Goal: Task Accomplishment & Management: Manage account settings

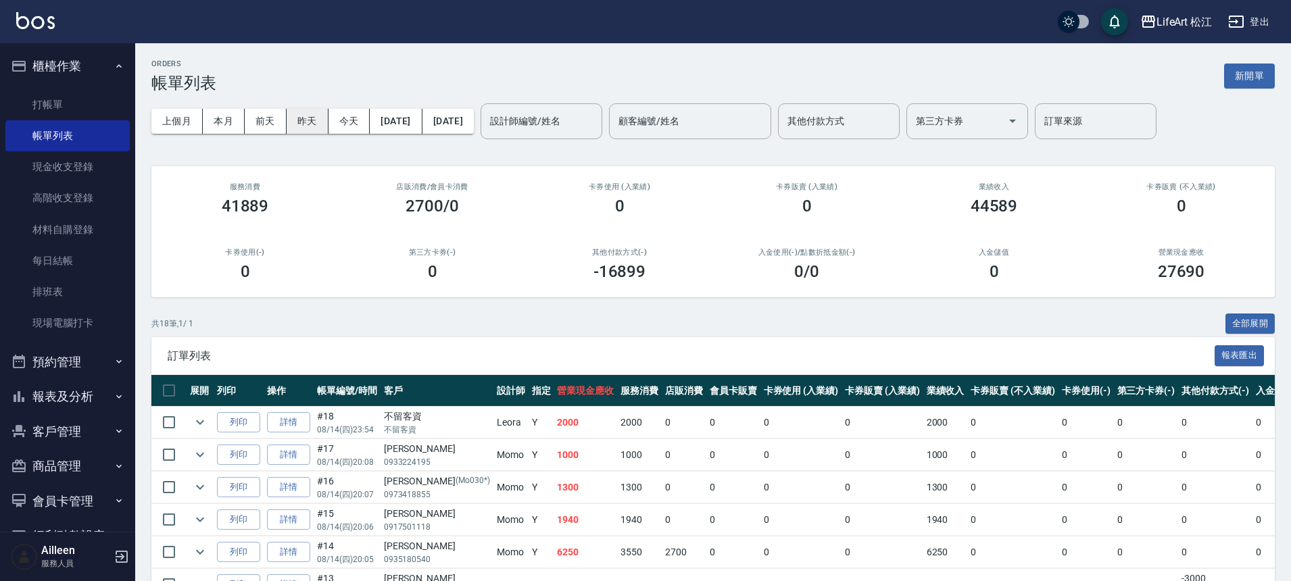
click at [314, 122] on button "昨天" at bounding box center [308, 121] width 42 height 25
click at [88, 259] on link "每日結帳" at bounding box center [67, 260] width 124 height 31
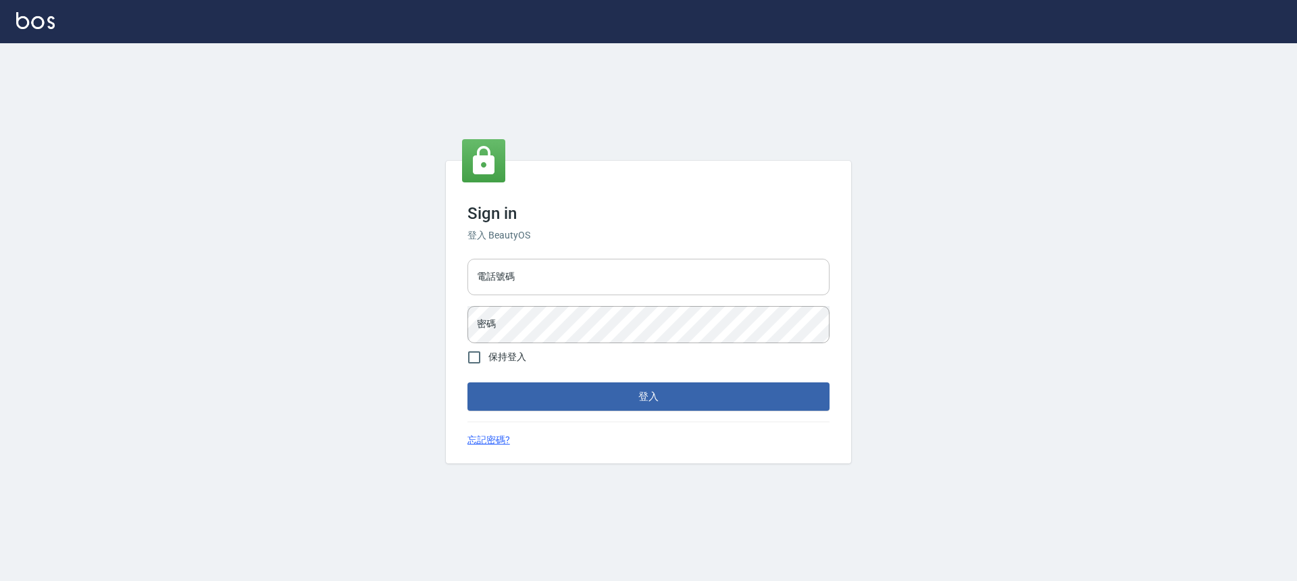
click at [525, 291] on input "電話號碼" at bounding box center [649, 277] width 362 height 36
type input "0932038180"
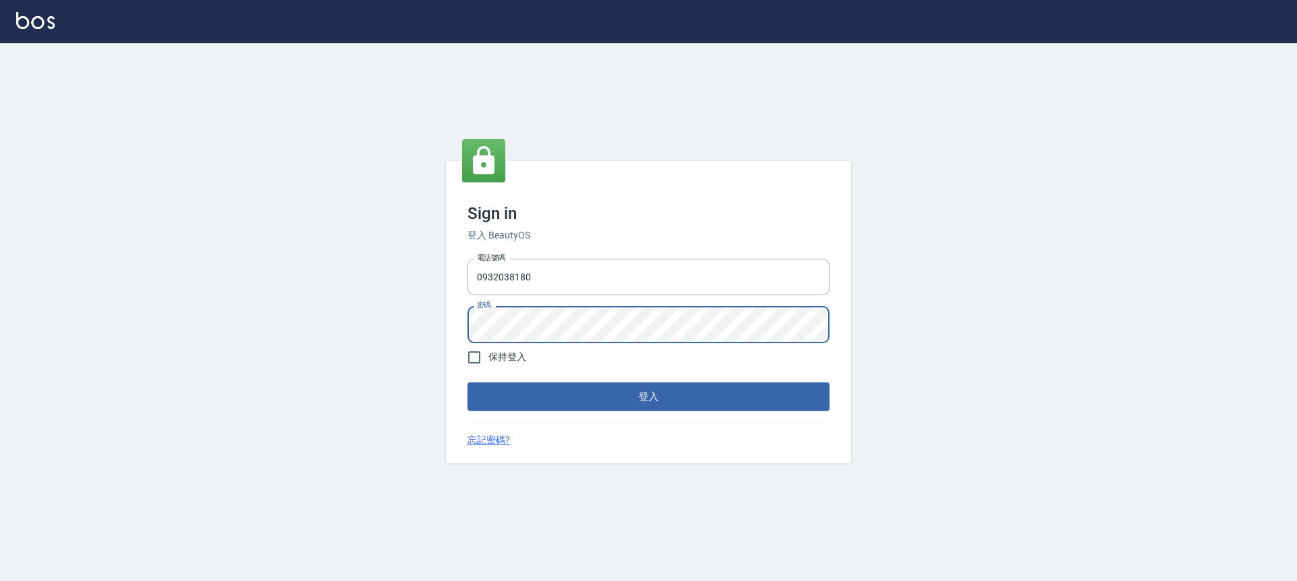
click at [468, 382] on button "登入" at bounding box center [649, 396] width 362 height 28
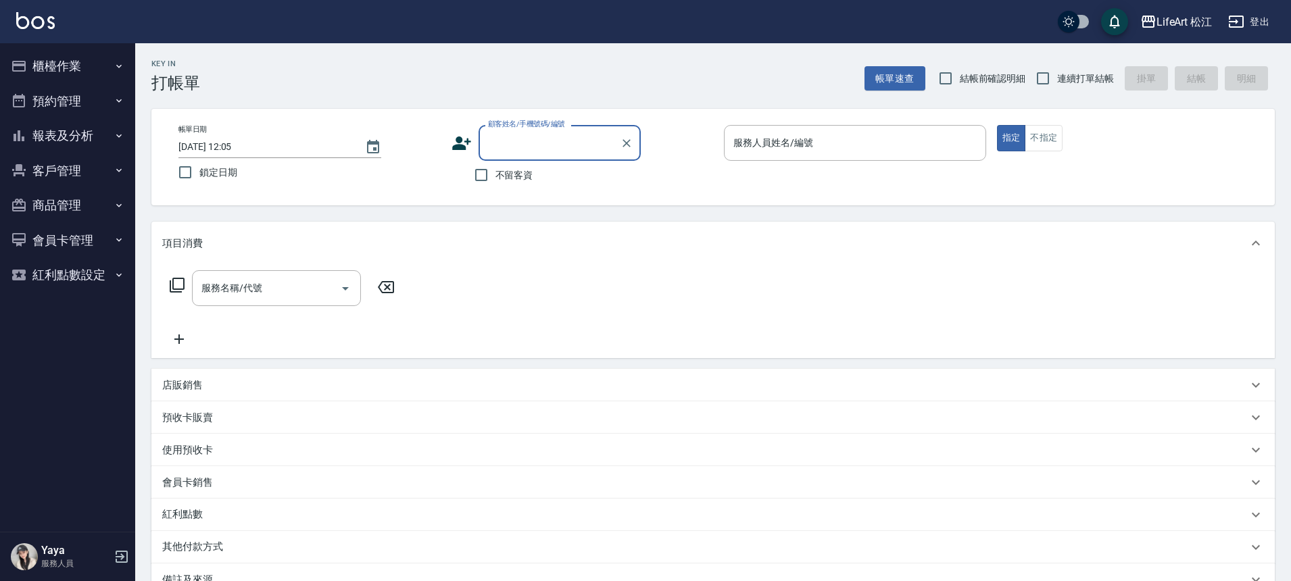
click at [72, 76] on button "櫃檯作業" at bounding box center [67, 66] width 124 height 35
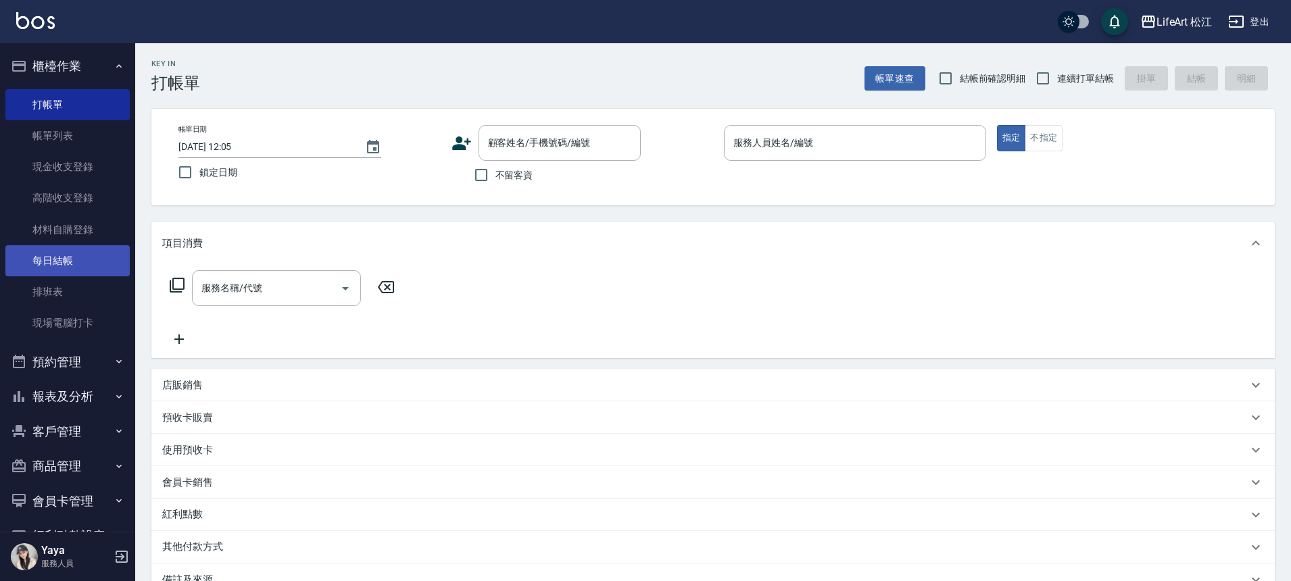
click at [78, 254] on link "每日結帳" at bounding box center [67, 260] width 124 height 31
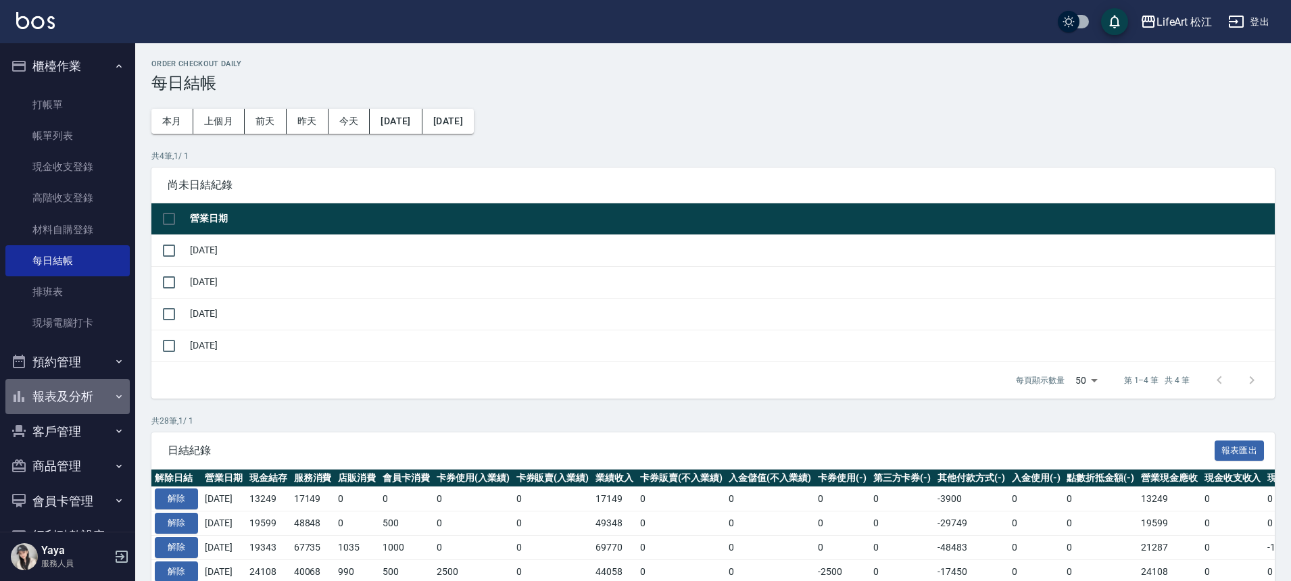
click at [76, 395] on button "報表及分析" at bounding box center [67, 396] width 124 height 35
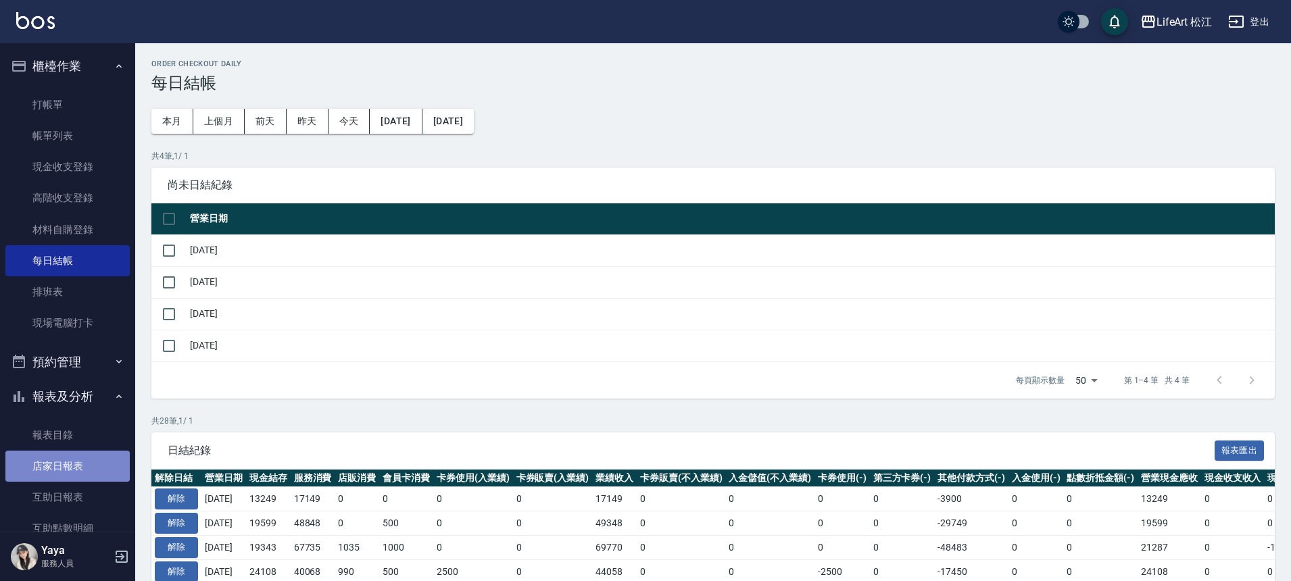
click at [90, 460] on link "店家日報表" at bounding box center [67, 466] width 124 height 31
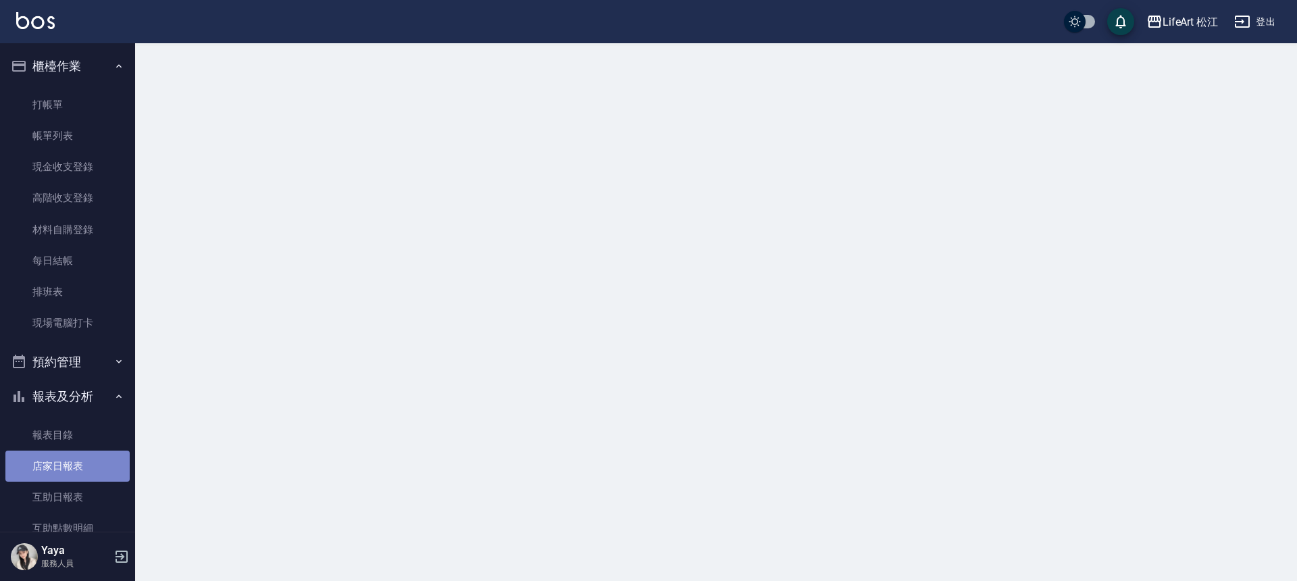
click at [90, 460] on link "店家日報表" at bounding box center [67, 466] width 124 height 31
click at [95, 467] on link "店家日報表" at bounding box center [67, 466] width 124 height 31
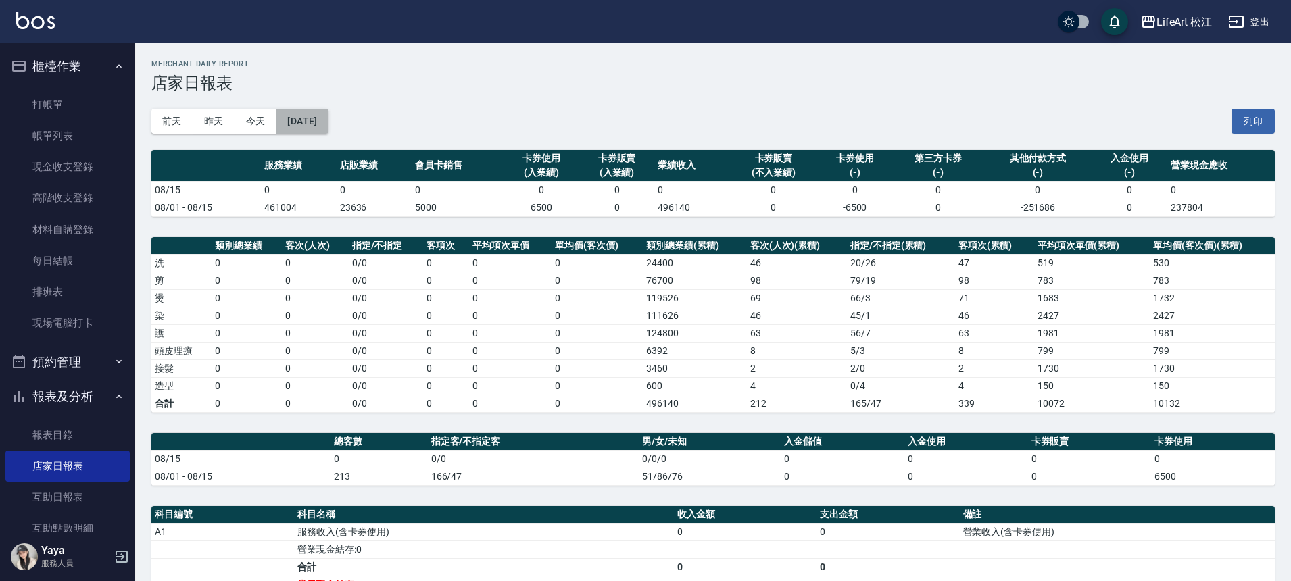
click at [313, 124] on button "[DATE]" at bounding box center [301, 121] width 51 height 25
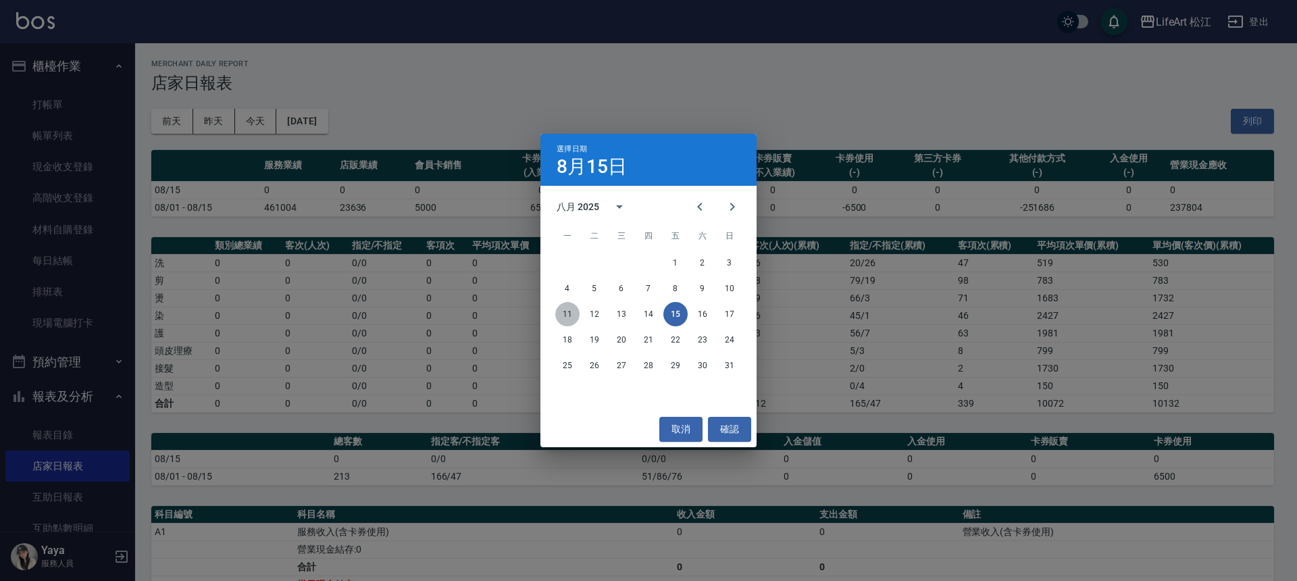
click at [571, 316] on button "11" at bounding box center [567, 314] width 24 height 24
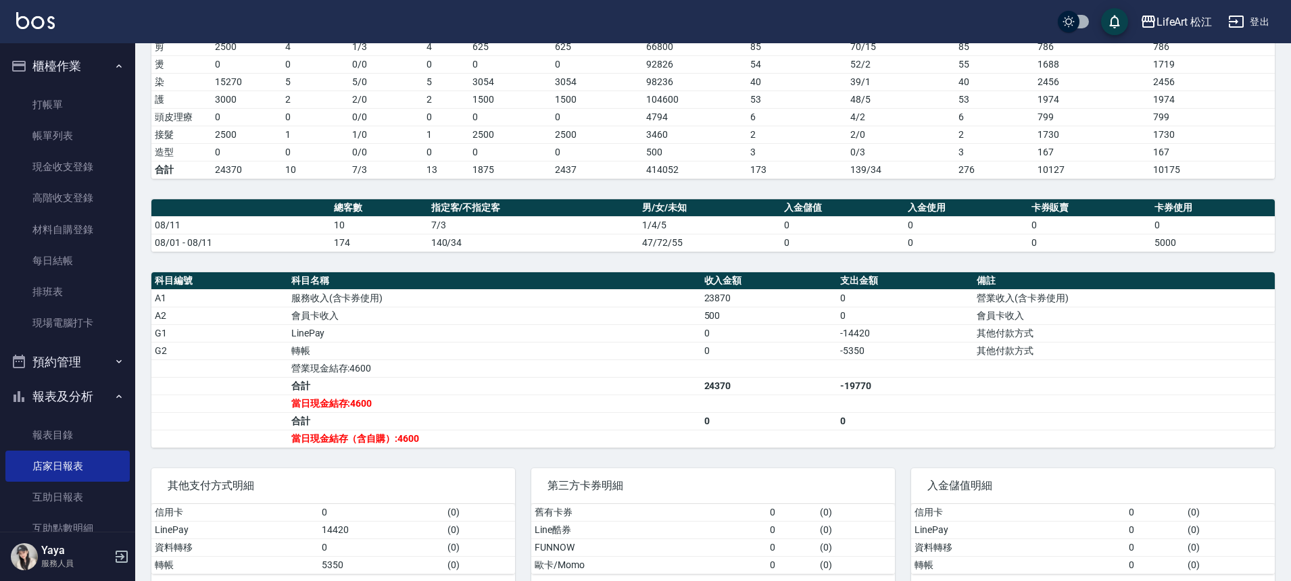
scroll to position [241, 0]
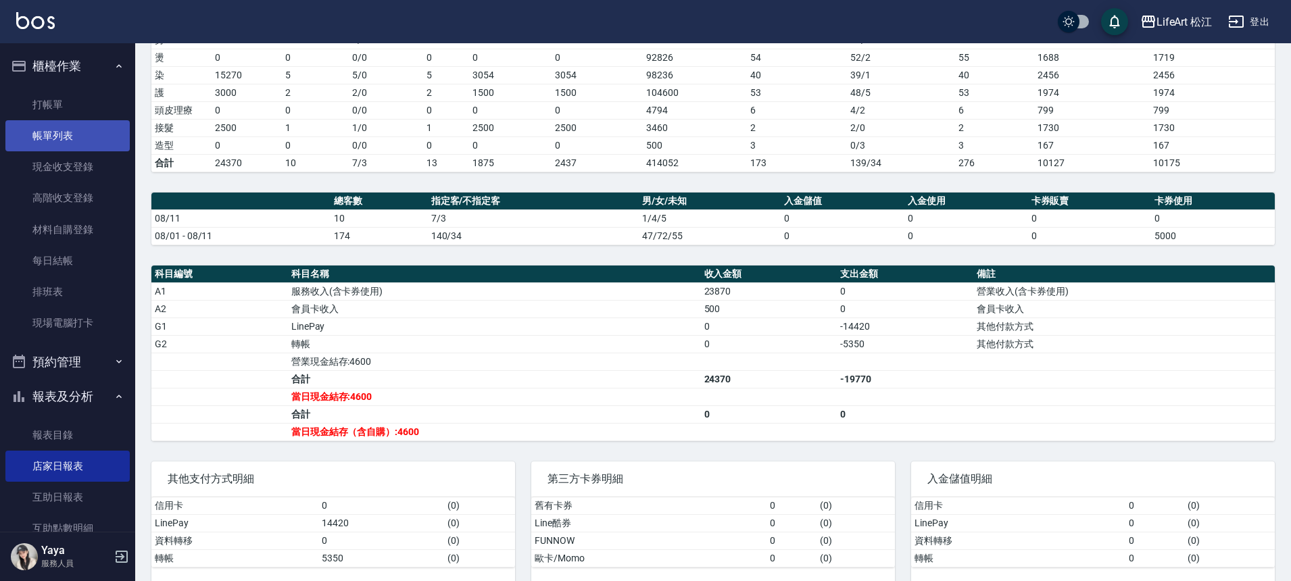
click at [80, 134] on link "帳單列表" at bounding box center [67, 135] width 124 height 31
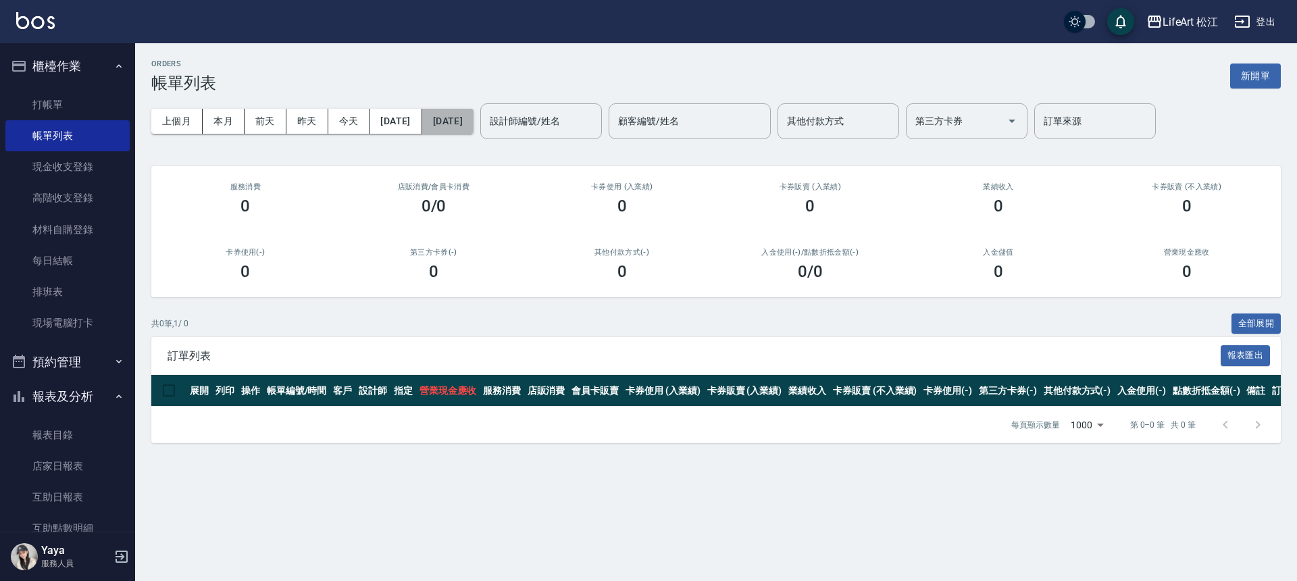
click at [466, 125] on button "[DATE]" at bounding box center [447, 121] width 51 height 25
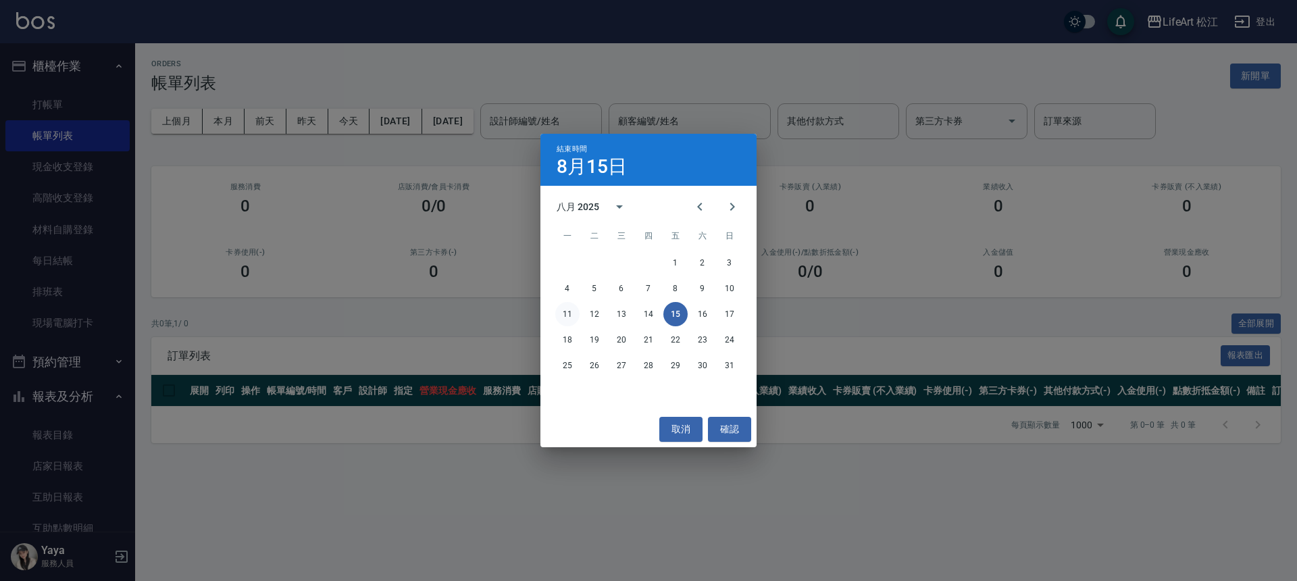
click at [566, 314] on button "11" at bounding box center [567, 314] width 24 height 24
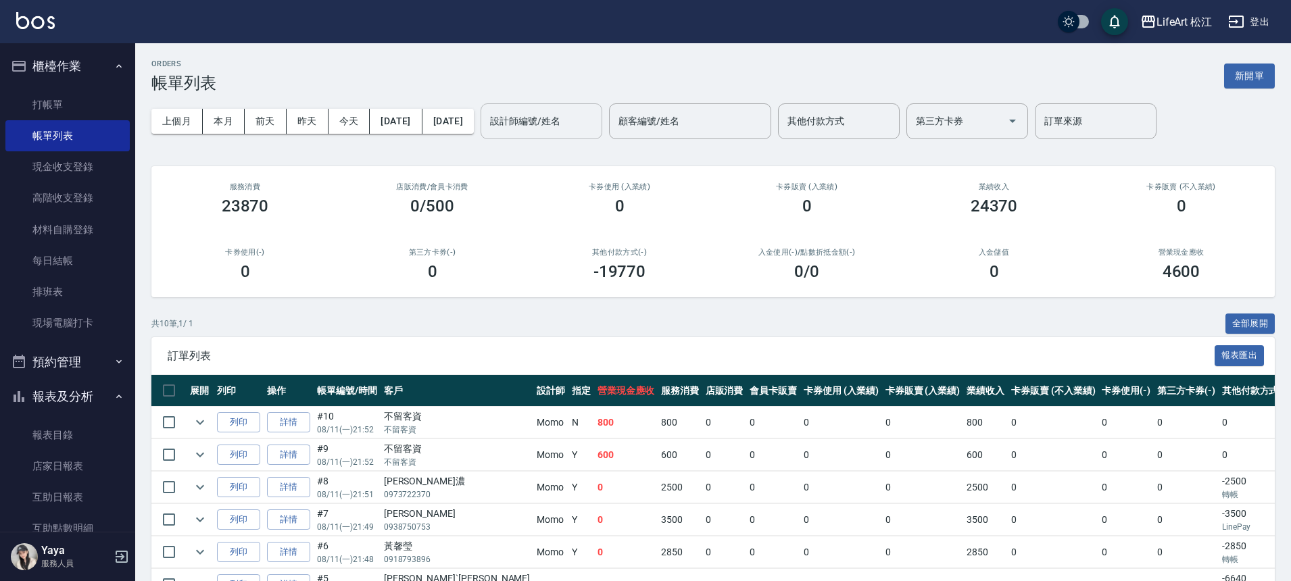
click at [594, 117] on div "設計師編號/姓名 設計師編號/姓名" at bounding box center [541, 121] width 122 height 36
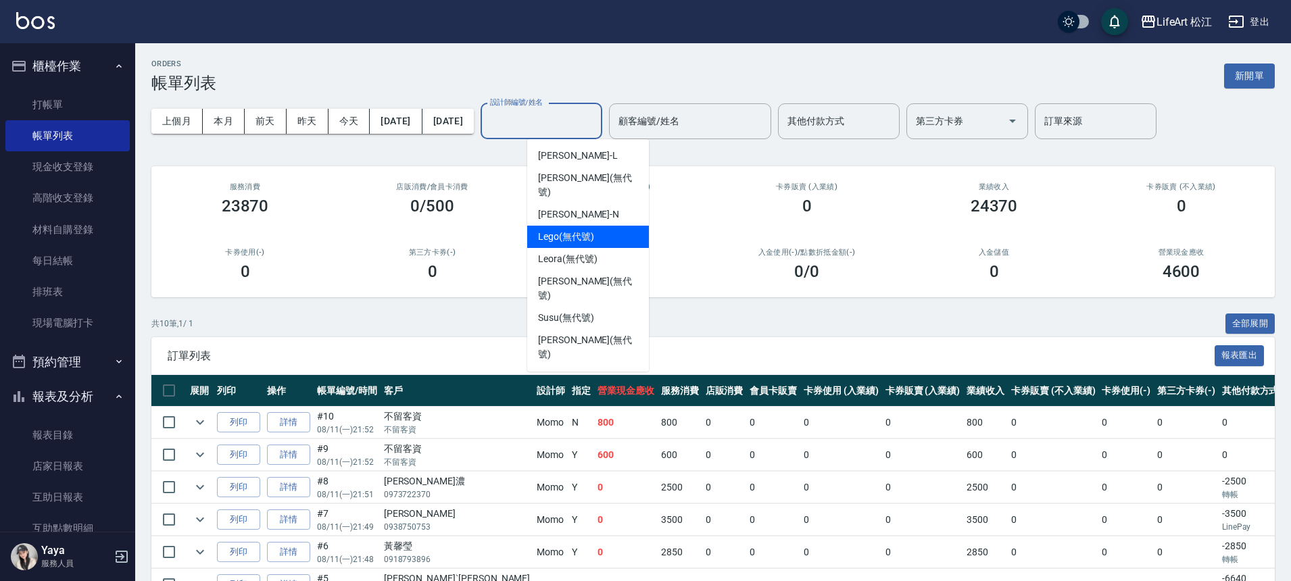
click at [589, 230] on span "Lego (無代號)" at bounding box center [566, 237] width 56 height 14
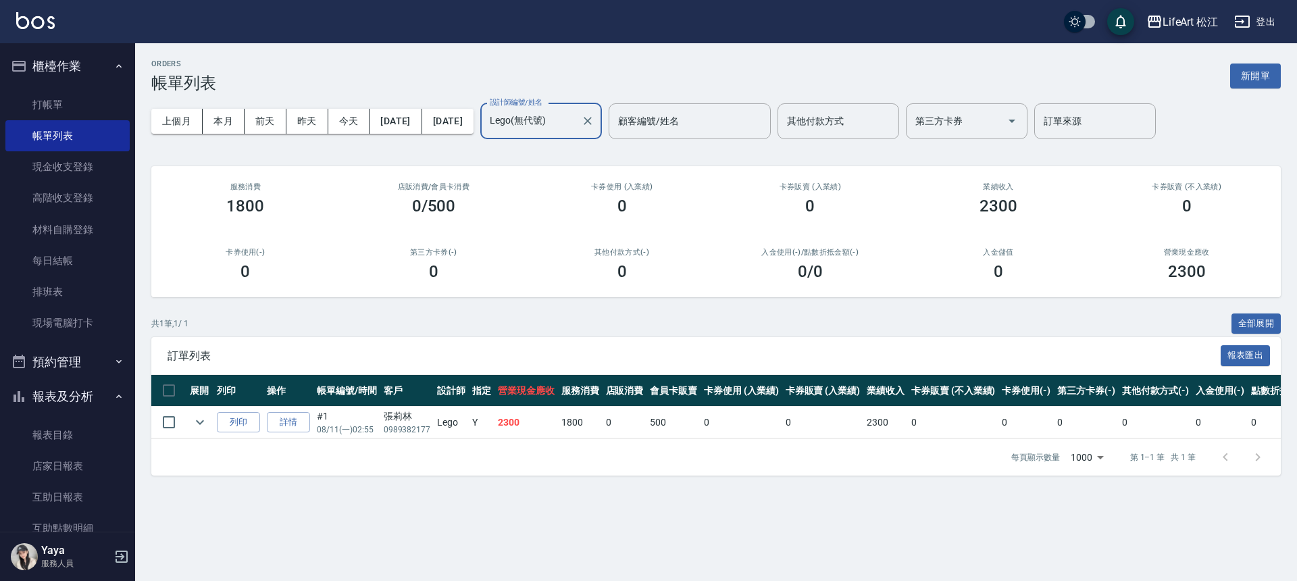
click at [576, 130] on input "Lego(無代號)" at bounding box center [531, 121] width 89 height 24
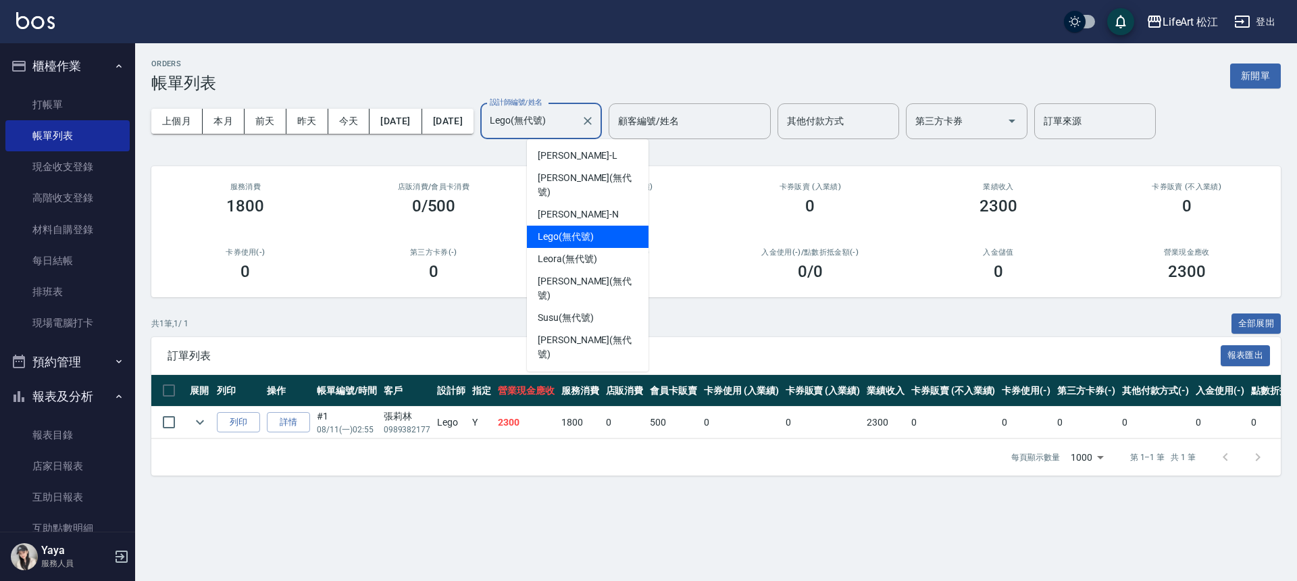
click at [576, 130] on input "Lego(無代號)" at bounding box center [531, 121] width 89 height 24
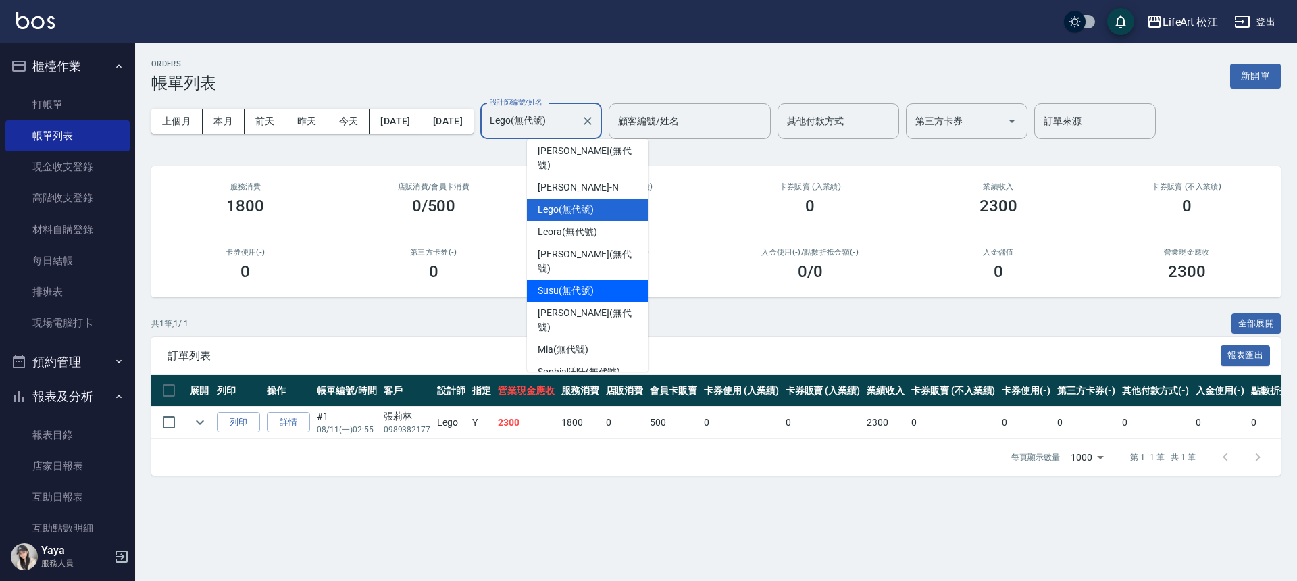
scroll to position [45, 0]
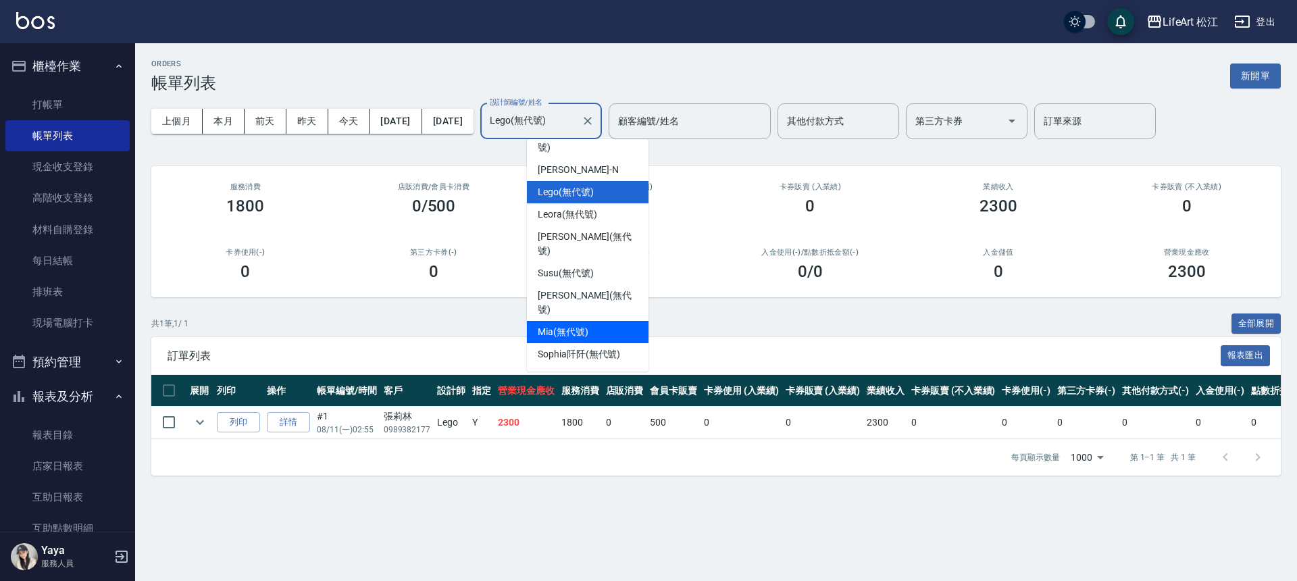
click at [595, 321] on div "Mia (無代號)" at bounding box center [588, 332] width 122 height 22
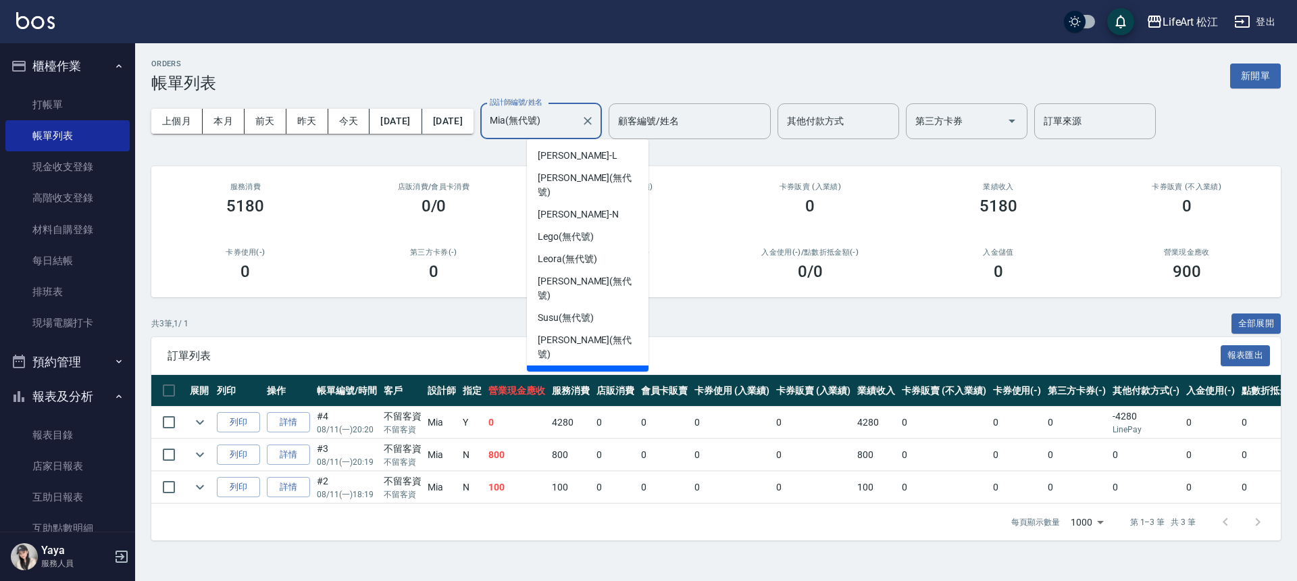
click at [576, 116] on input "Mia(無代號)" at bounding box center [531, 121] width 89 height 24
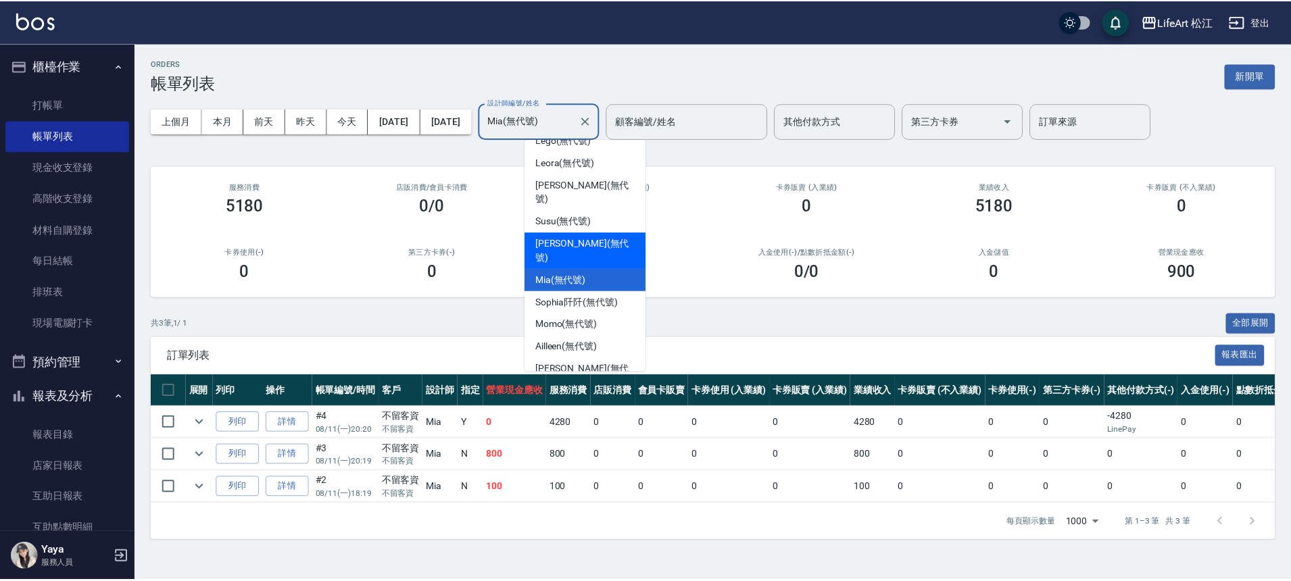
scroll to position [109, 0]
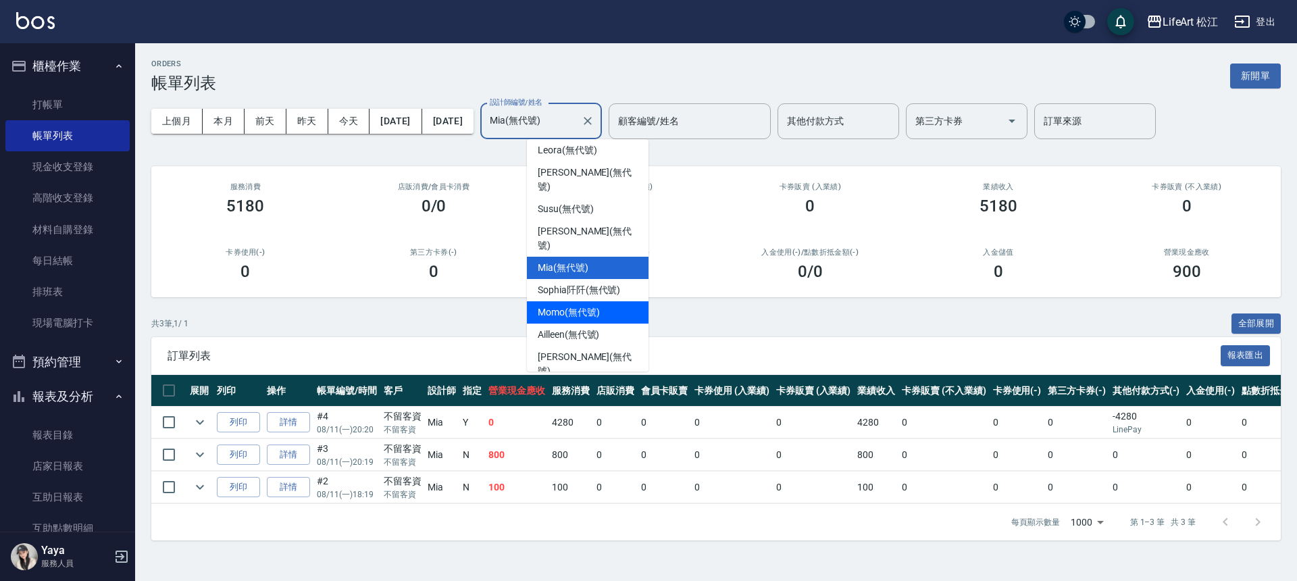
click at [592, 305] on span "Momo (無代號)" at bounding box center [569, 312] width 62 height 14
type input "Momo(無代號)"
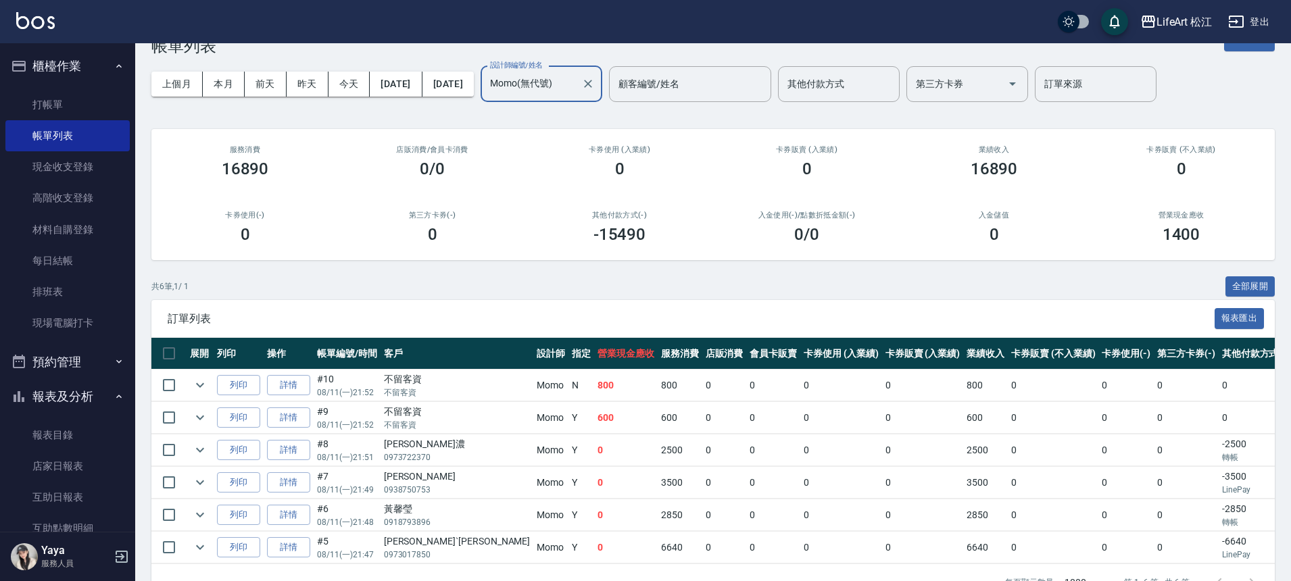
scroll to position [83, 0]
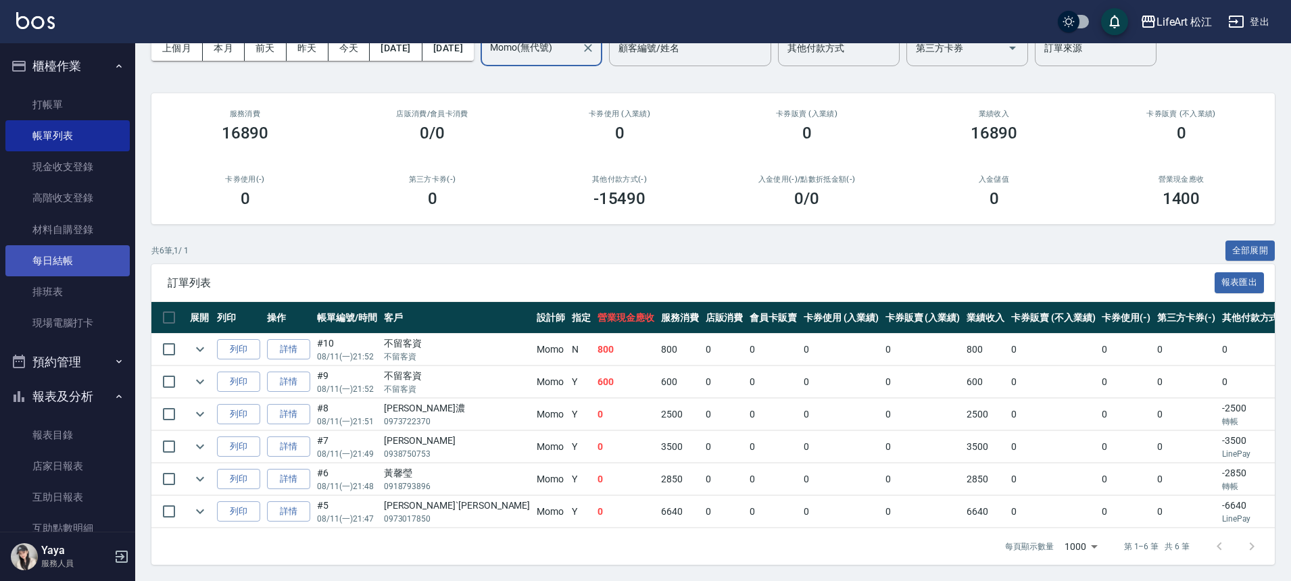
click at [49, 257] on link "每日結帳" at bounding box center [67, 260] width 124 height 31
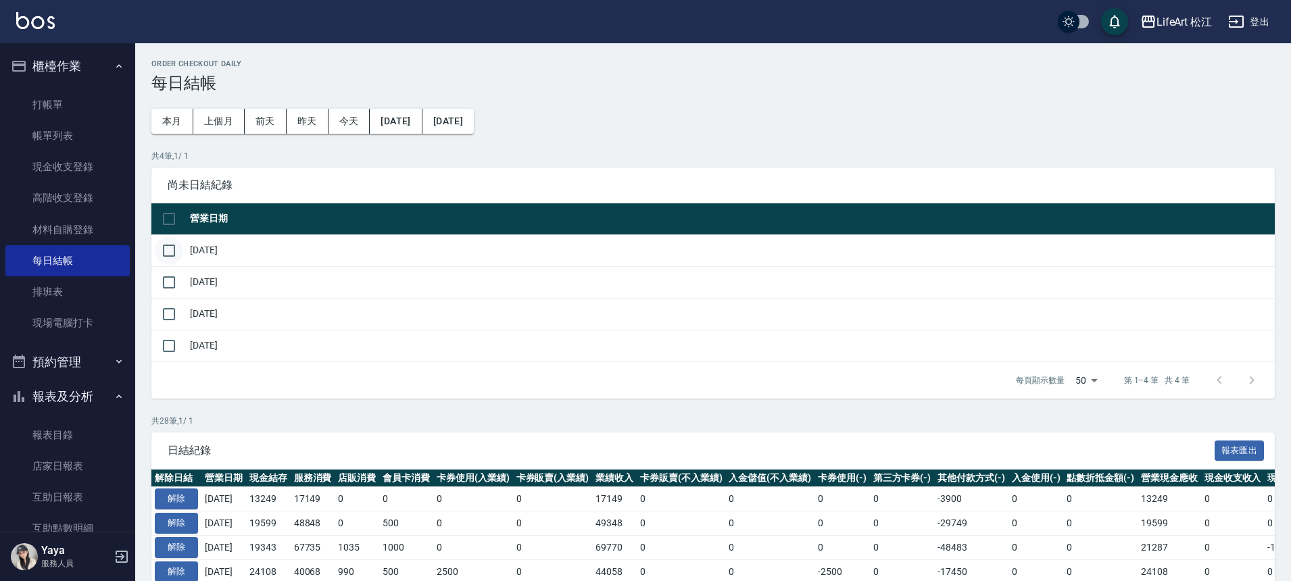
click at [159, 252] on input "checkbox" at bounding box center [169, 251] width 28 height 28
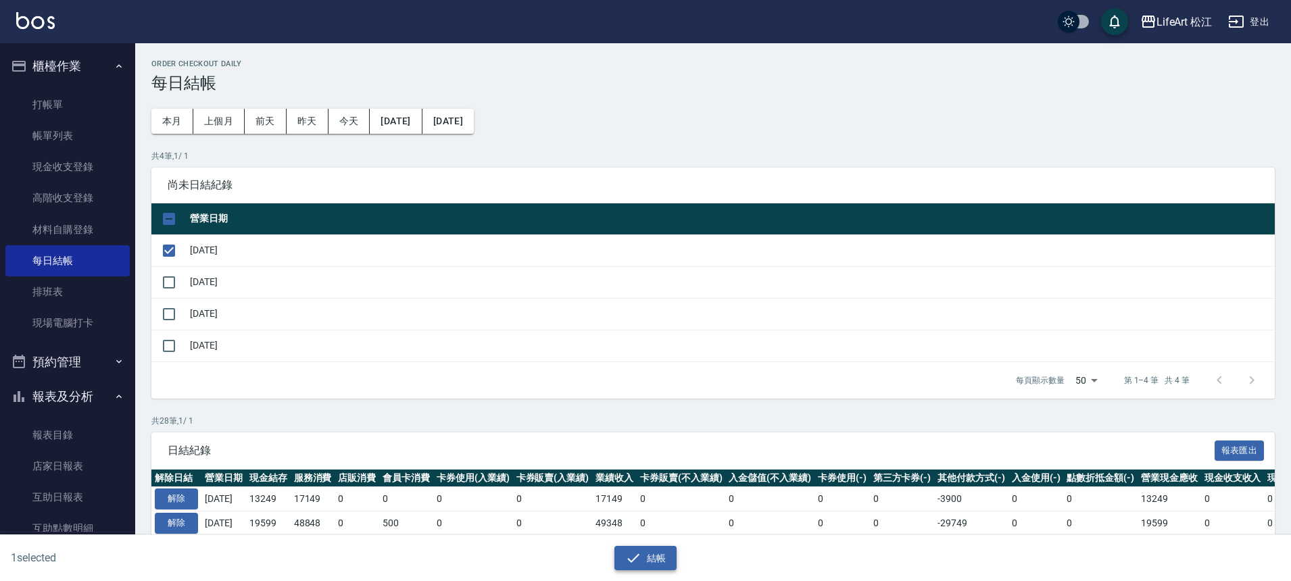
click at [649, 553] on button "結帳" at bounding box center [645, 558] width 63 height 25
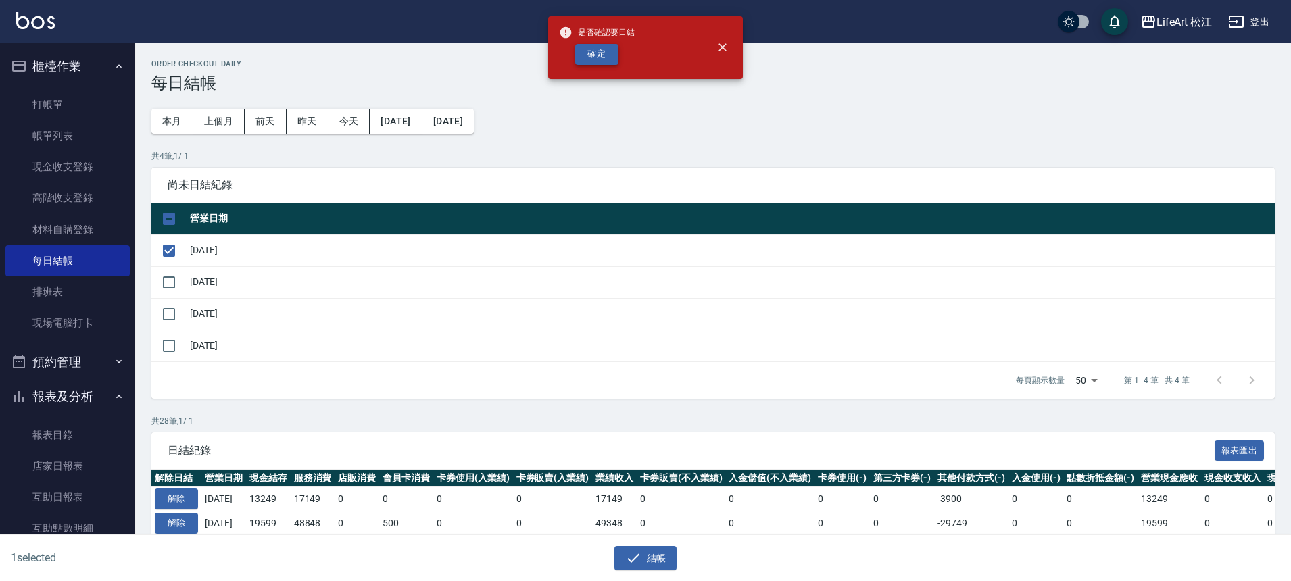
click at [611, 50] on button "確定" at bounding box center [596, 54] width 43 height 21
checkbox input "false"
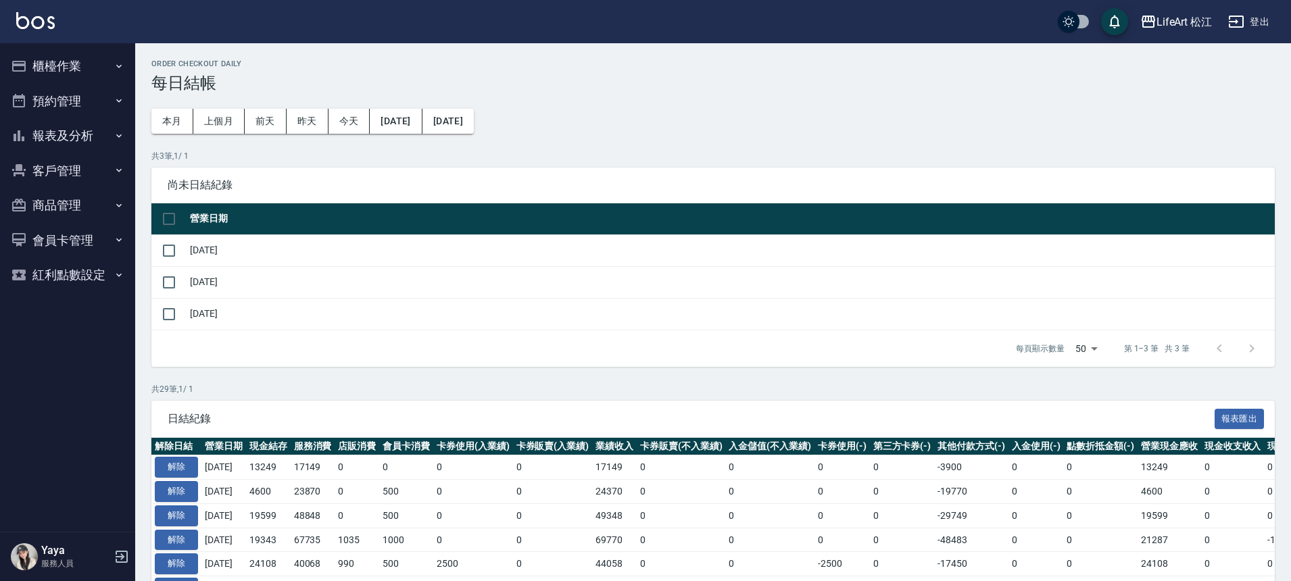
click at [43, 67] on button "櫃檯作業" at bounding box center [67, 66] width 124 height 35
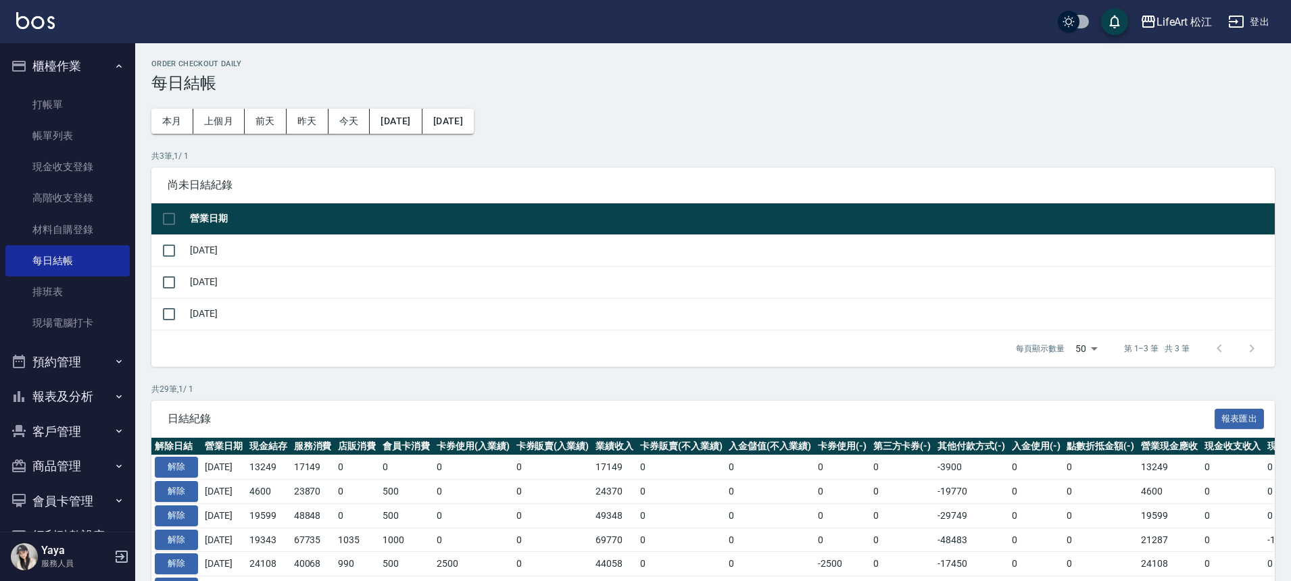
click at [89, 392] on button "報表及分析" at bounding box center [67, 396] width 124 height 35
click at [76, 471] on link "店家日報表" at bounding box center [67, 466] width 124 height 31
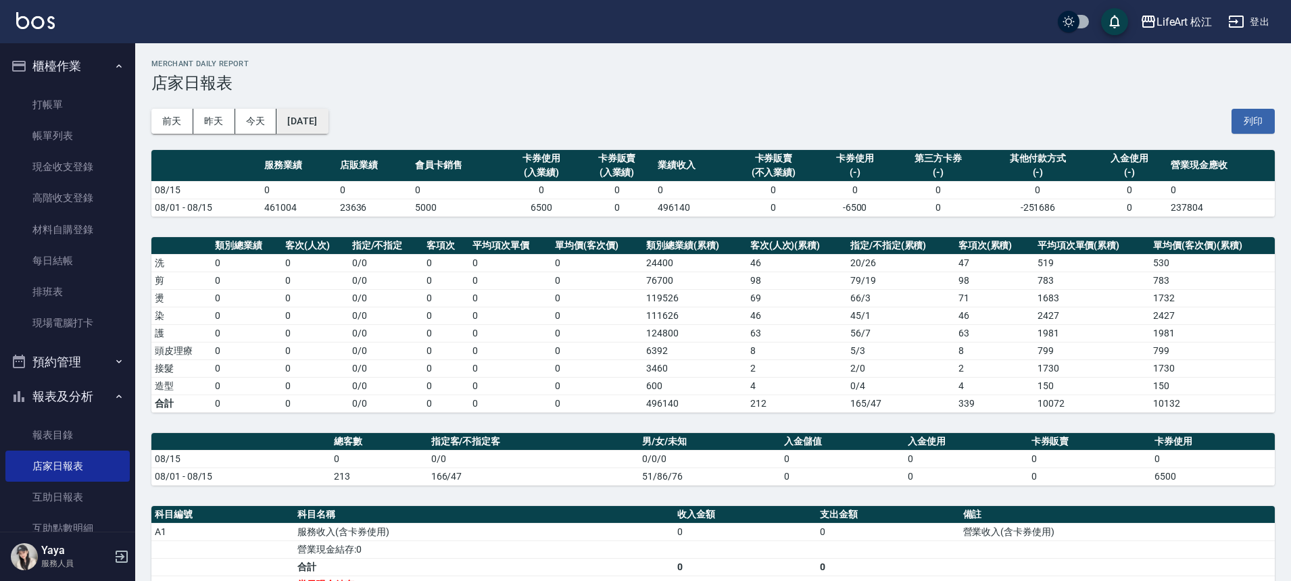
click at [320, 122] on button "[DATE]" at bounding box center [301, 121] width 51 height 25
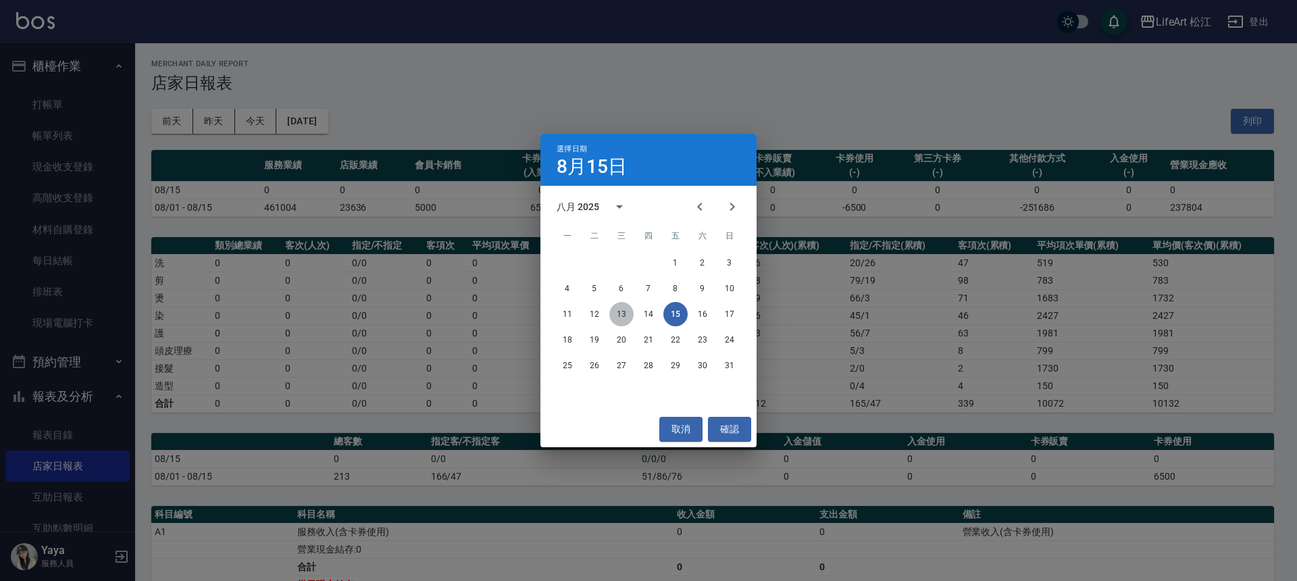
click at [619, 313] on button "13" at bounding box center [622, 314] width 24 height 24
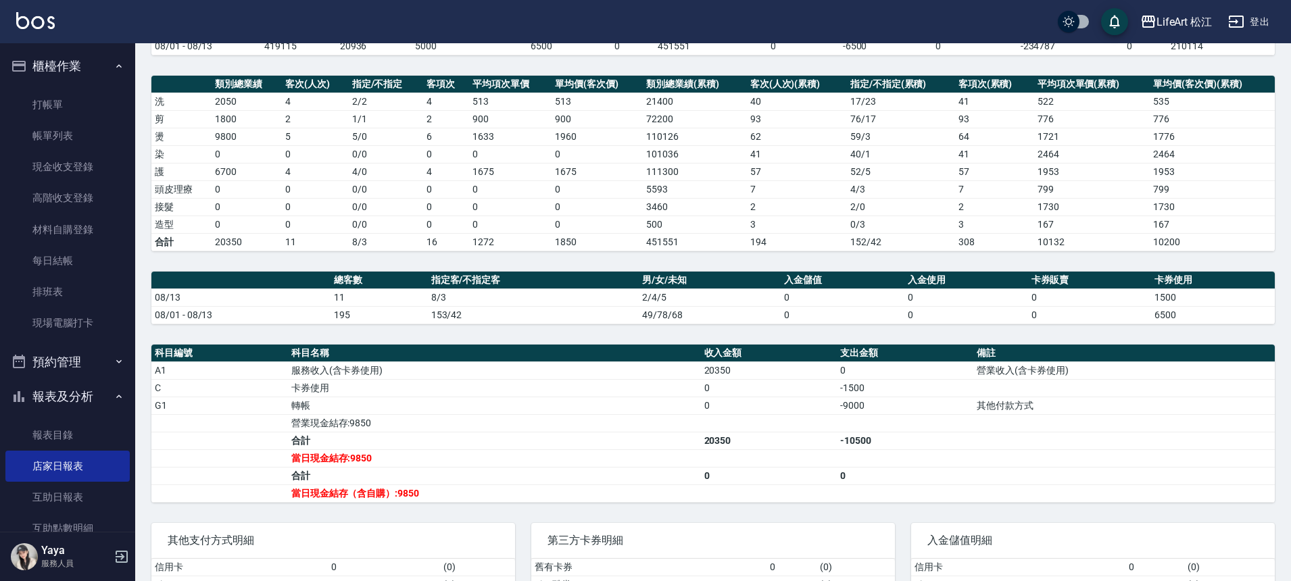
scroll to position [242, 0]
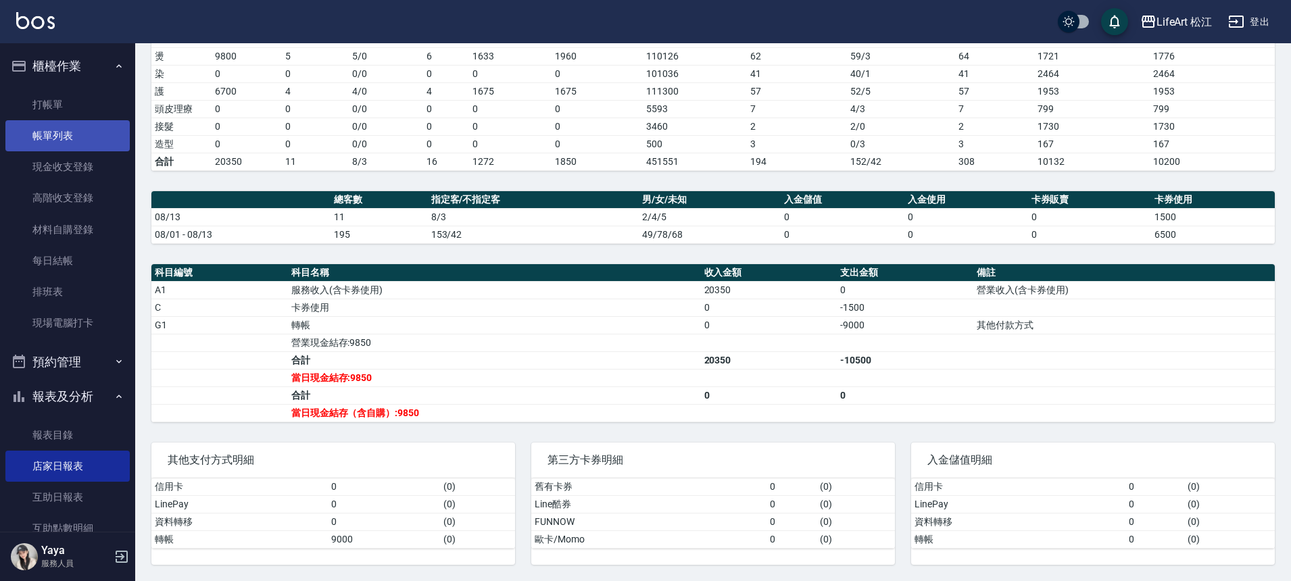
click at [51, 136] on link "帳單列表" at bounding box center [67, 135] width 124 height 31
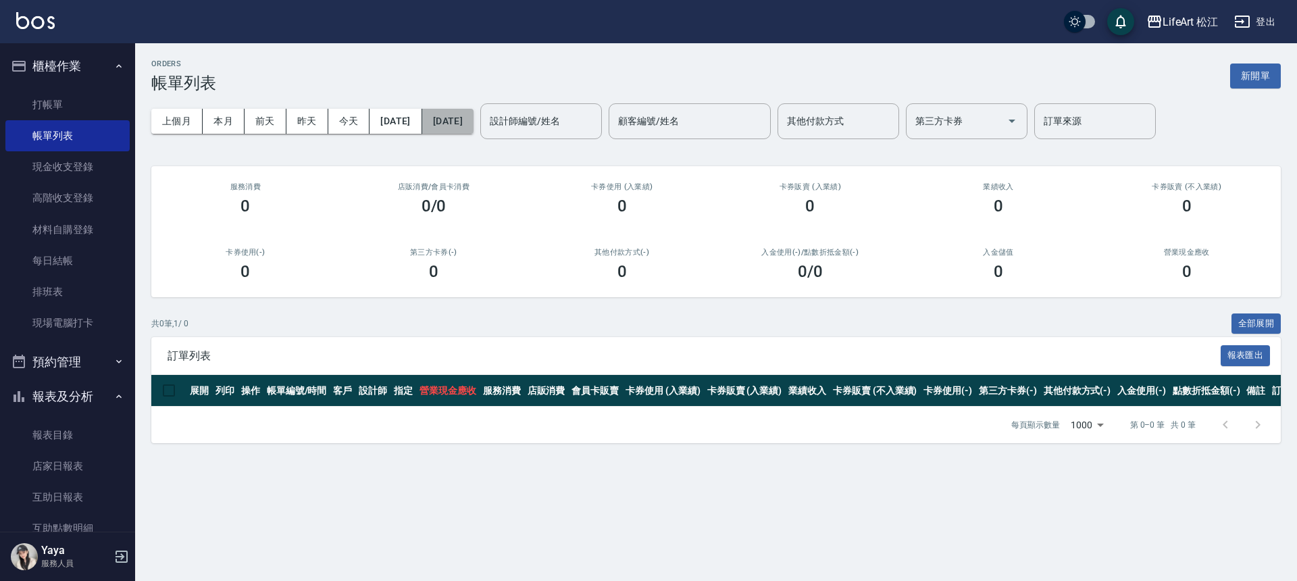
click at [466, 122] on button "[DATE]" at bounding box center [447, 121] width 51 height 25
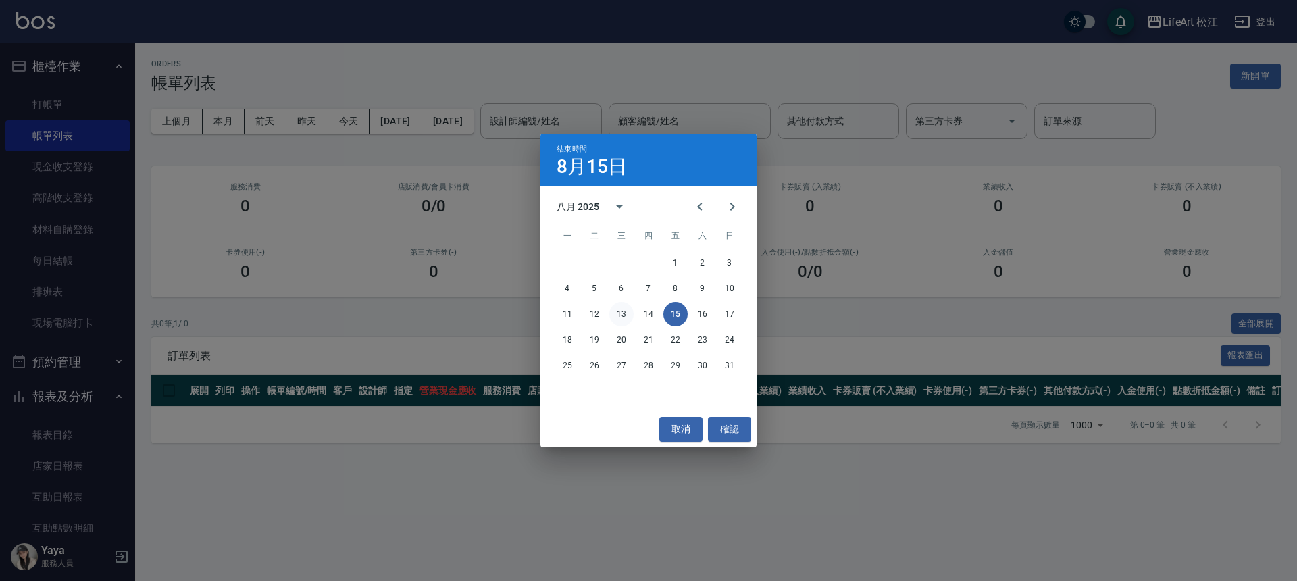
click at [618, 308] on button "13" at bounding box center [622, 314] width 24 height 24
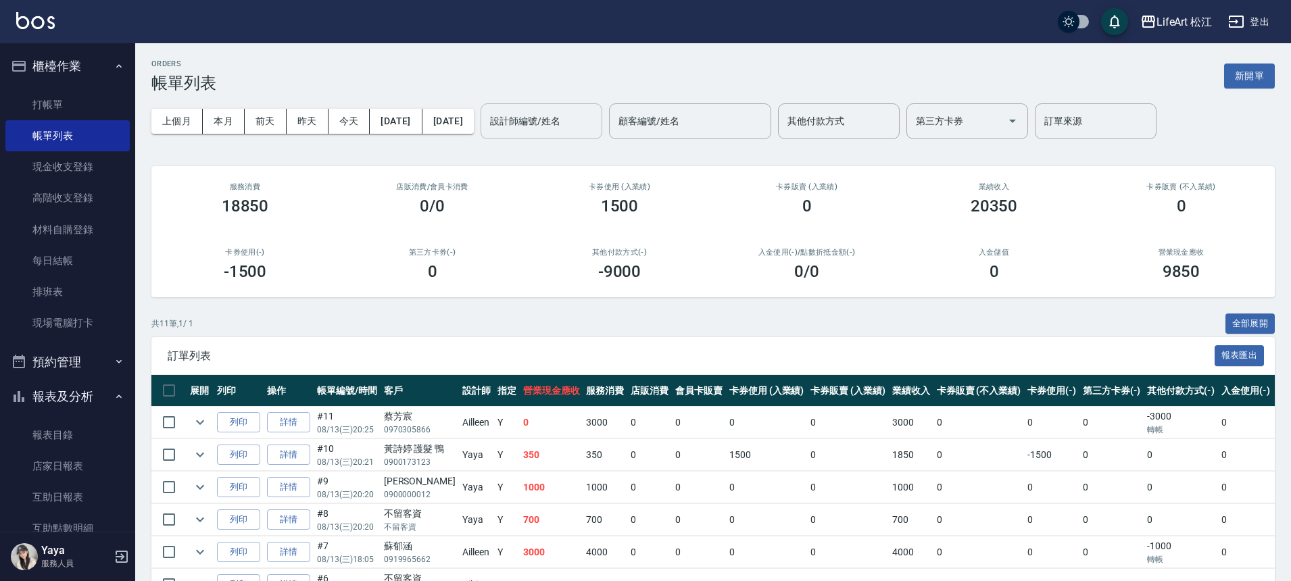
click at [561, 122] on div "設計師編號/姓名 設計師編號/姓名" at bounding box center [541, 121] width 122 height 36
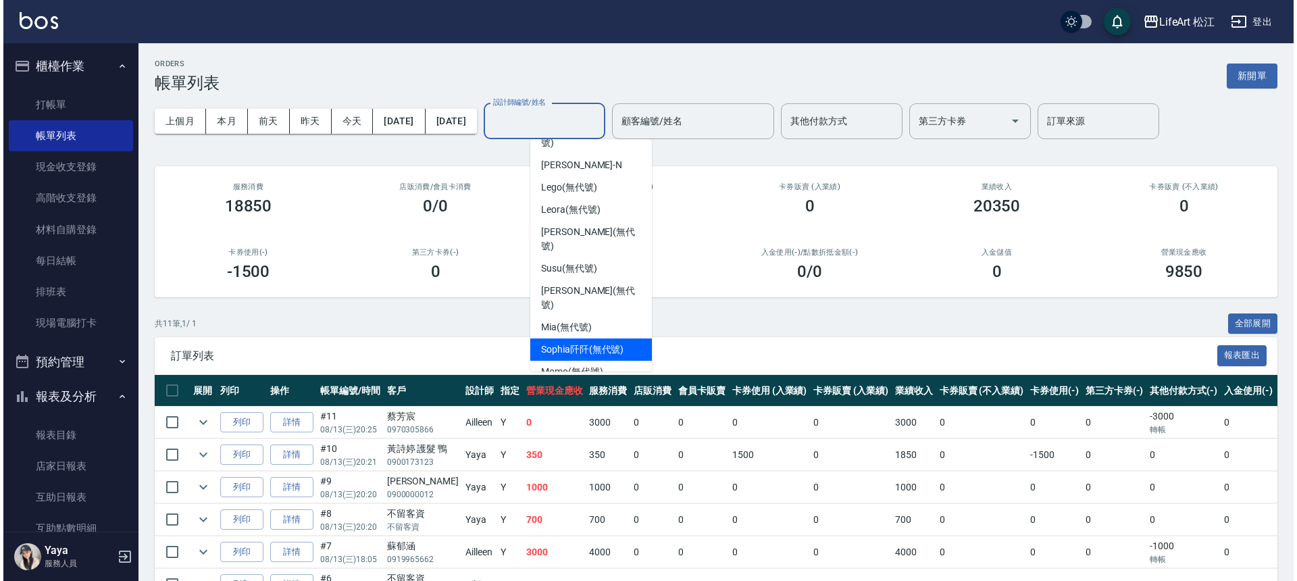
scroll to position [61, 0]
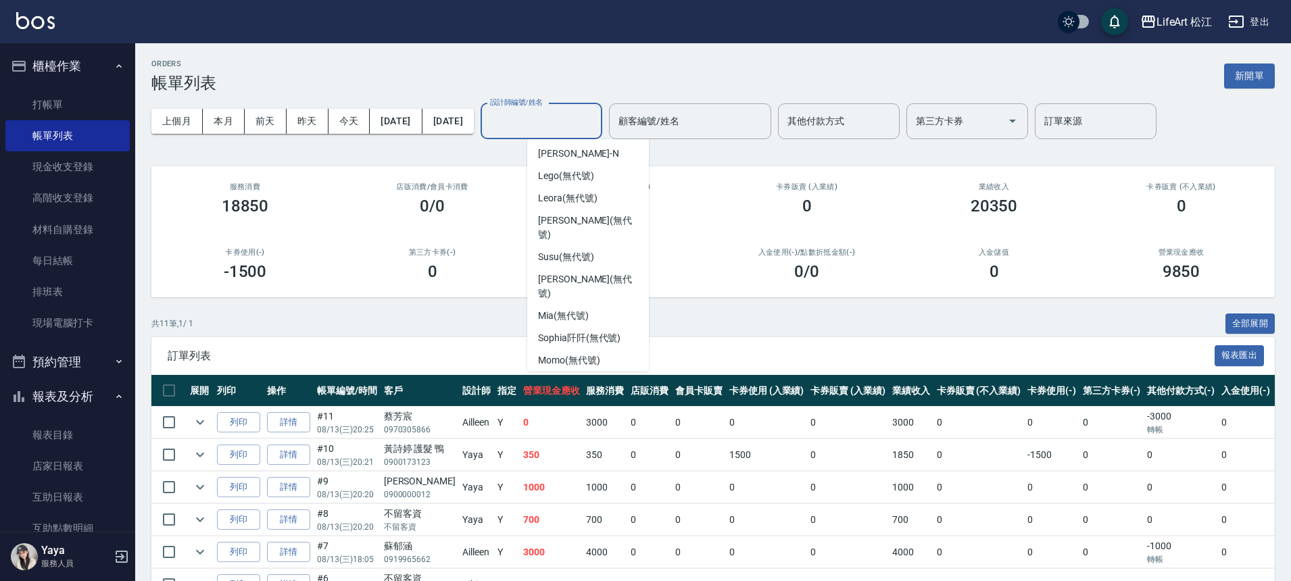
click at [598, 376] on span "Ailleen (無代號)" at bounding box center [568, 383] width 61 height 14
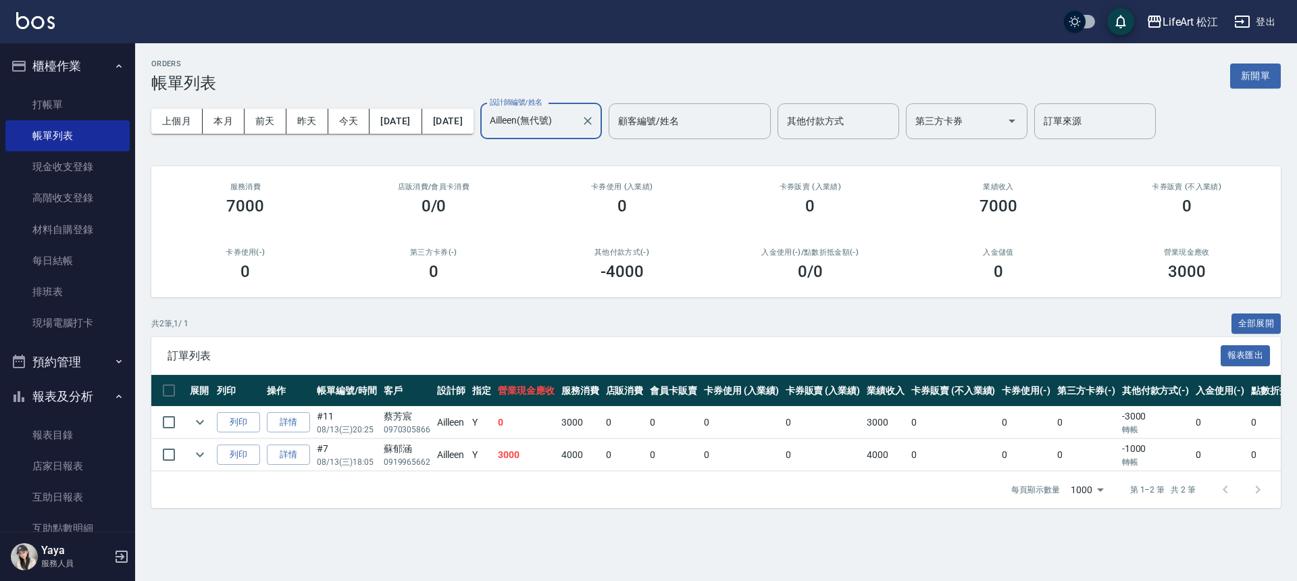
click at [576, 120] on input "Ailleen(無代號)" at bounding box center [531, 121] width 89 height 24
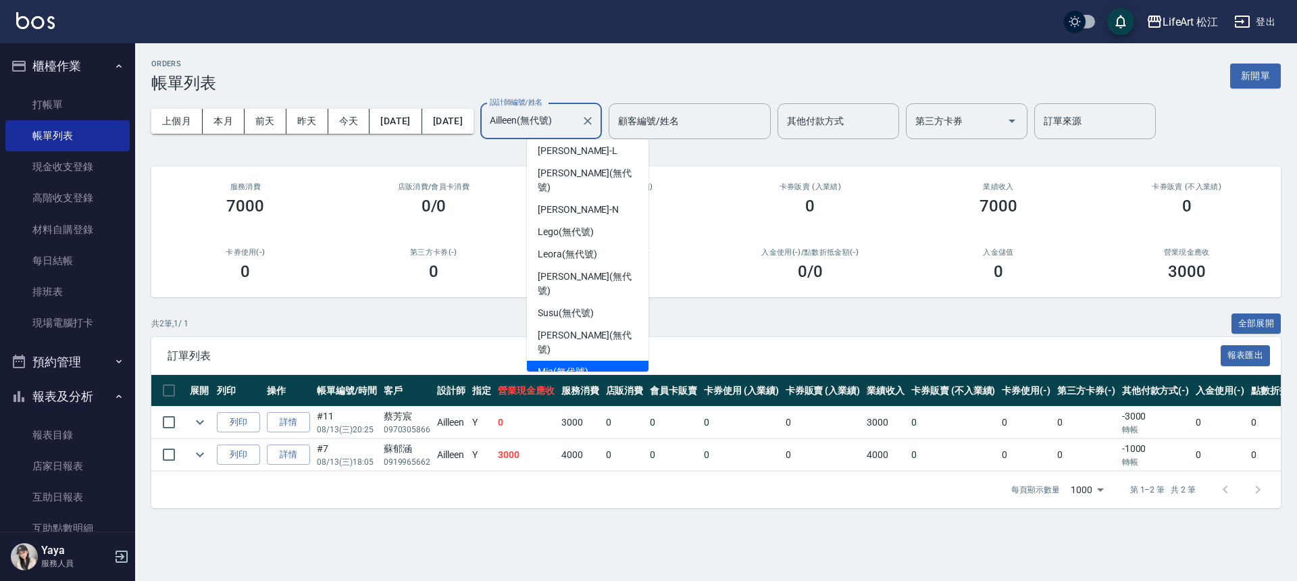
scroll to position [0, 0]
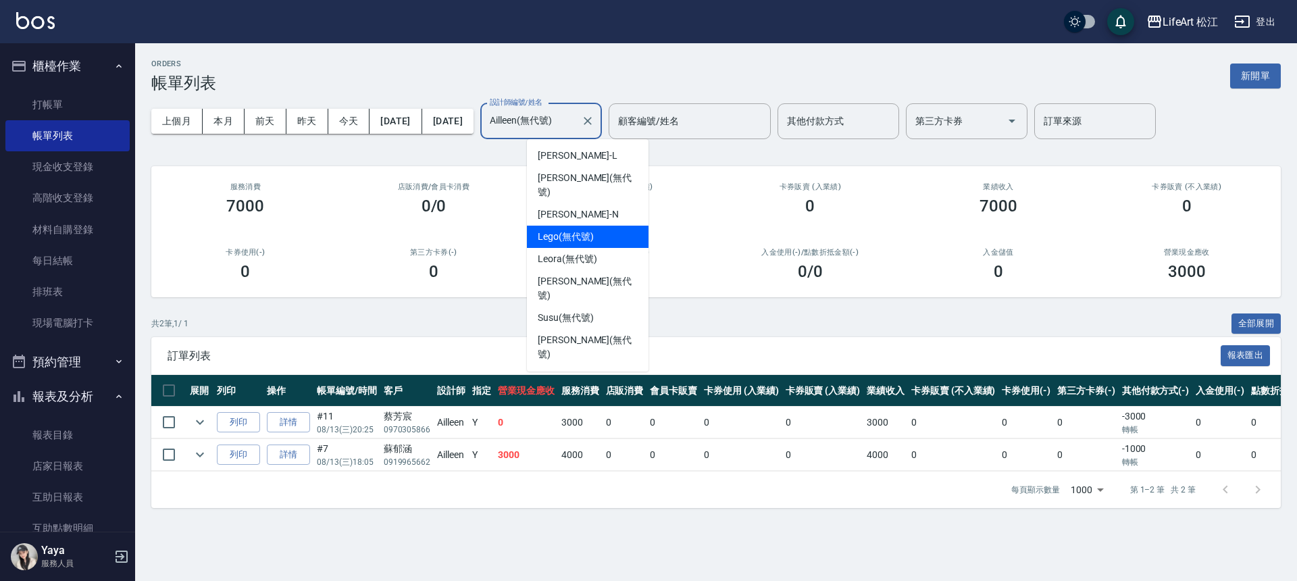
click at [600, 226] on div "Lego (無代號)" at bounding box center [588, 237] width 122 height 22
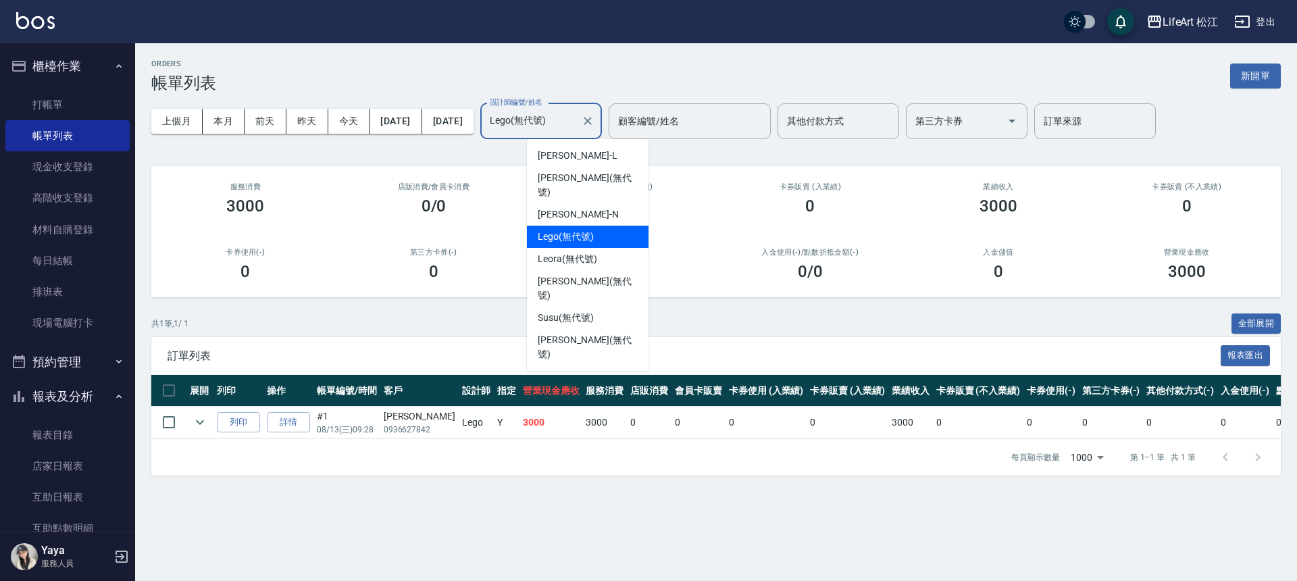
click at [576, 131] on input "Lego(無代號)" at bounding box center [531, 121] width 89 height 24
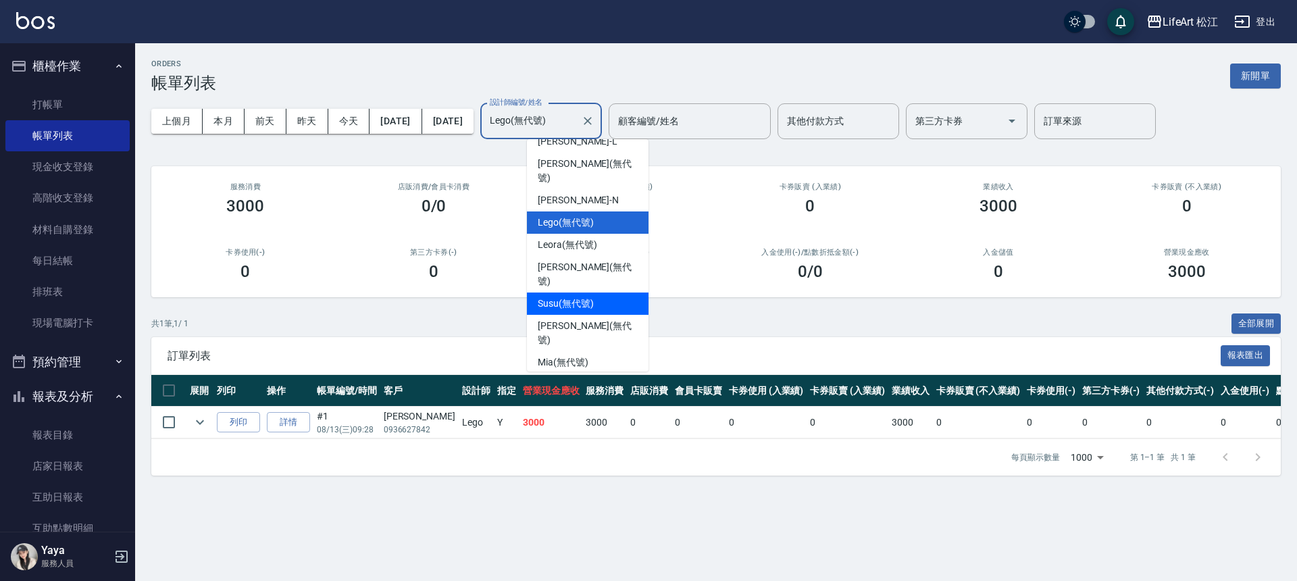
scroll to position [24, 0]
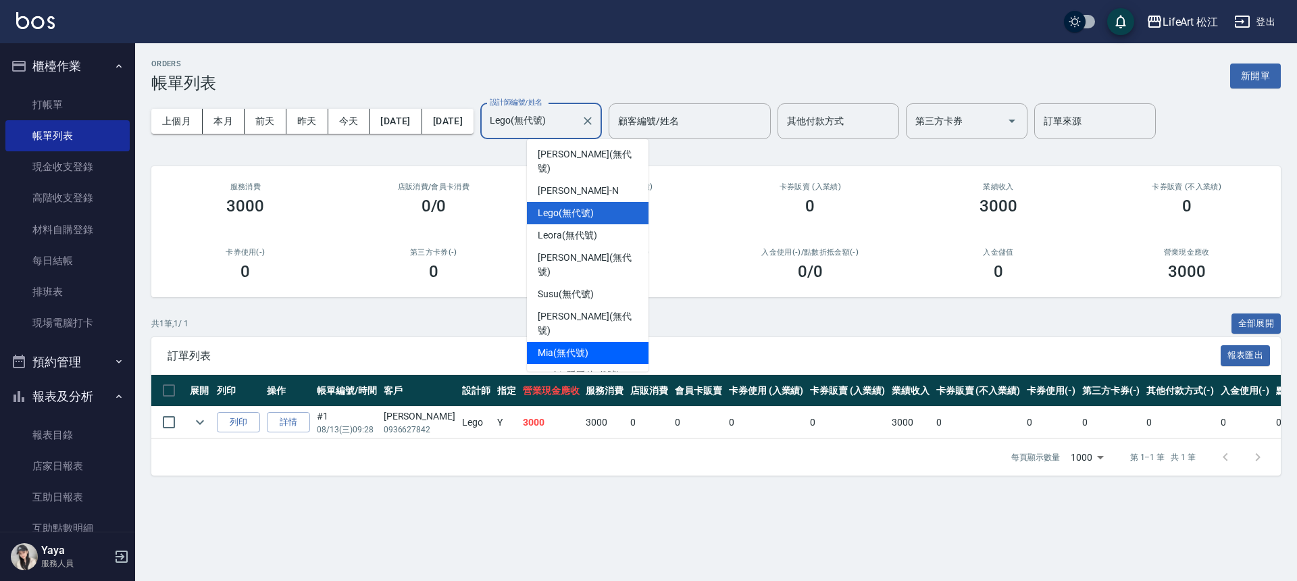
click at [608, 342] on div "Mia (無代號)" at bounding box center [588, 353] width 122 height 22
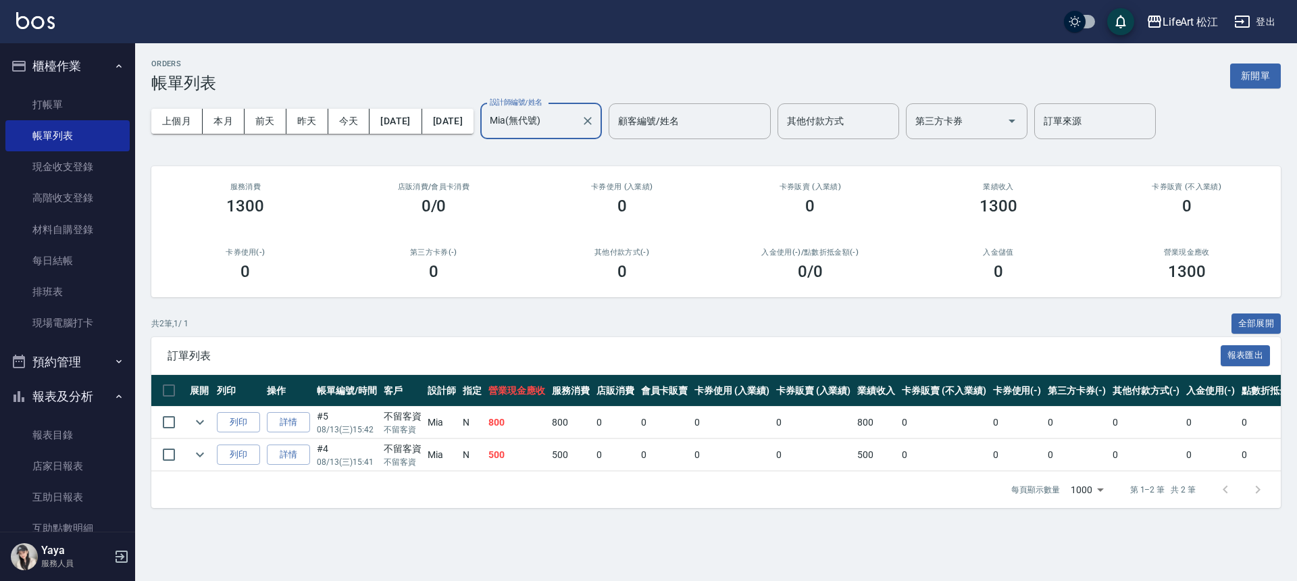
click at [576, 120] on input "Mia(無代號)" at bounding box center [531, 121] width 89 height 24
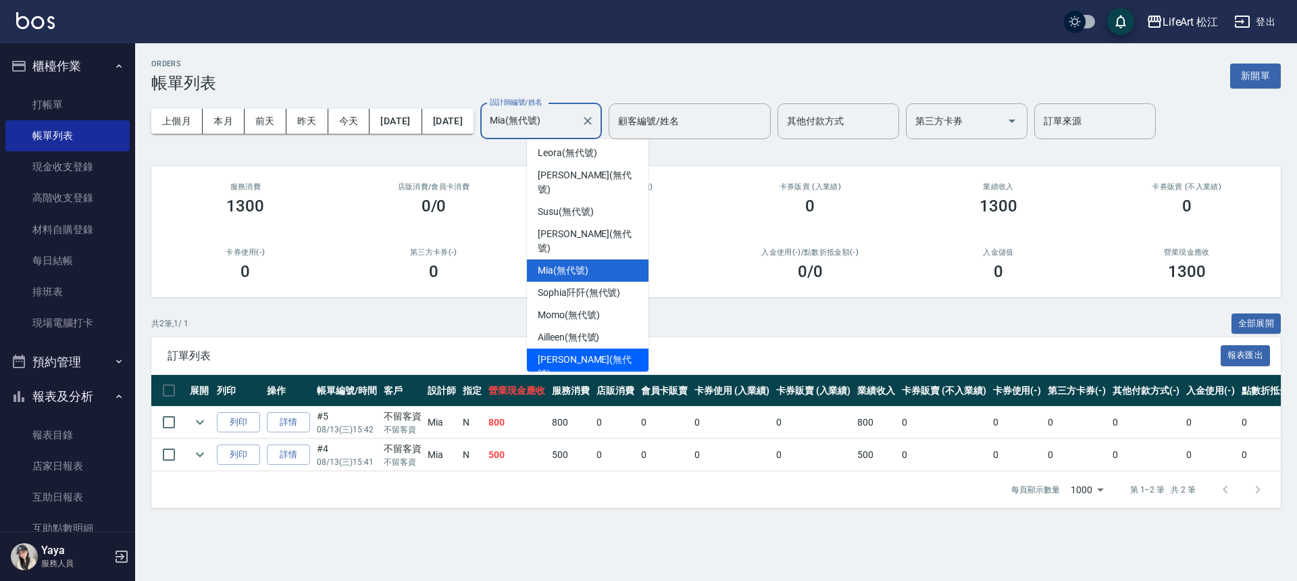
scroll to position [157, 0]
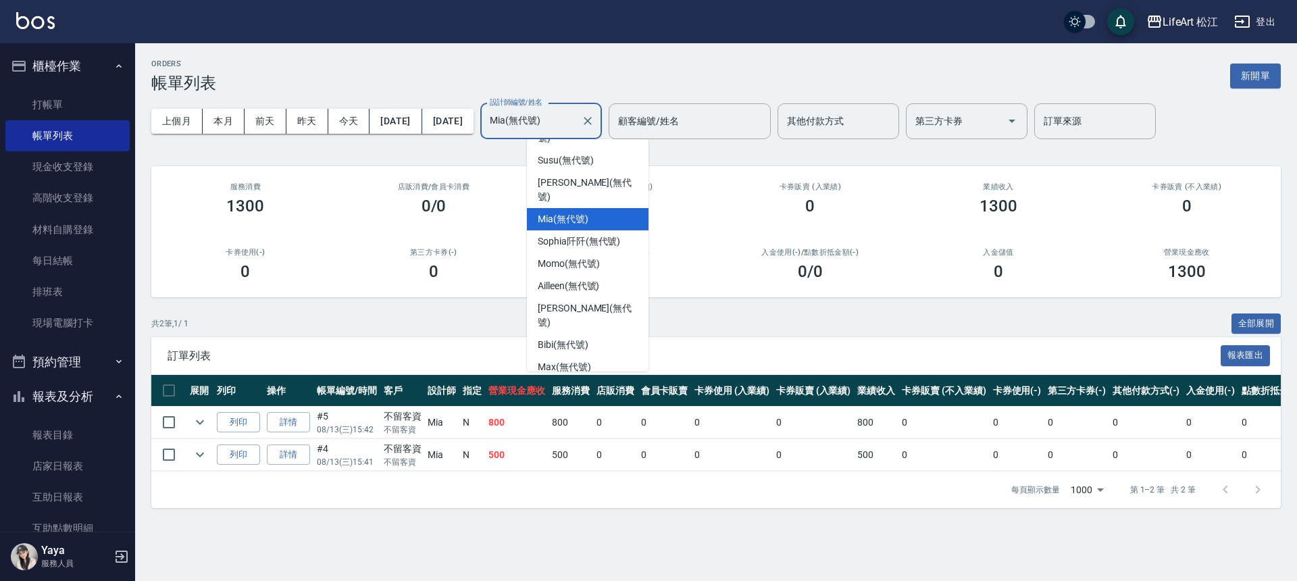
click at [572, 382] on span "Yaya (無代號)" at bounding box center [566, 389] width 56 height 14
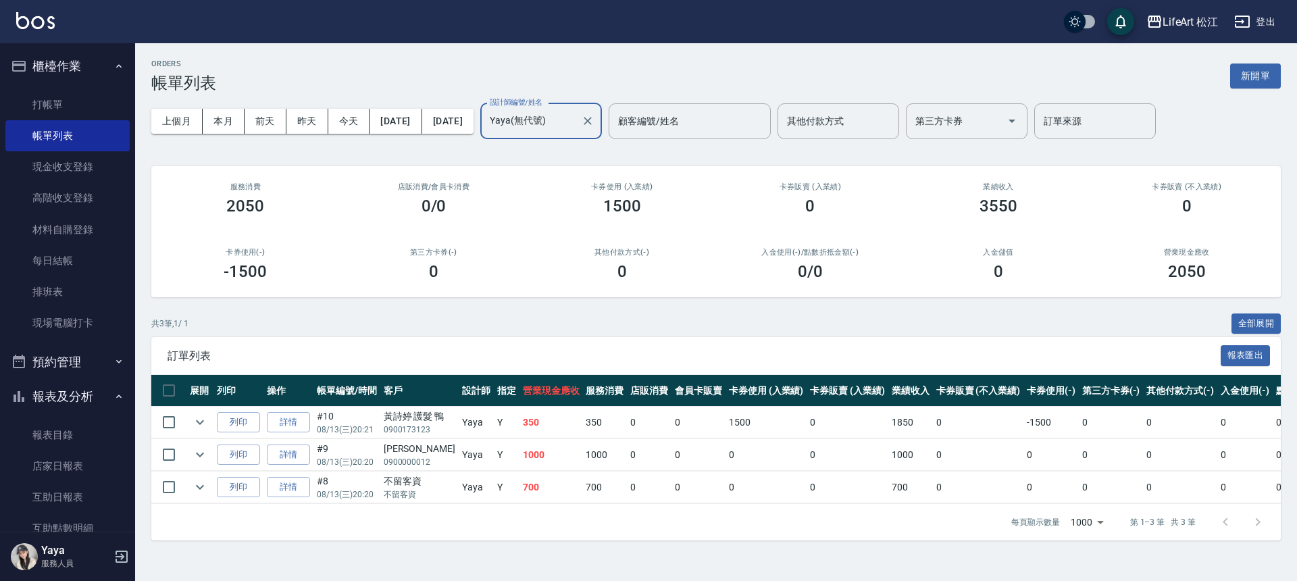
click at [576, 119] on input "Yaya(無代號)" at bounding box center [531, 121] width 89 height 24
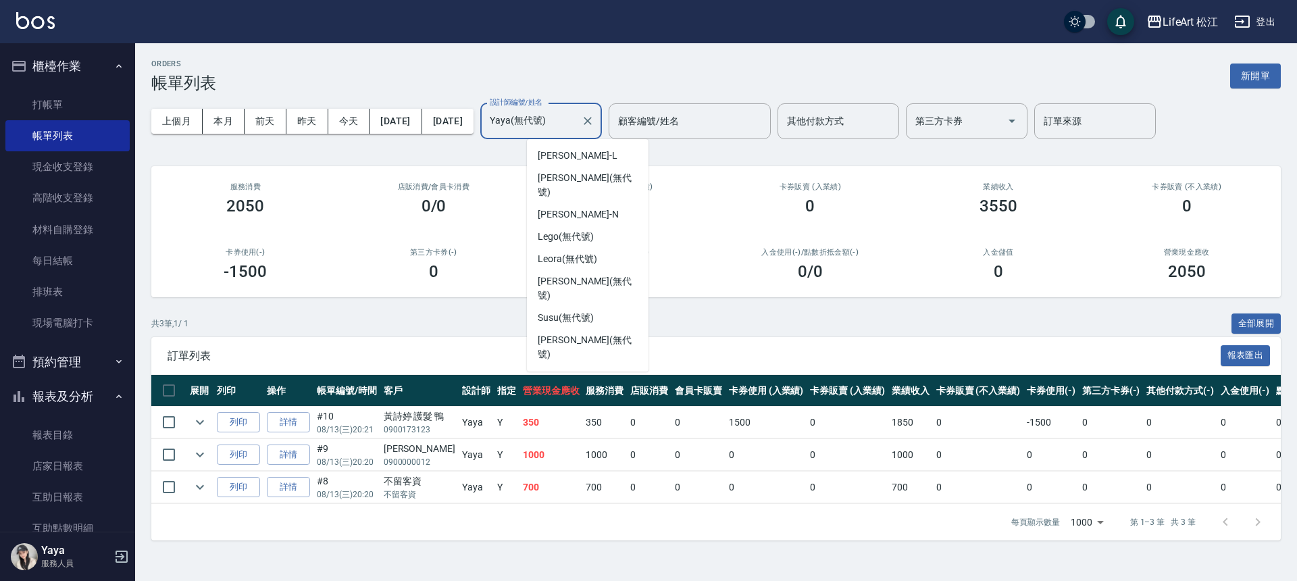
scroll to position [130, 0]
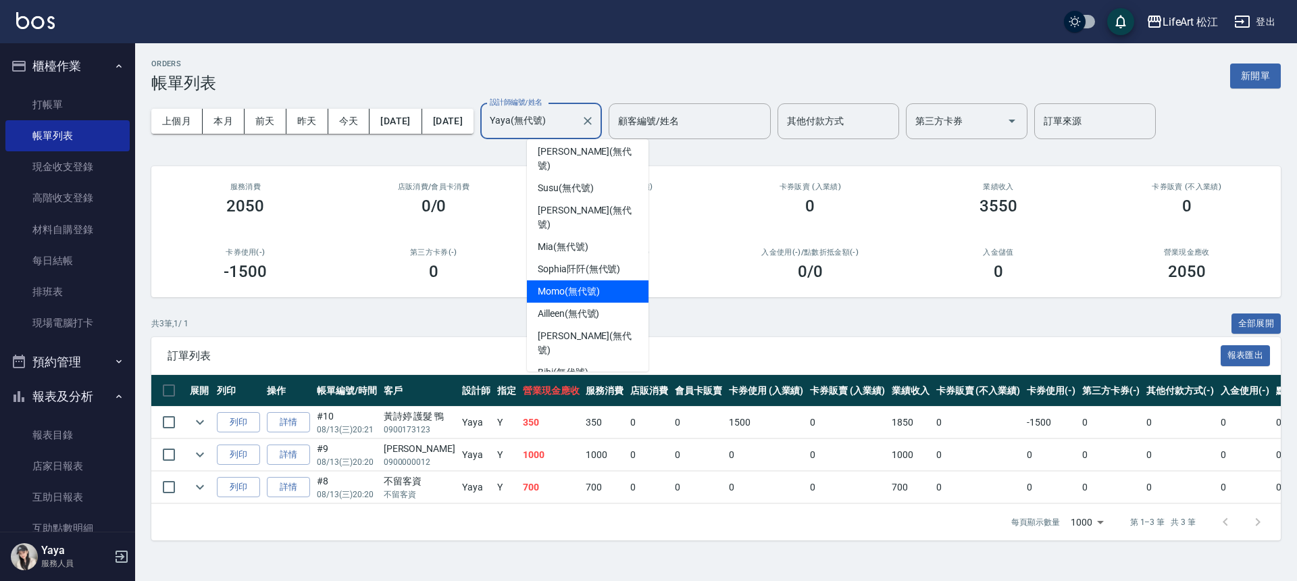
click at [607, 280] on div "Momo (無代號)" at bounding box center [588, 291] width 122 height 22
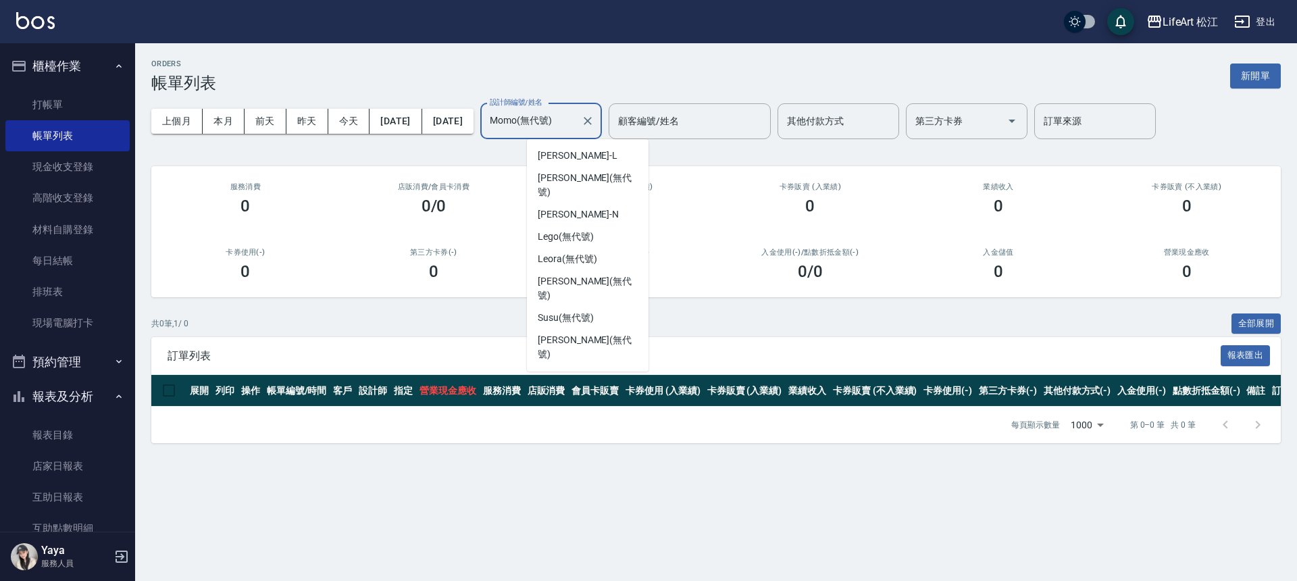
click at [576, 124] on input "Momo(無代號)" at bounding box center [531, 121] width 89 height 24
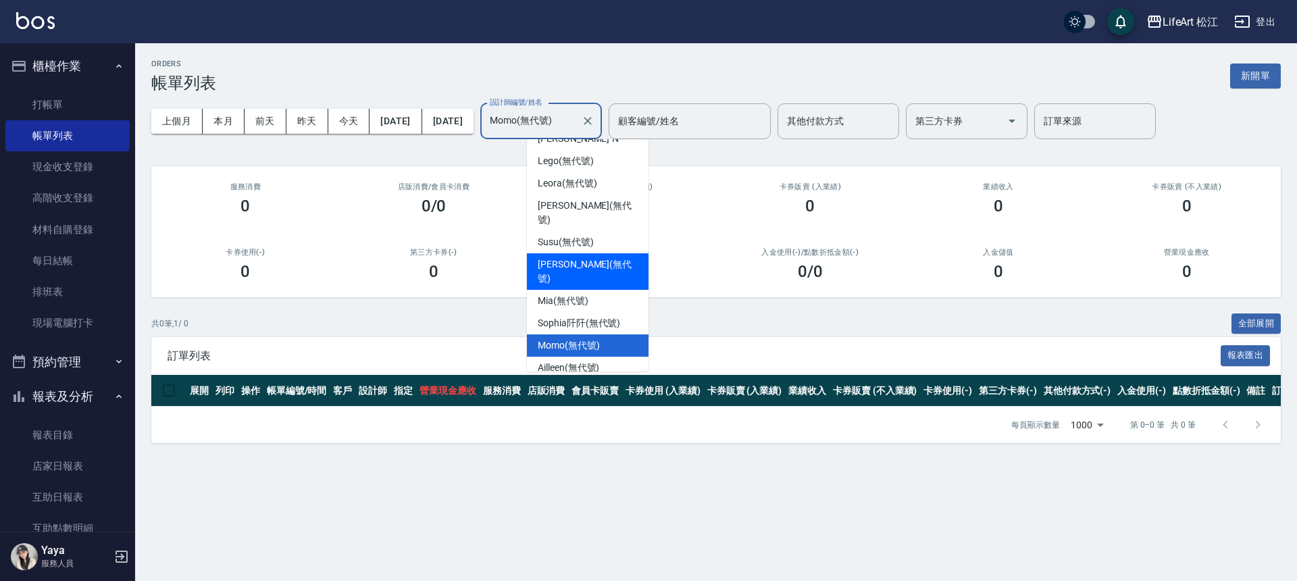
scroll to position [85, 0]
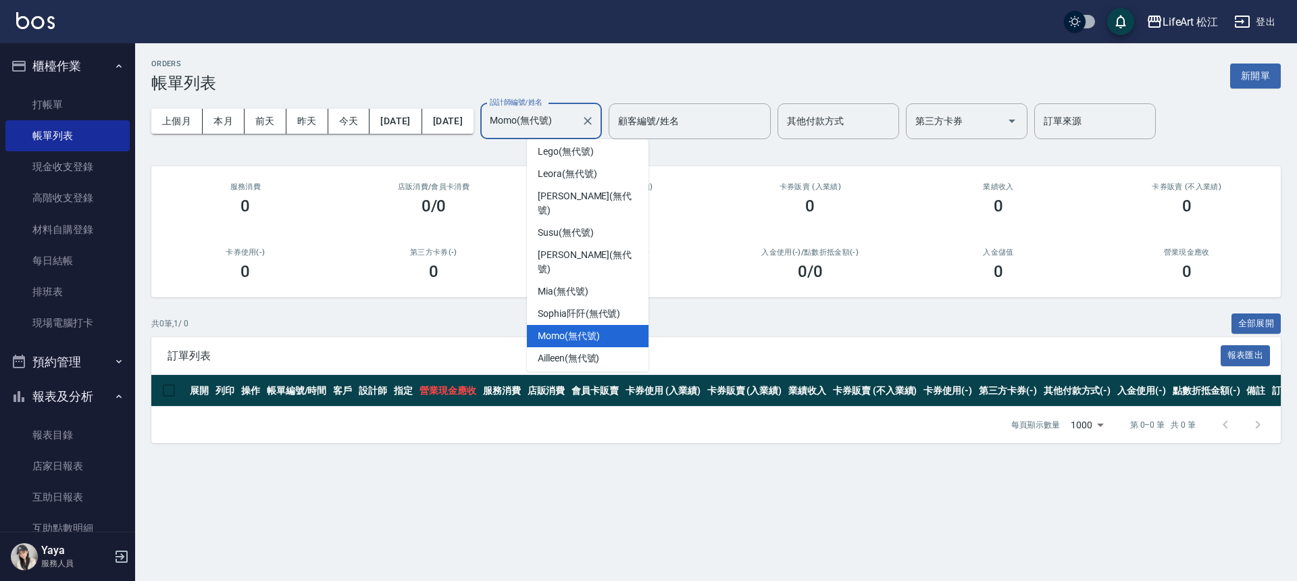
click at [599, 406] on div "Bibi (無代號)" at bounding box center [588, 417] width 122 height 22
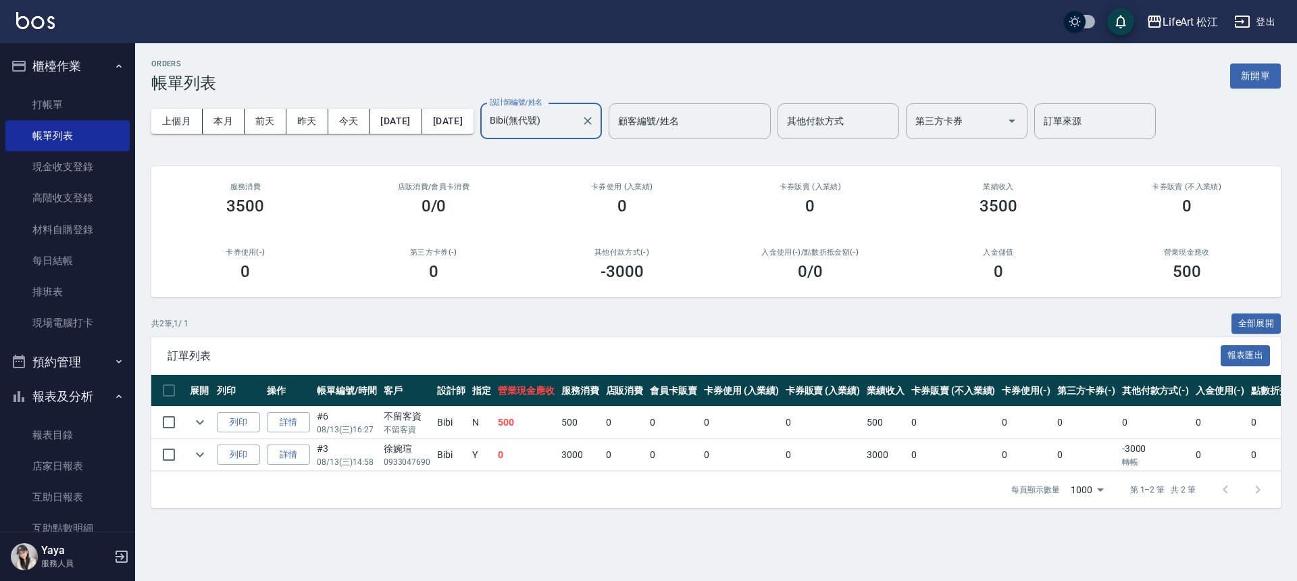
click at [576, 123] on input "Bibi(無代號)" at bounding box center [531, 121] width 89 height 24
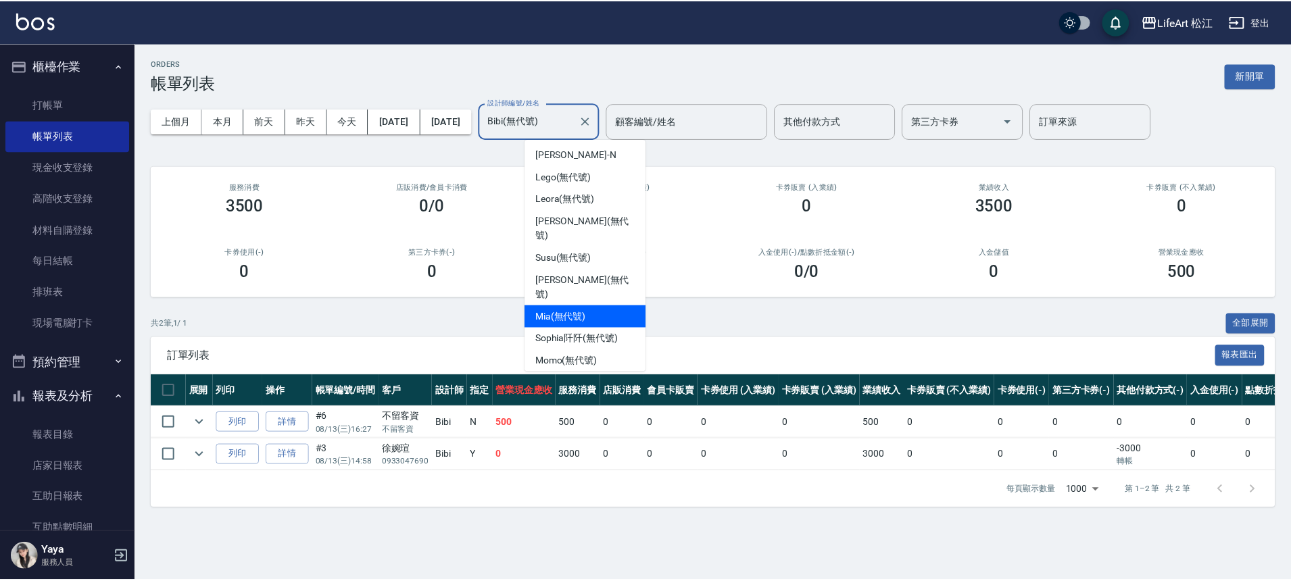
scroll to position [0, 0]
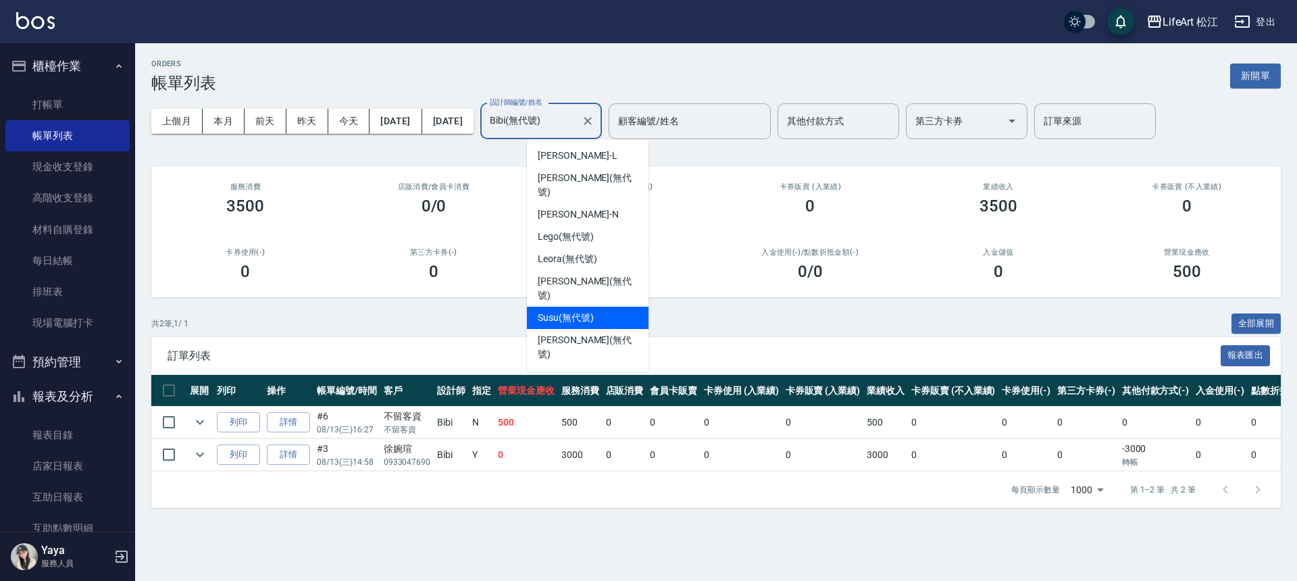
click at [593, 311] on span "Susu (無代號)" at bounding box center [566, 318] width 56 height 14
type input "Susu(無代號)"
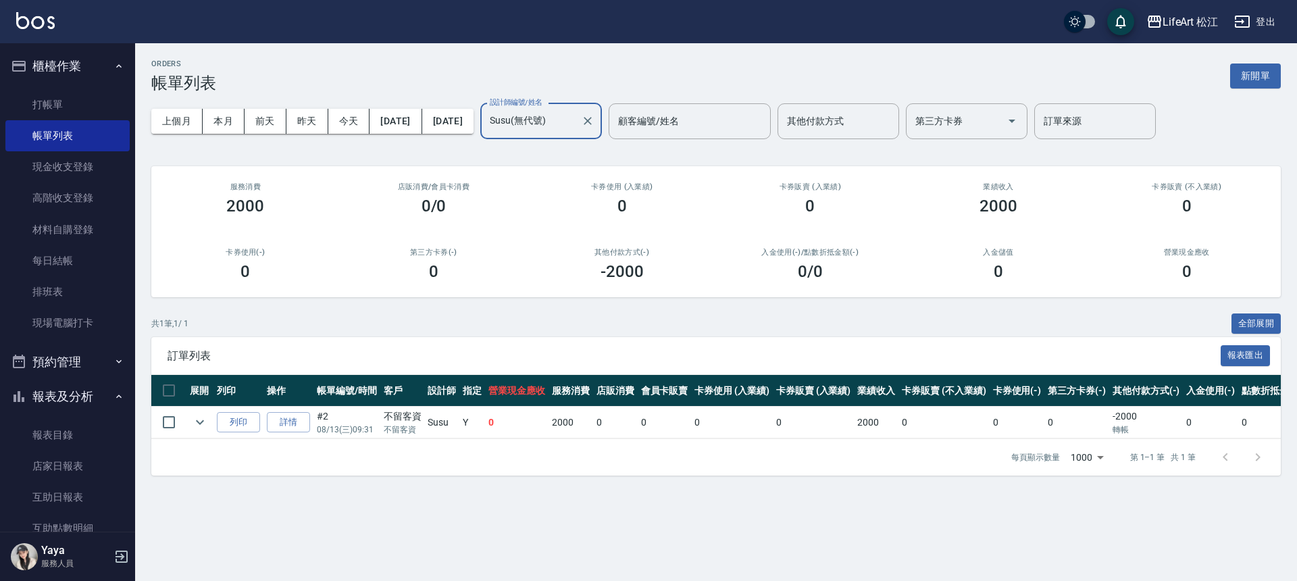
click at [528, 85] on div "ORDERS 帳單列表 新開單" at bounding box center [716, 75] width 1130 height 33
click at [474, 123] on button "[DATE]" at bounding box center [447, 121] width 51 height 25
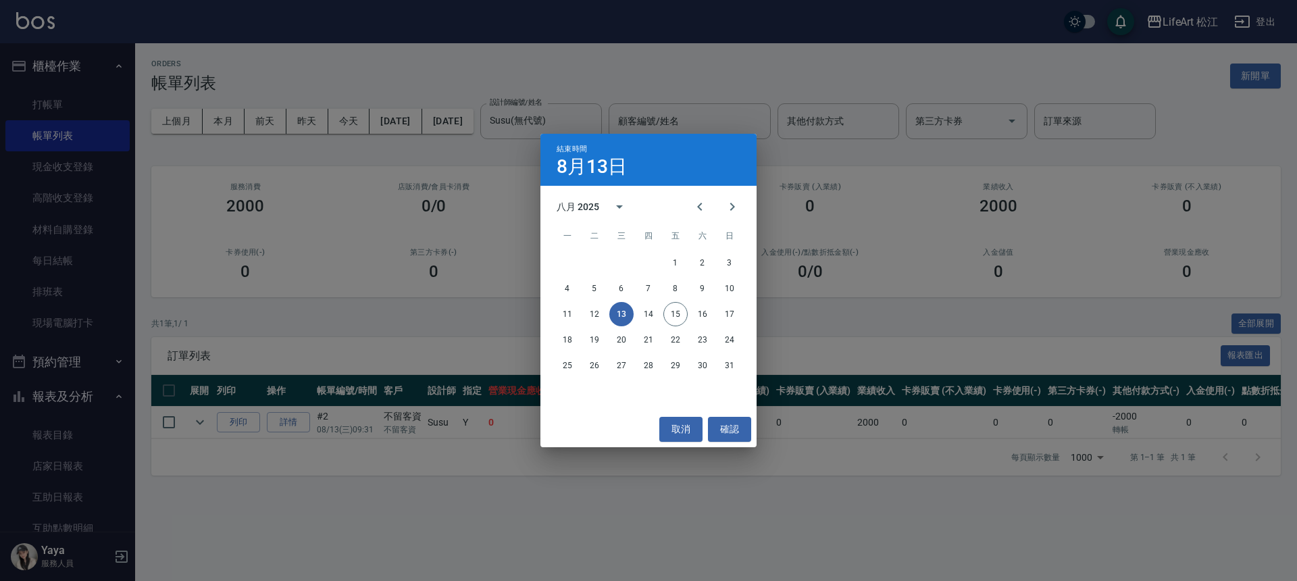
drag, startPoint x: 475, startPoint y: 124, endPoint x: 468, endPoint y: 128, distance: 8.5
click at [475, 124] on div "結束時間 [DATE] 八月 2025 一 二 三 四 五 六 日 1 2 3 4 5 6 7 8 9 10 11 12 13 14 15 16 17 18 …" at bounding box center [648, 290] width 1297 height 581
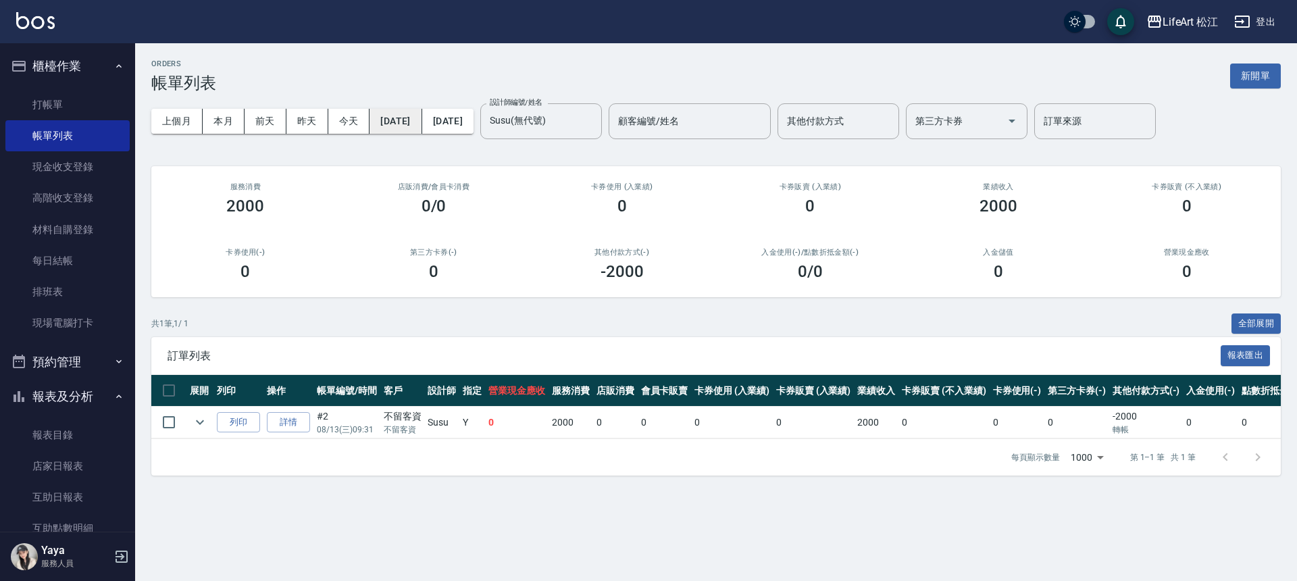
click at [422, 124] on button "[DATE]" at bounding box center [396, 121] width 52 height 25
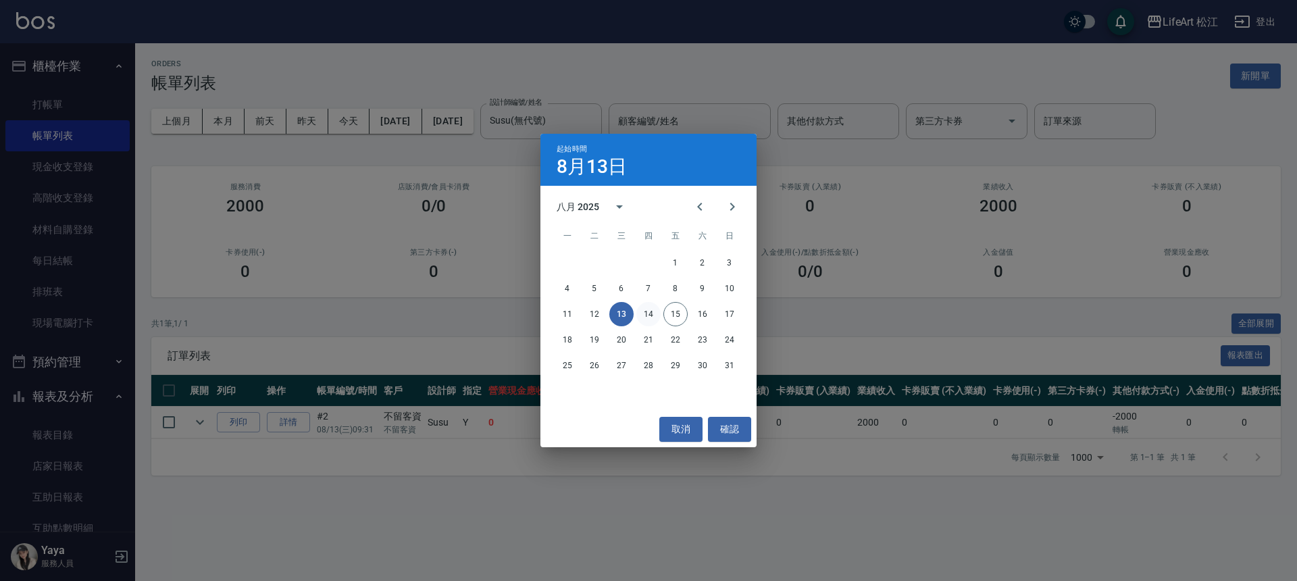
click at [649, 312] on button "14" at bounding box center [649, 314] width 24 height 24
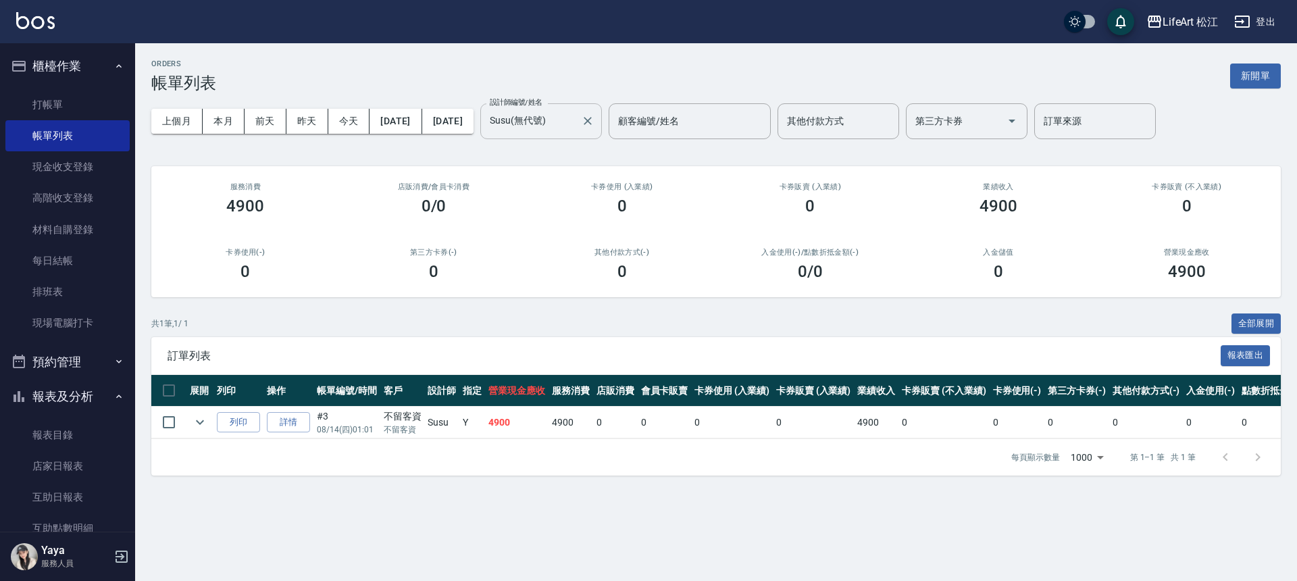
click at [576, 124] on input "Susu(無代號)" at bounding box center [531, 121] width 89 height 24
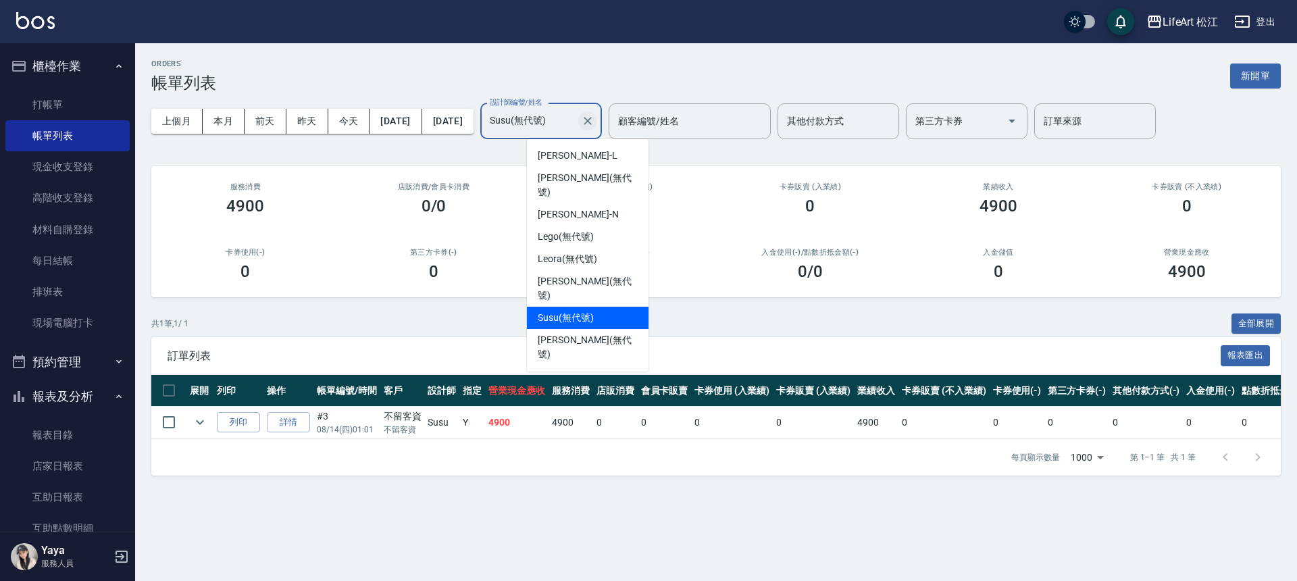
click at [595, 122] on icon "Clear" at bounding box center [588, 121] width 14 height 14
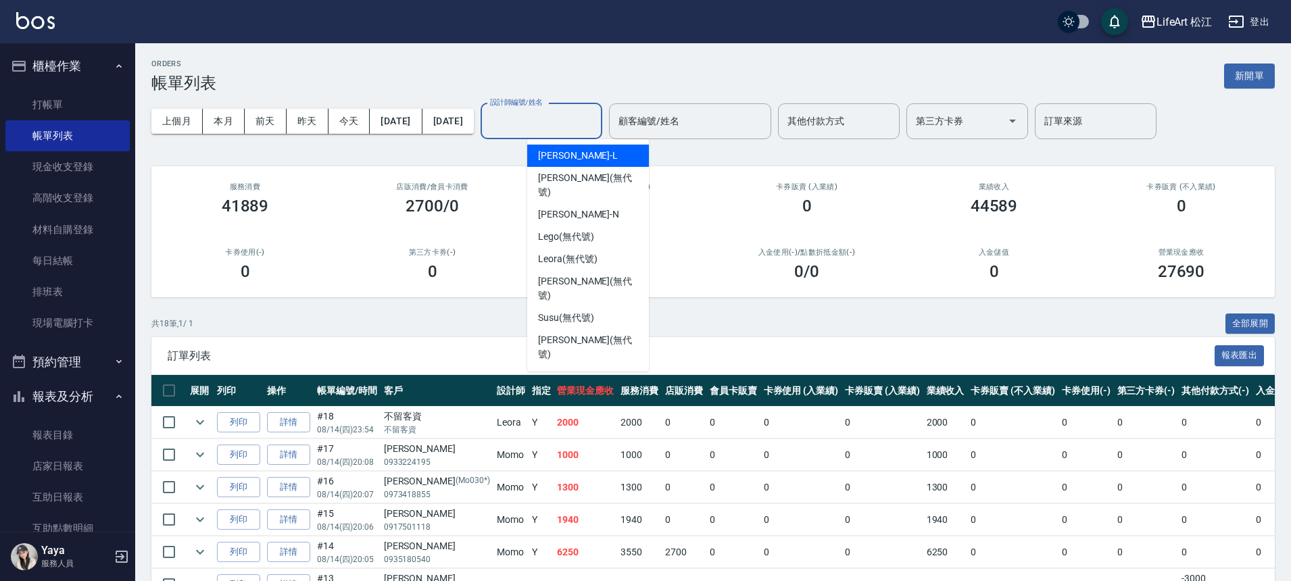
click at [497, 207] on div "2700/0" at bounding box center [432, 206] width 155 height 19
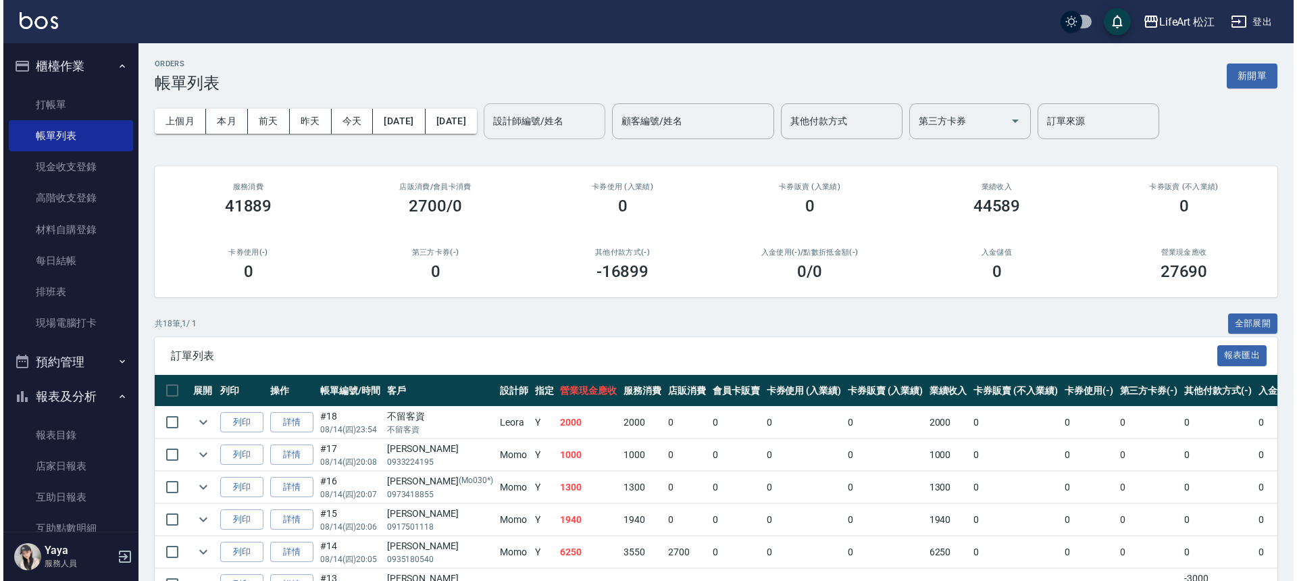
scroll to position [3, 0]
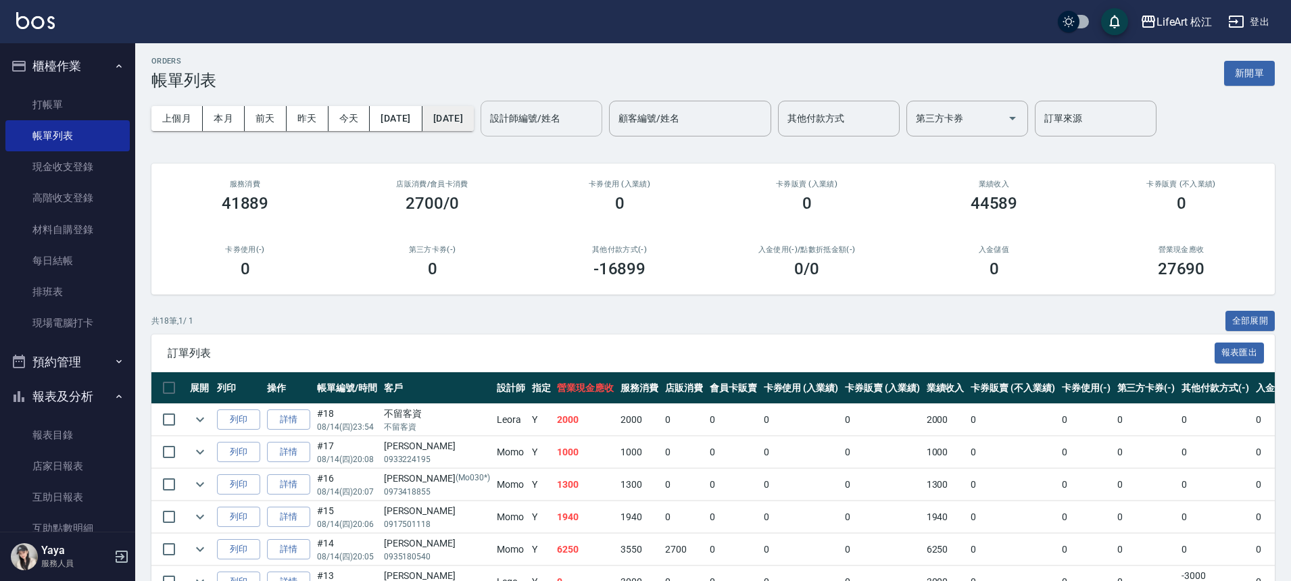
click at [447, 116] on button "[DATE]" at bounding box center [447, 118] width 51 height 25
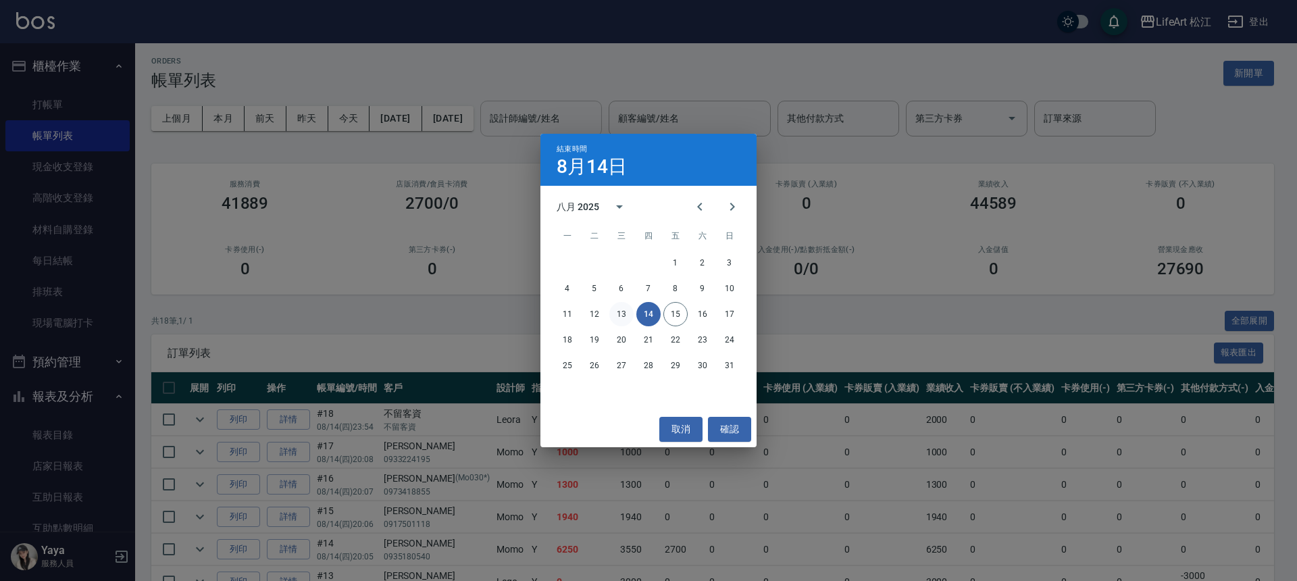
click at [620, 314] on button "13" at bounding box center [622, 314] width 24 height 24
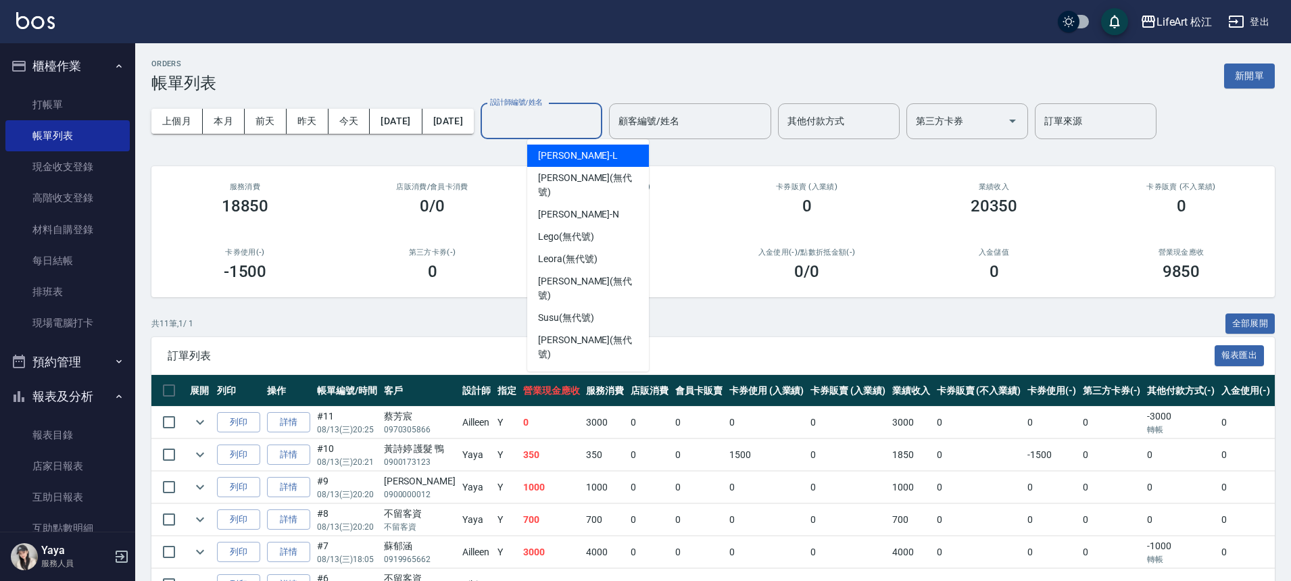
click at [578, 123] on input "設計師編號/姓名" at bounding box center [541, 121] width 109 height 24
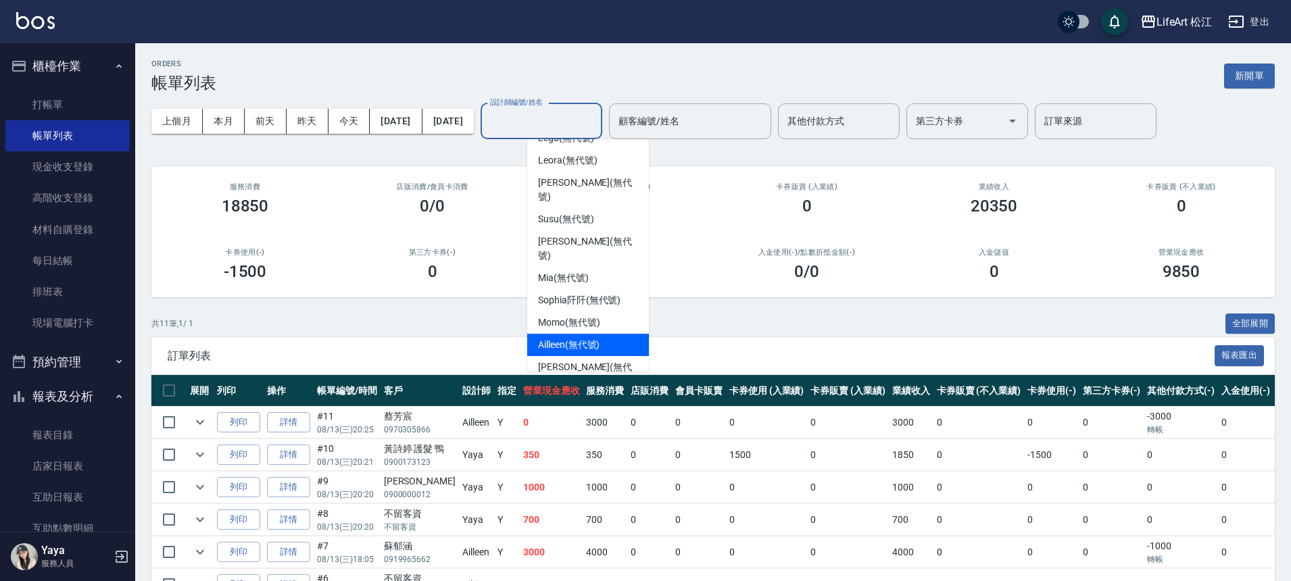
scroll to position [99, 0]
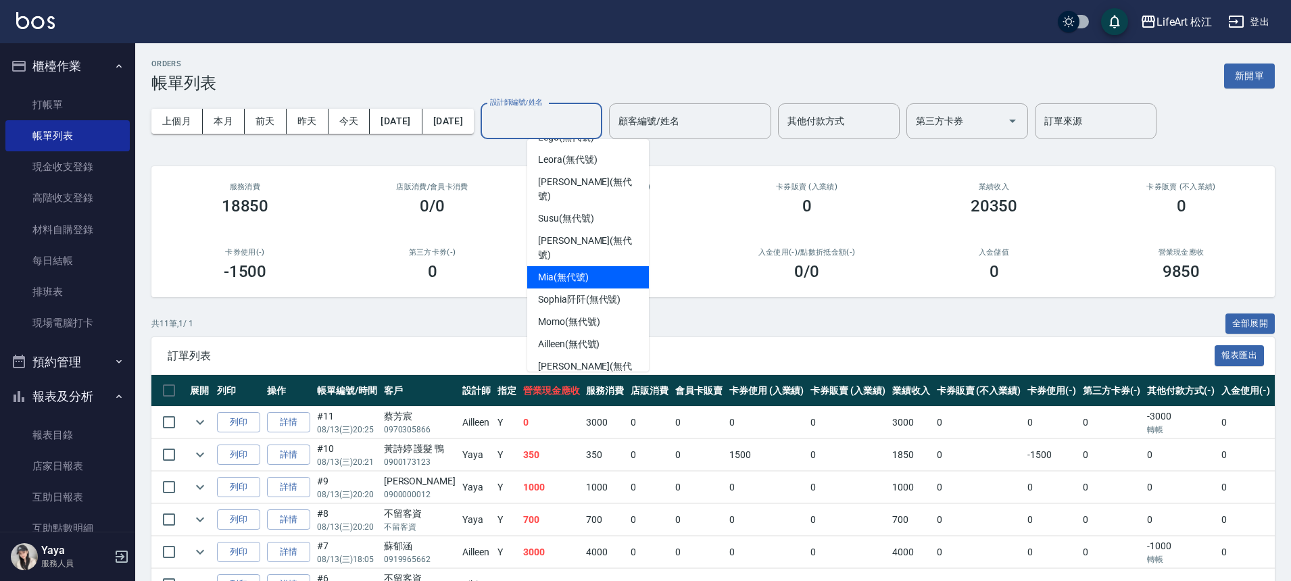
click at [607, 266] on div "Mia (無代號)" at bounding box center [588, 277] width 122 height 22
type input "Mia(無代號)"
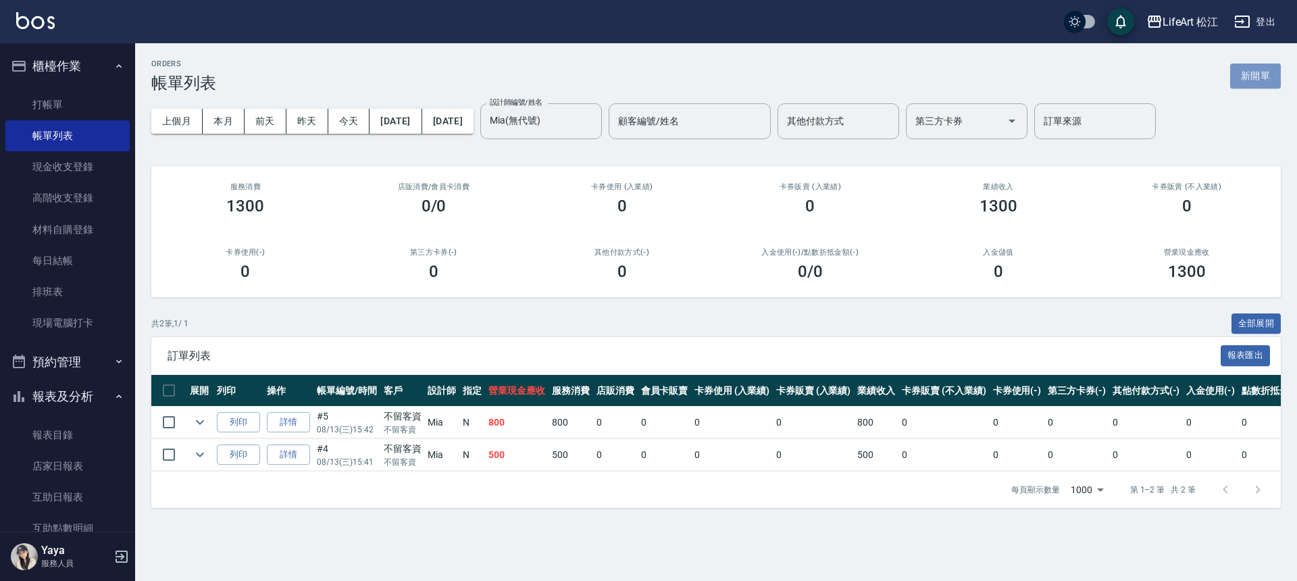
click at [1262, 74] on button "新開單" at bounding box center [1256, 76] width 51 height 25
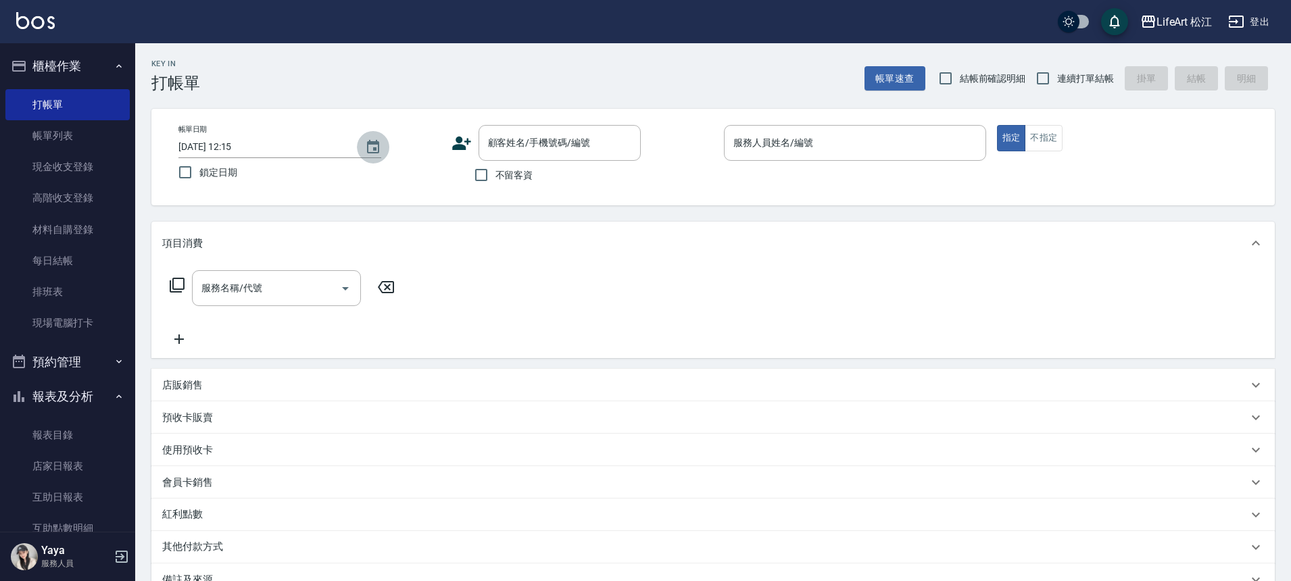
click at [368, 145] on icon "Choose date, selected date is 2025-08-15" at bounding box center [373, 147] width 12 height 14
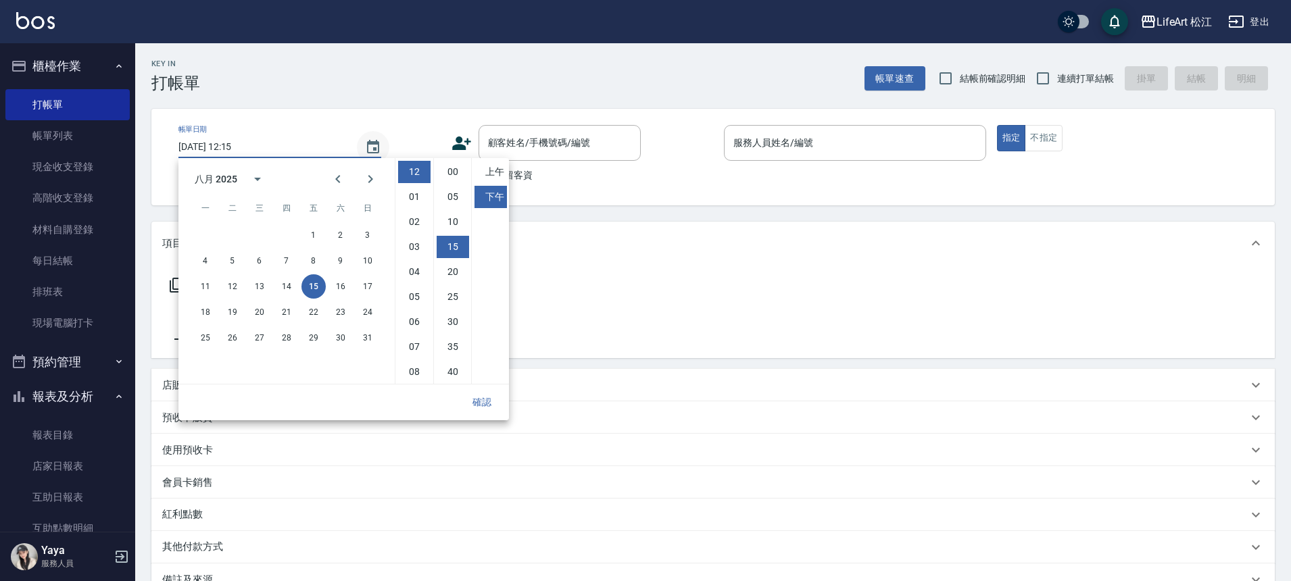
scroll to position [75, 0]
click at [262, 289] on button "13" at bounding box center [259, 286] width 24 height 24
type input "[DATE] 12:15"
click at [488, 405] on button "確認" at bounding box center [481, 402] width 43 height 25
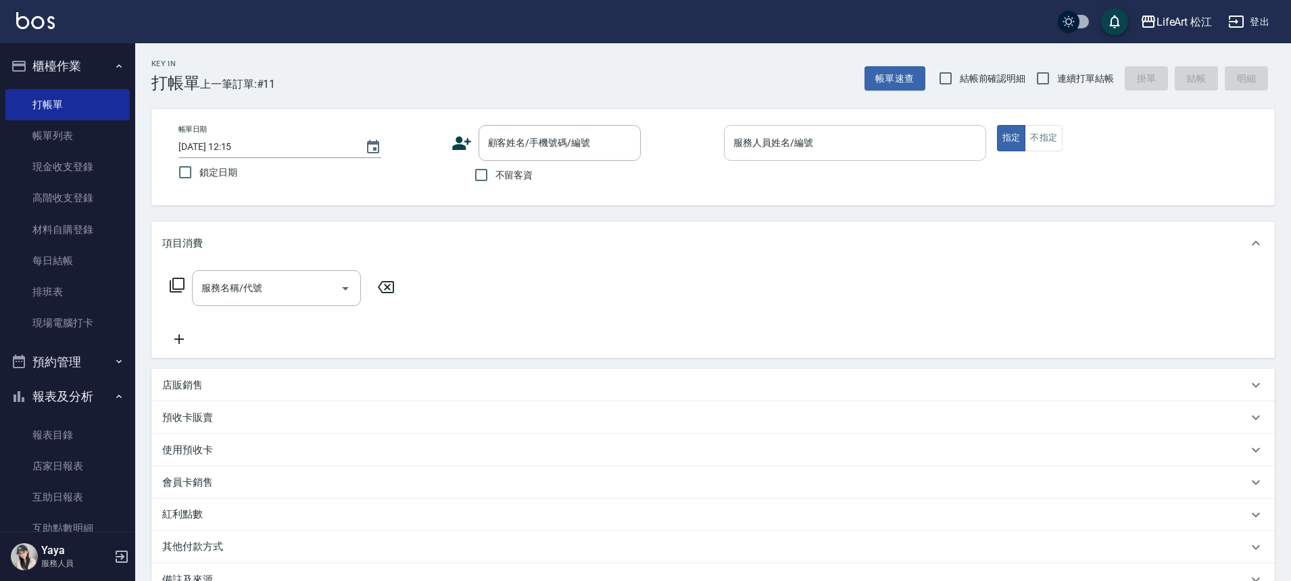
click at [741, 146] on input "服務人員姓名/編號" at bounding box center [855, 143] width 250 height 24
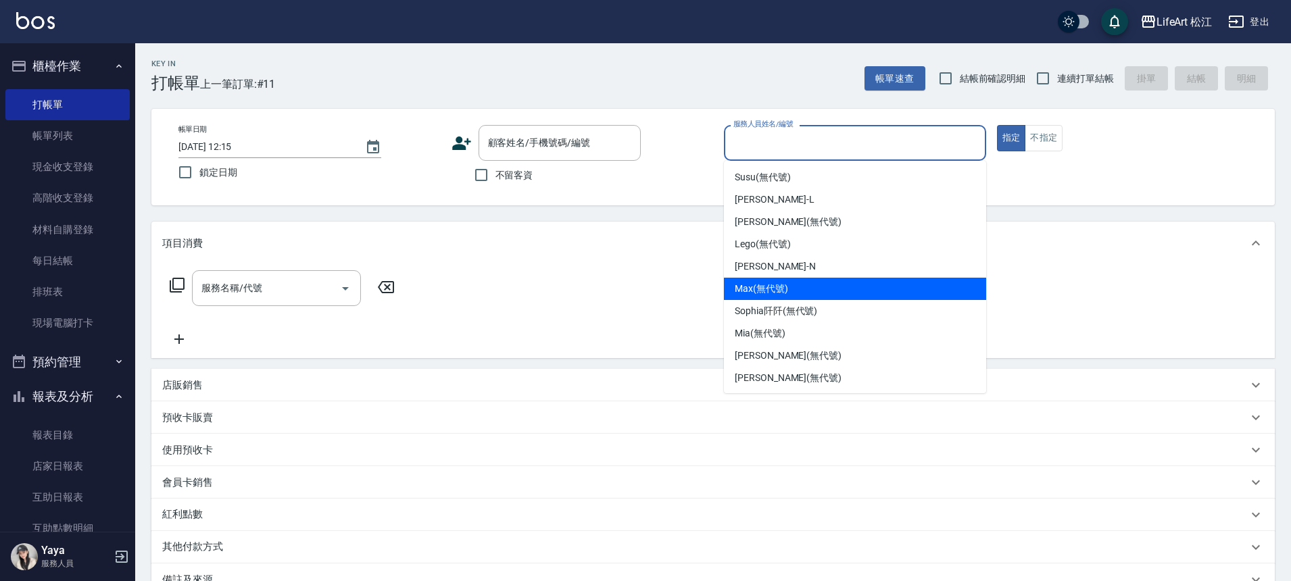
scroll to position [106, 0]
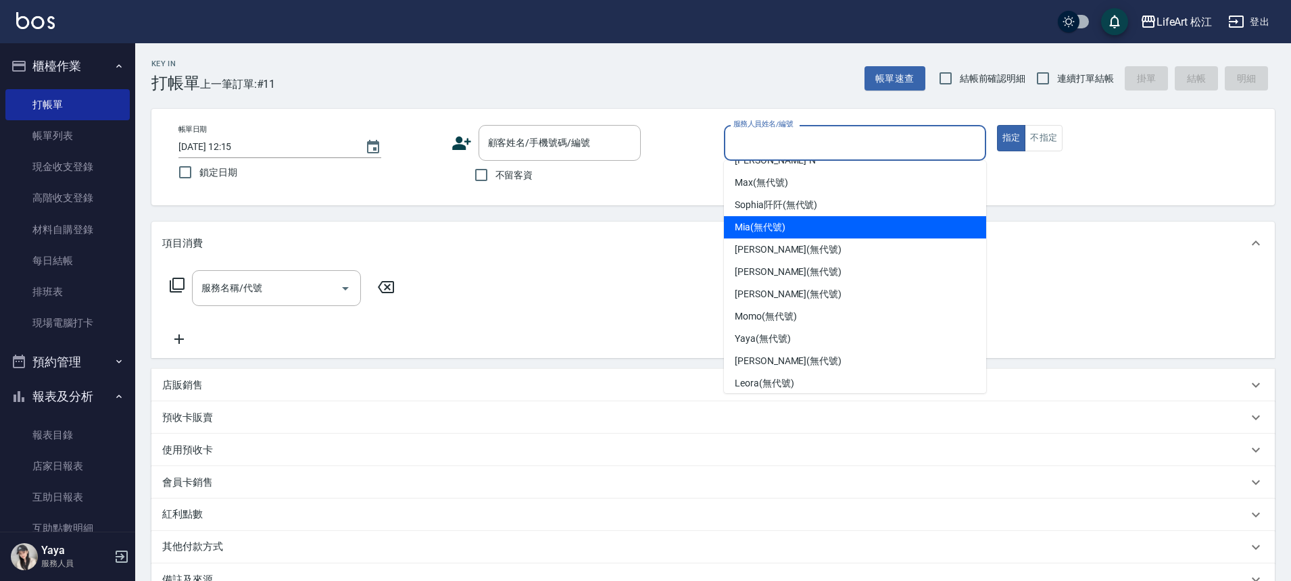
click at [737, 222] on span "Mia (無代號)" at bounding box center [760, 227] width 51 height 14
type input "Mia(無代號)"
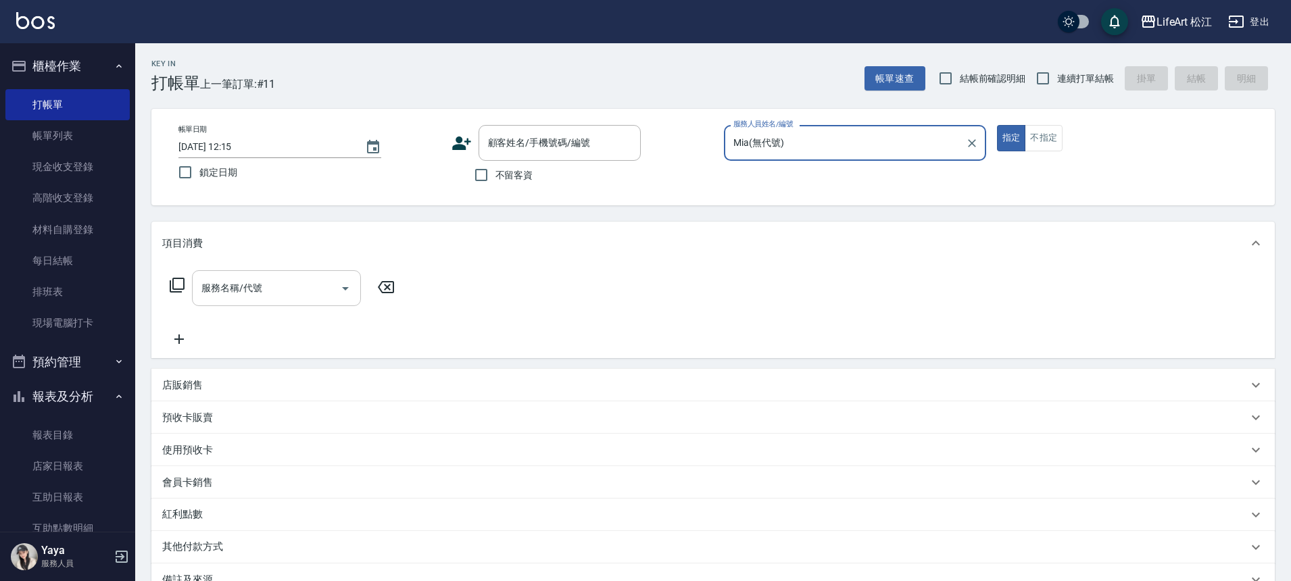
click at [298, 294] on input "服務名稱/代號" at bounding box center [266, 288] width 137 height 24
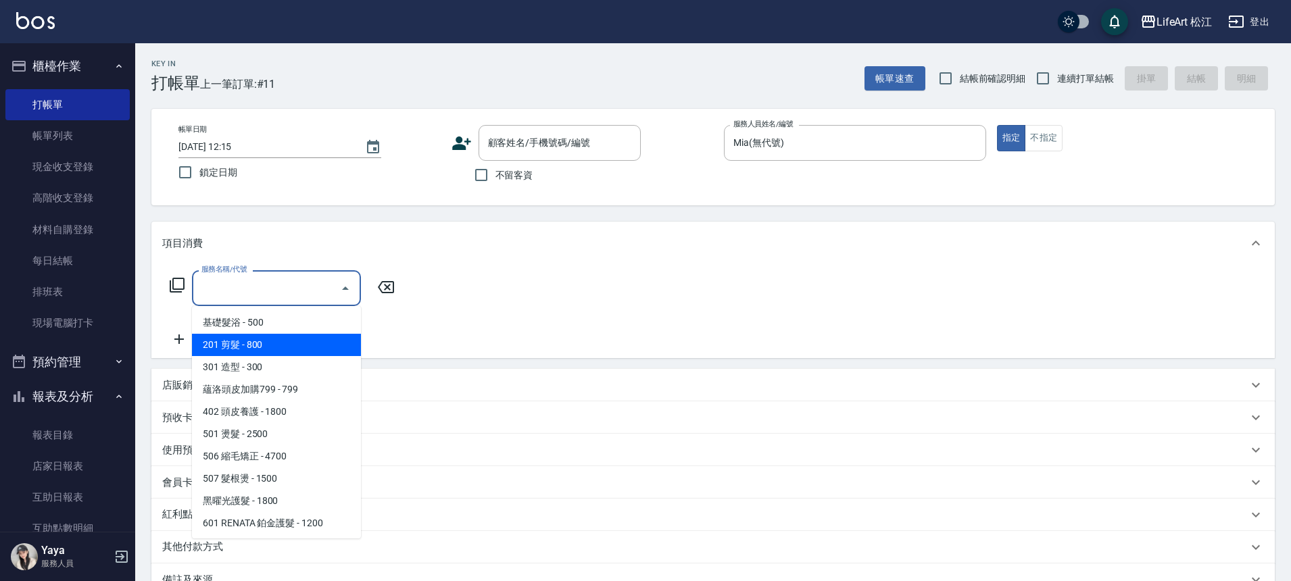
click at [274, 343] on span "201 剪髮 - 800" at bounding box center [276, 345] width 169 height 22
type input "201 剪髮(201)"
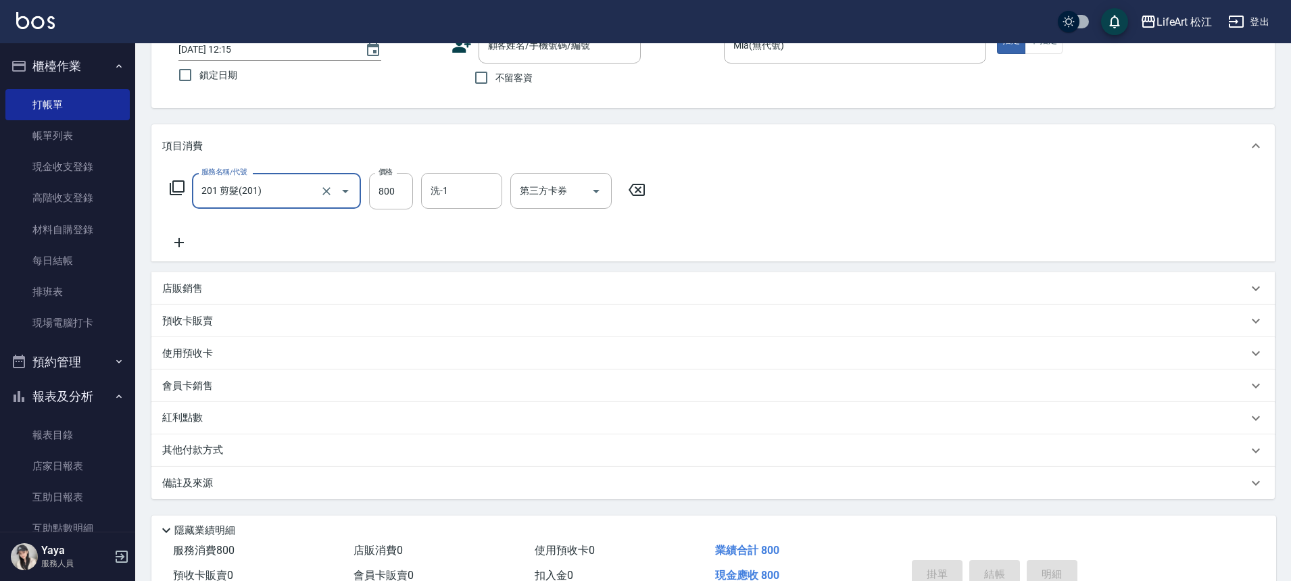
scroll to position [168, 0]
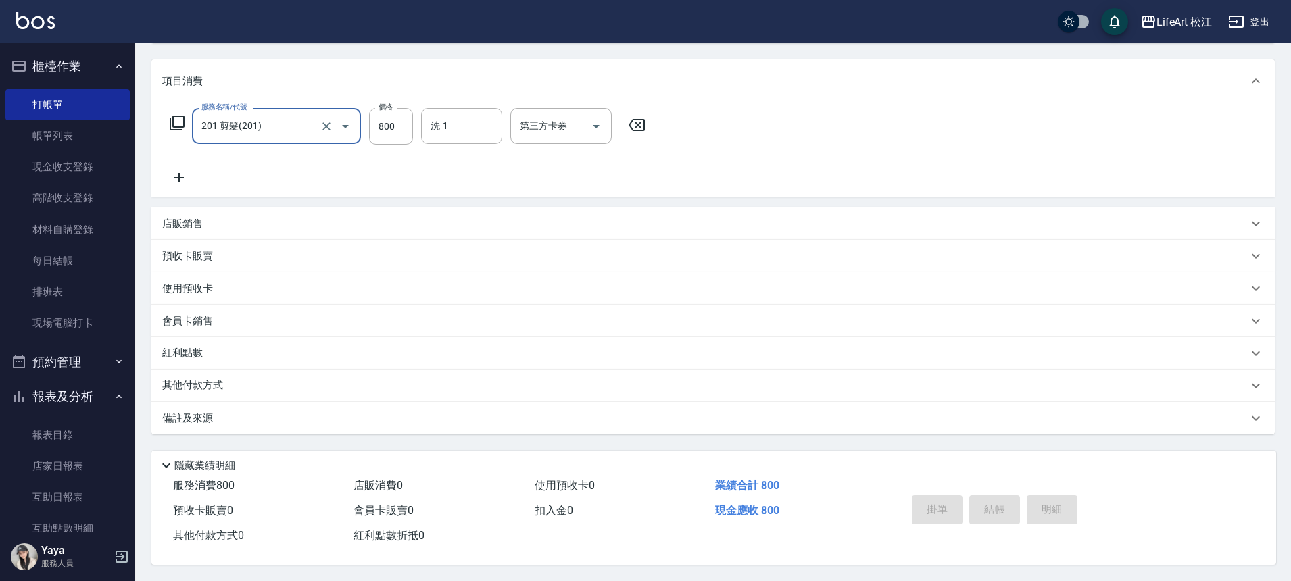
click at [249, 416] on div "備註及來源" at bounding box center [704, 419] width 1085 height 14
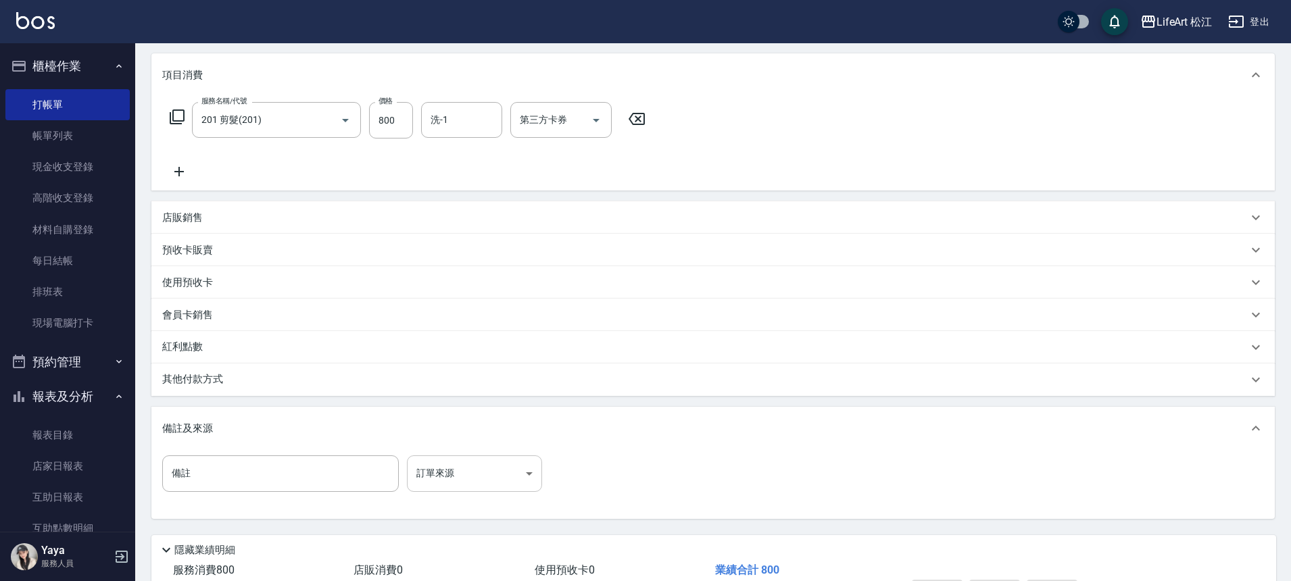
click at [480, 477] on body "LifeArt 松江 登出 櫃檯作業 打帳單 帳單列表 現金收支登錄 高階收支登錄 材料自購登錄 每日結帳 排班表 現場電腦打卡 預約管理 預約管理 單日預約…" at bounding box center [645, 249] width 1291 height 834
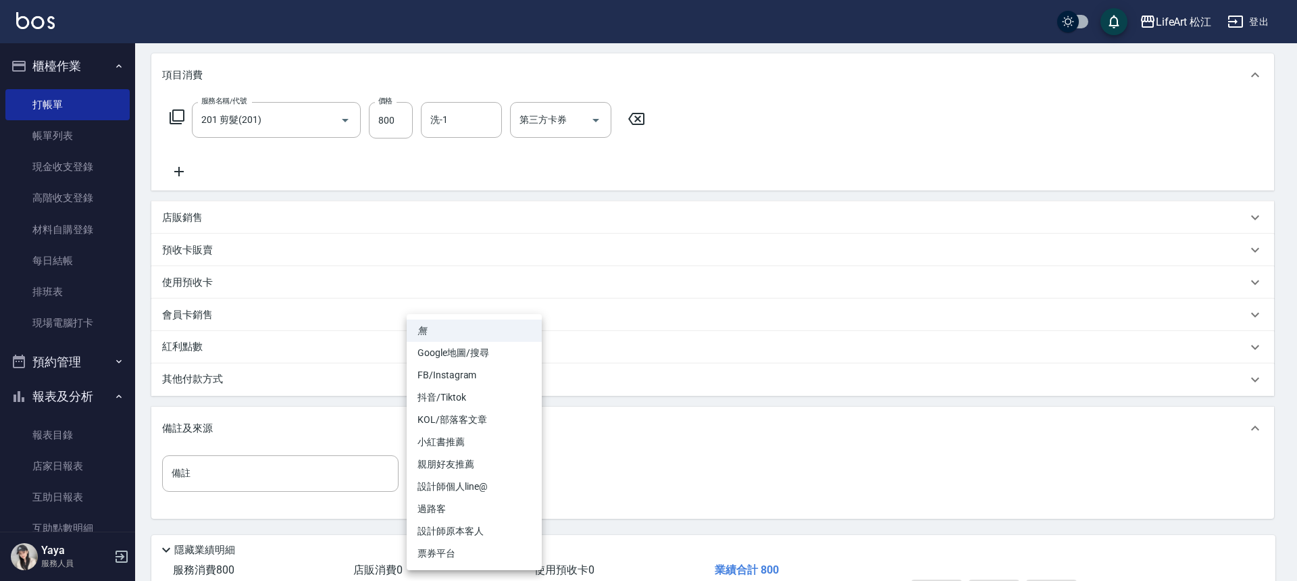
click at [464, 526] on li "設計師原本客人" at bounding box center [474, 531] width 135 height 22
type input "設計師原本客人"
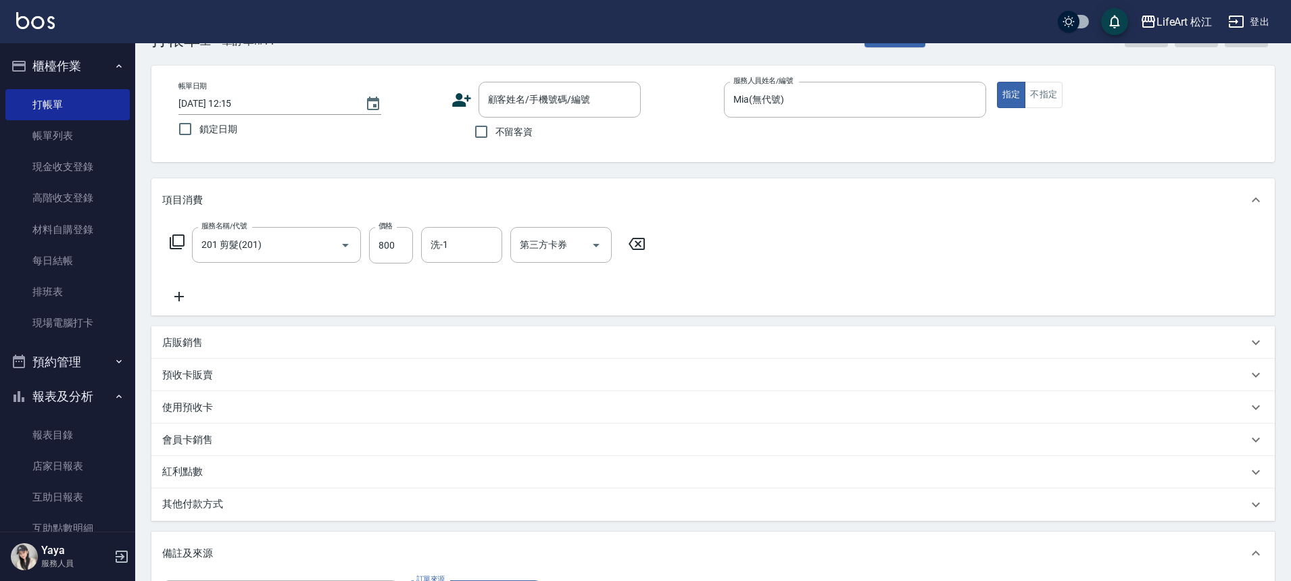
scroll to position [0, 0]
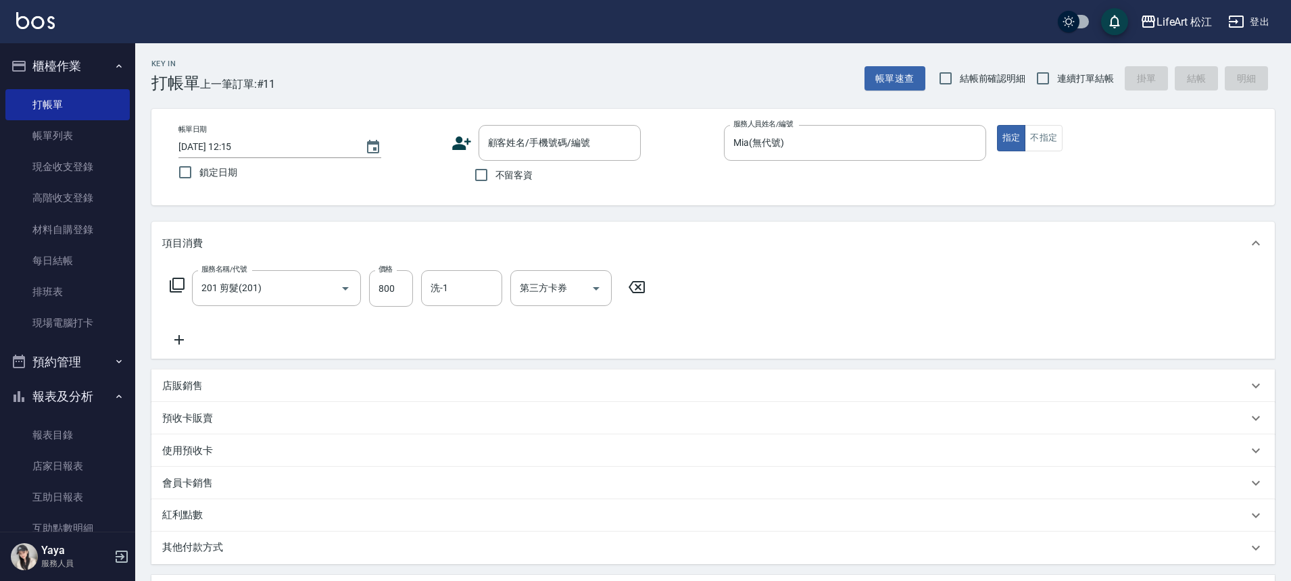
click at [497, 180] on span "不留客資" at bounding box center [514, 175] width 38 height 14
click at [495, 180] on input "不留客資" at bounding box center [481, 175] width 28 height 28
checkbox input "true"
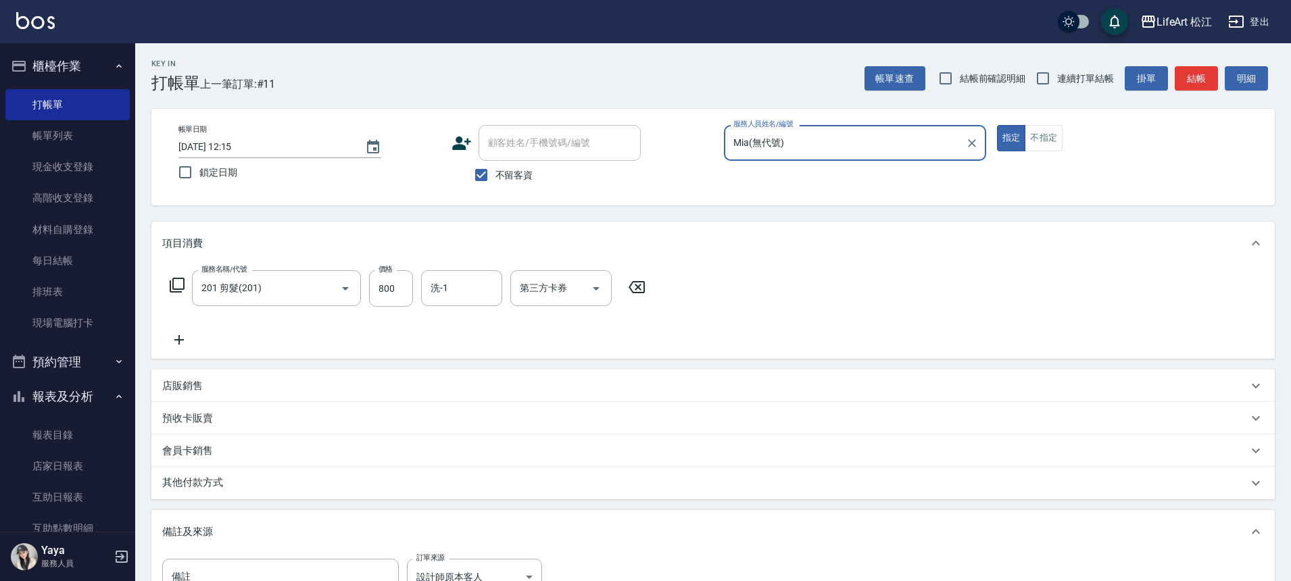
scroll to position [194, 0]
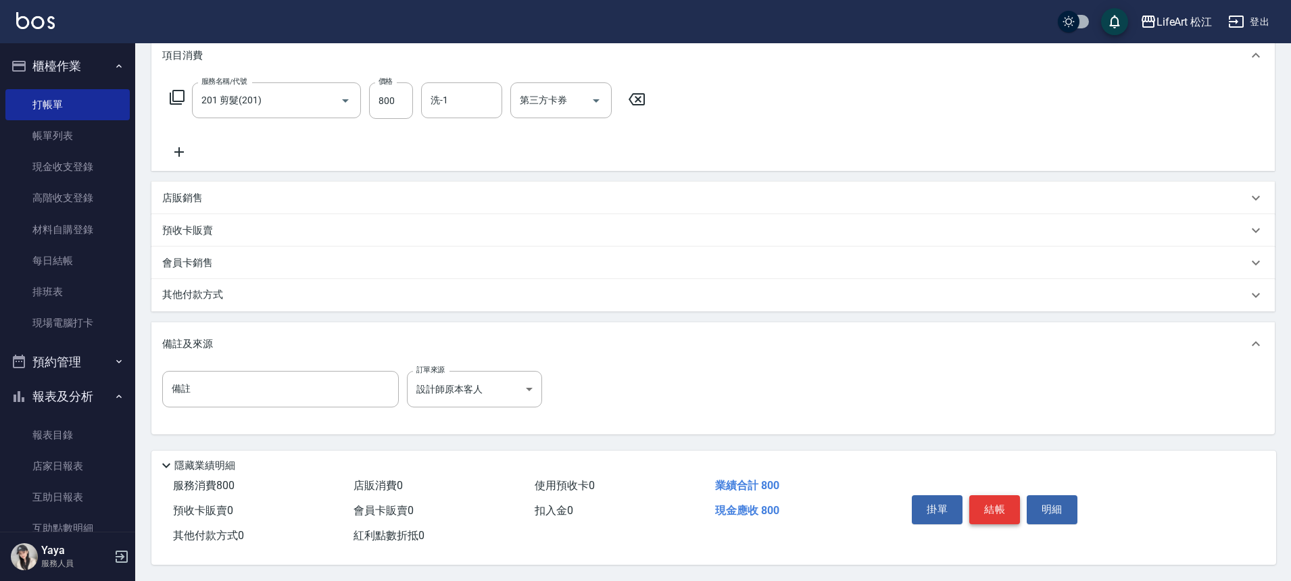
click at [984, 495] on button "結帳" at bounding box center [994, 509] width 51 height 28
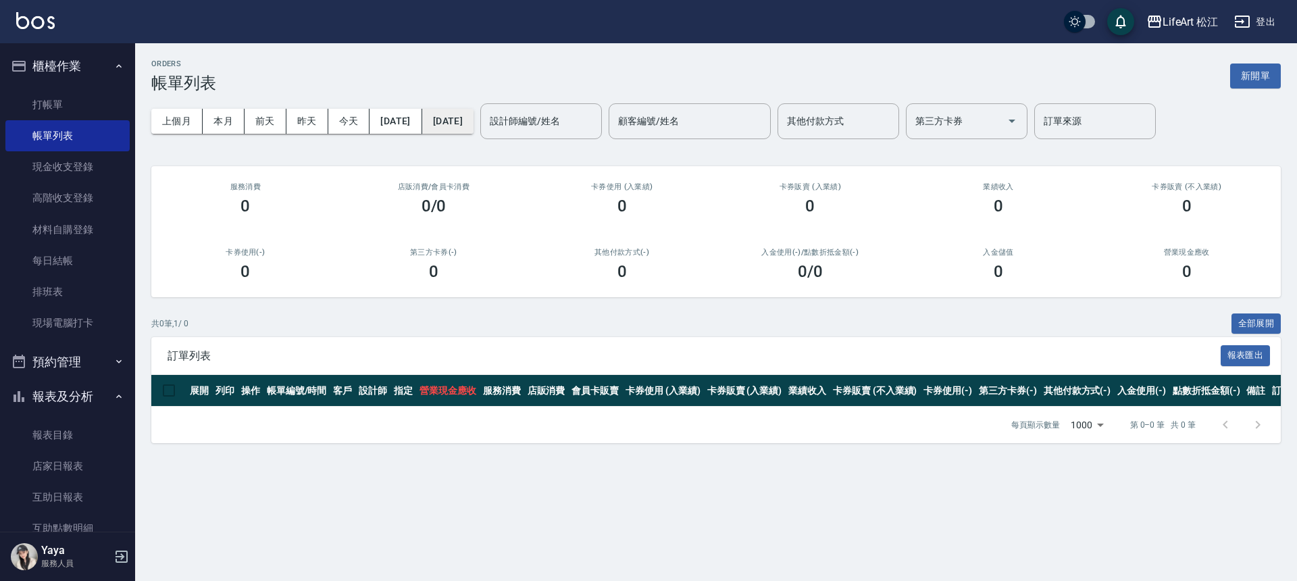
click at [474, 114] on button "[DATE]" at bounding box center [447, 121] width 51 height 25
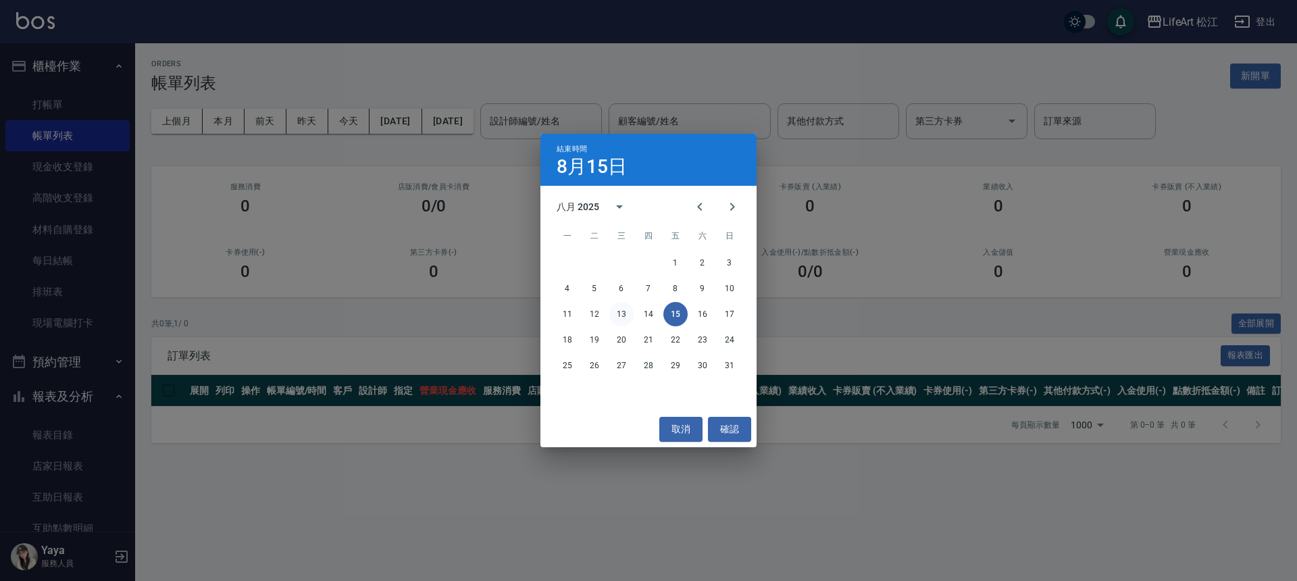
click at [616, 314] on button "13" at bounding box center [622, 314] width 24 height 24
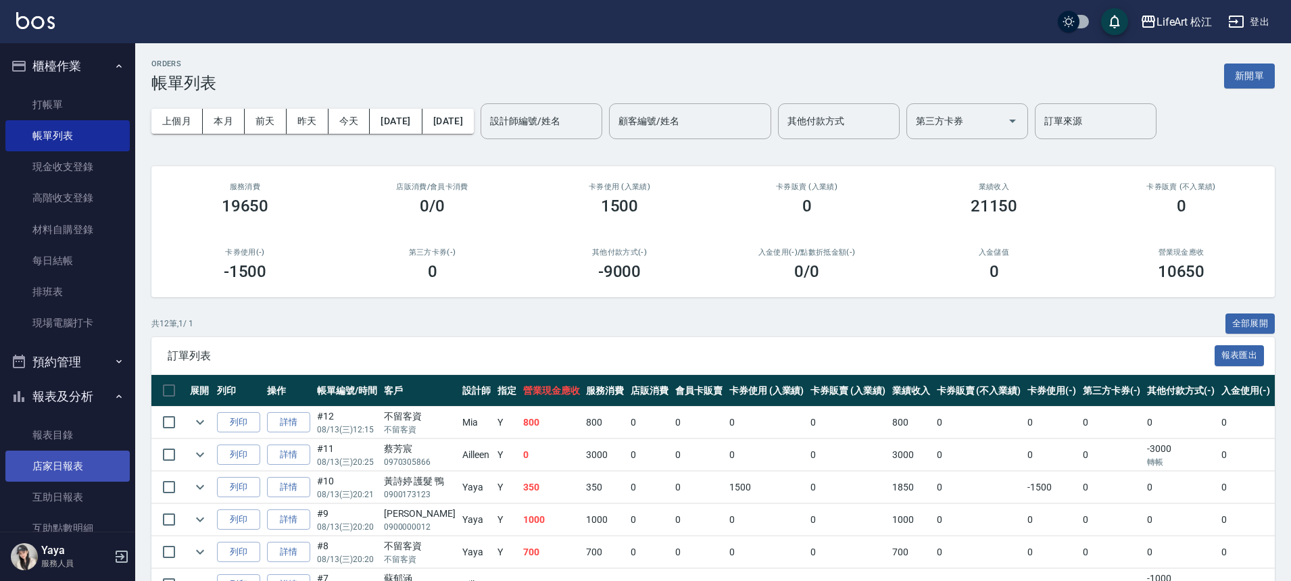
click at [79, 466] on link "店家日報表" at bounding box center [67, 466] width 124 height 31
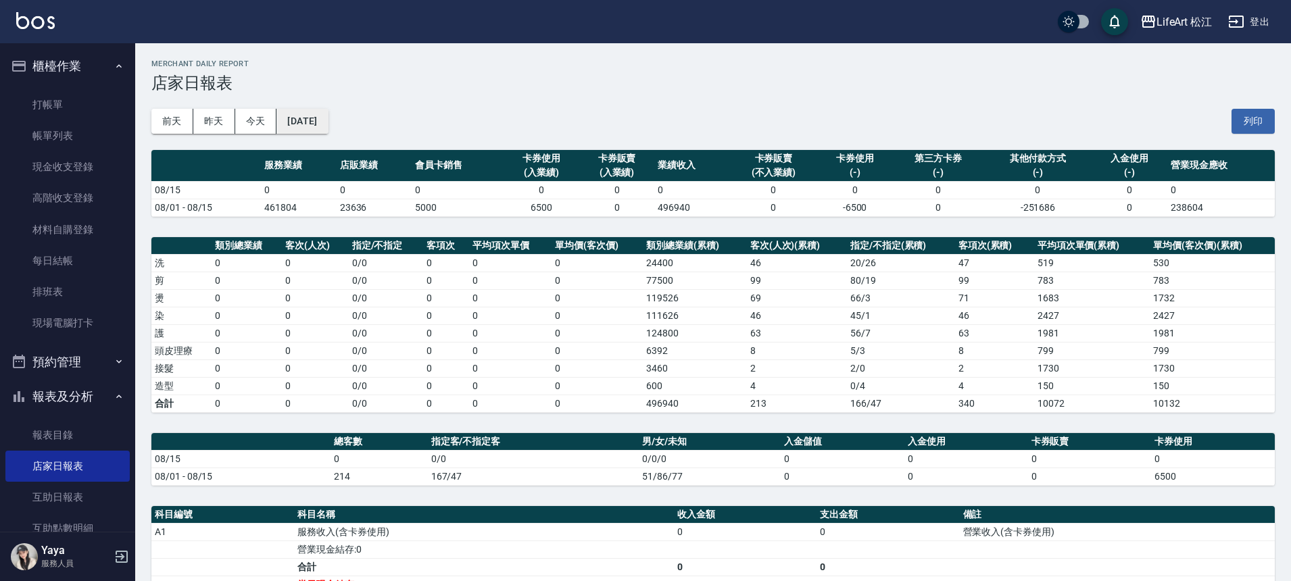
click at [328, 115] on button "[DATE]" at bounding box center [301, 121] width 51 height 25
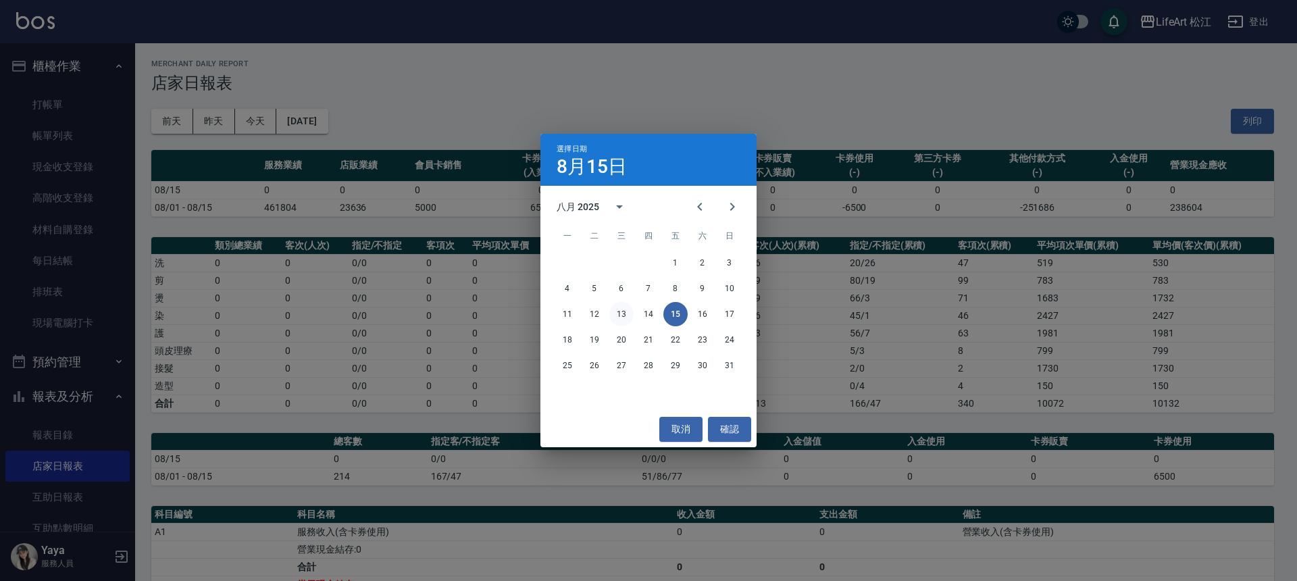
click at [627, 313] on button "13" at bounding box center [622, 314] width 24 height 24
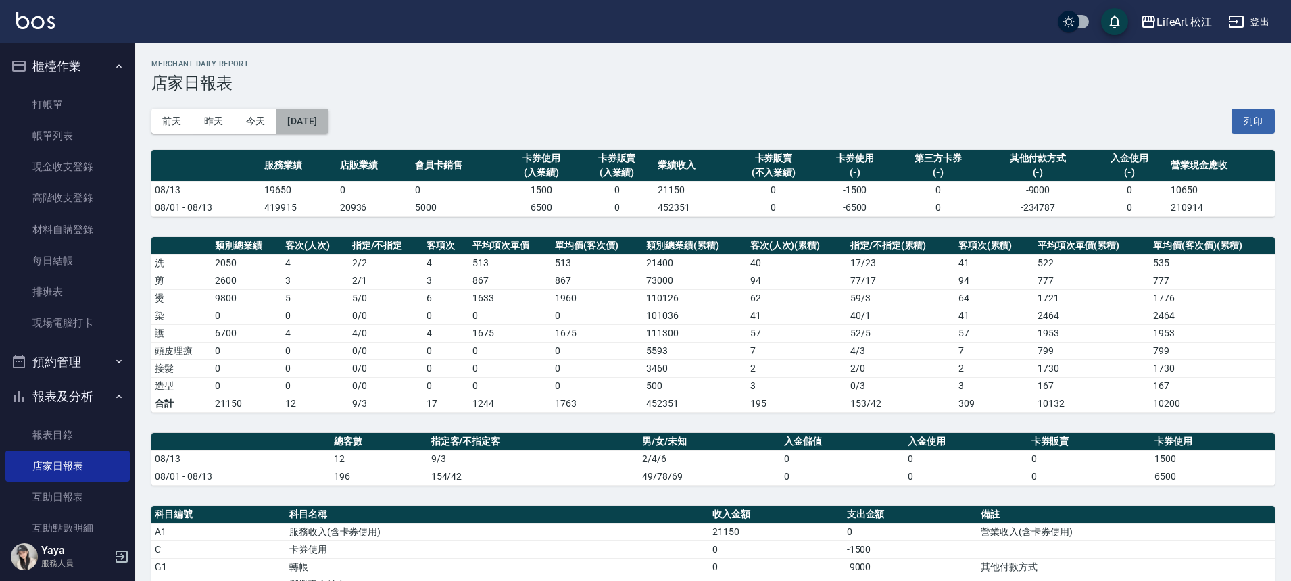
click at [328, 121] on button "[DATE]" at bounding box center [301, 121] width 51 height 25
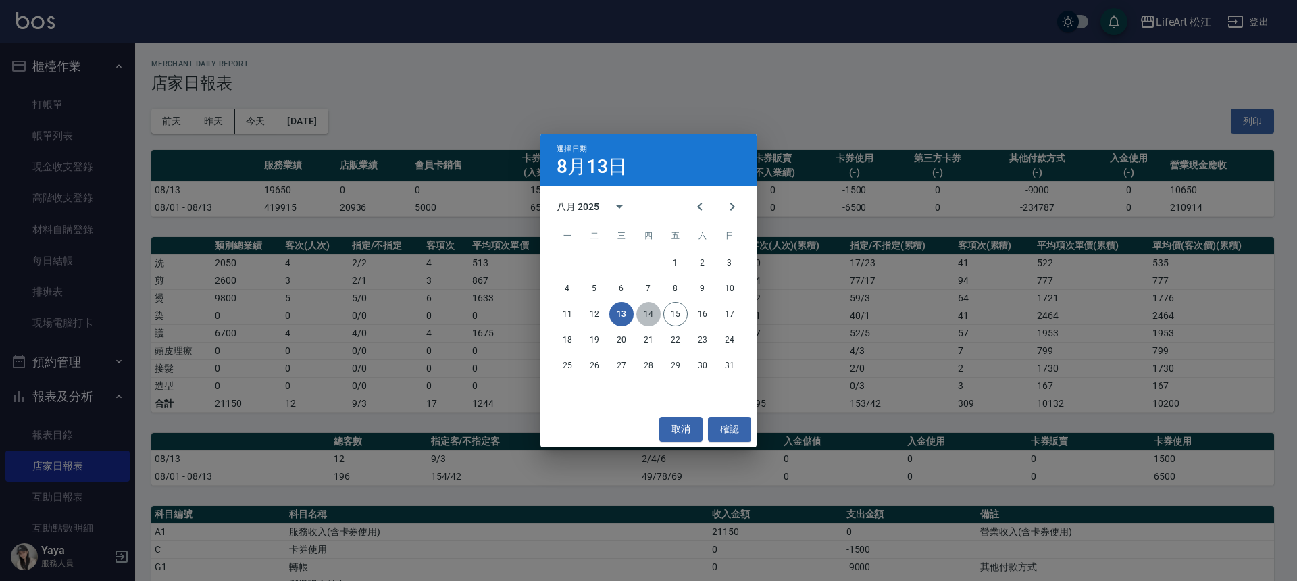
click at [647, 314] on button "14" at bounding box center [649, 314] width 24 height 24
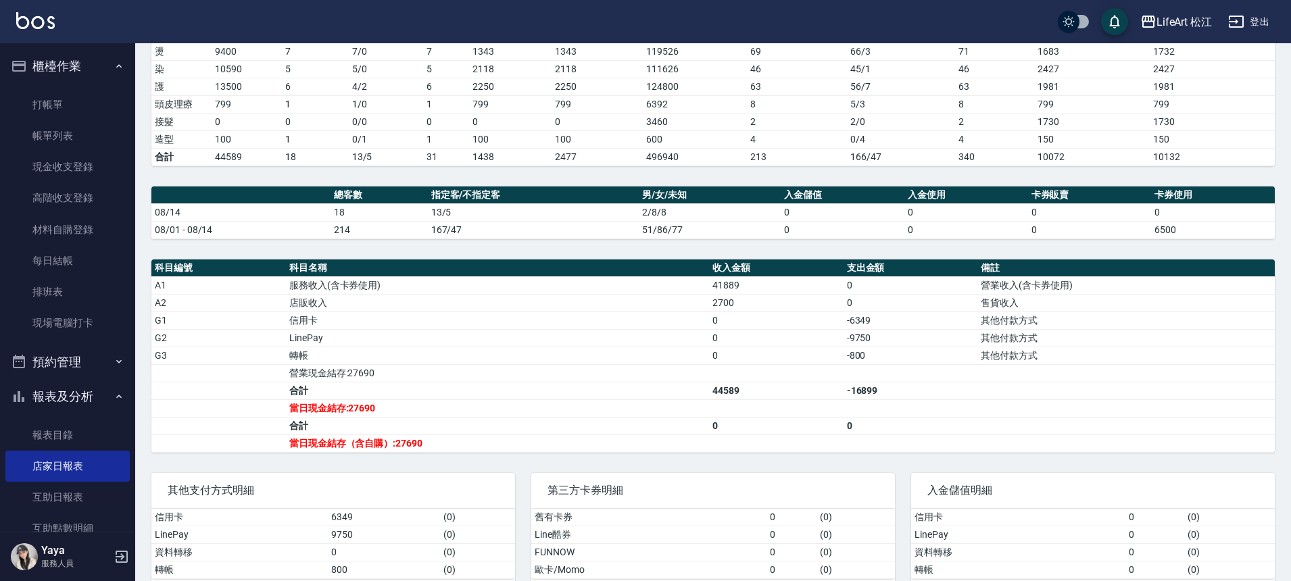
scroll to position [277, 0]
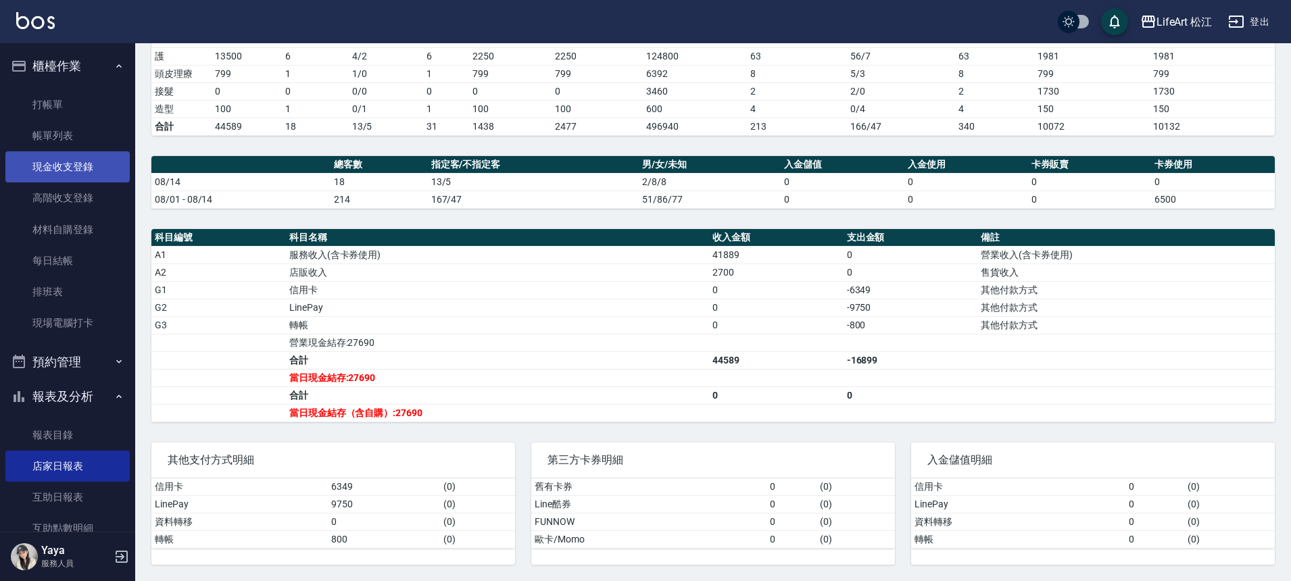
click at [65, 169] on link "現金收支登錄" at bounding box center [67, 166] width 124 height 31
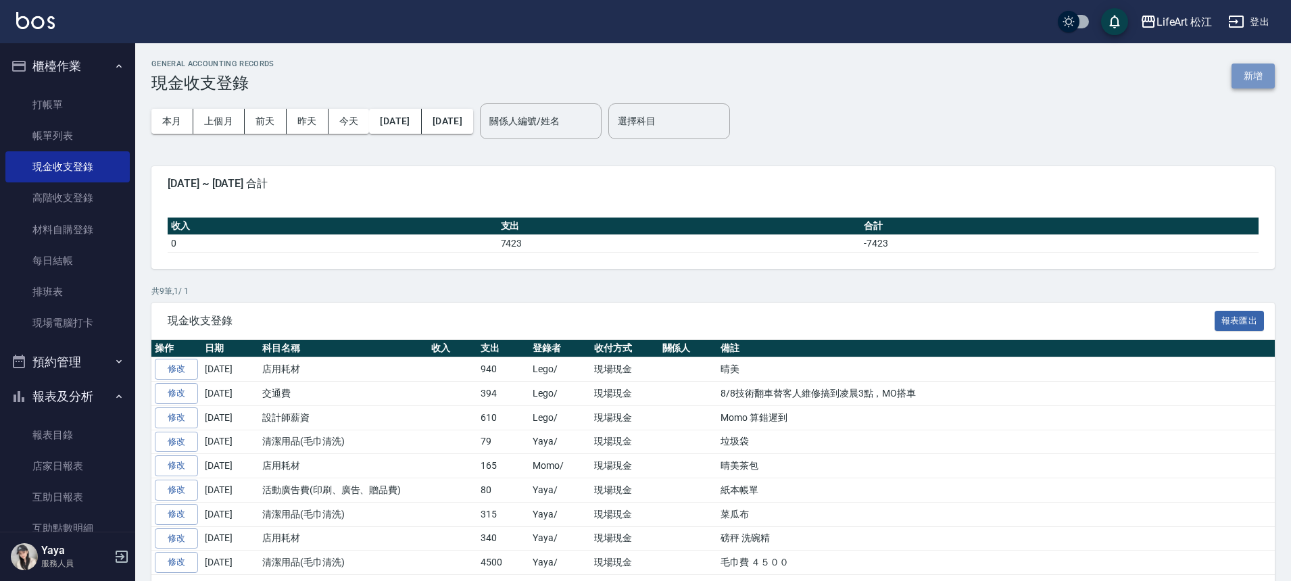
click at [1239, 76] on button "新增" at bounding box center [1252, 76] width 43 height 25
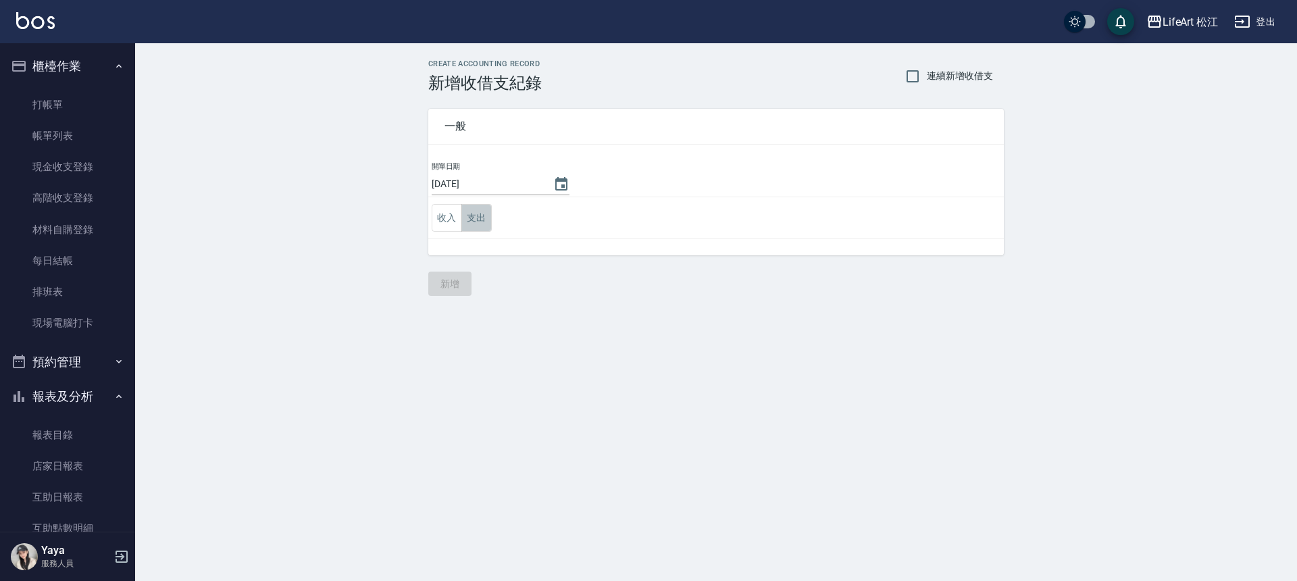
click at [474, 215] on button "支出" at bounding box center [477, 218] width 30 height 28
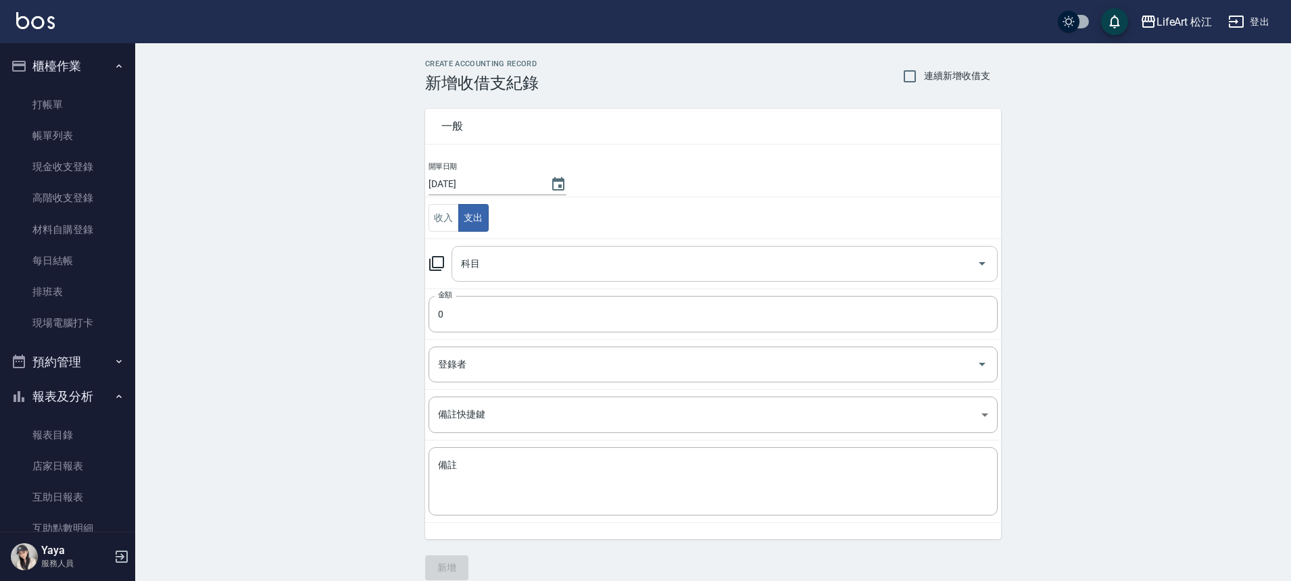
click at [481, 253] on input "科目" at bounding box center [714, 264] width 514 height 24
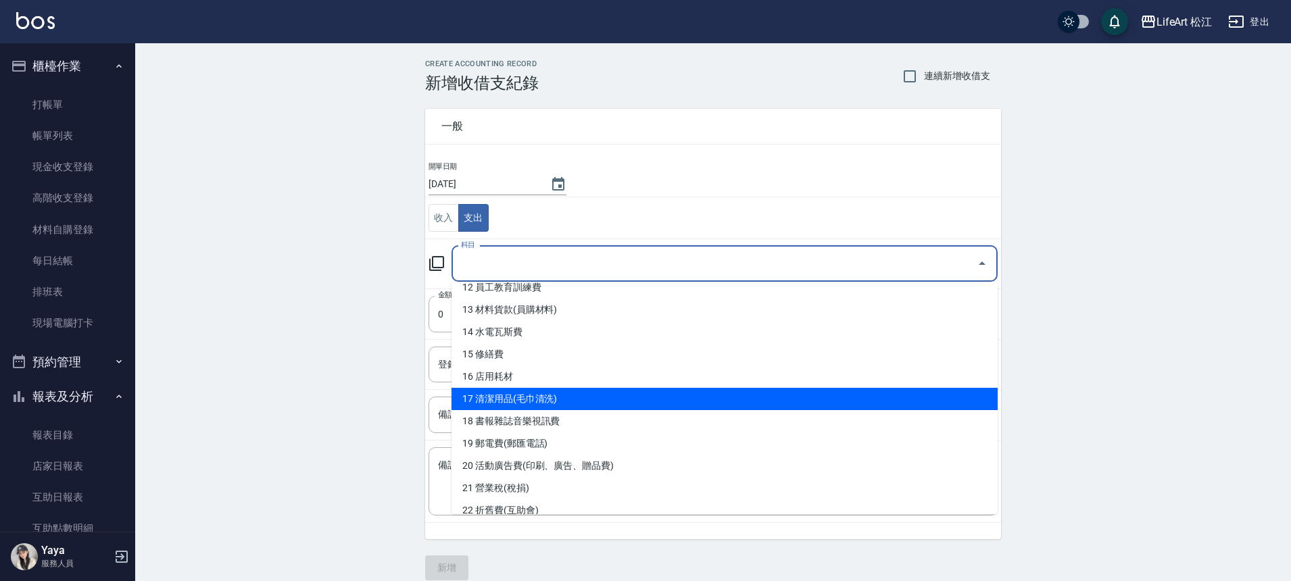
scroll to position [280, 0]
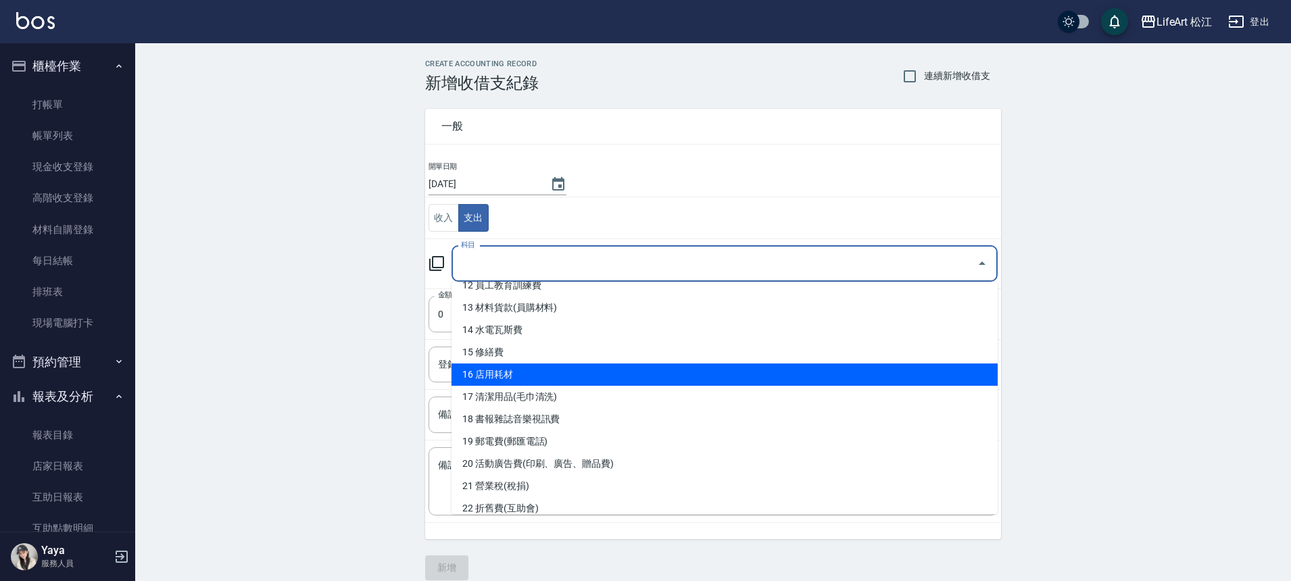
click at [541, 381] on li "16 店用耗材" at bounding box center [724, 375] width 546 height 22
type input "16 店用耗材"
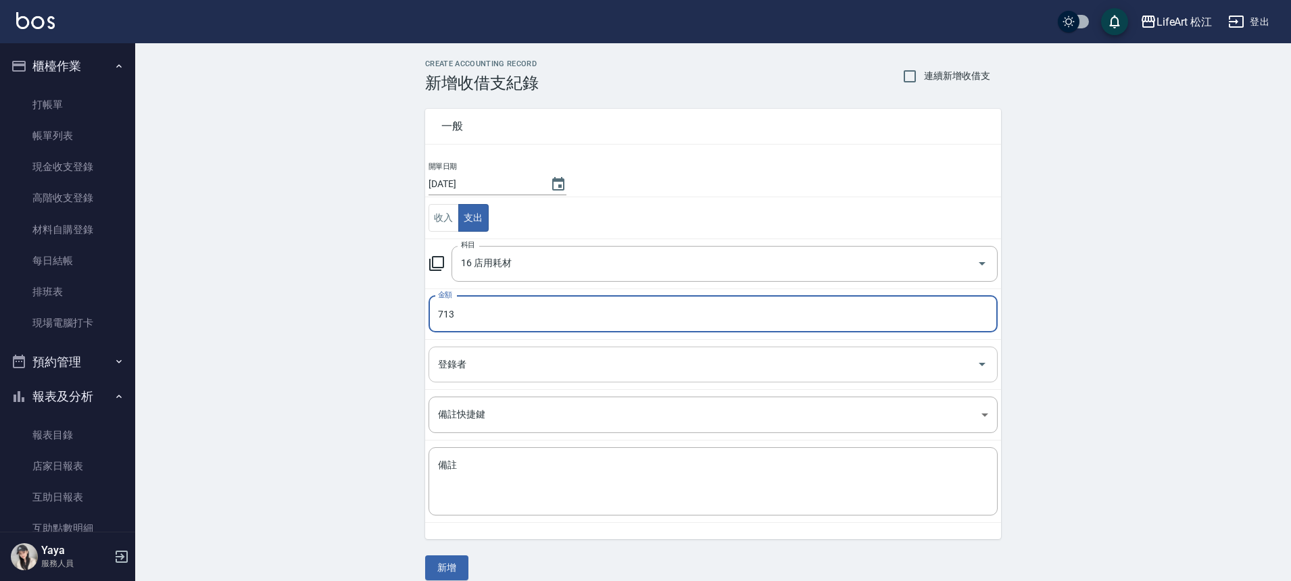
type input "713"
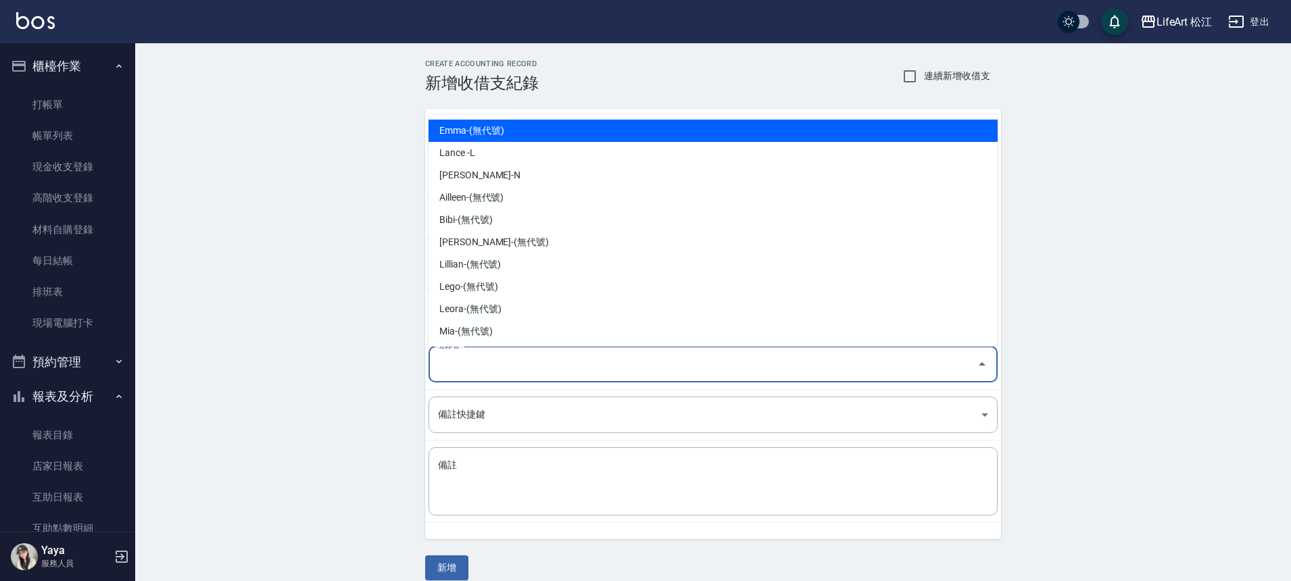
click at [466, 364] on input "登錄者" at bounding box center [703, 365] width 537 height 24
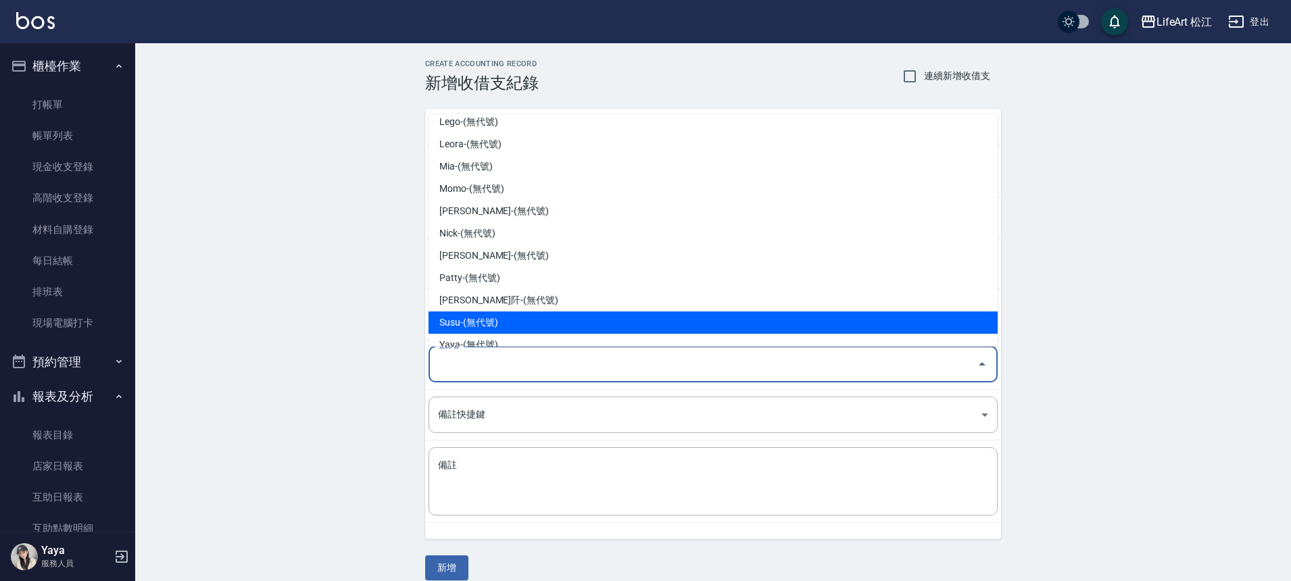
scroll to position [172, 0]
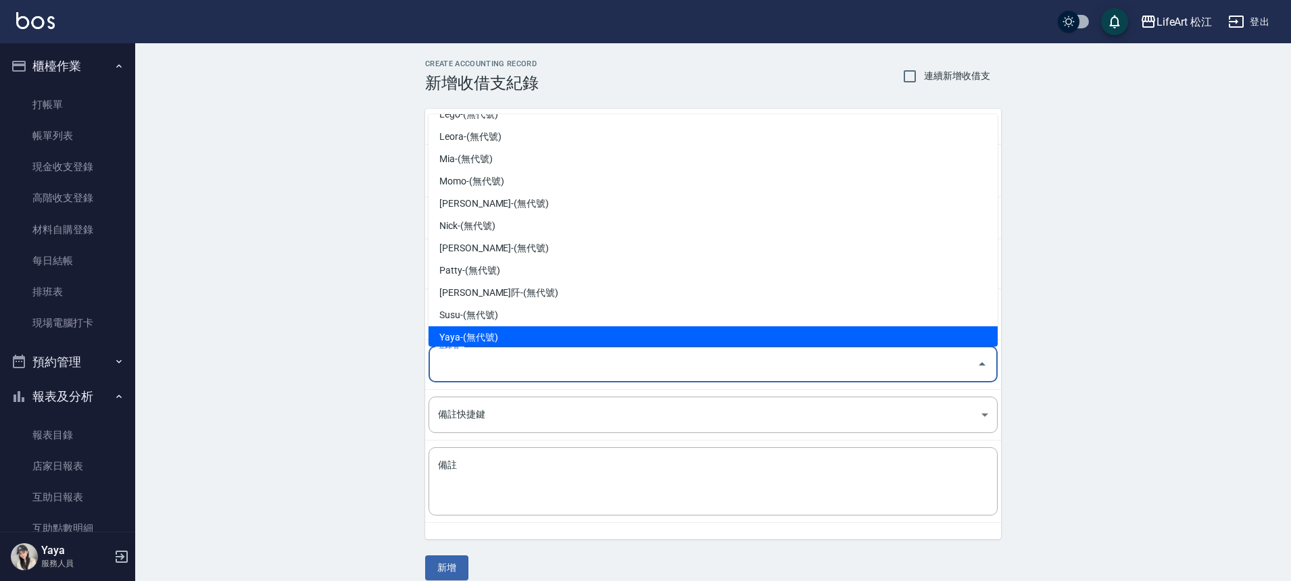
click at [521, 331] on li "Yaya-(無代號)" at bounding box center [712, 337] width 569 height 22
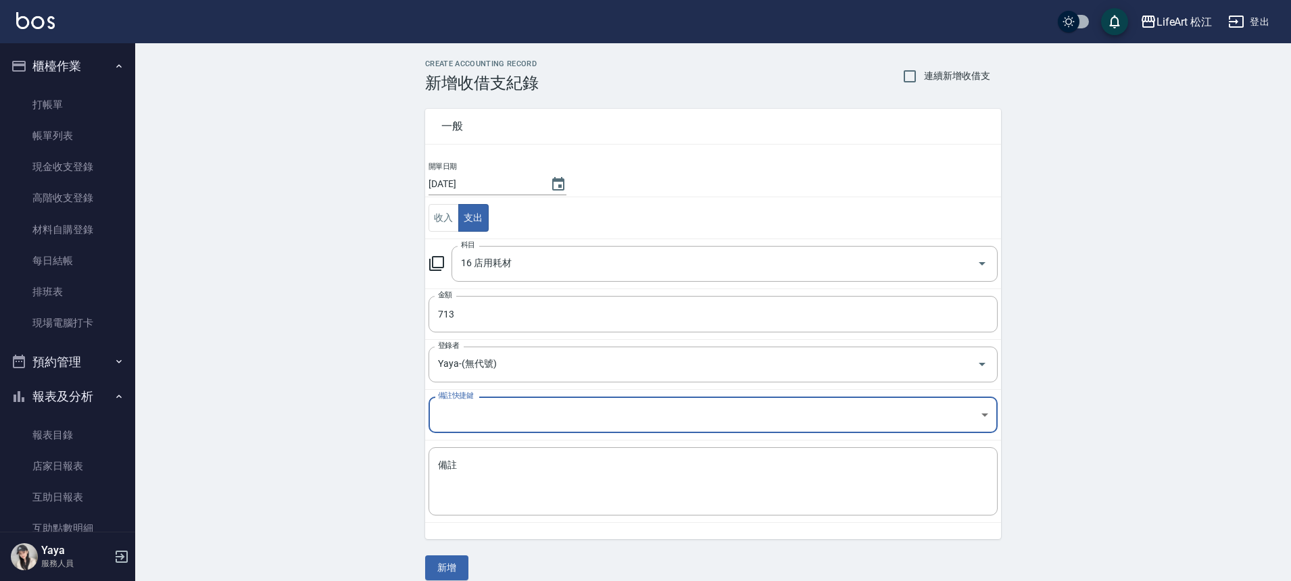
type input "Yaya-(無代號)"
click at [540, 470] on textarea "備註" at bounding box center [713, 482] width 550 height 46
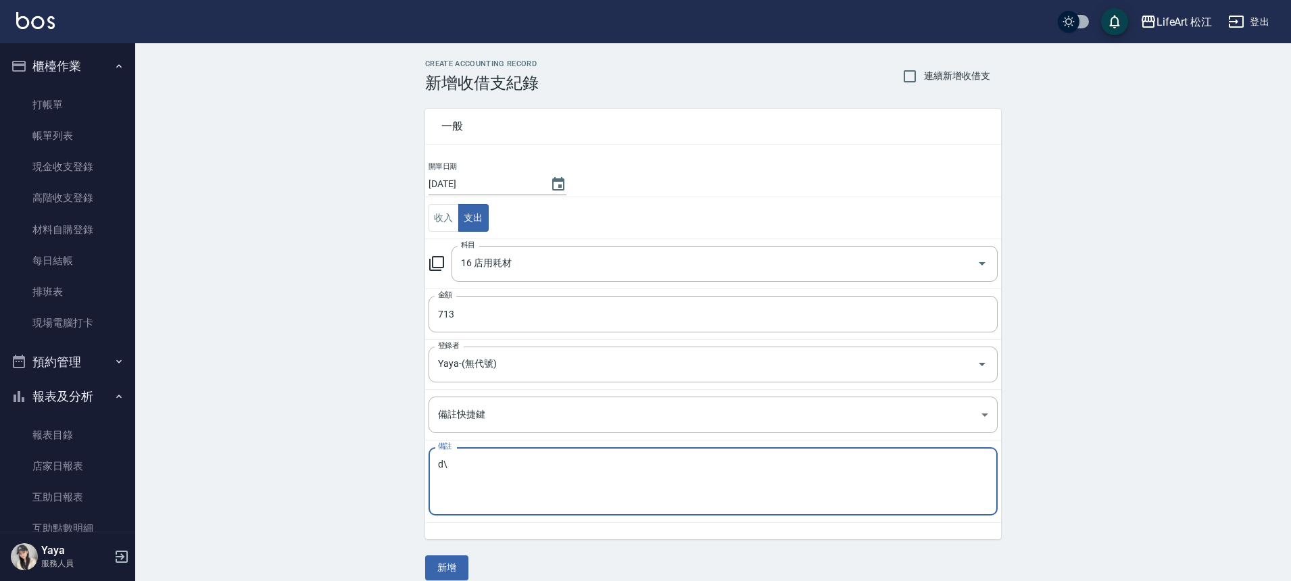
type textarea "d"
click at [577, 501] on textarea "零食" at bounding box center [713, 482] width 550 height 46
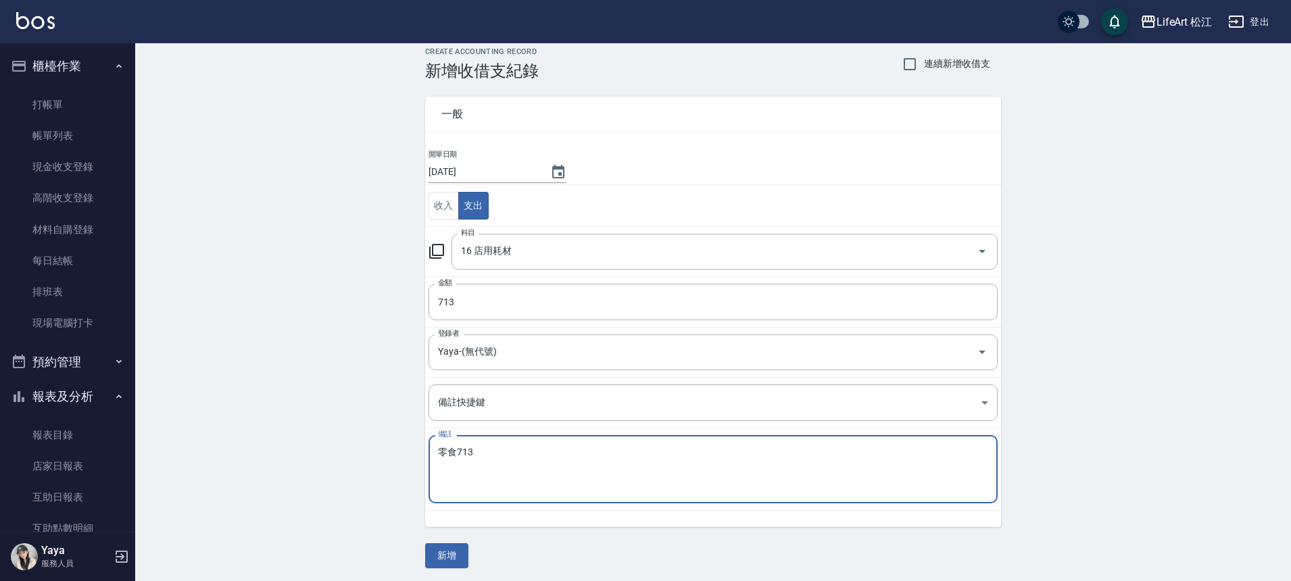
scroll to position [16, 0]
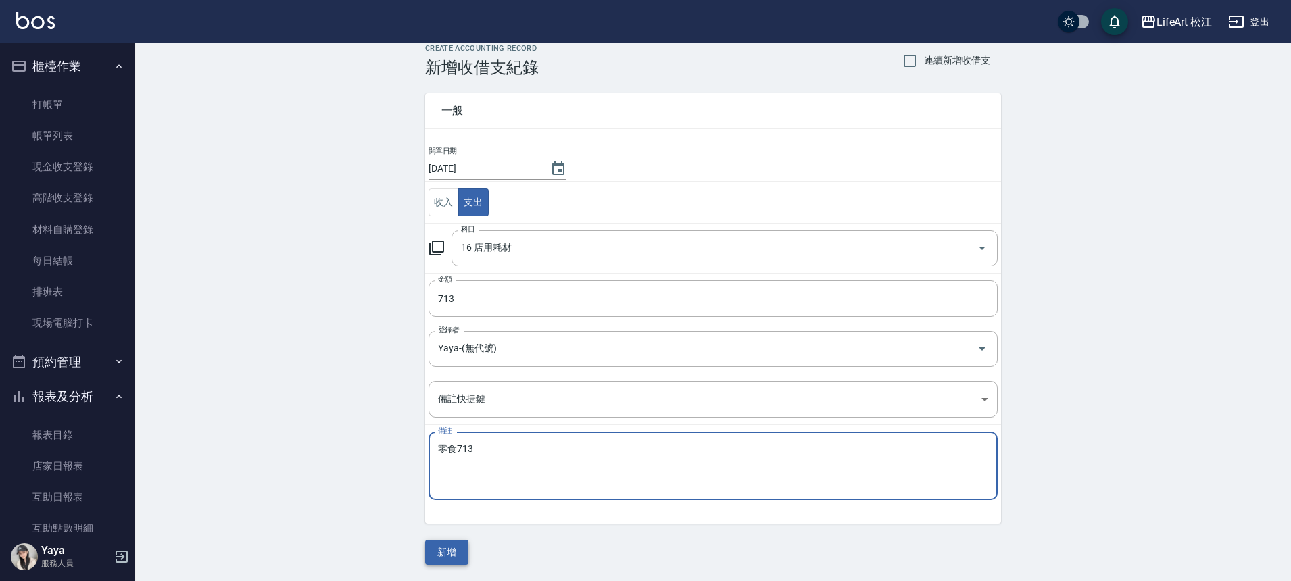
type textarea "零食713"
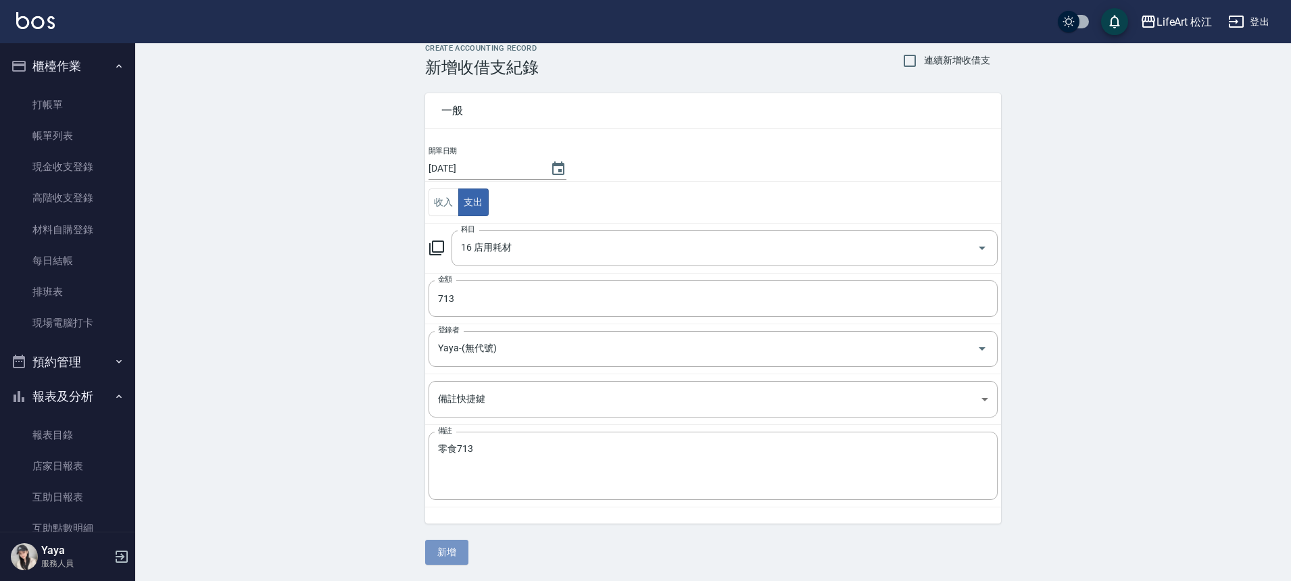
click at [439, 550] on button "新增" at bounding box center [446, 552] width 43 height 25
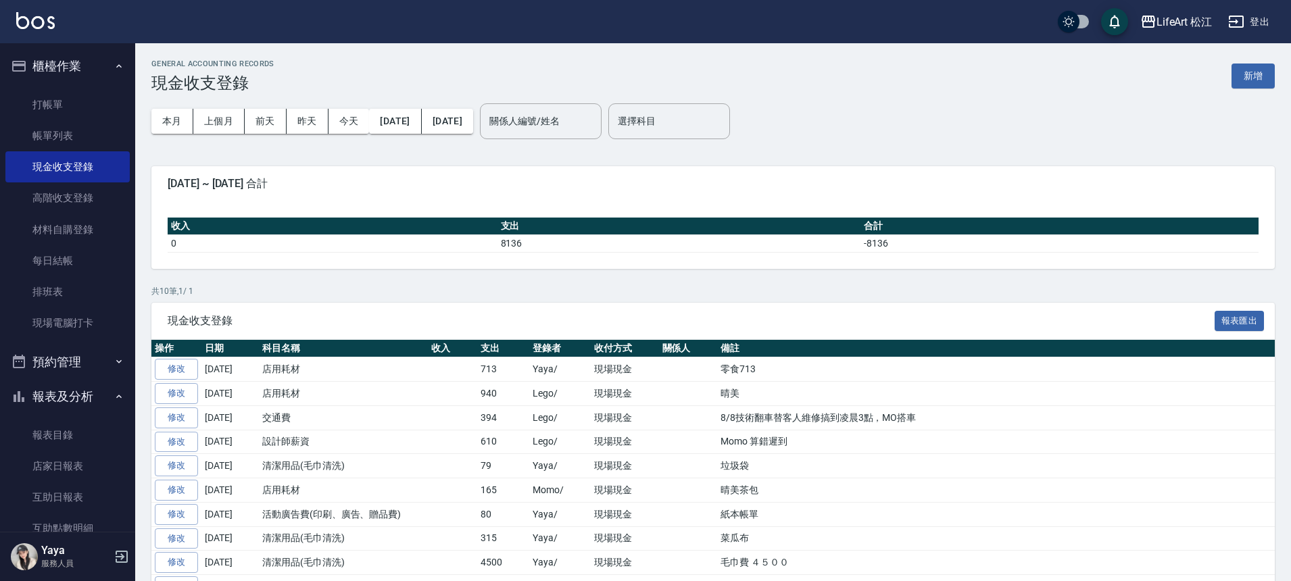
click at [176, 366] on link "修改" at bounding box center [176, 369] width 43 height 21
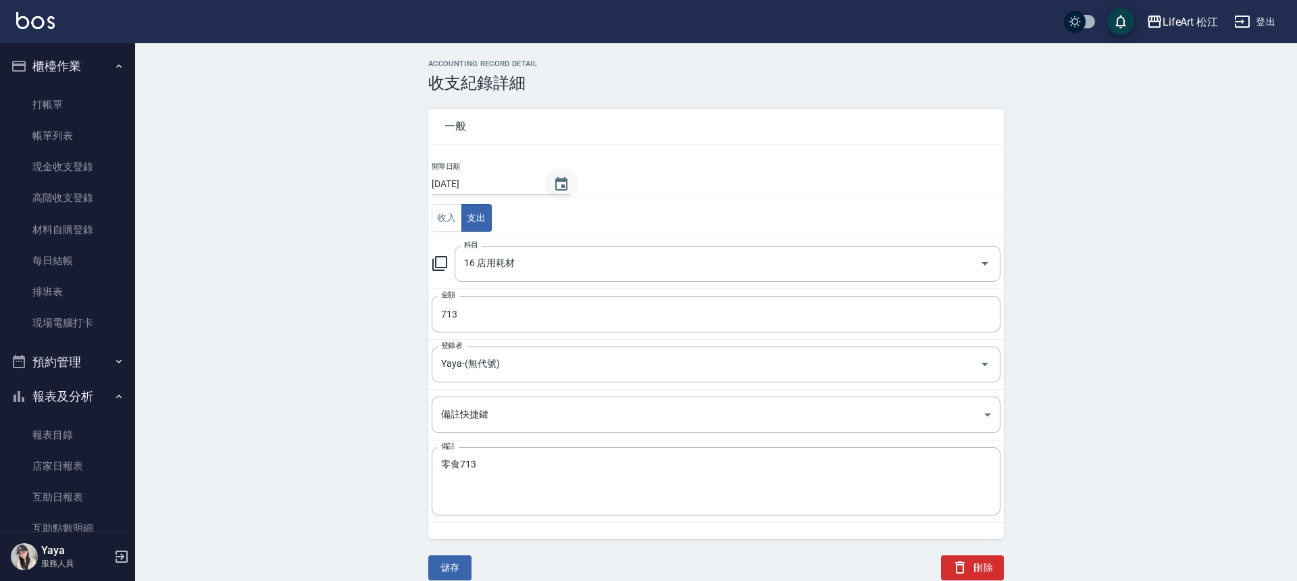
click at [555, 189] on icon "Choose date, selected date is 2025-08-15" at bounding box center [561, 184] width 12 height 14
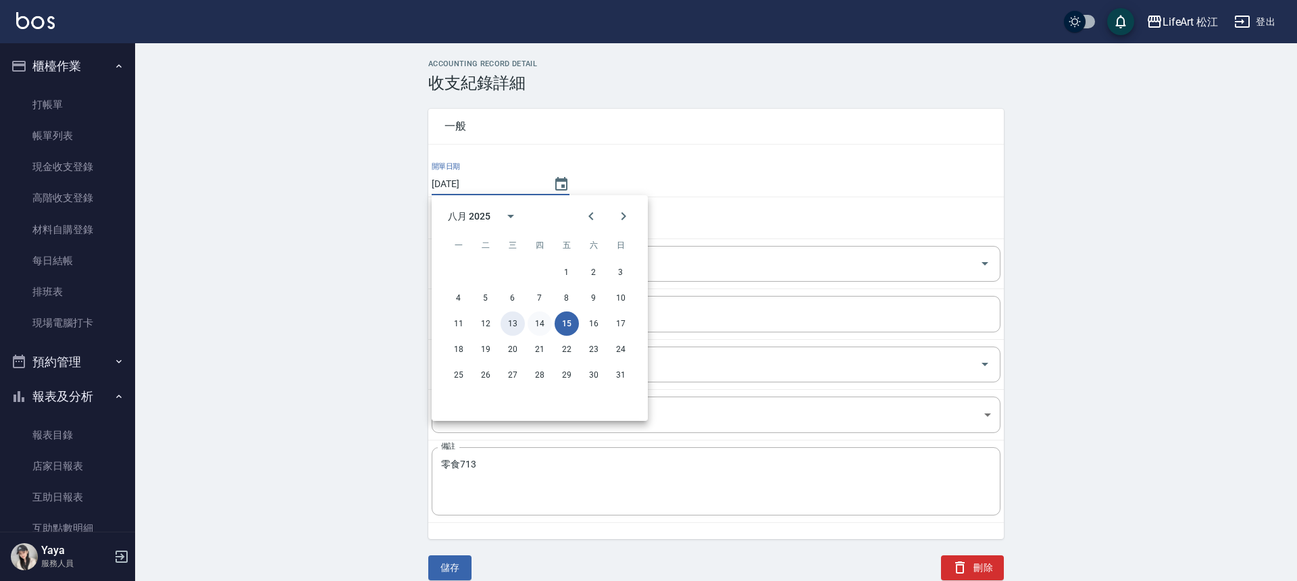
drag, startPoint x: 512, startPoint y: 325, endPoint x: 539, endPoint y: 328, distance: 27.8
click at [539, 328] on div "11 12 13 14 15 16 17" at bounding box center [540, 324] width 216 height 24
click at [539, 328] on button "14" at bounding box center [540, 324] width 24 height 24
type input "[DATE]"
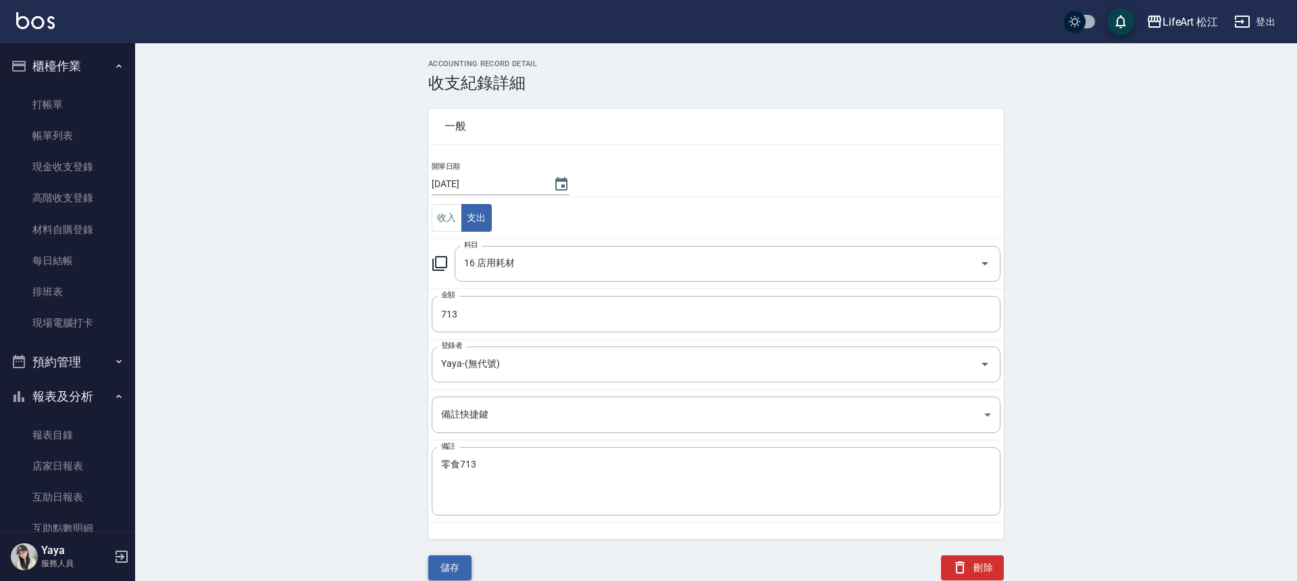
click at [462, 566] on button "儲存" at bounding box center [449, 567] width 43 height 25
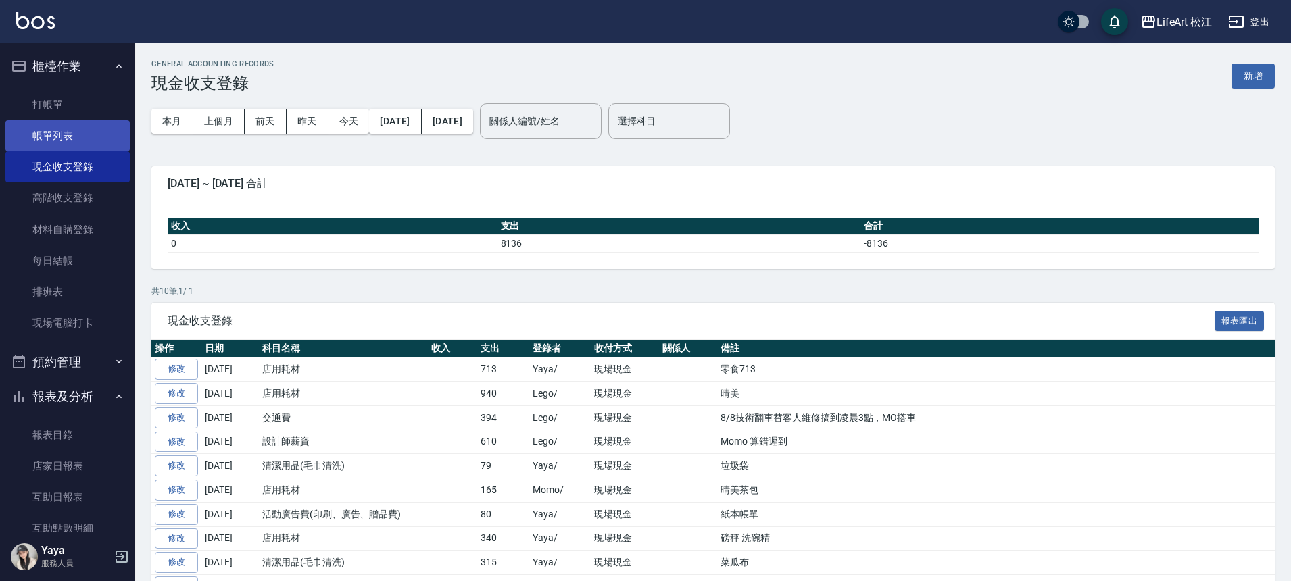
click at [78, 132] on link "帳單列表" at bounding box center [67, 135] width 124 height 31
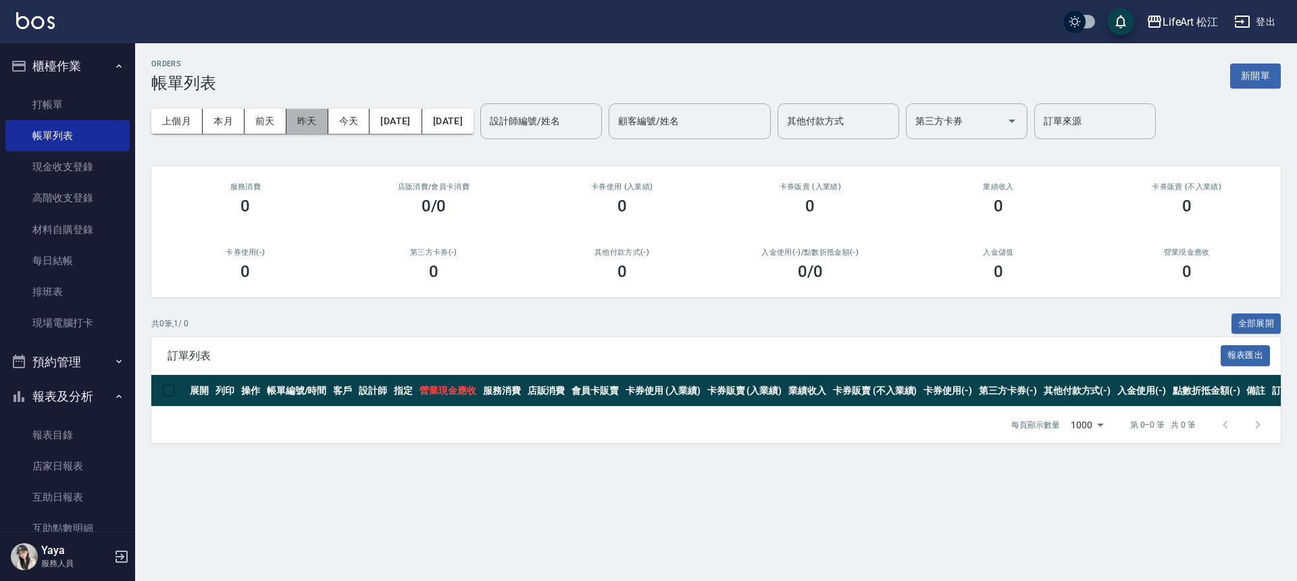
click at [293, 121] on button "昨天" at bounding box center [308, 121] width 42 height 25
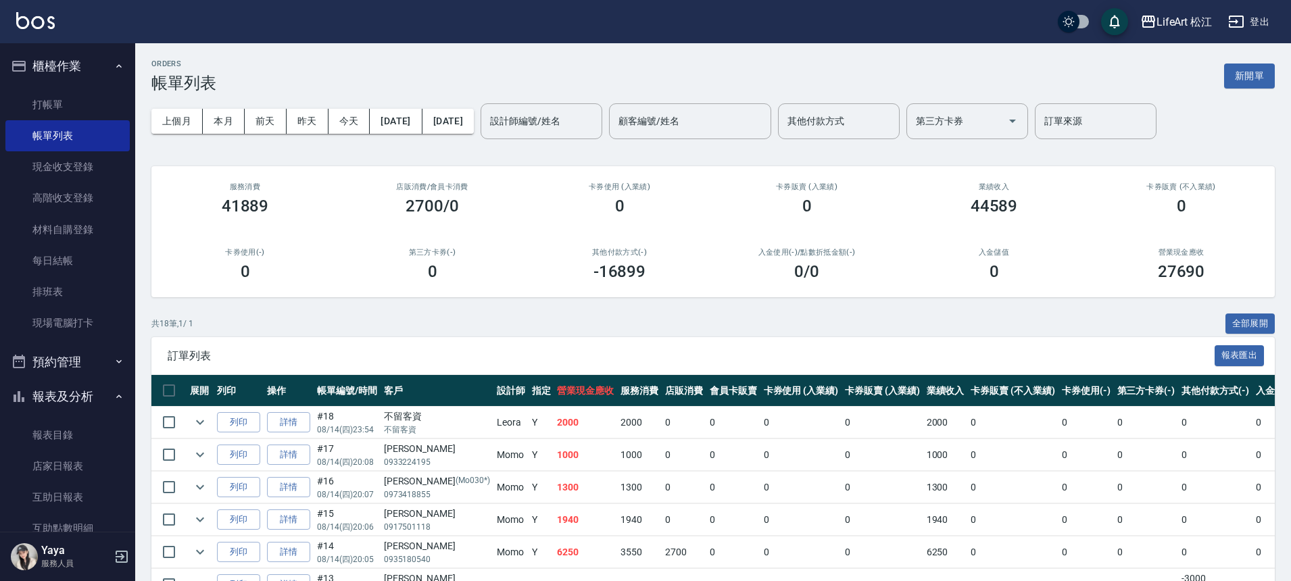
click at [82, 85] on ul "打帳單 帳單列表 現金收支登錄 高階收支登錄 材料自購登錄 每日結帳 排班表 現場電腦打卡" at bounding box center [67, 214] width 124 height 261
click at [82, 99] on link "打帳單" at bounding box center [67, 104] width 124 height 31
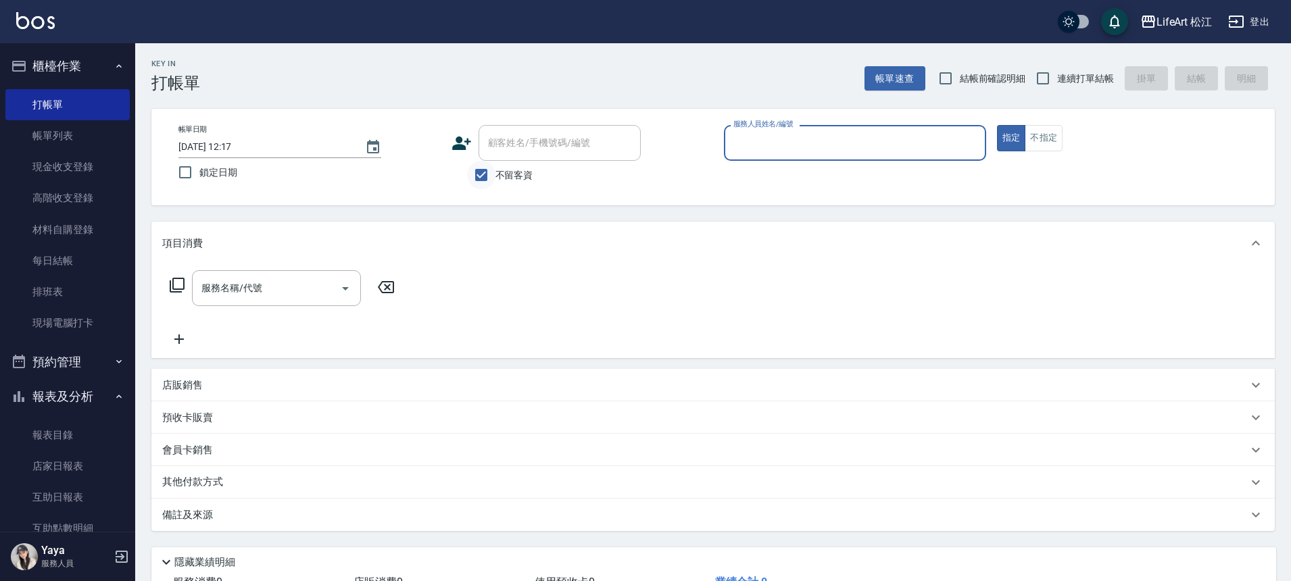
click at [482, 173] on input "不留客資" at bounding box center [481, 175] width 28 height 28
checkbox input "false"
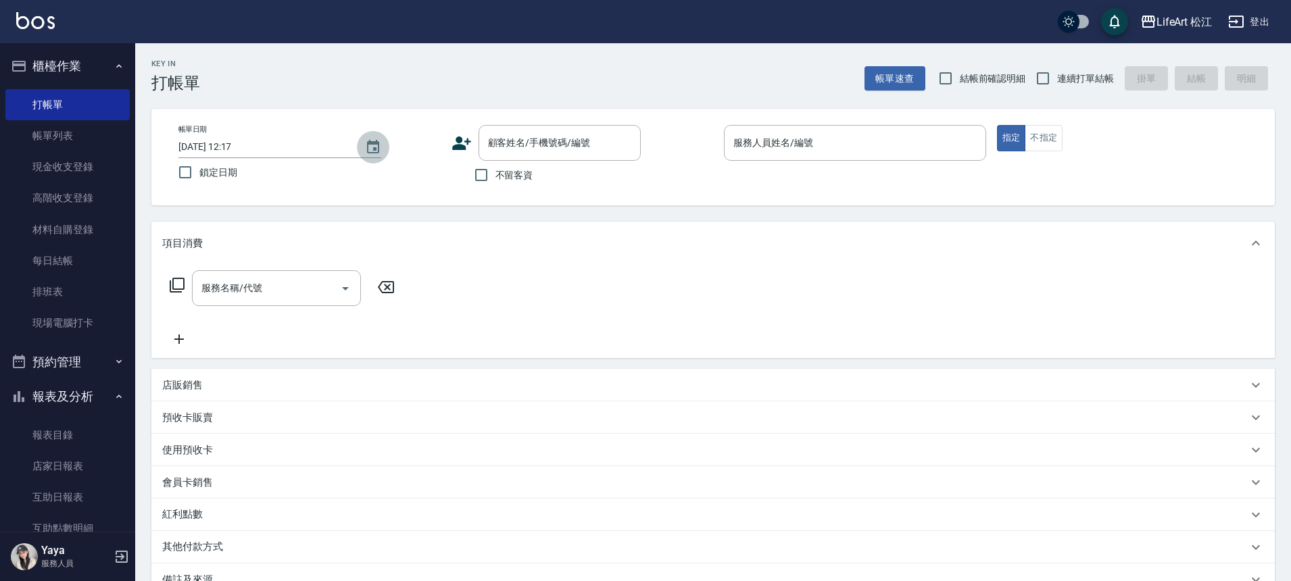
click at [366, 148] on icon "Choose date, selected date is 2025-08-15" at bounding box center [373, 147] width 16 height 16
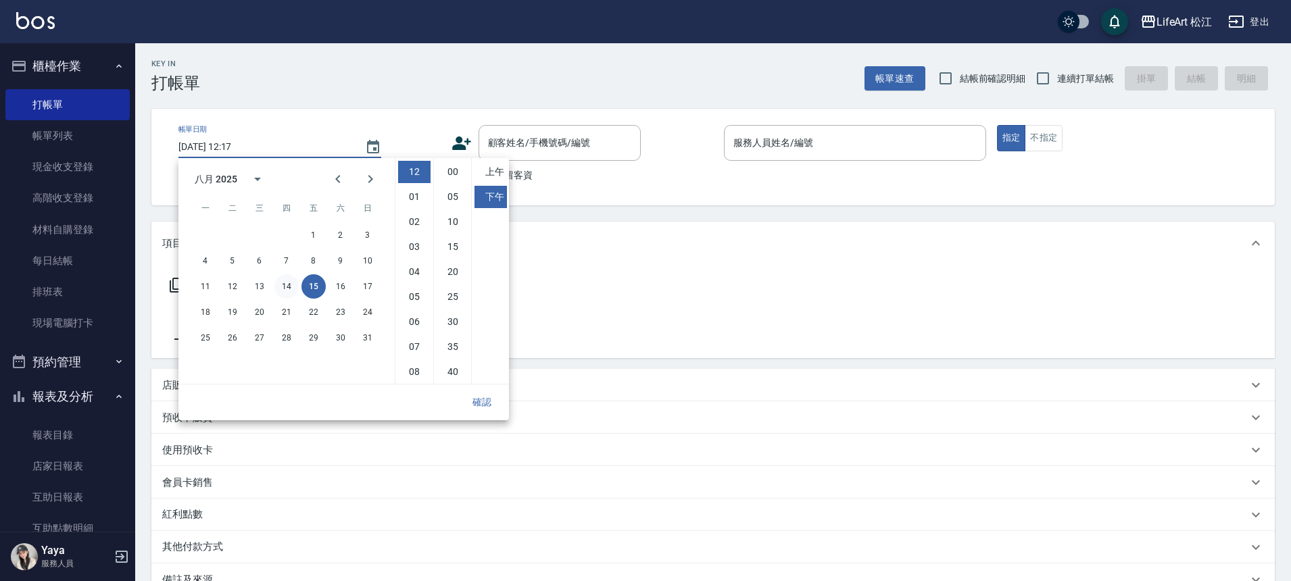
click at [282, 295] on button "14" at bounding box center [286, 286] width 24 height 24
type input "[DATE] 12:17"
drag, startPoint x: 481, startPoint y: 403, endPoint x: 501, endPoint y: 313, distance: 92.0
click at [482, 401] on button "確認" at bounding box center [481, 402] width 43 height 25
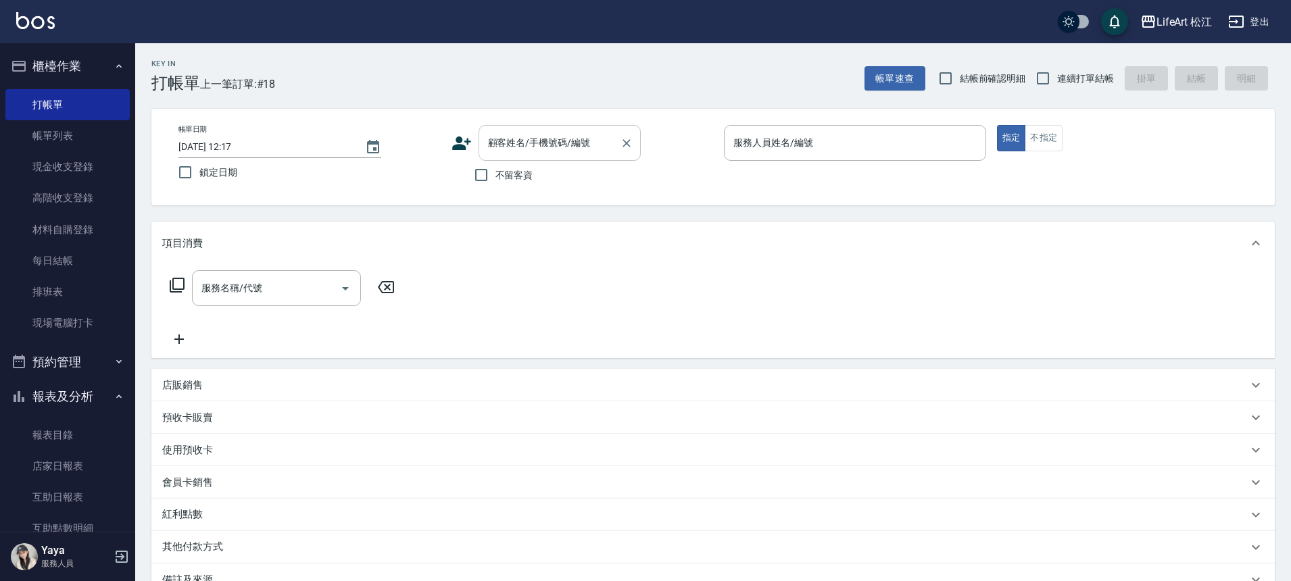
click at [549, 136] on div "顧客姓名/手機號碼/編號 顧客姓名/手機號碼/編號" at bounding box center [559, 143] width 162 height 36
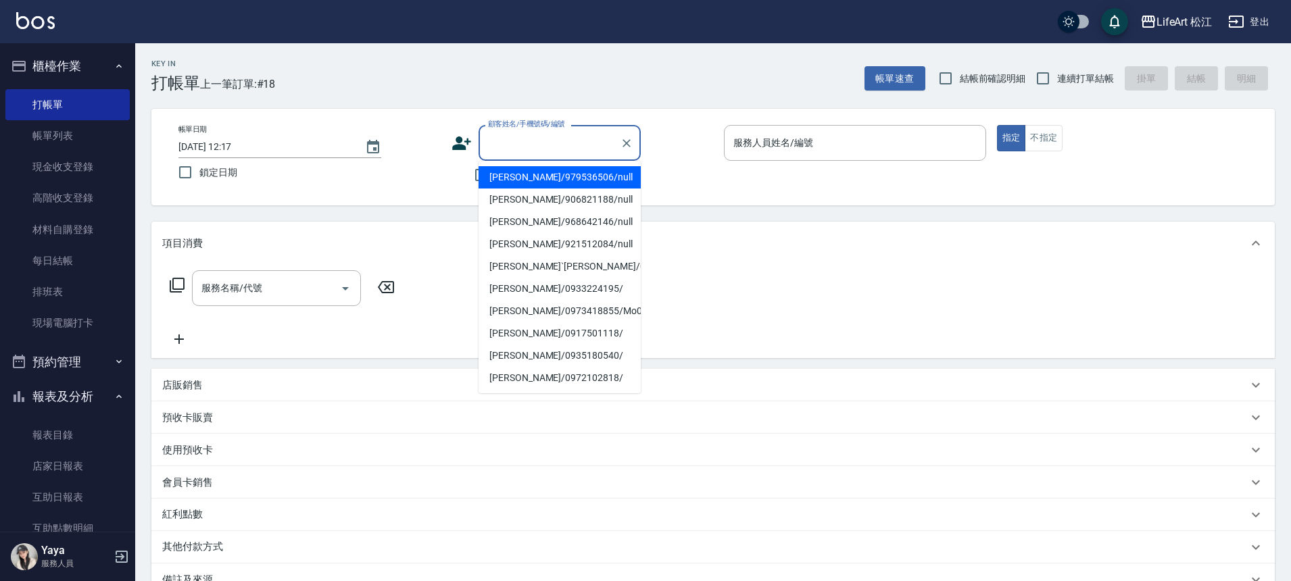
type input "x"
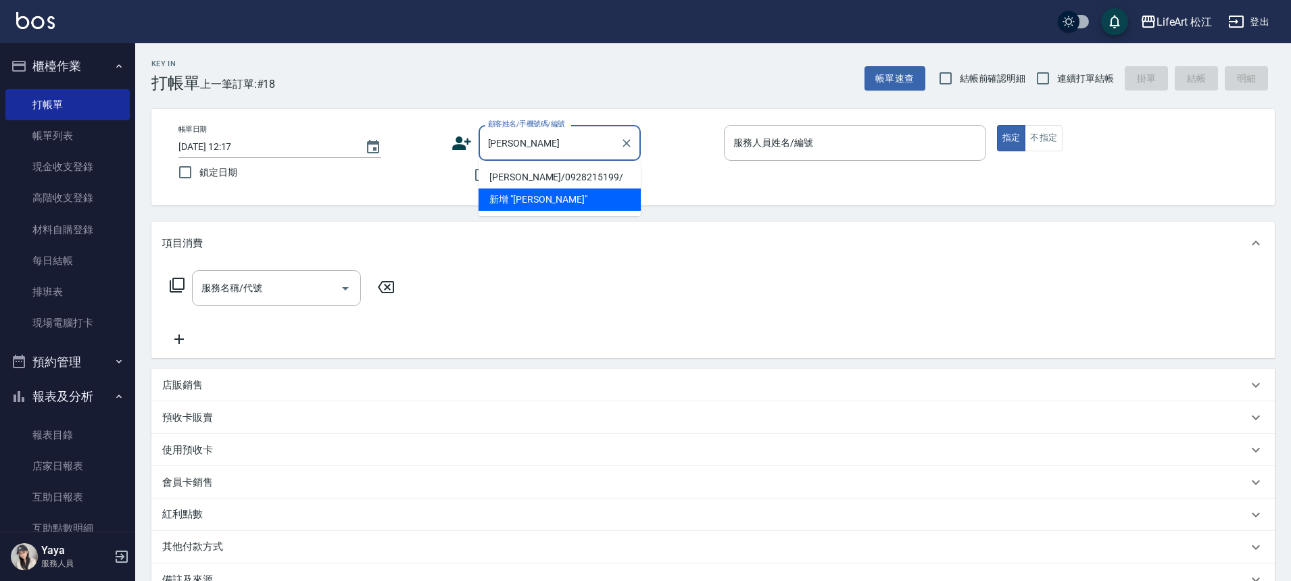
click at [540, 178] on li "[PERSON_NAME]/0928215199/" at bounding box center [559, 177] width 162 height 22
type input "[PERSON_NAME]/0928215199/"
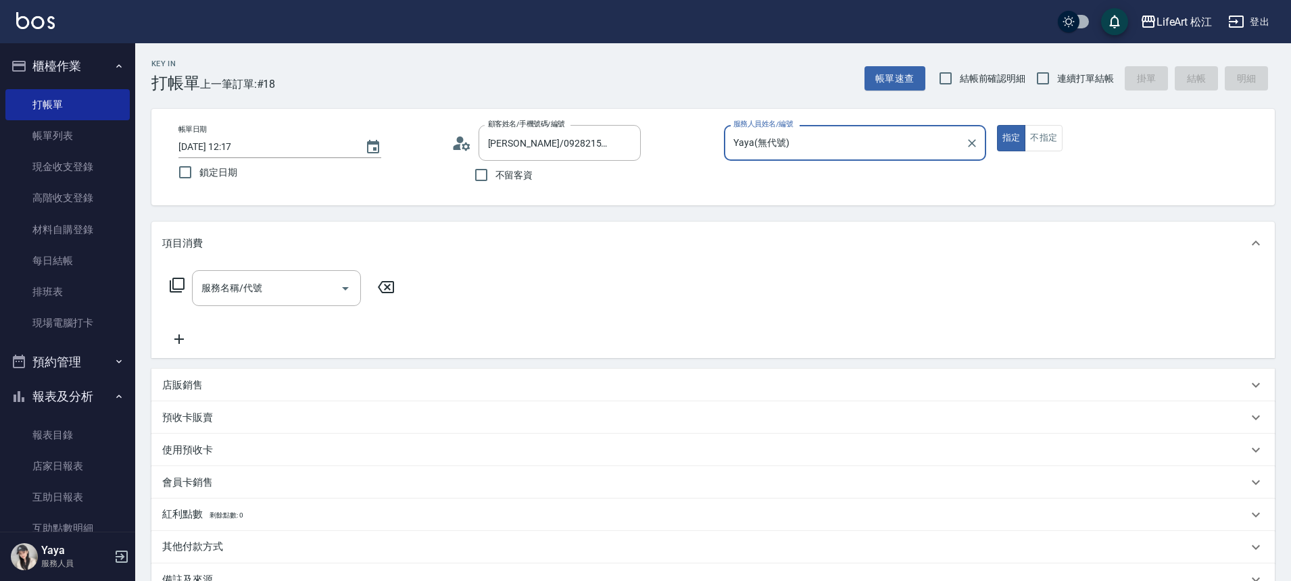
type input "Yaya(無代號)"
click at [269, 283] on input "服務名稱/代號" at bounding box center [266, 288] width 137 height 24
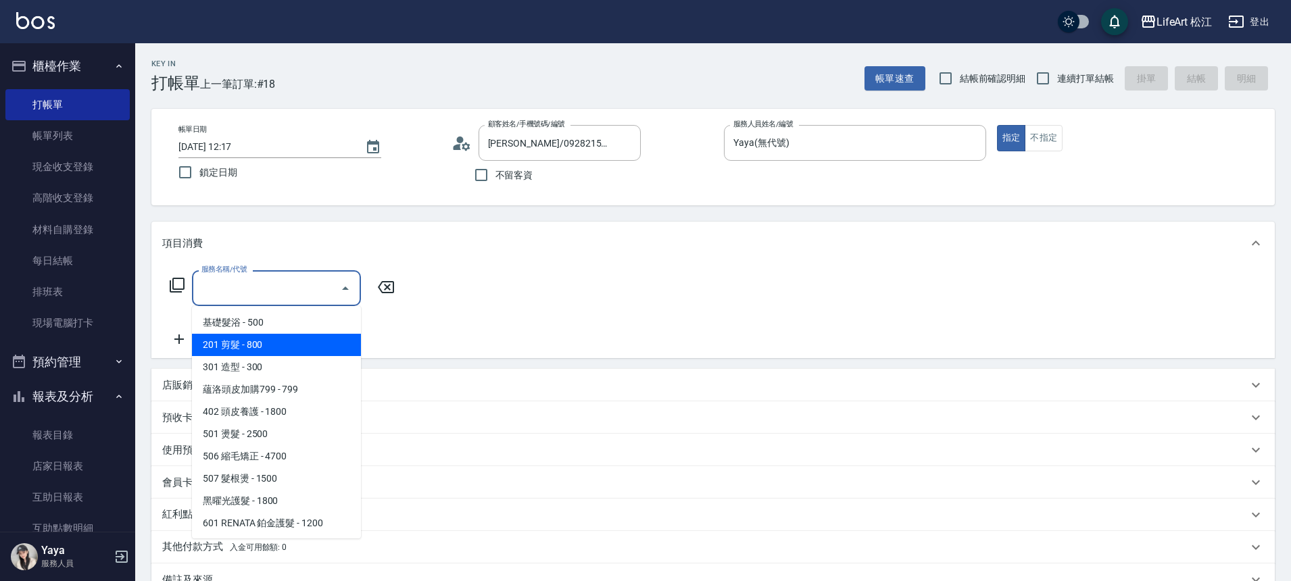
click at [272, 352] on span "201 剪髮 - 800" at bounding box center [276, 345] width 169 height 22
type input "201 剪髮(201)"
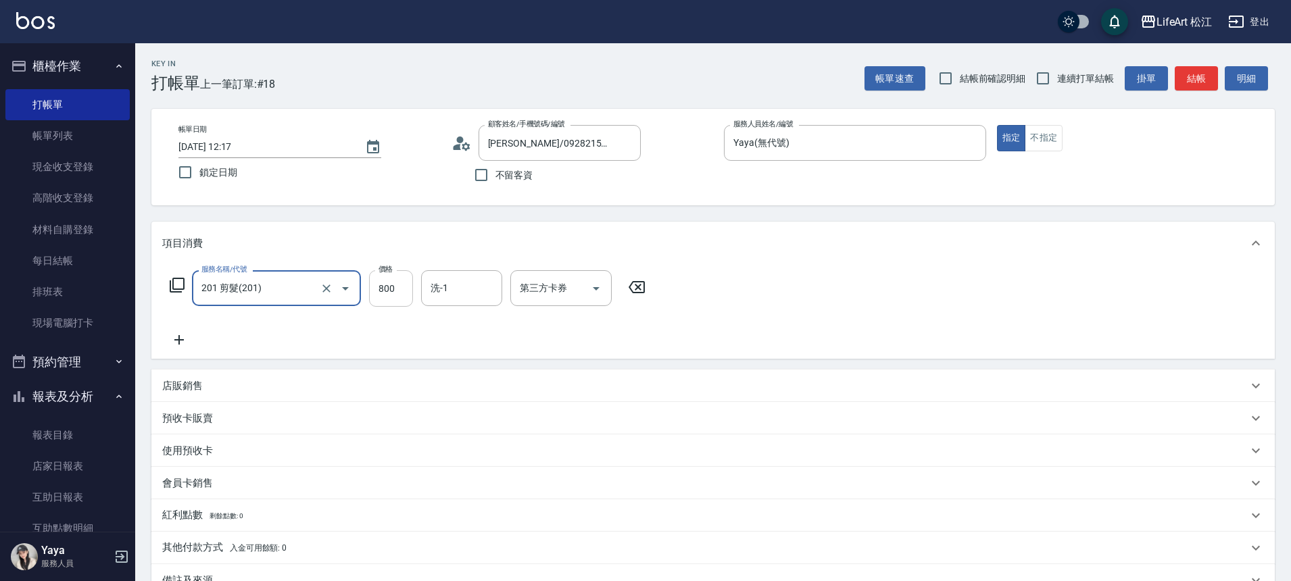
click at [399, 291] on input "800" at bounding box center [391, 288] width 44 height 36
type input "100"
click at [184, 337] on icon at bounding box center [179, 340] width 34 height 16
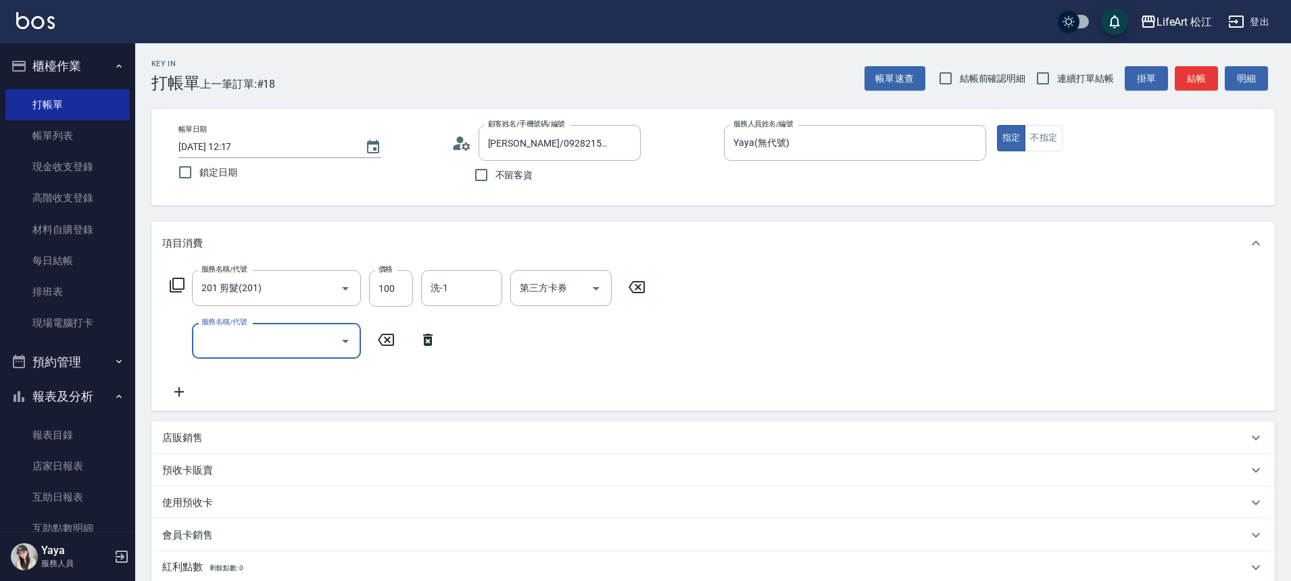
click at [274, 337] on input "服務名稱/代號" at bounding box center [266, 341] width 137 height 24
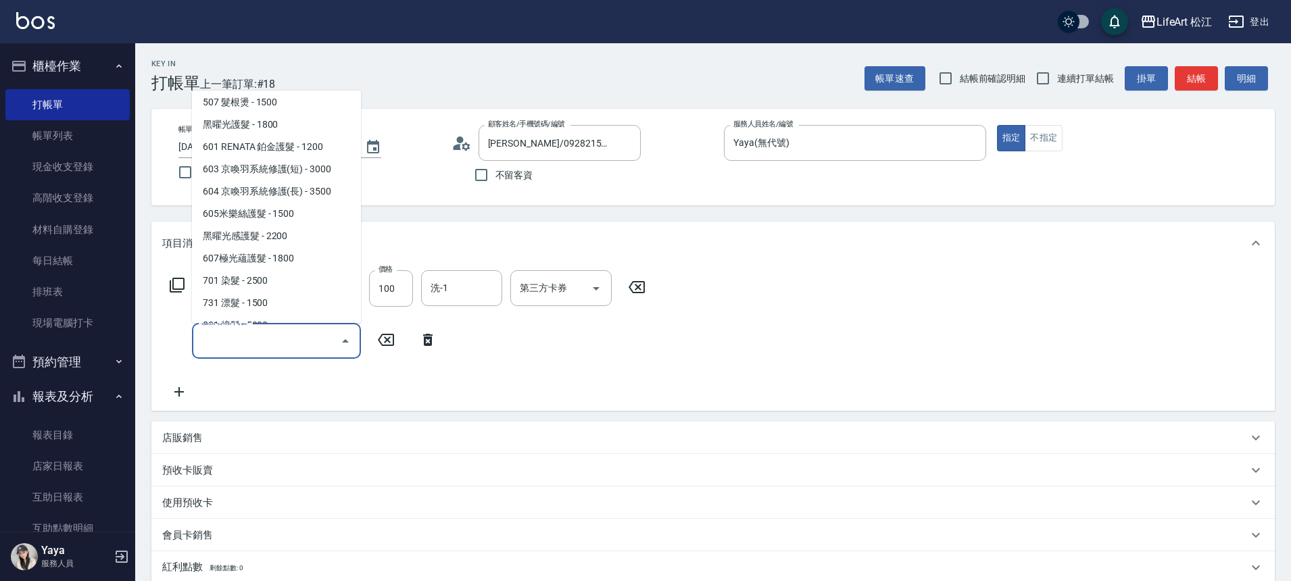
scroll to position [175, 0]
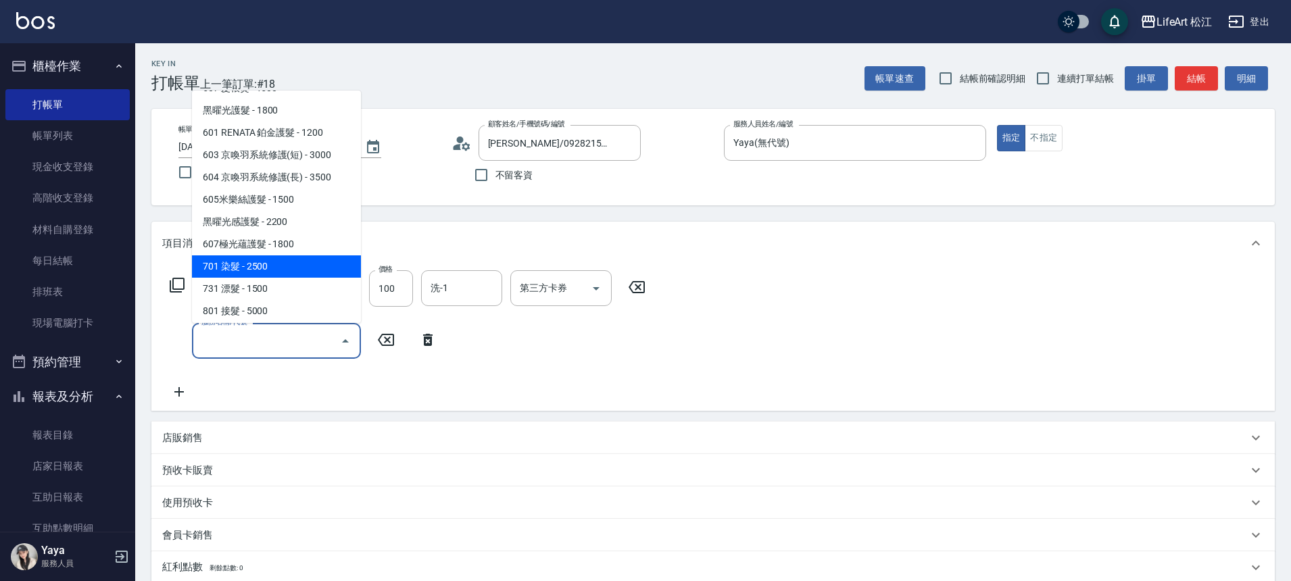
click at [322, 272] on span "701 染髮 - 2500" at bounding box center [276, 266] width 169 height 22
type input "701 染髮(701)"
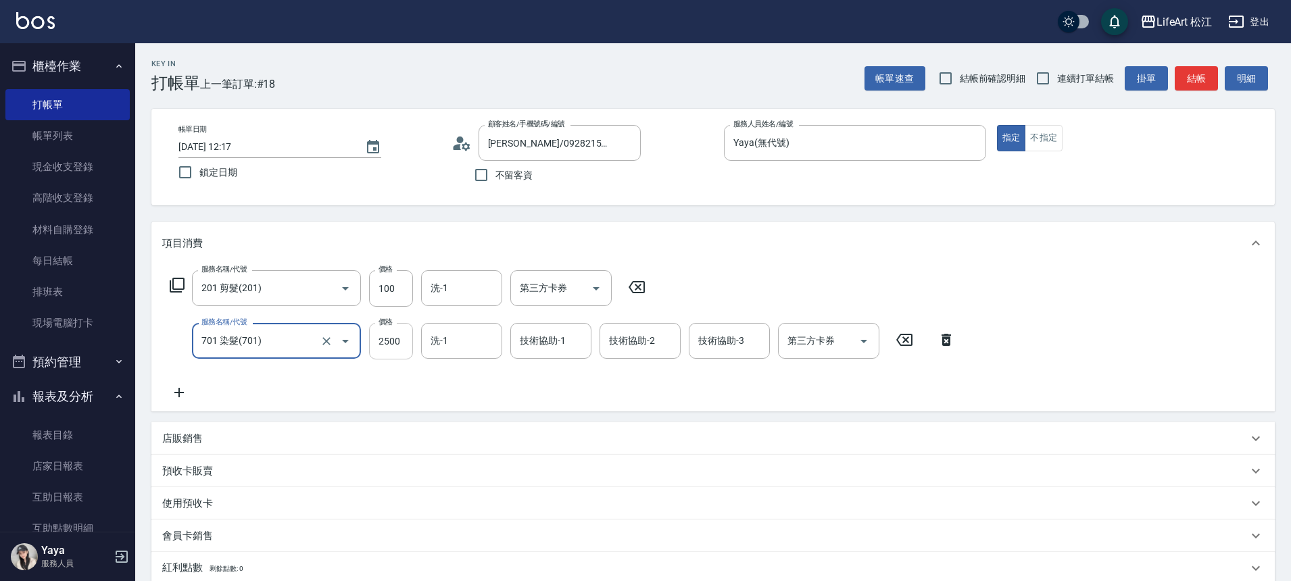
click at [395, 339] on input "2500" at bounding box center [391, 341] width 44 height 36
click at [180, 395] on icon at bounding box center [179, 393] width 34 height 16
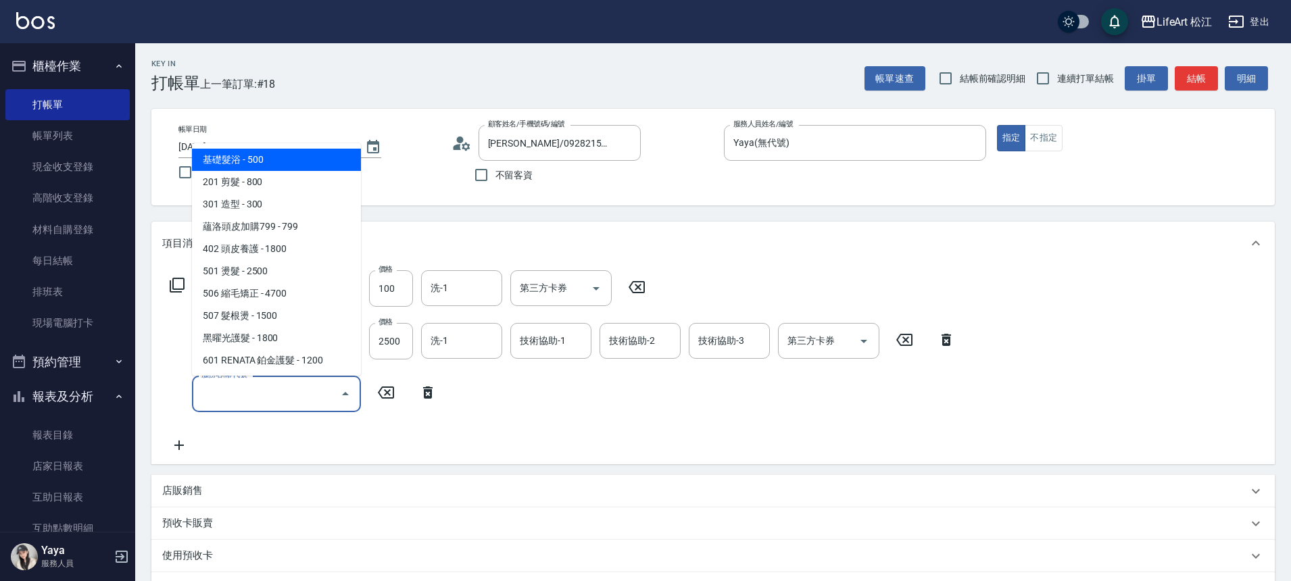
click at [253, 385] on input "服務名稱/代號" at bounding box center [266, 394] width 137 height 24
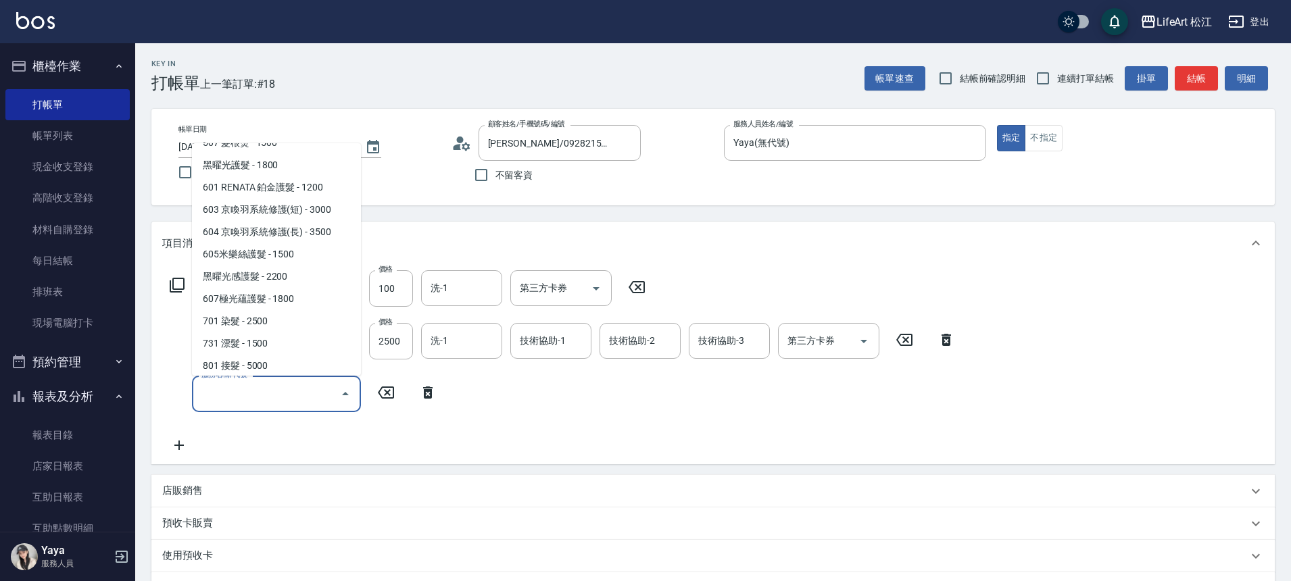
scroll to position [171, 0]
click at [329, 305] on span "607極光蘊護髮 - 1800" at bounding box center [276, 301] width 169 height 22
type input "607極光蘊護髮(607)"
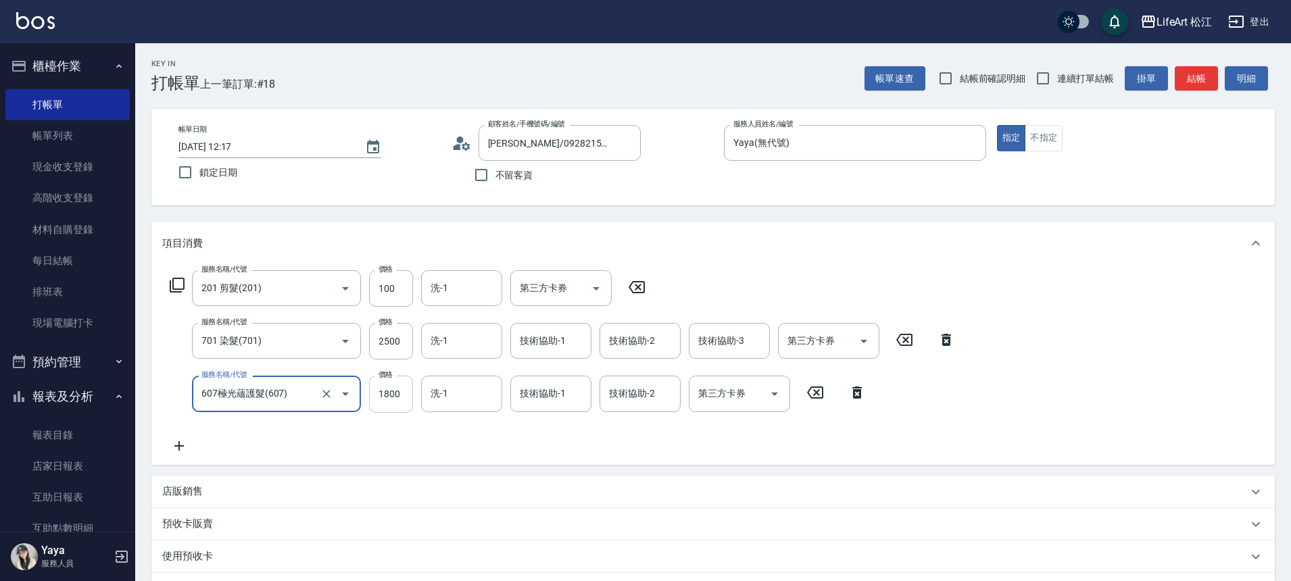
click at [388, 394] on input "1800" at bounding box center [391, 394] width 44 height 36
type input "2200"
click at [430, 482] on div "店販銷售" at bounding box center [712, 492] width 1123 height 32
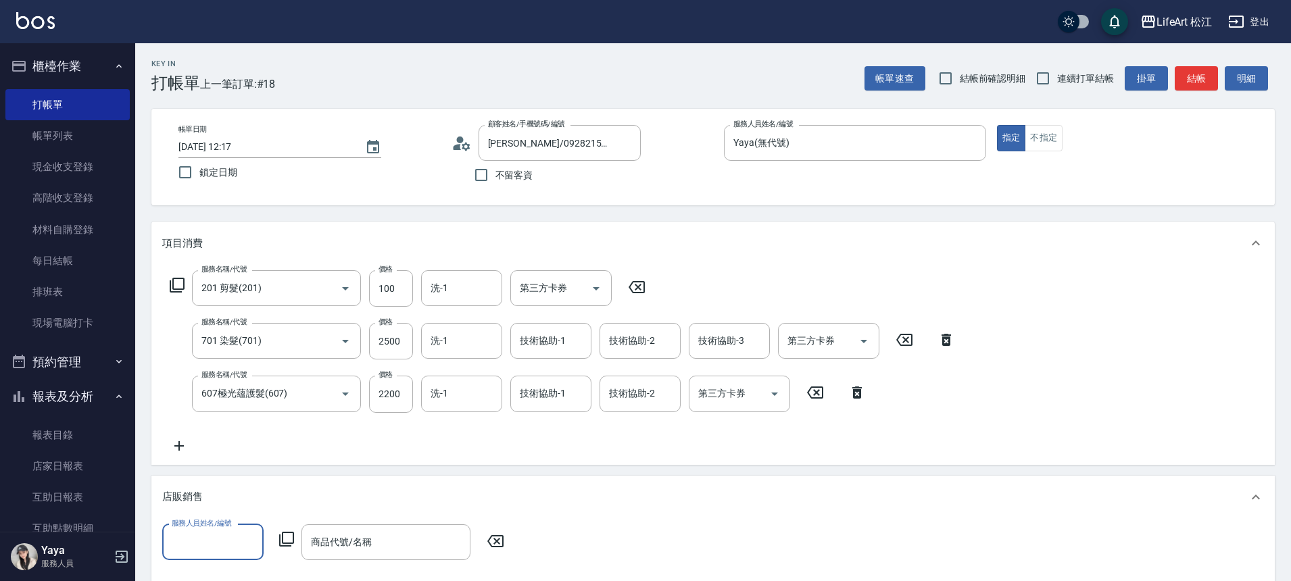
scroll to position [0, 0]
click at [394, 345] on input "2500" at bounding box center [391, 341] width 44 height 36
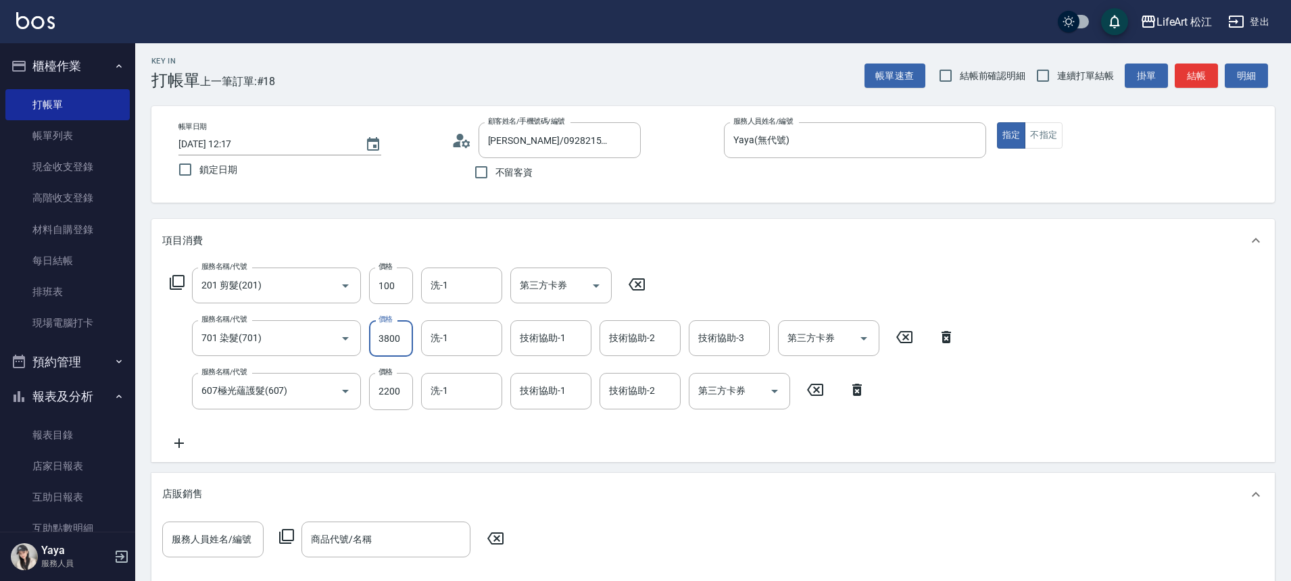
type input "3800"
click at [460, 470] on div "項目消費 服務名稱/代號 201 剪髮(201) 服務名稱/代號 價格 100 價格 洗-1 洗-1 第三方卡券 第三方卡券 服務名稱/代號 701 染髮(7…" at bounding box center [712, 517] width 1123 height 596
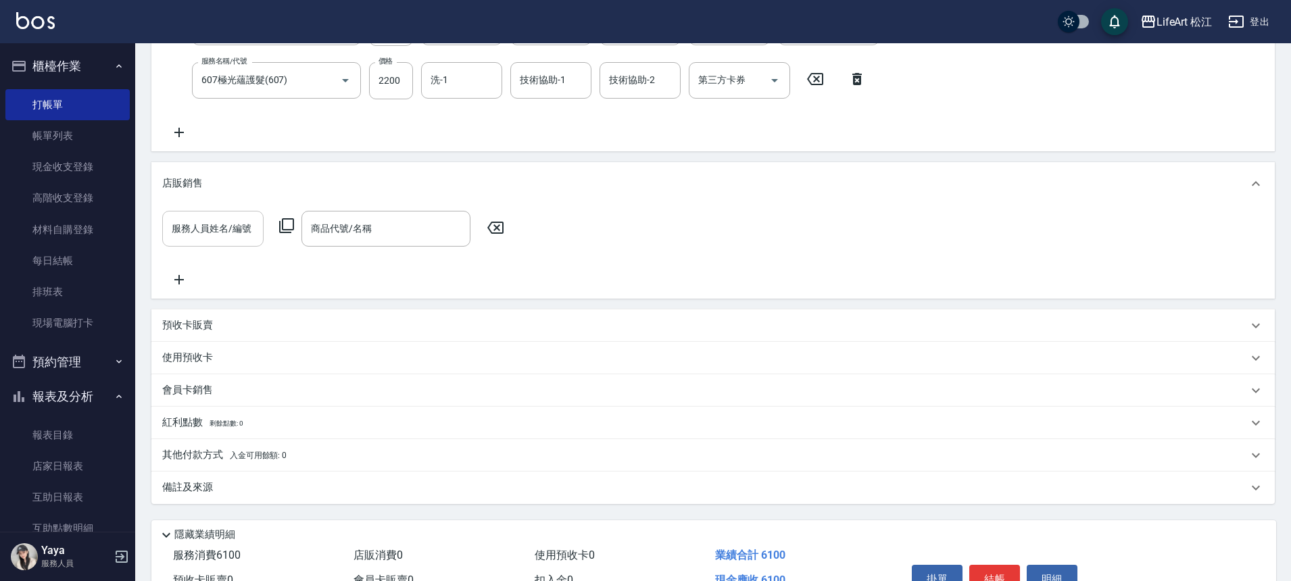
scroll to position [389, 0]
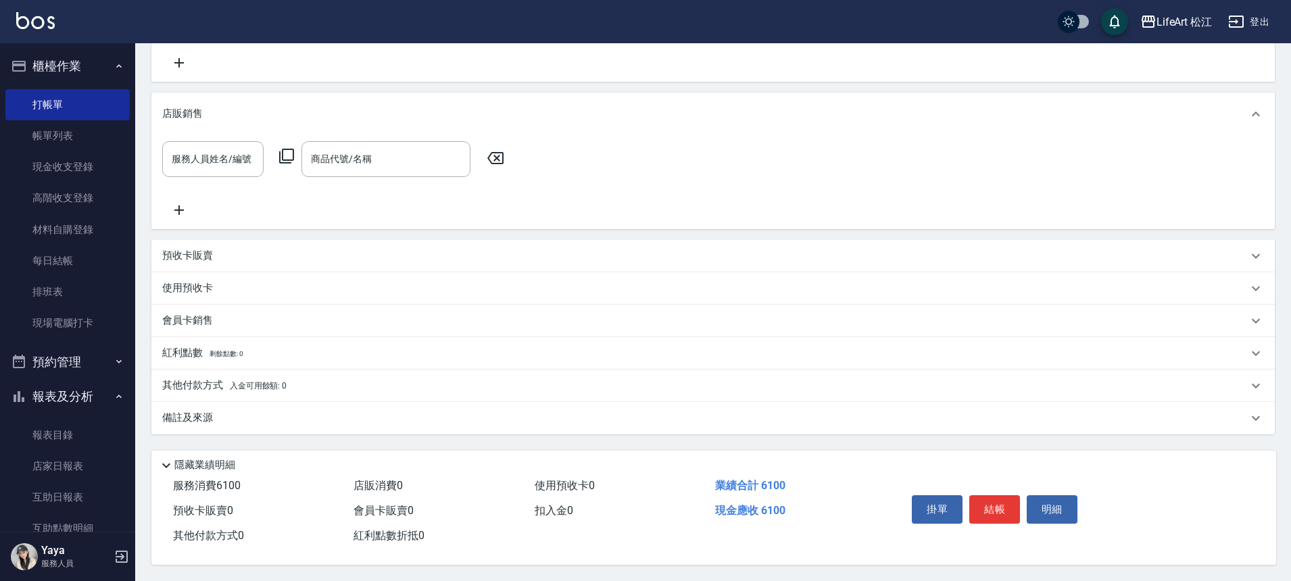
click at [222, 385] on p "其他付款方式 入金可用餘額: 0" at bounding box center [224, 385] width 124 height 15
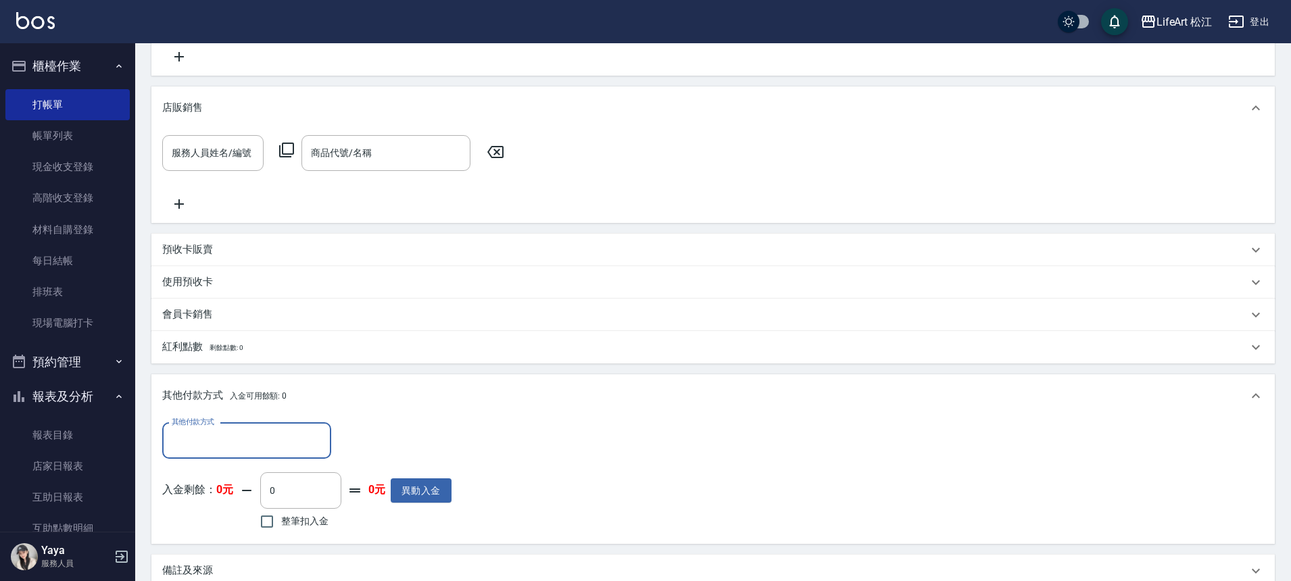
scroll to position [0, 0]
click at [255, 449] on input "其他付款方式" at bounding box center [246, 441] width 157 height 24
click at [243, 518] on span "信用卡" at bounding box center [246, 520] width 169 height 22
type input "信用卡"
click at [371, 445] on input "0" at bounding box center [389, 441] width 101 height 36
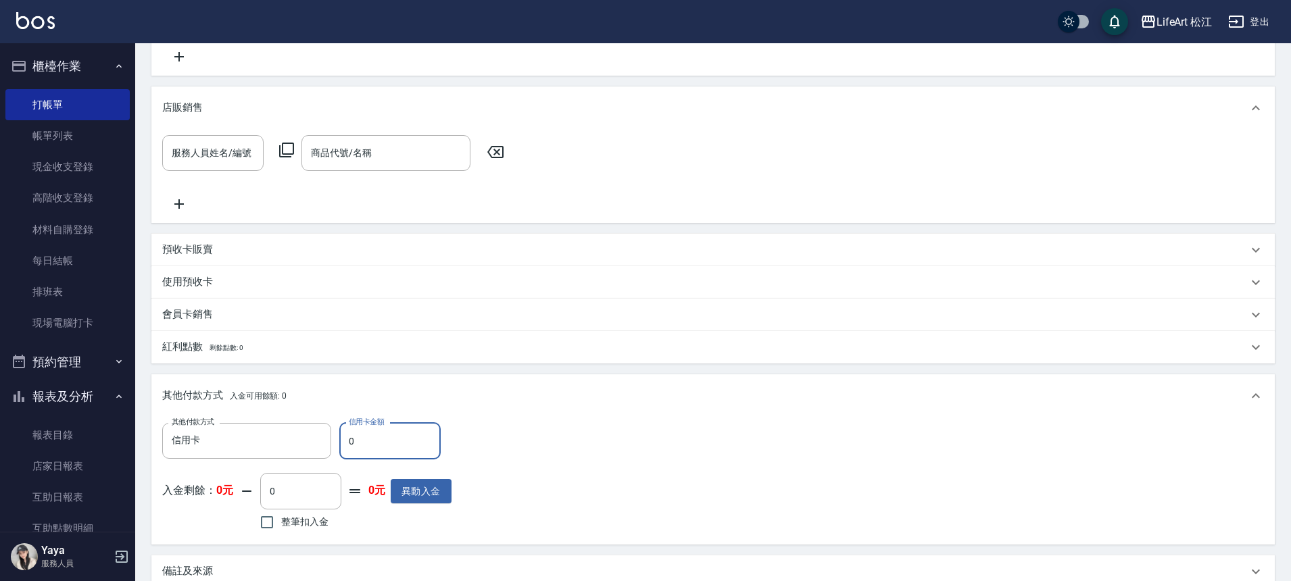
click at [371, 445] on input "0" at bounding box center [389, 441] width 101 height 36
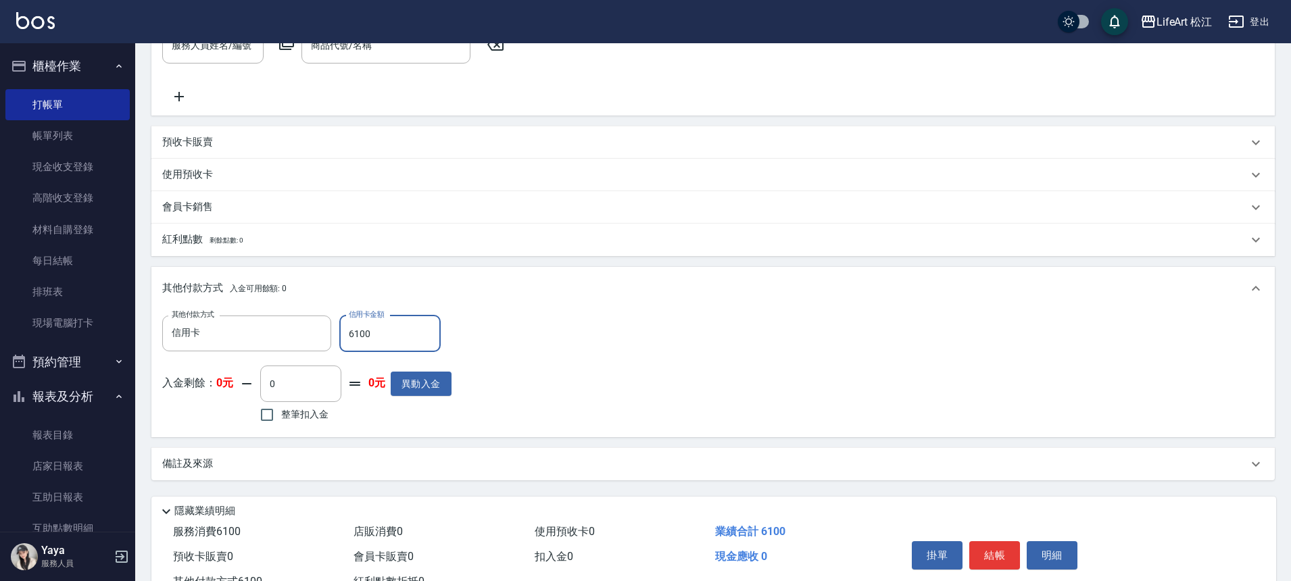
scroll to position [549, 0]
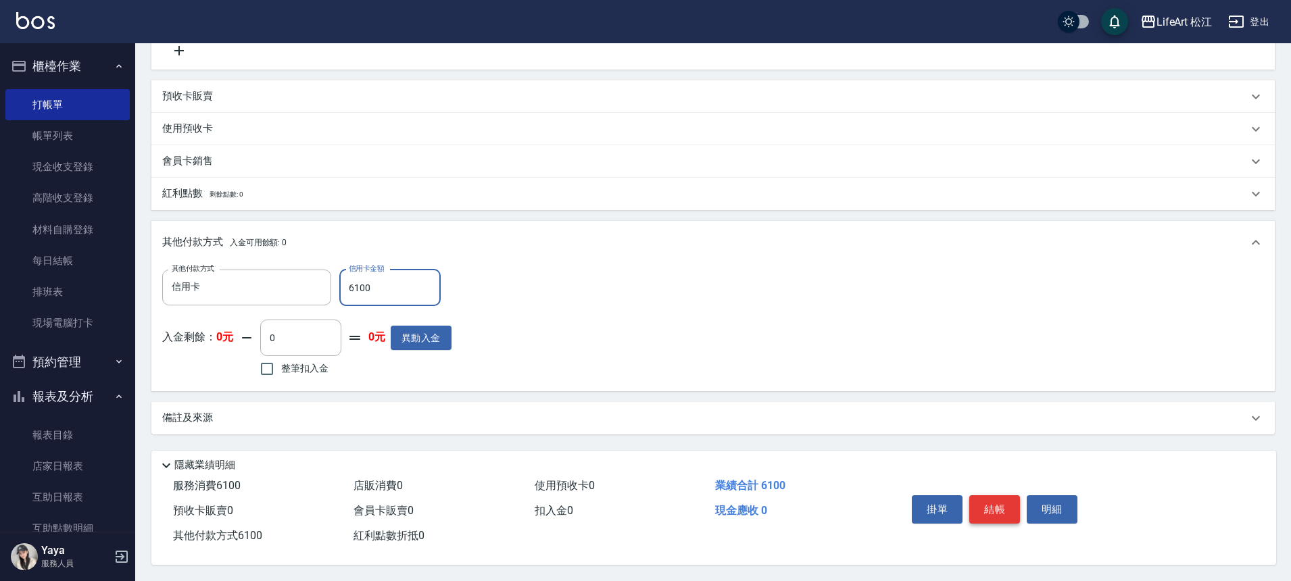
type input "6100"
click at [982, 503] on button "結帳" at bounding box center [994, 509] width 51 height 28
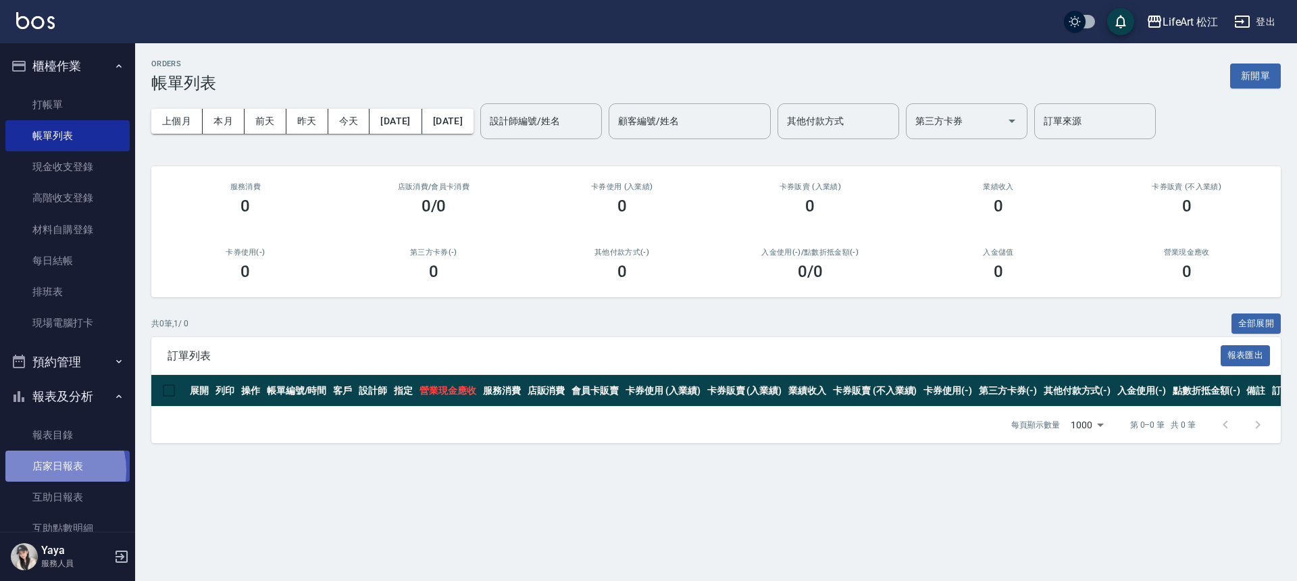
click at [46, 470] on link "店家日報表" at bounding box center [67, 466] width 124 height 31
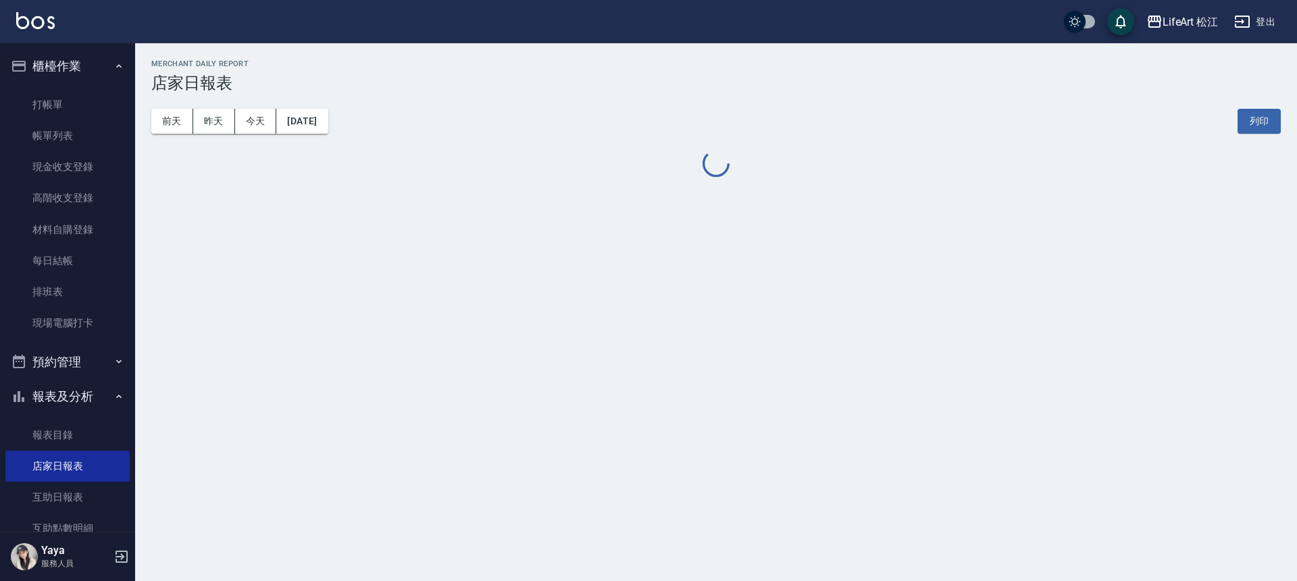
click at [328, 123] on button "[DATE]" at bounding box center [301, 121] width 51 height 25
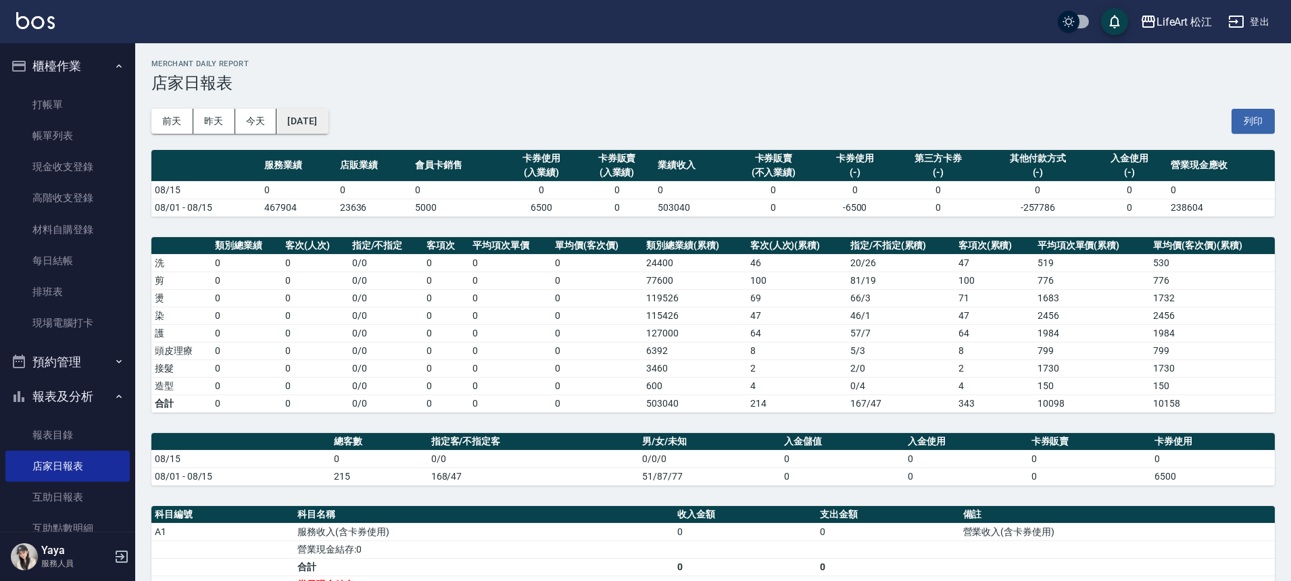
click at [326, 116] on button "[DATE]" at bounding box center [301, 121] width 51 height 25
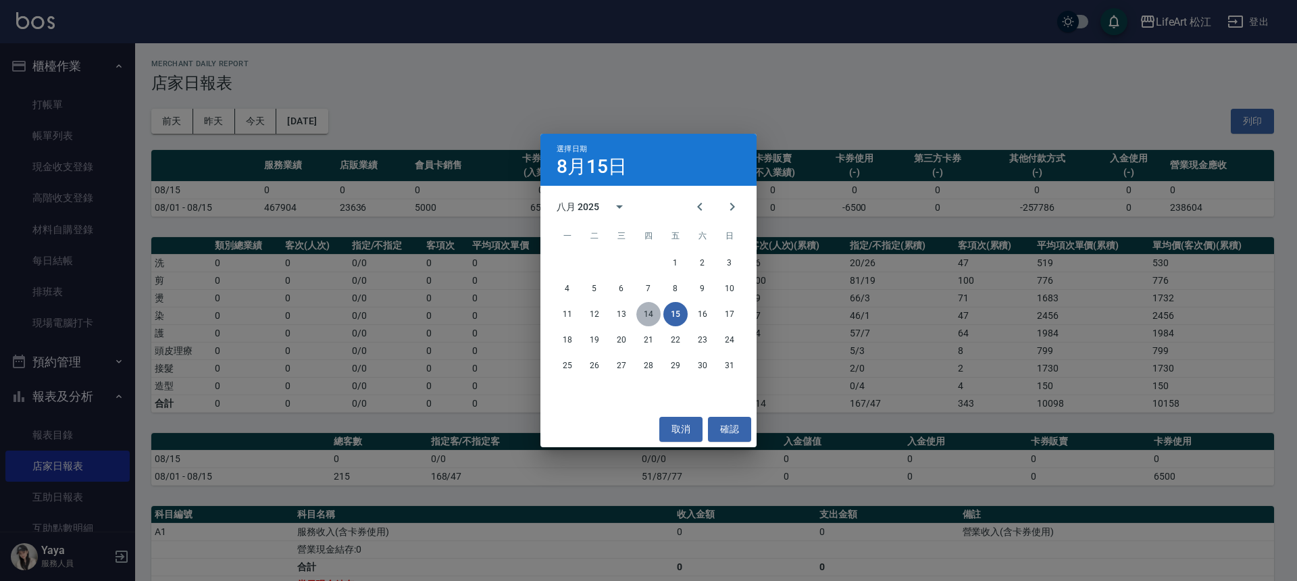
click at [649, 307] on button "14" at bounding box center [649, 314] width 24 height 24
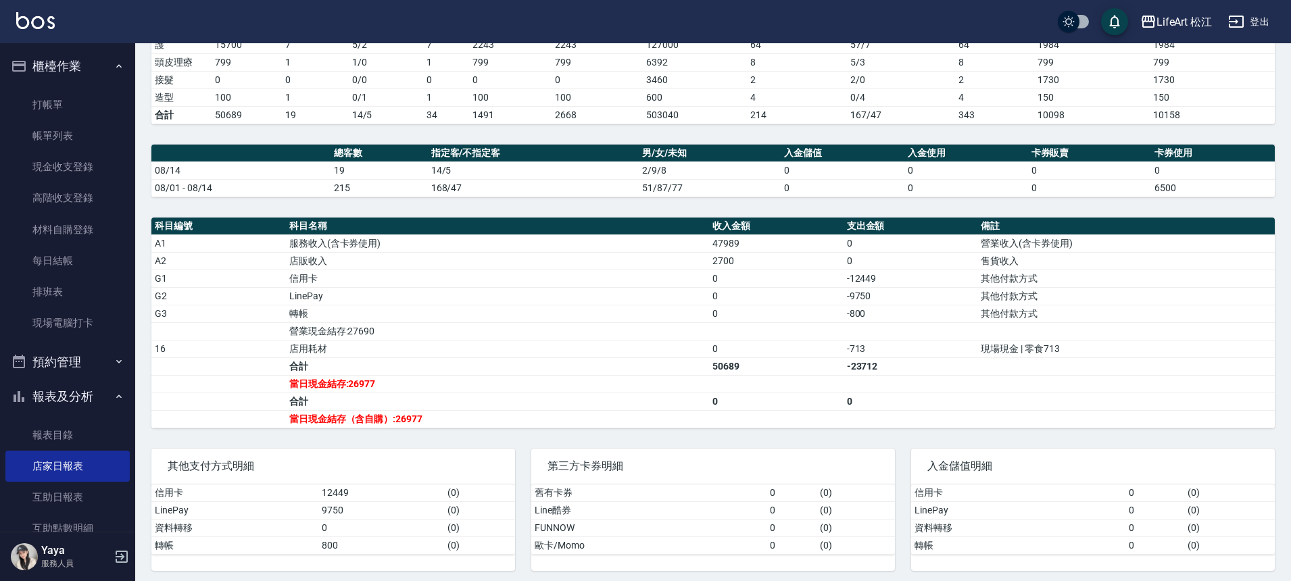
scroll to position [295, 0]
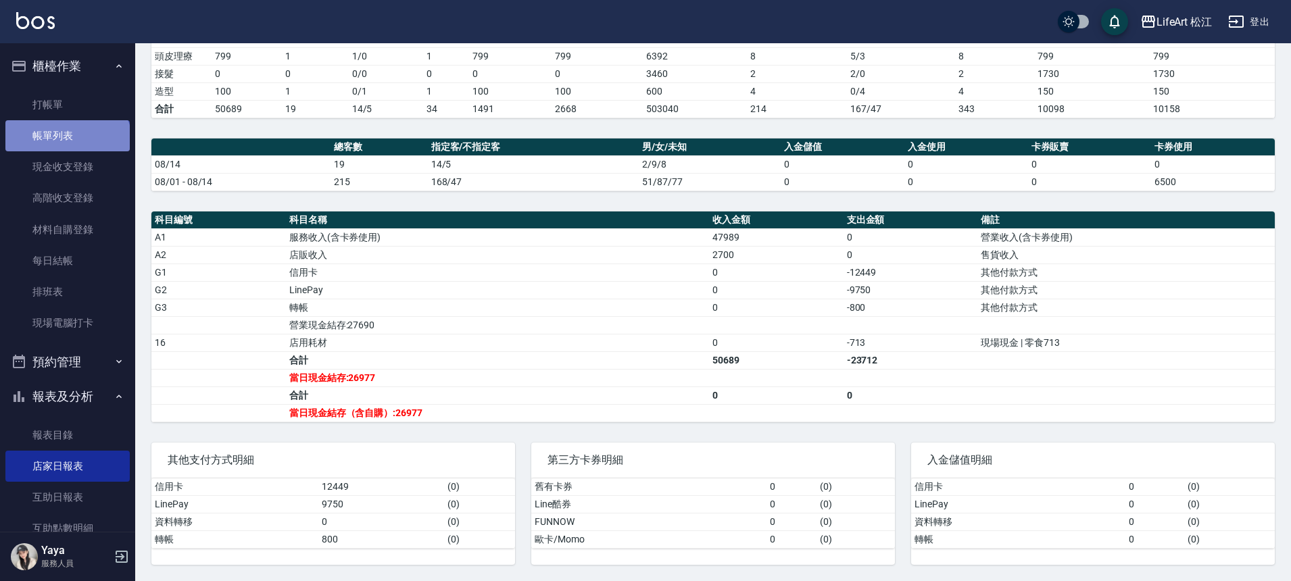
click at [66, 144] on link "帳單列表" at bounding box center [67, 135] width 124 height 31
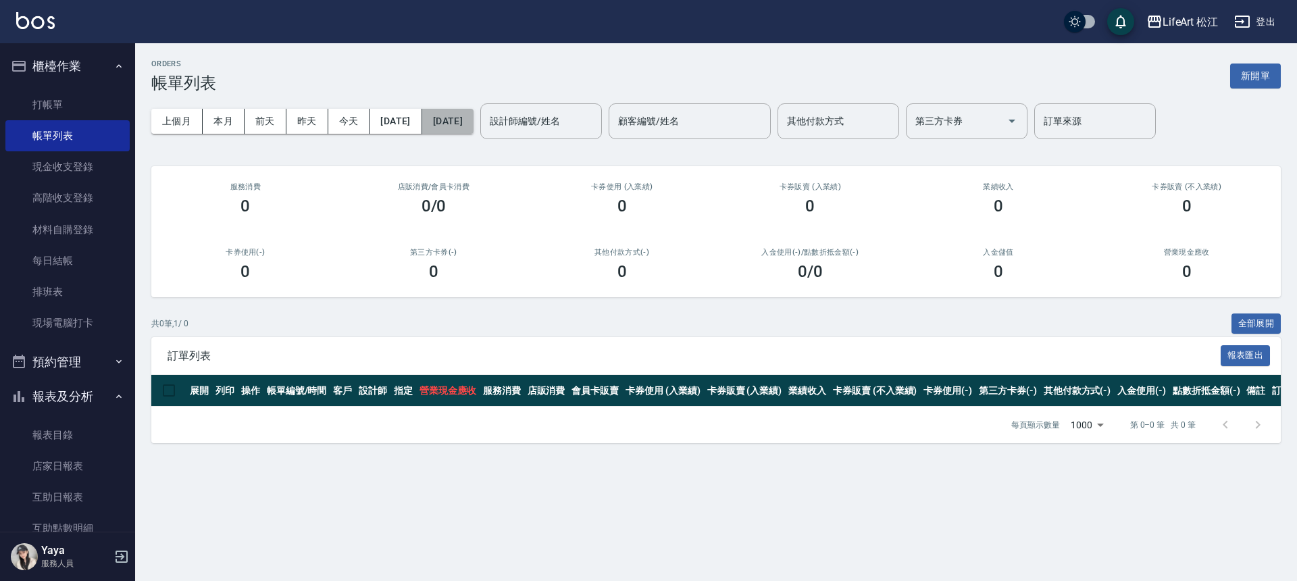
click at [468, 122] on button "[DATE]" at bounding box center [447, 121] width 51 height 25
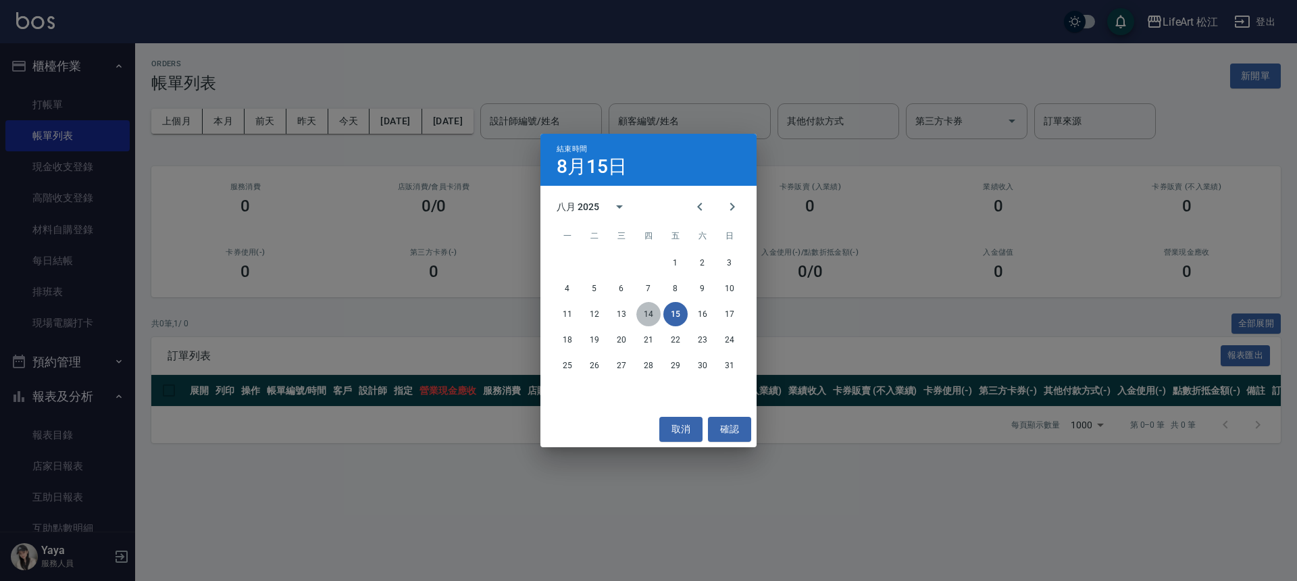
click at [650, 318] on button "14" at bounding box center [649, 314] width 24 height 24
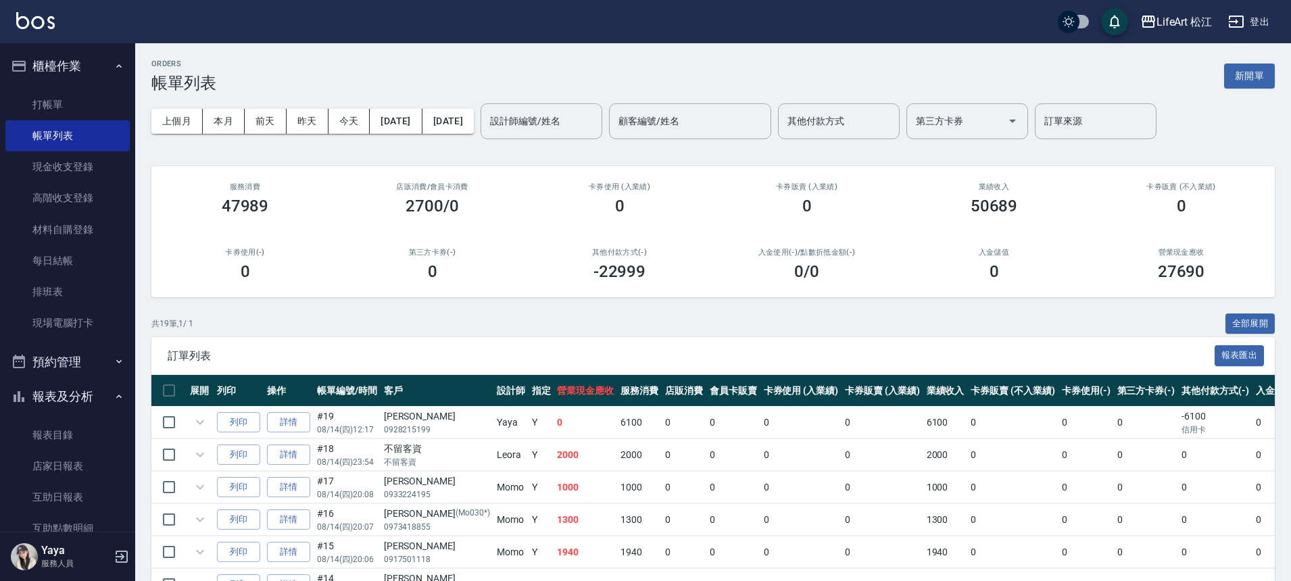
click at [580, 118] on div "設計師編號/姓名 設計師編號/姓名" at bounding box center [541, 121] width 122 height 36
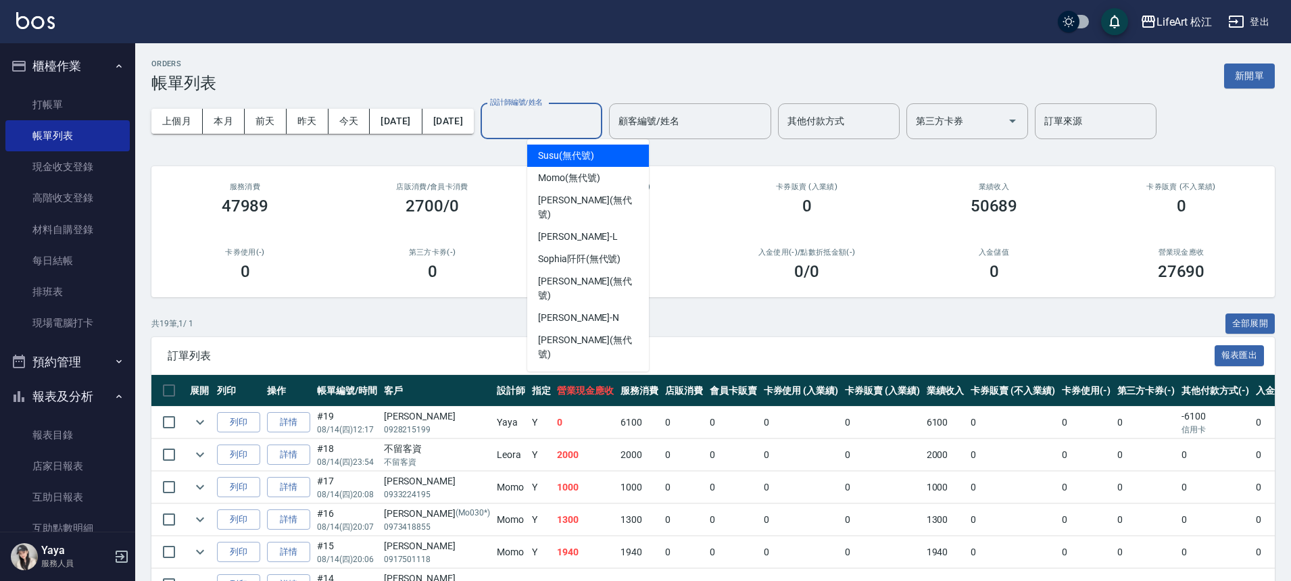
click at [581, 118] on input "設計師編號/姓名" at bounding box center [541, 121] width 109 height 24
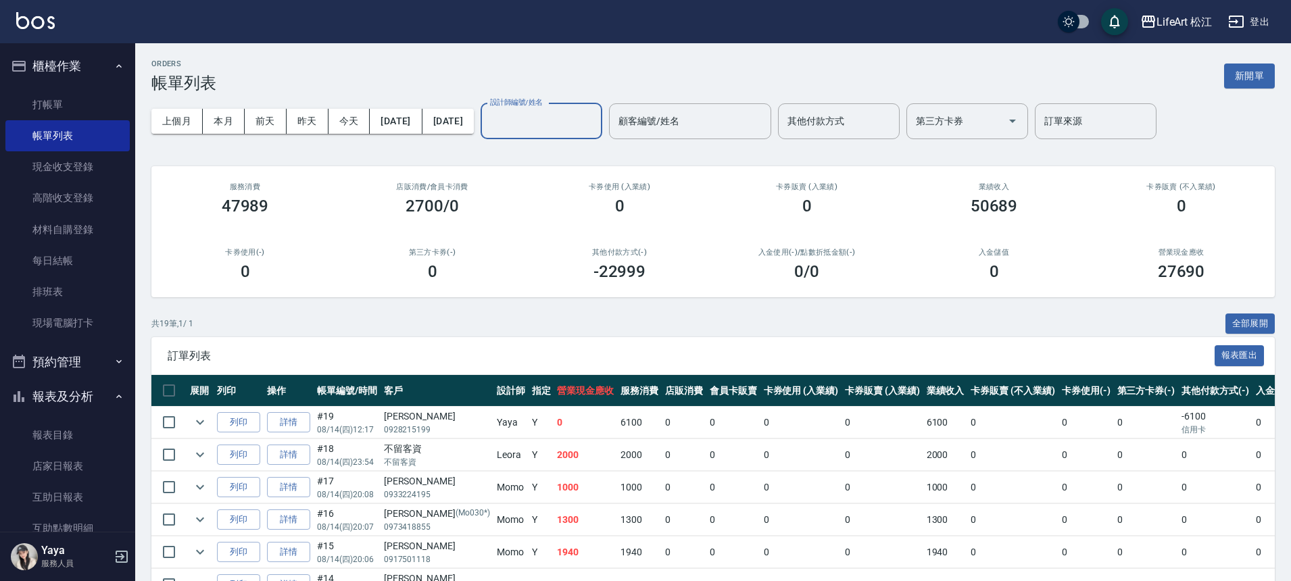
click at [581, 118] on input "設計師編號/姓名" at bounding box center [541, 121] width 109 height 24
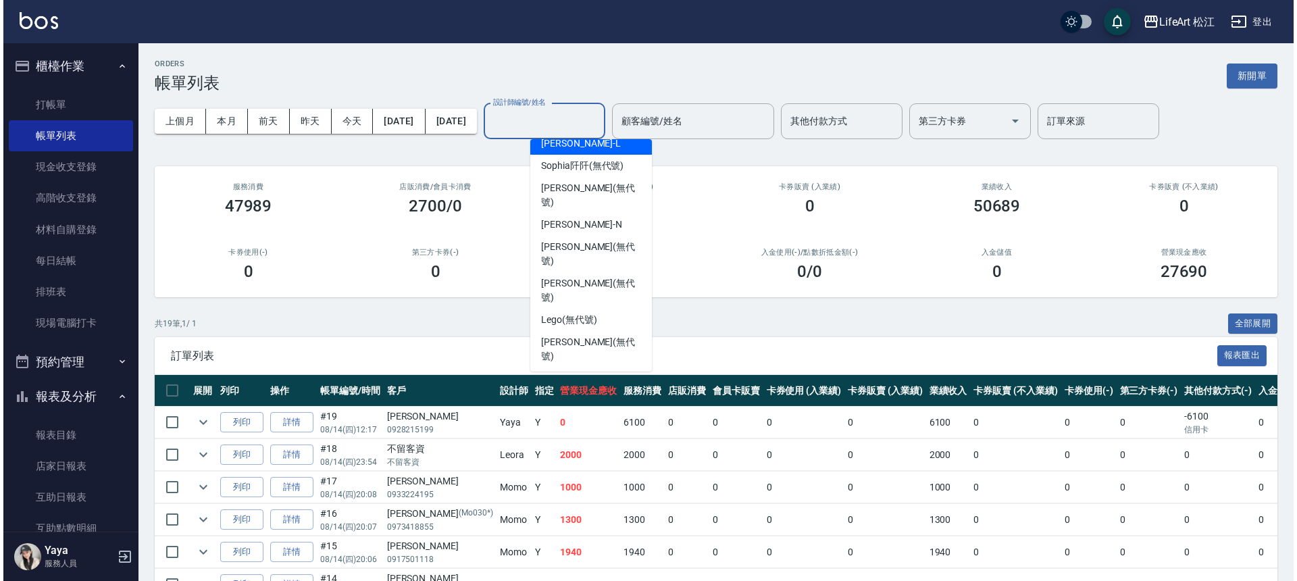
scroll to position [157, 0]
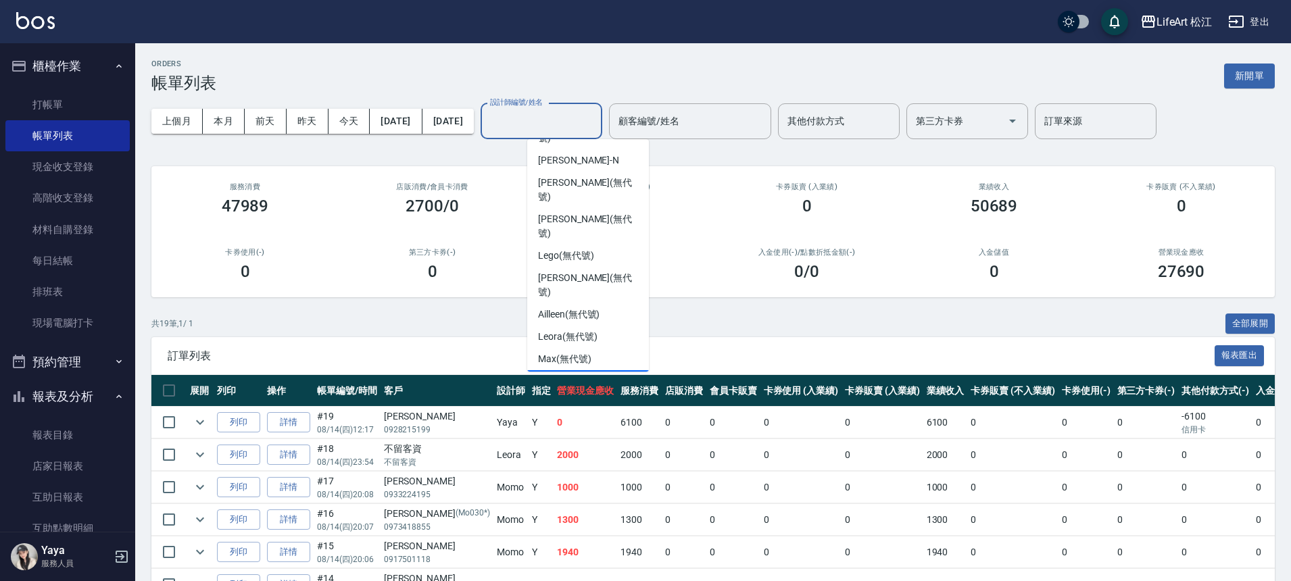
click at [620, 370] on div "Yaya (無代號)" at bounding box center [588, 381] width 122 height 22
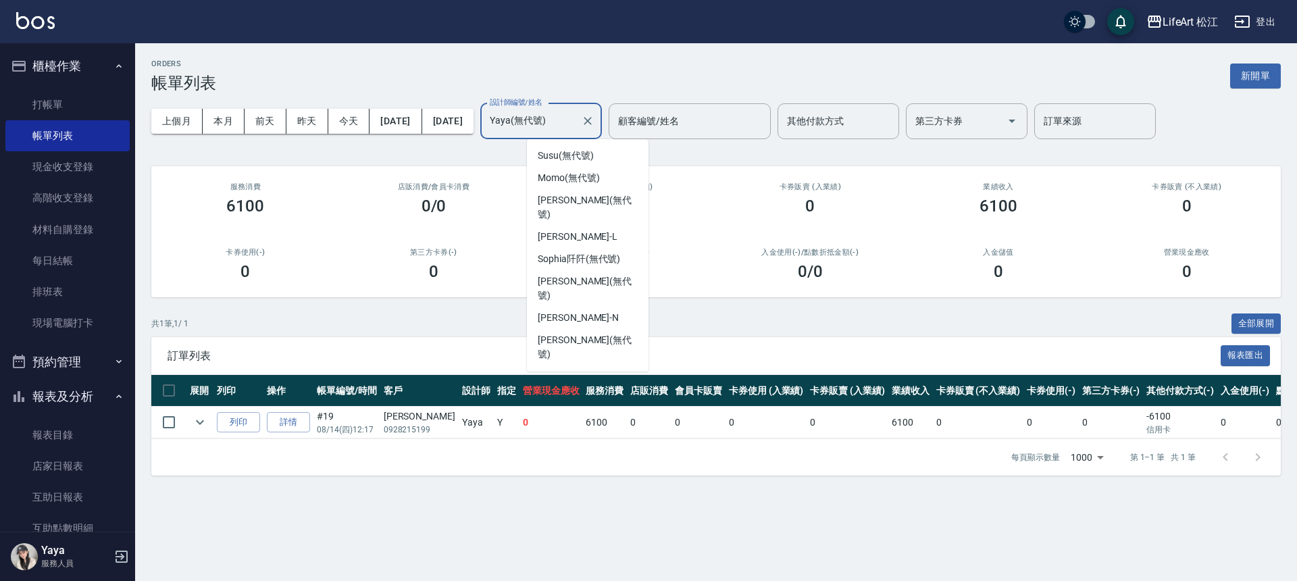
click at [576, 128] on input "Yaya(無代號)" at bounding box center [531, 121] width 89 height 24
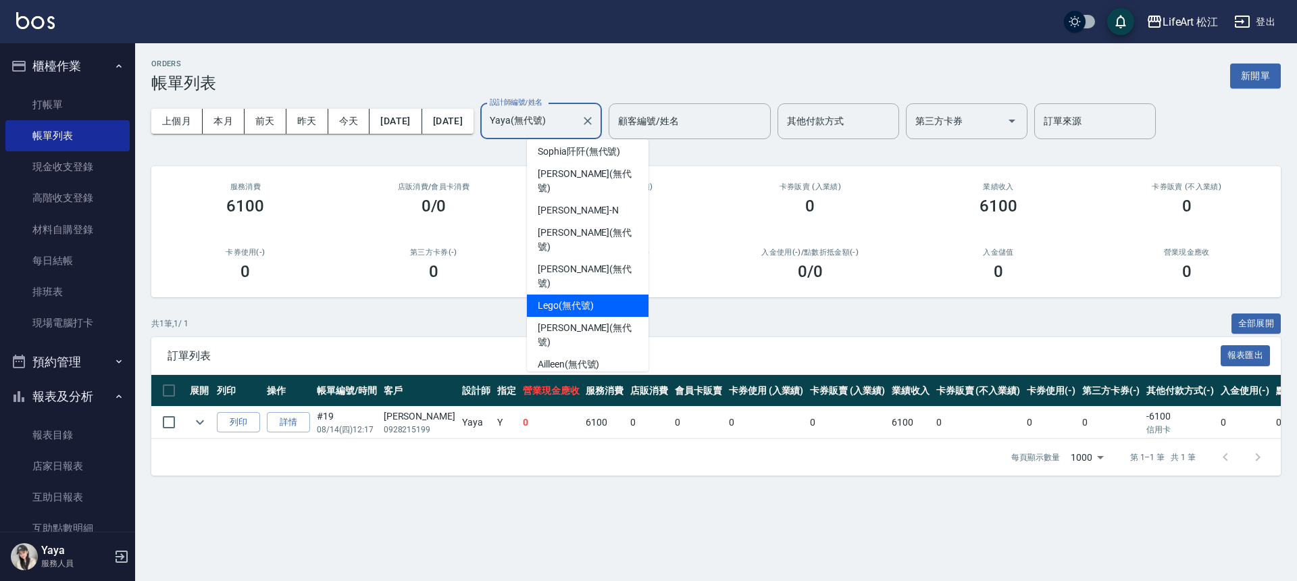
click at [603, 295] on div "Lego (無代號)" at bounding box center [588, 306] width 122 height 22
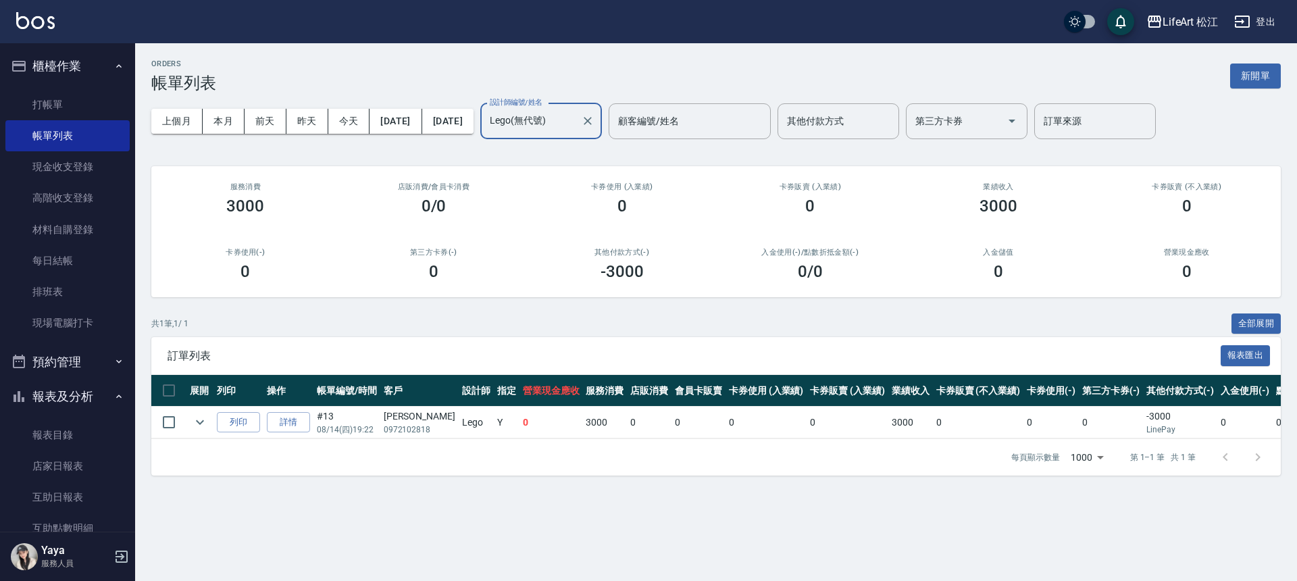
click at [576, 125] on input "Lego(無代號)" at bounding box center [531, 121] width 89 height 24
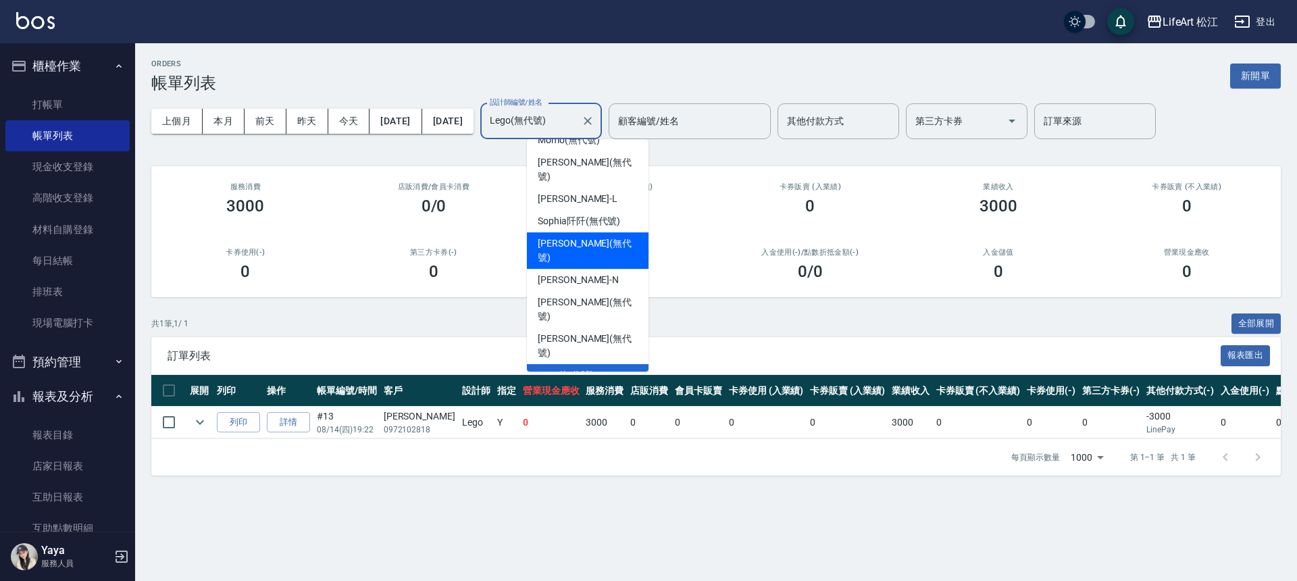
scroll to position [157, 0]
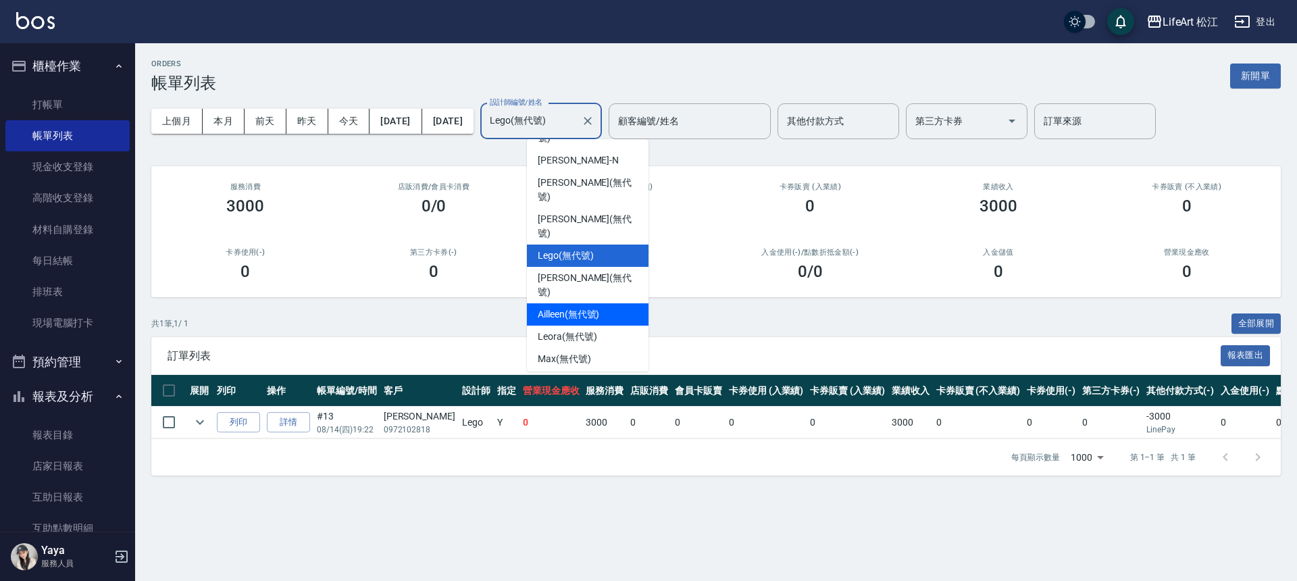
click at [599, 307] on span "Ailleen (無代號)" at bounding box center [568, 314] width 61 height 14
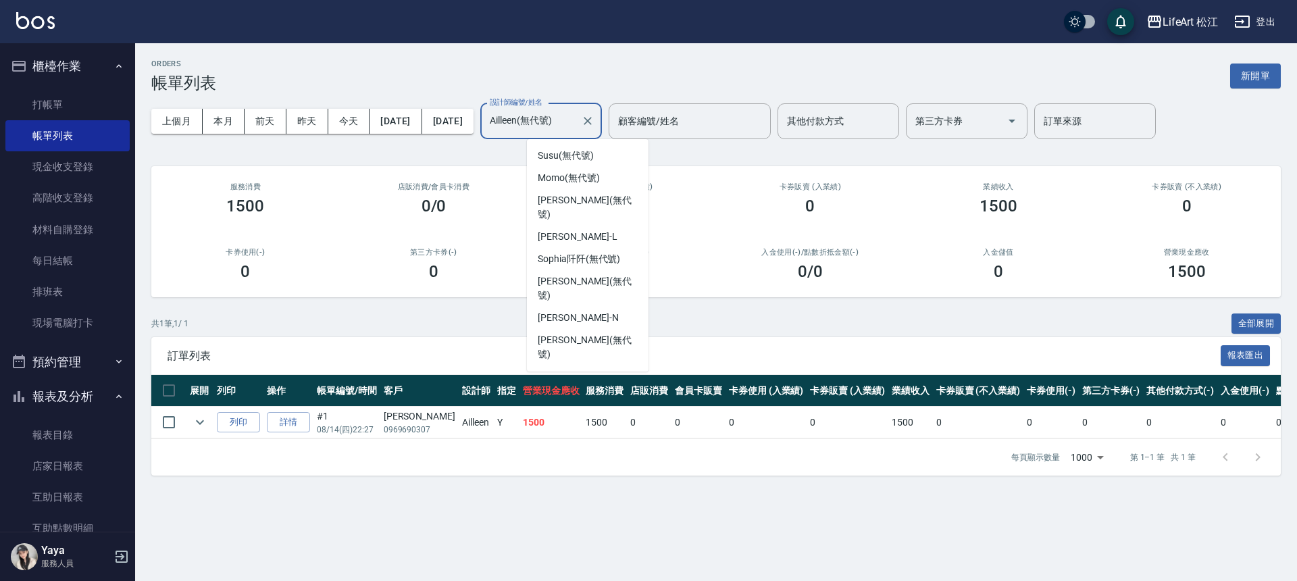
click at [576, 131] on input "Ailleen(無代號)" at bounding box center [531, 121] width 89 height 24
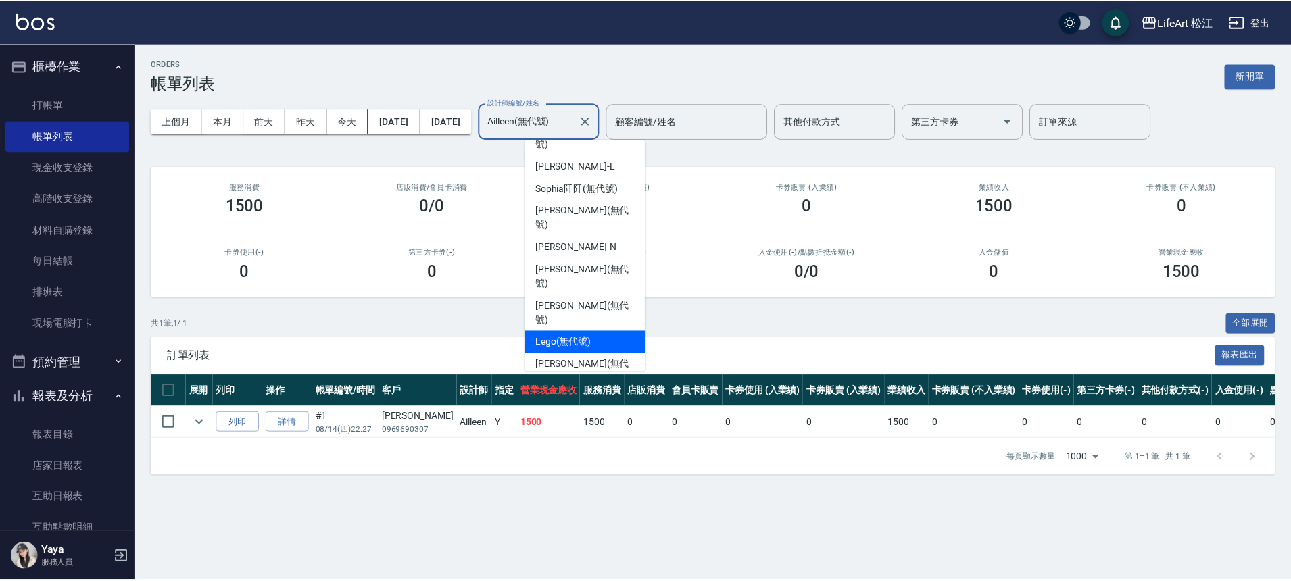
scroll to position [0, 0]
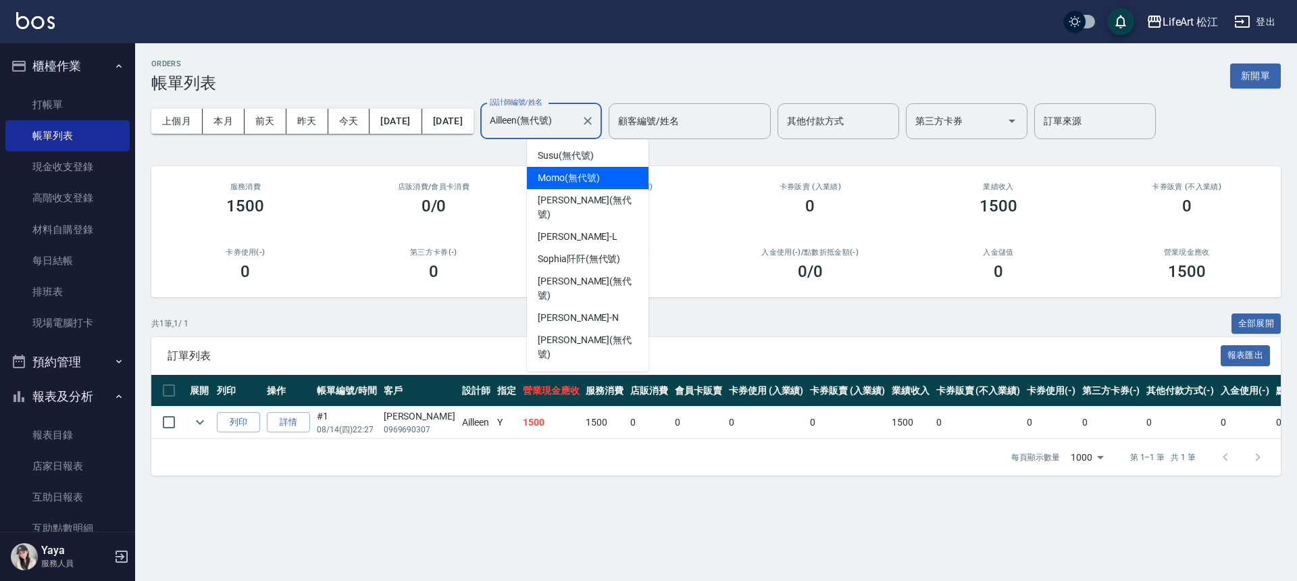
click at [593, 181] on span "Momo (無代號)" at bounding box center [569, 178] width 62 height 14
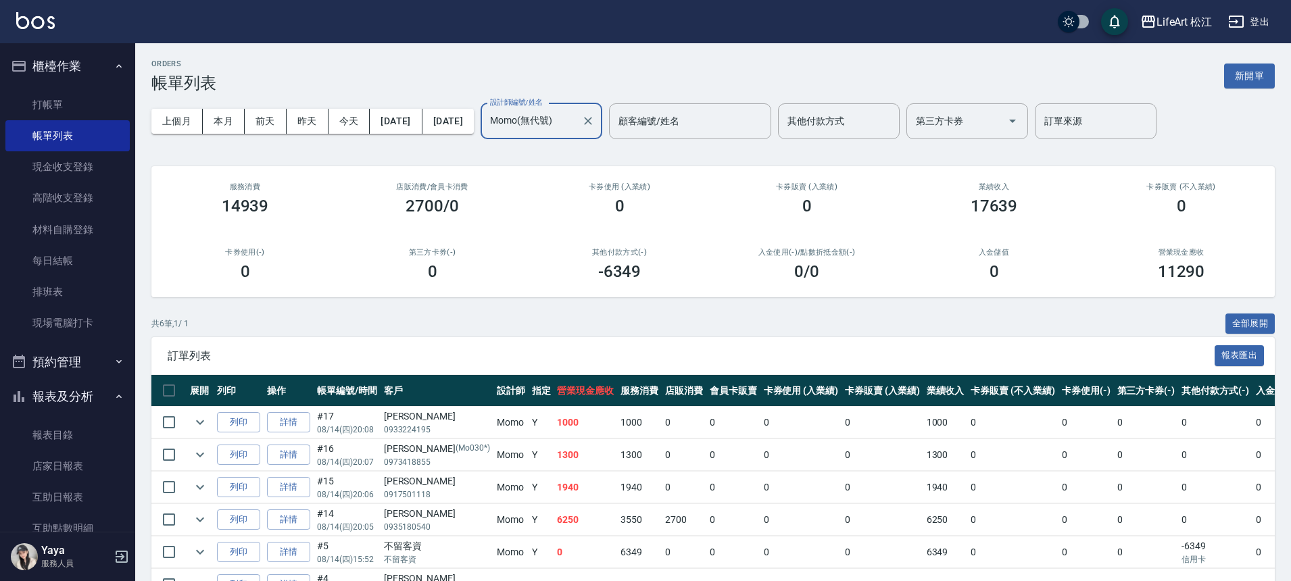
click at [576, 112] on input "Momo(無代號)" at bounding box center [531, 121] width 89 height 24
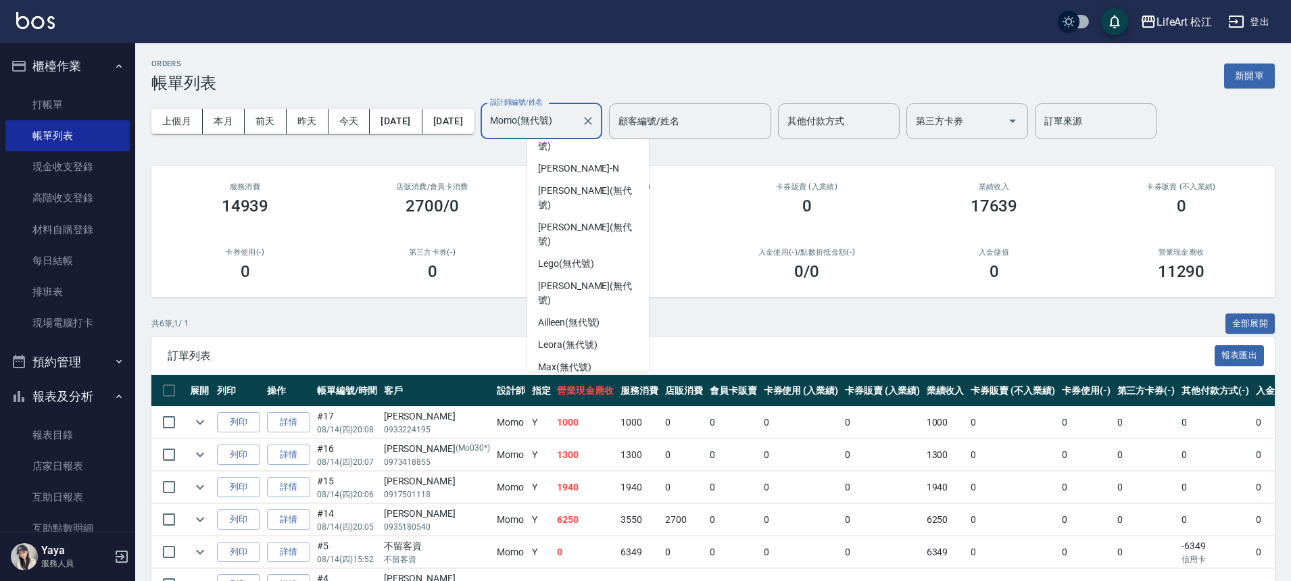
scroll to position [157, 0]
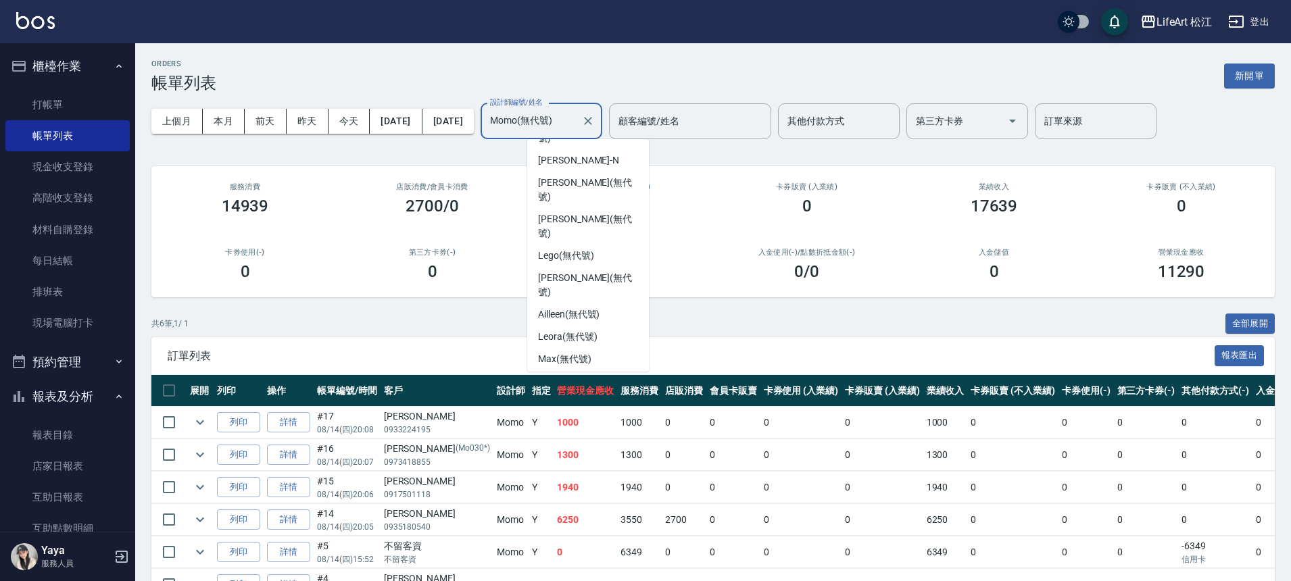
click at [593, 415] on div "Bibi (無代號)" at bounding box center [588, 426] width 122 height 22
type input "Bibi(無代號)"
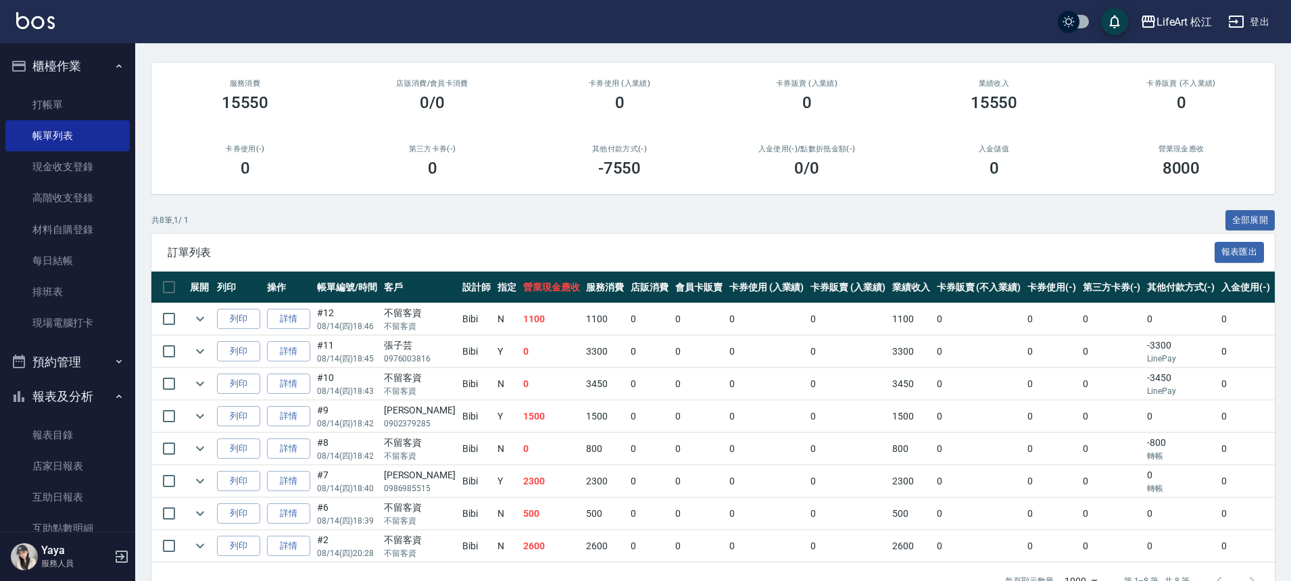
scroll to position [148, 0]
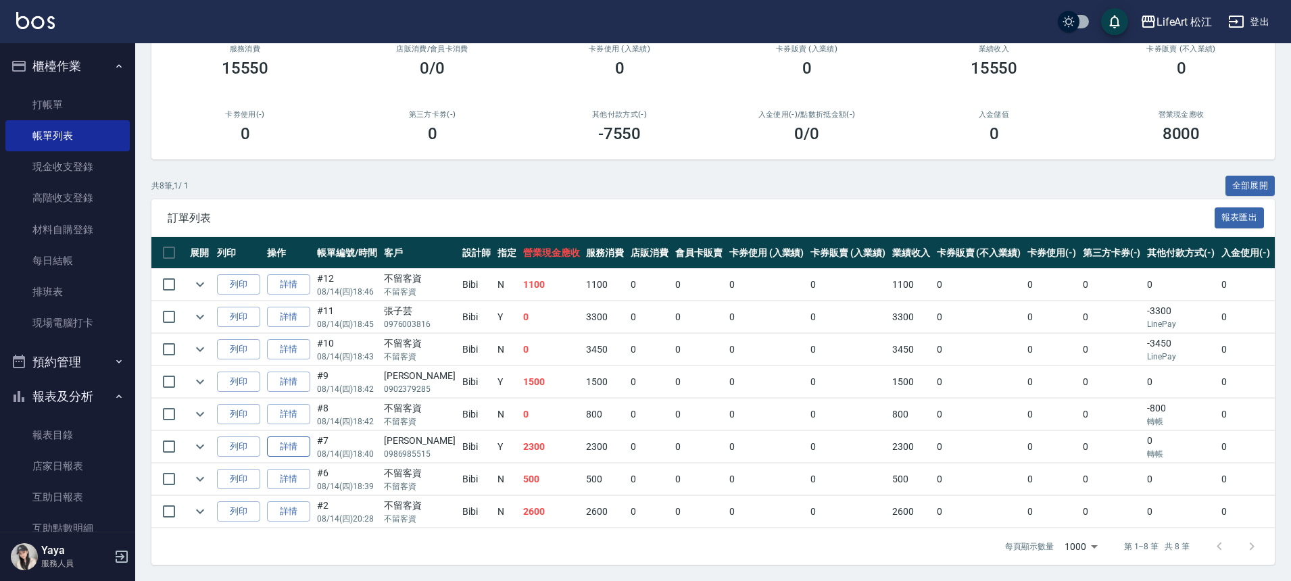
click at [291, 438] on link "詳情" at bounding box center [288, 447] width 43 height 21
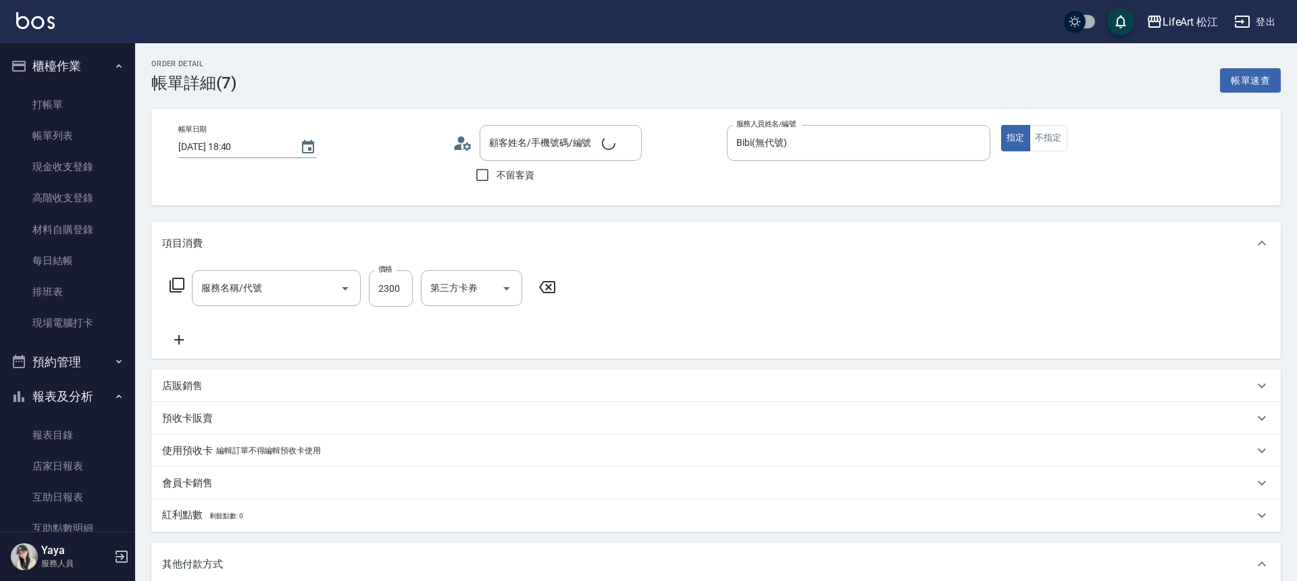
type input "[DATE] 18:40"
type input "Bibi(無代號)"
type input "FB/Instagram"
type input "[PERSON_NAME]/0986985515/null"
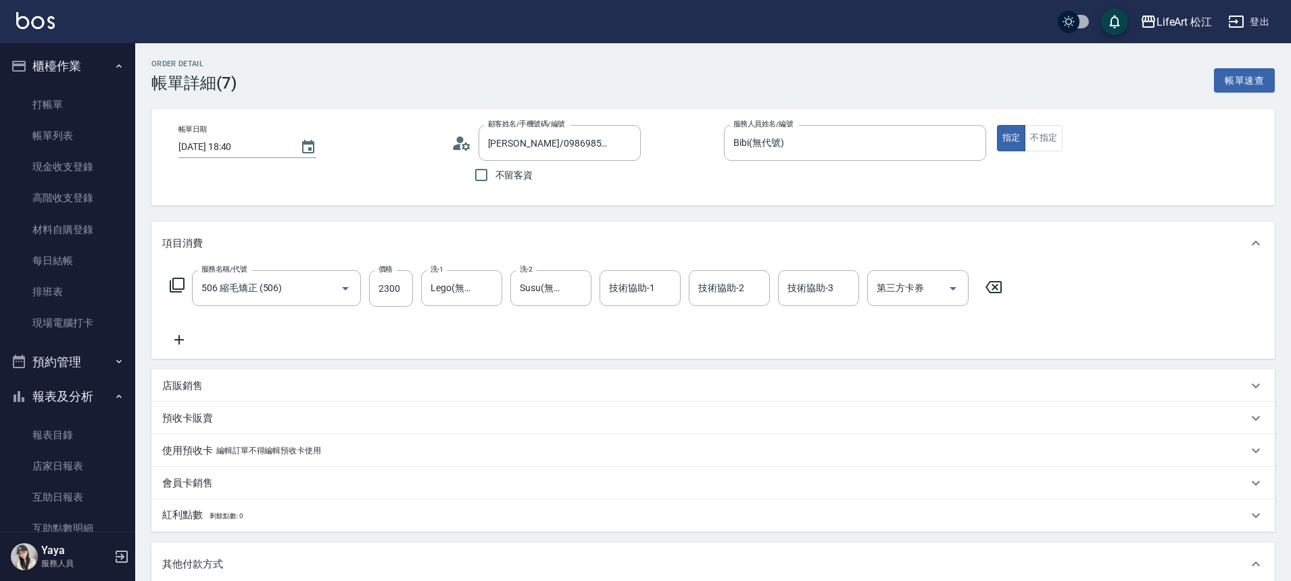
type input "506 縮毛矯正 (506)"
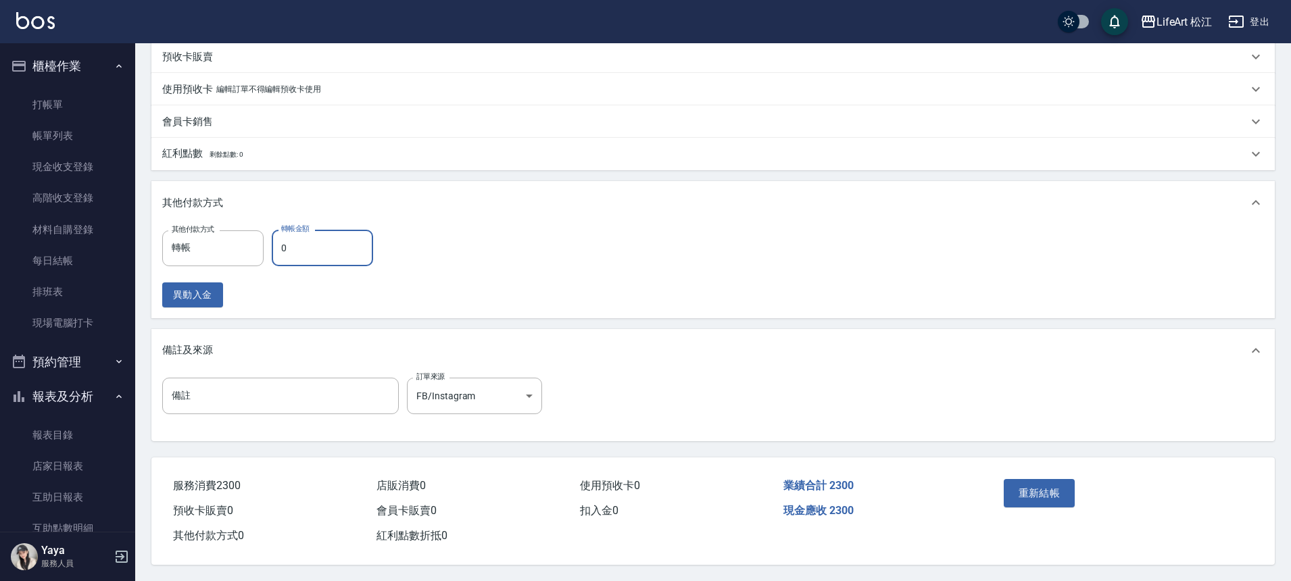
click at [291, 244] on input "0" at bounding box center [322, 248] width 101 height 36
type input "800"
click at [1050, 491] on button "重新結帳" at bounding box center [1039, 493] width 72 height 28
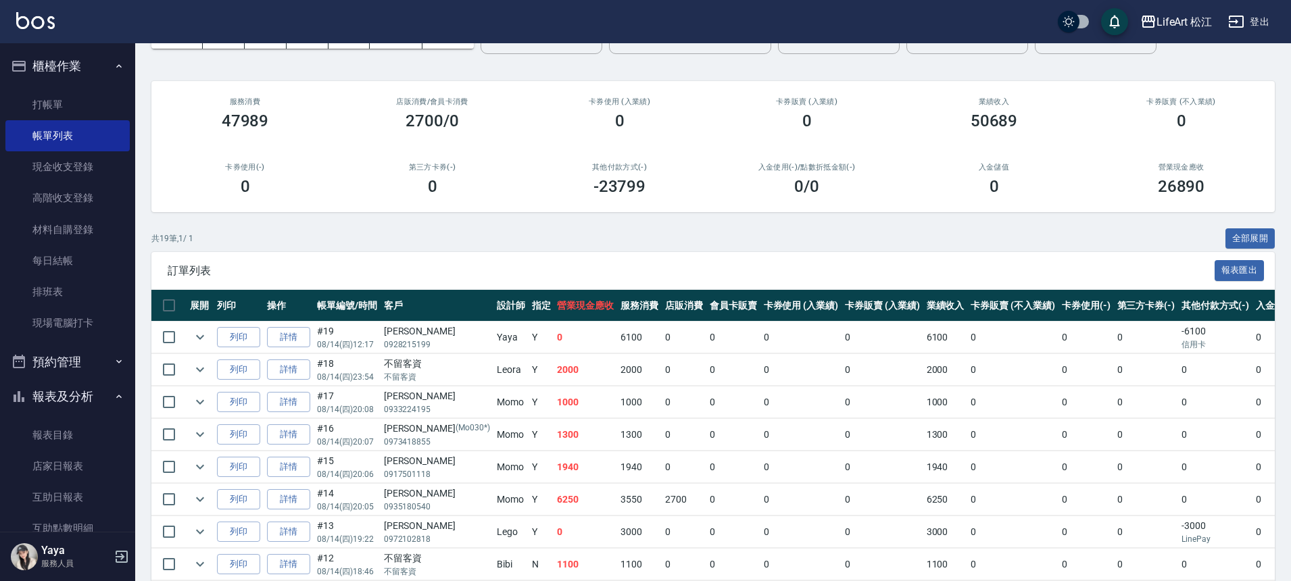
scroll to position [82, 0]
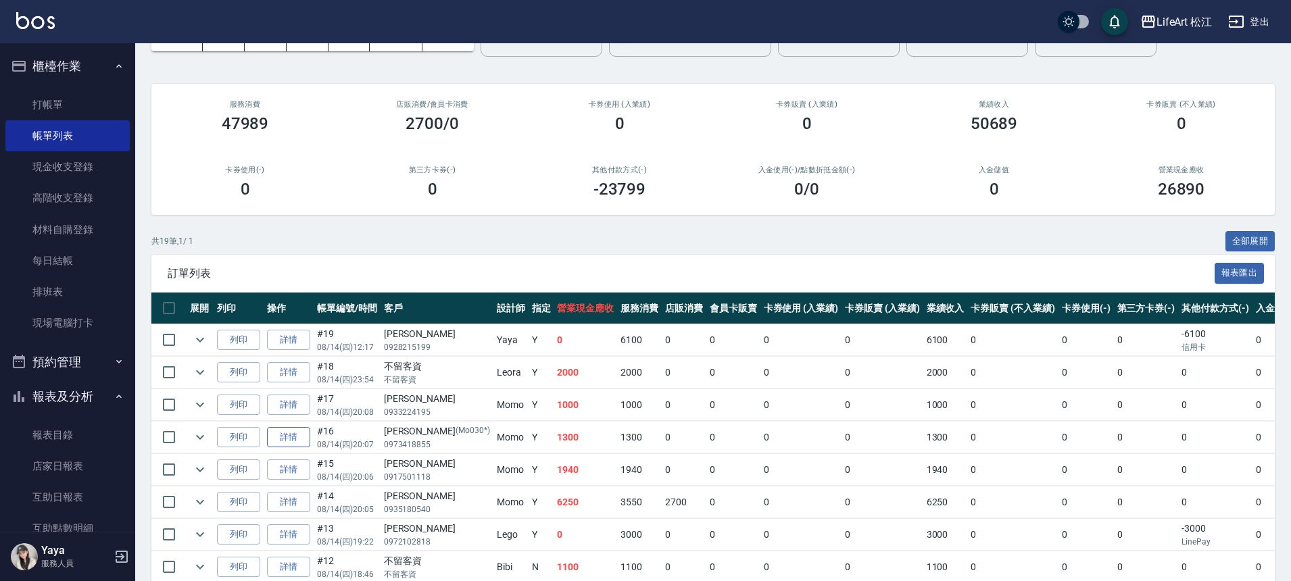
click at [296, 440] on link "詳情" at bounding box center [288, 437] width 43 height 21
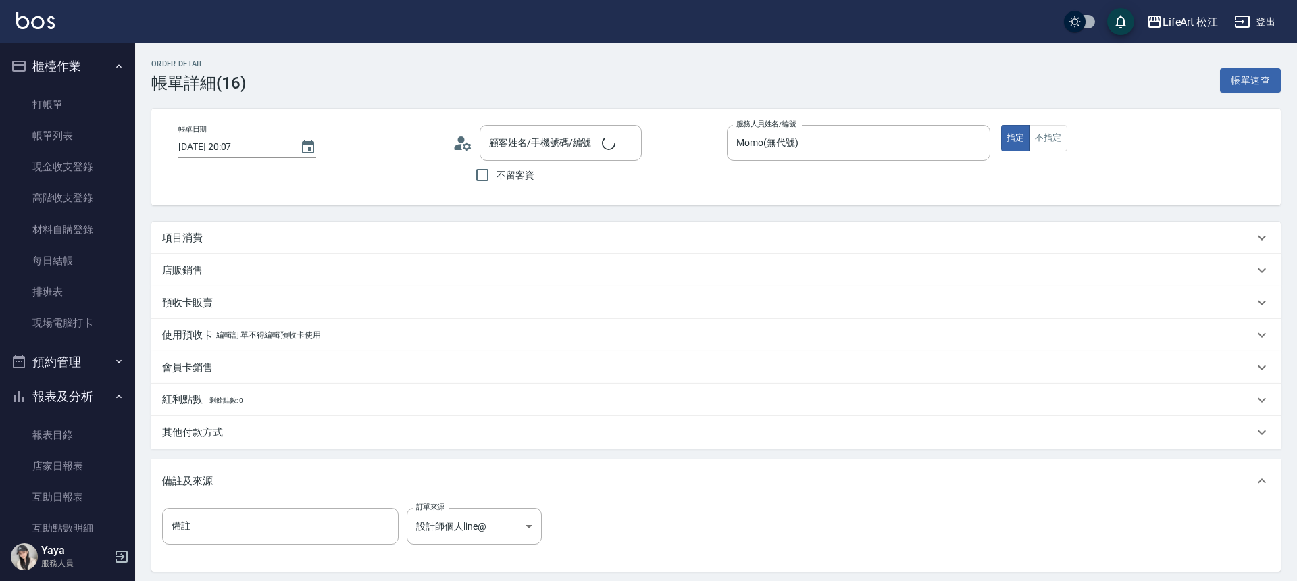
type input "[DATE] 20:07"
type input "Momo(無代號)"
type input "設計師個人line@"
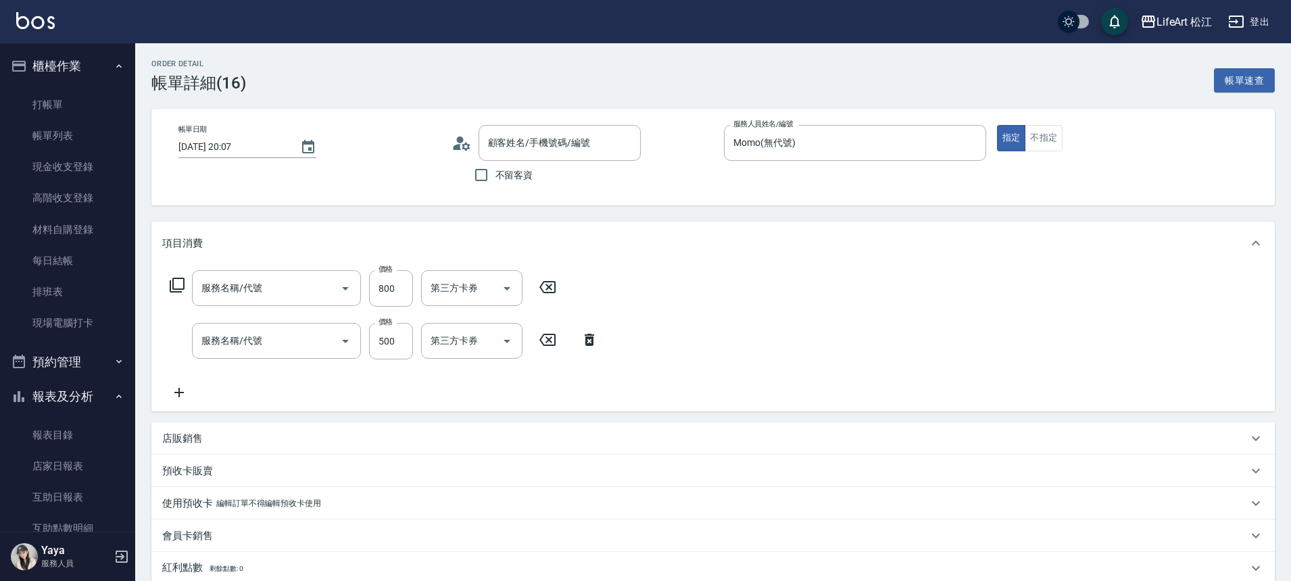
type input "[PERSON_NAME]/0973418855/Mo030*"
type input "501 燙髮(501)"
type input "基礎髮浴 (101)"
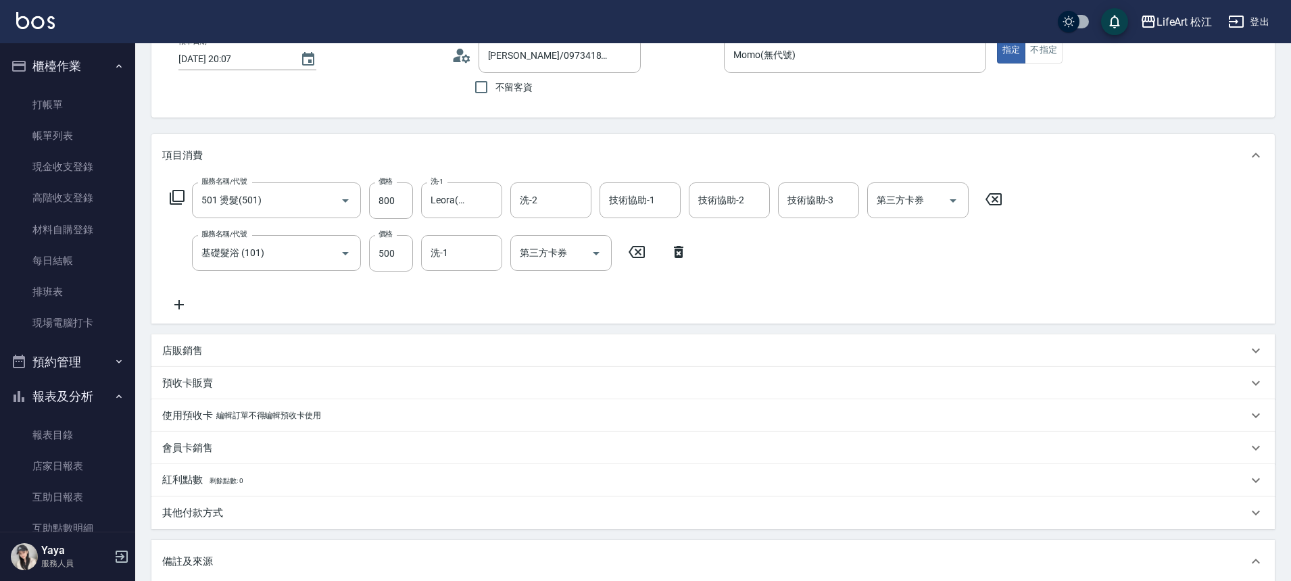
scroll to position [257, 0]
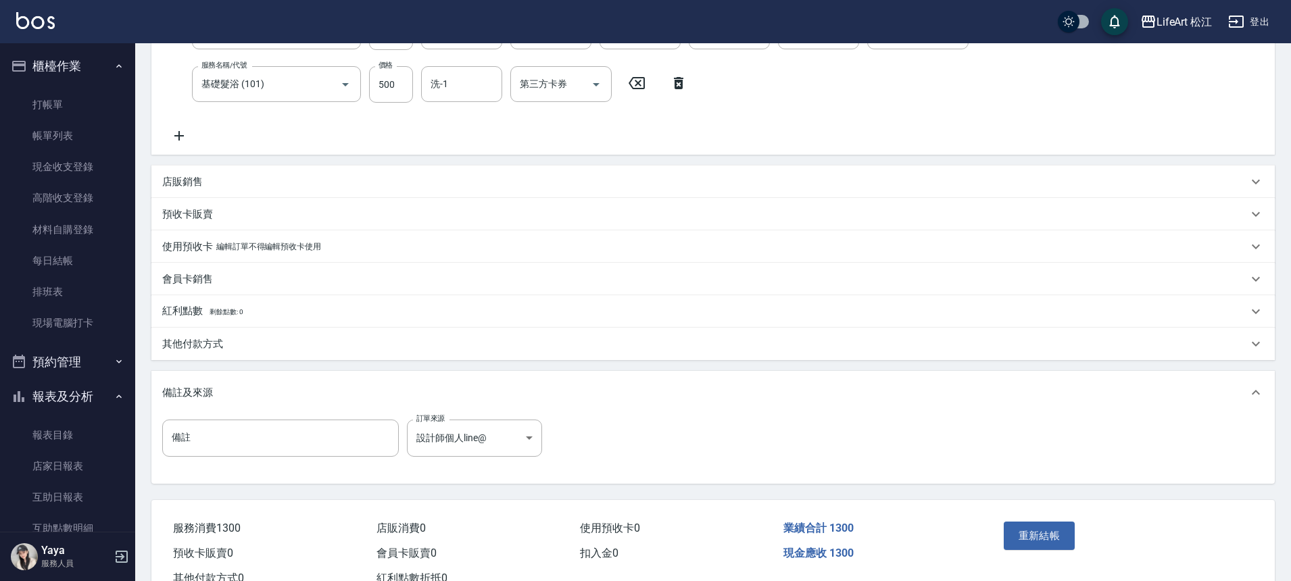
click at [241, 333] on div "其他付款方式" at bounding box center [712, 344] width 1123 height 32
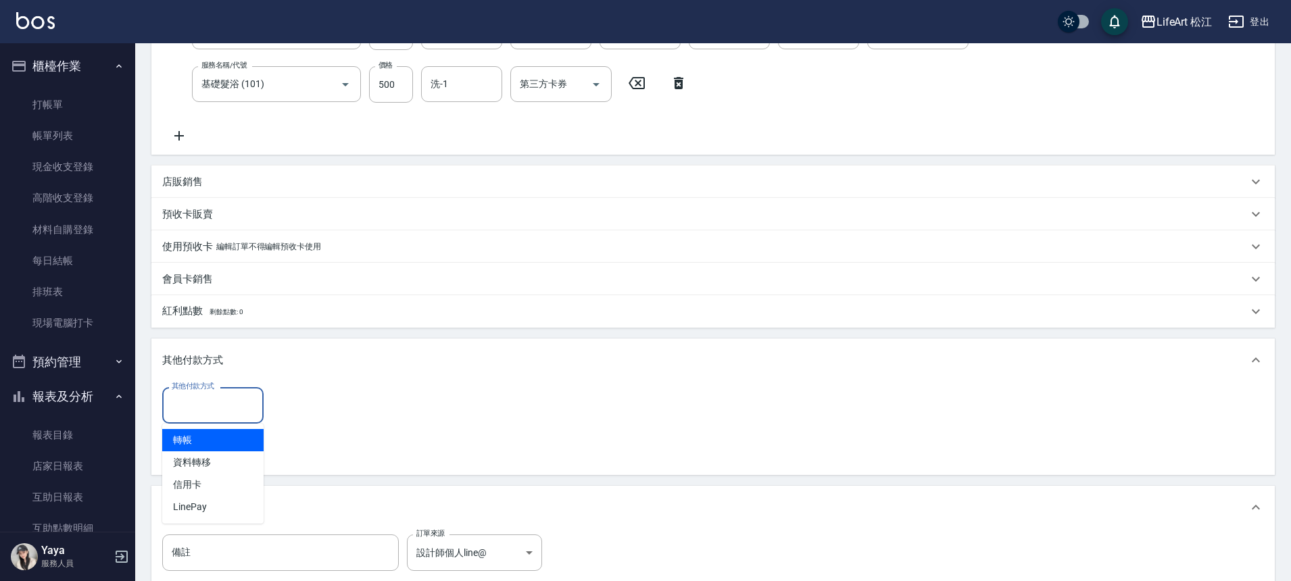
click at [226, 410] on input "其他付款方式" at bounding box center [212, 405] width 89 height 24
click at [218, 439] on span "轉帳" at bounding box center [212, 440] width 101 height 22
type input "轉帳"
click at [312, 408] on input "0" at bounding box center [322, 405] width 101 height 36
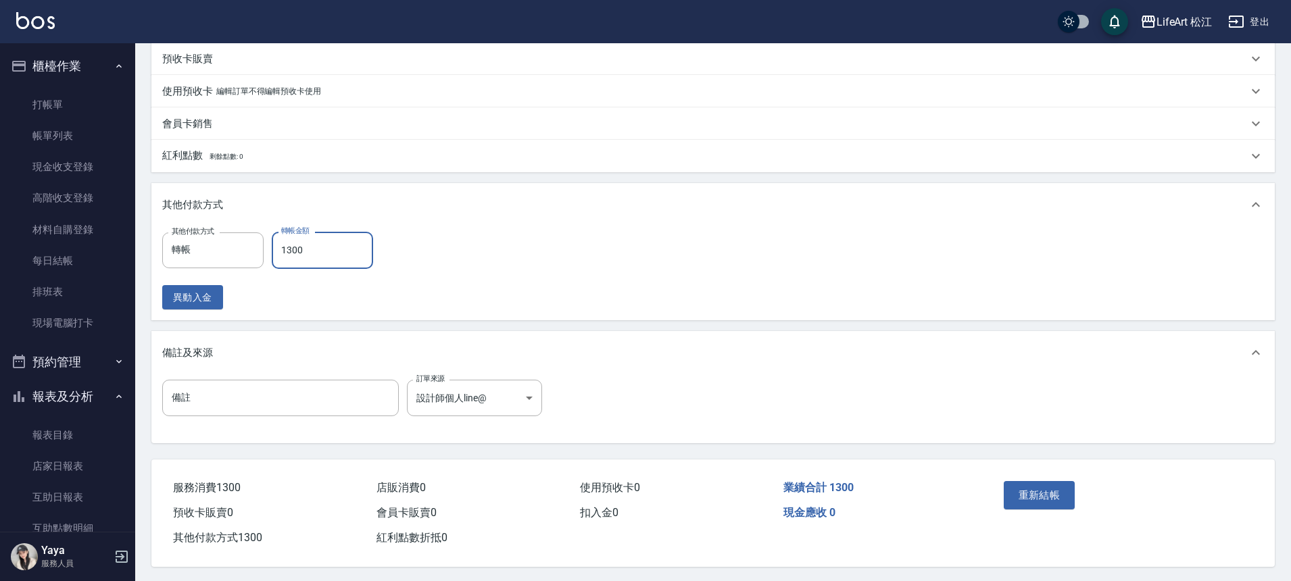
scroll to position [420, 0]
type input "1300"
click at [1031, 485] on button "重新結帳" at bounding box center [1039, 493] width 72 height 28
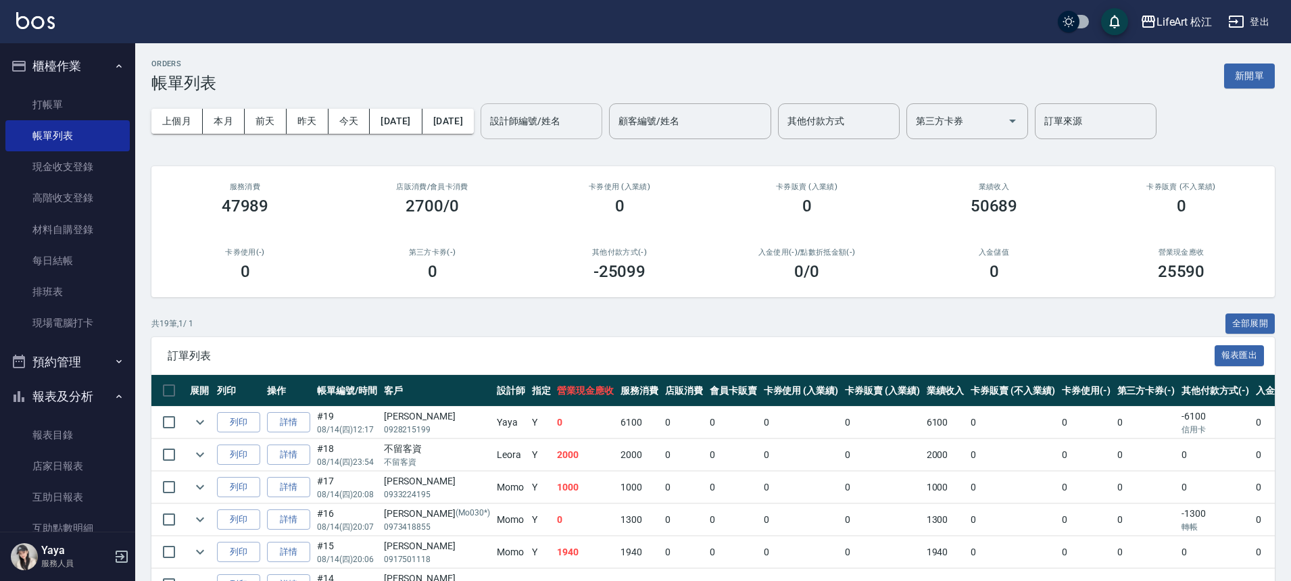
click at [589, 128] on input "設計師編號/姓名" at bounding box center [541, 121] width 109 height 24
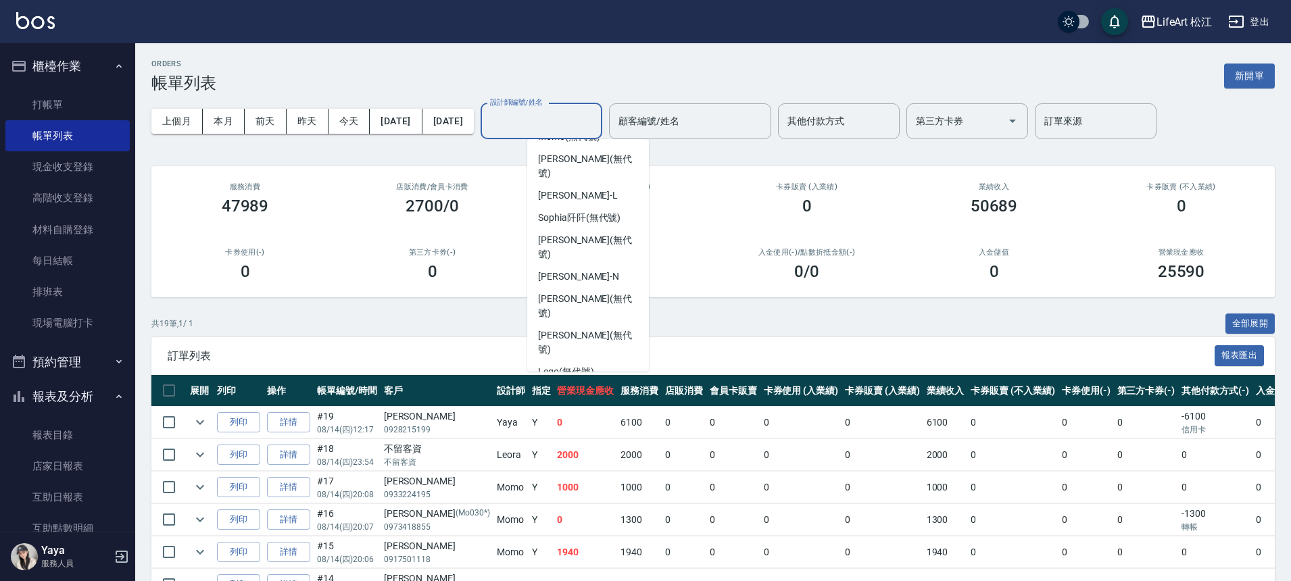
scroll to position [38, 0]
click at [578, 145] on span "Momo (無代號)" at bounding box center [569, 140] width 62 height 14
type input "Momo(無代號)"
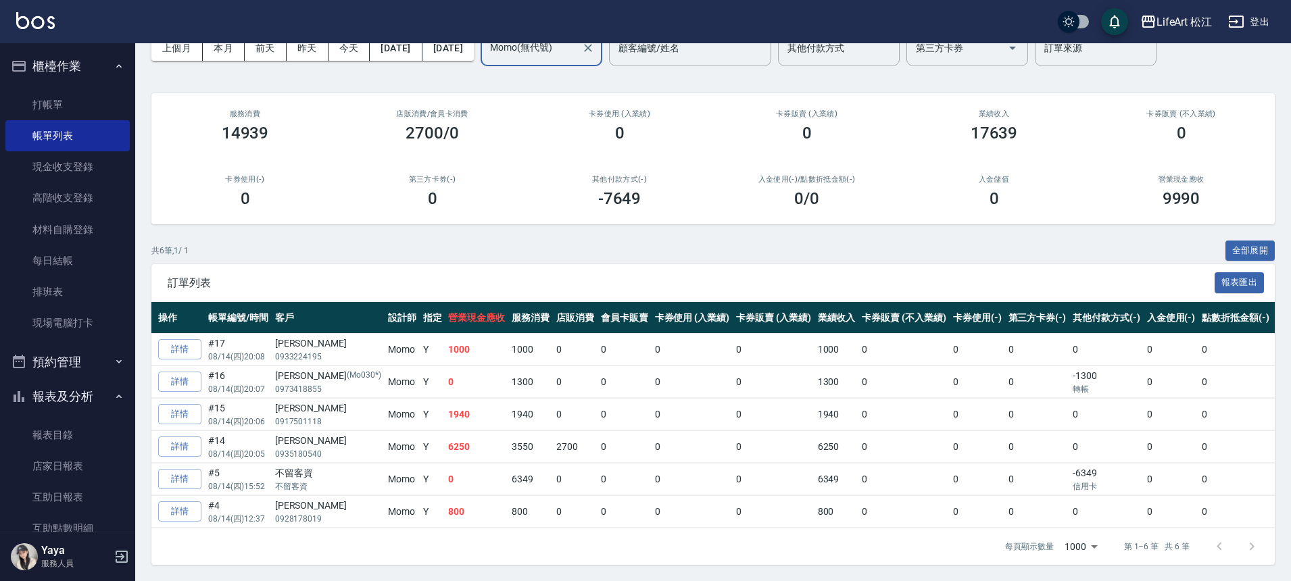
scroll to position [0, 111]
click at [1012, 515] on td "0" at bounding box center [1035, 512] width 65 height 32
drag, startPoint x: 1076, startPoint y: 512, endPoint x: 1104, endPoint y: 518, distance: 29.0
click at [1104, 518] on div "展開 列印 操作 帳單編號/時間 客戶 設計師 指定 營業現金應收 服務消費 店販消費 會員卡販賣 卡券使用 (入業績) 卡券販賣 (入業績) 業績收入 卡券…" at bounding box center [712, 415] width 1123 height 226
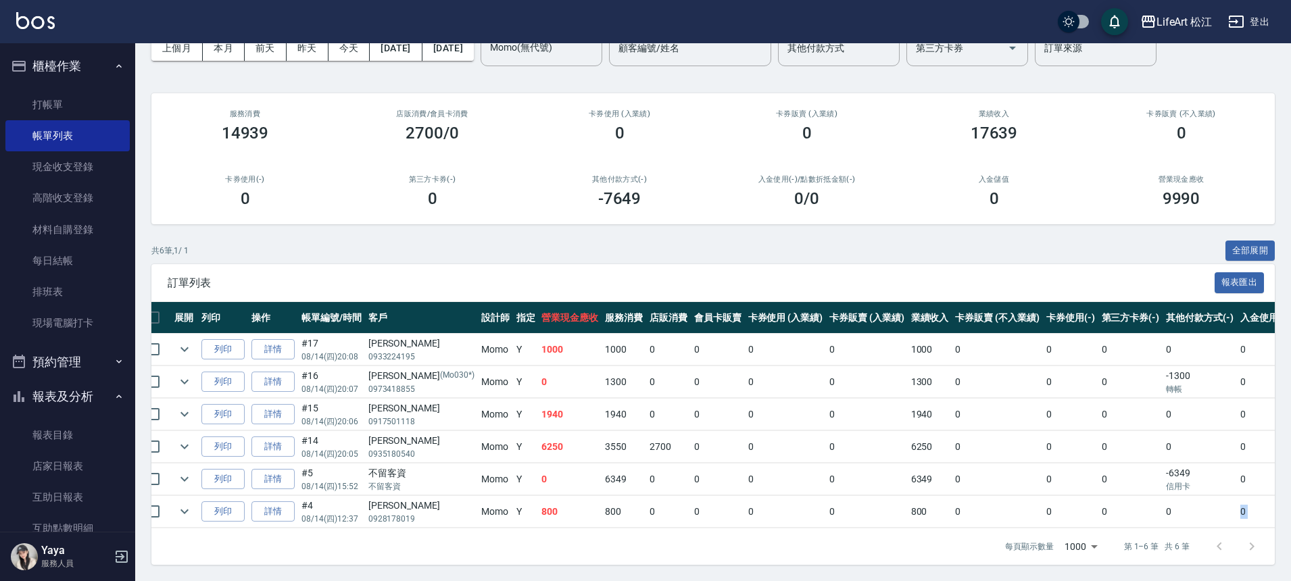
scroll to position [0, 0]
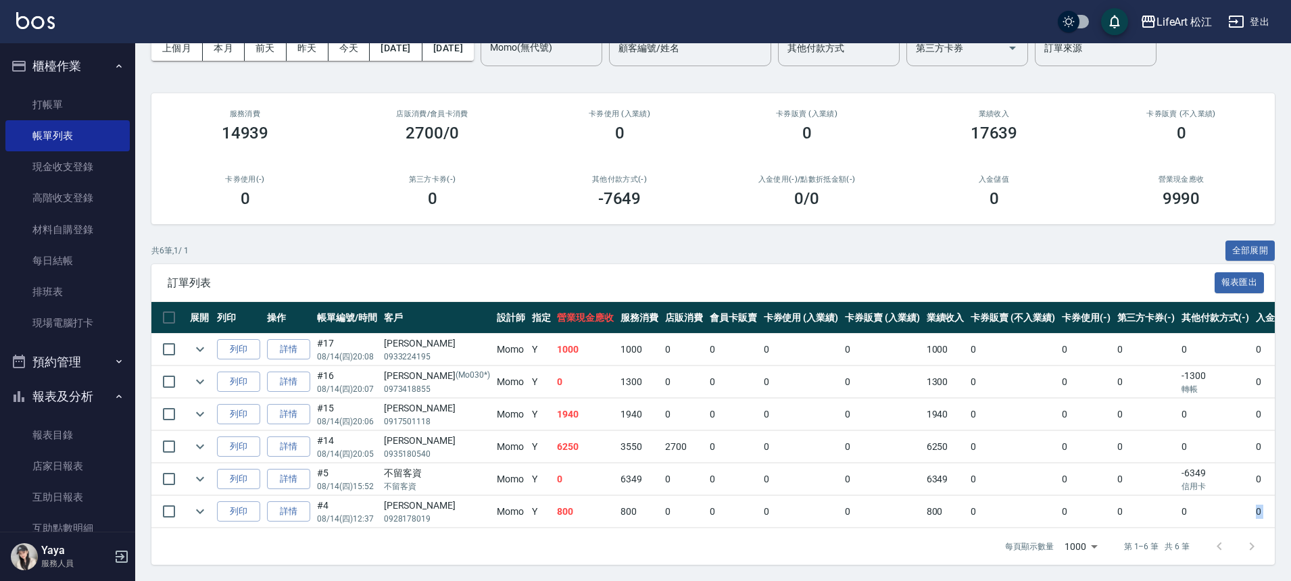
click at [70, 66] on button "櫃檯作業" at bounding box center [67, 66] width 124 height 35
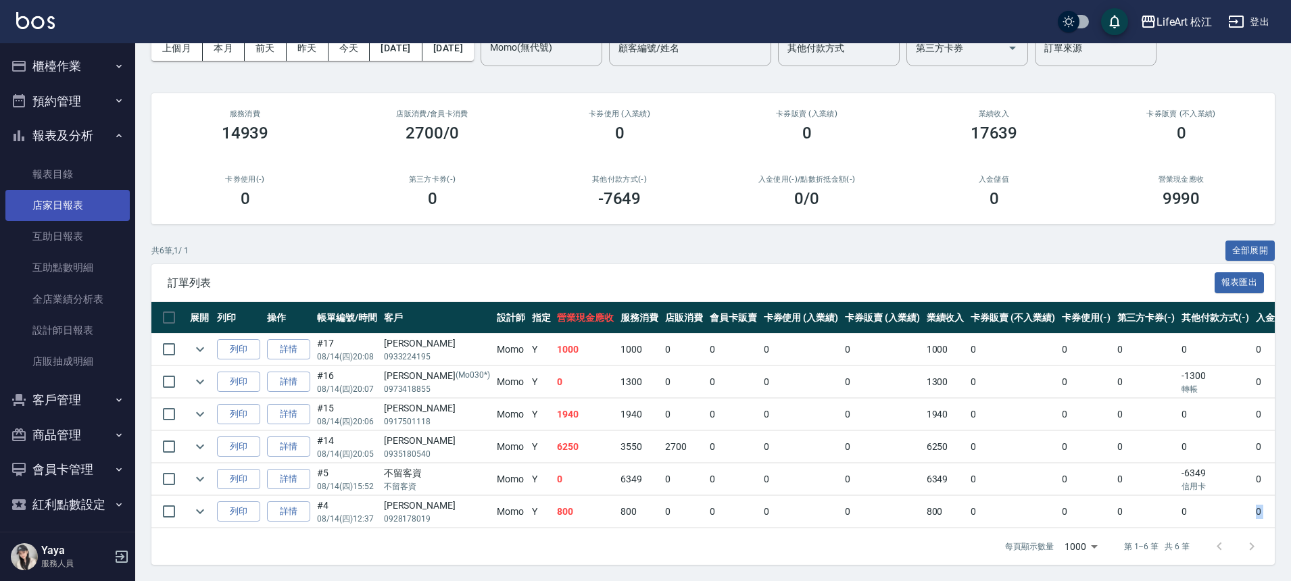
click at [84, 214] on link "店家日報表" at bounding box center [67, 205] width 124 height 31
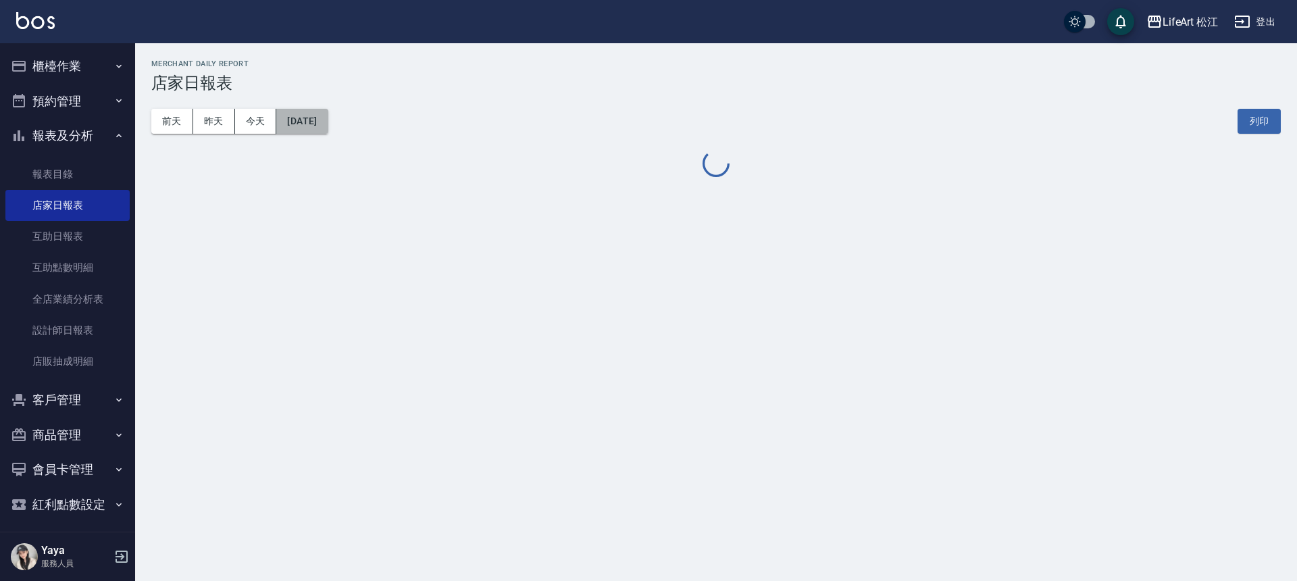
click at [299, 120] on button "[DATE]" at bounding box center [301, 121] width 51 height 25
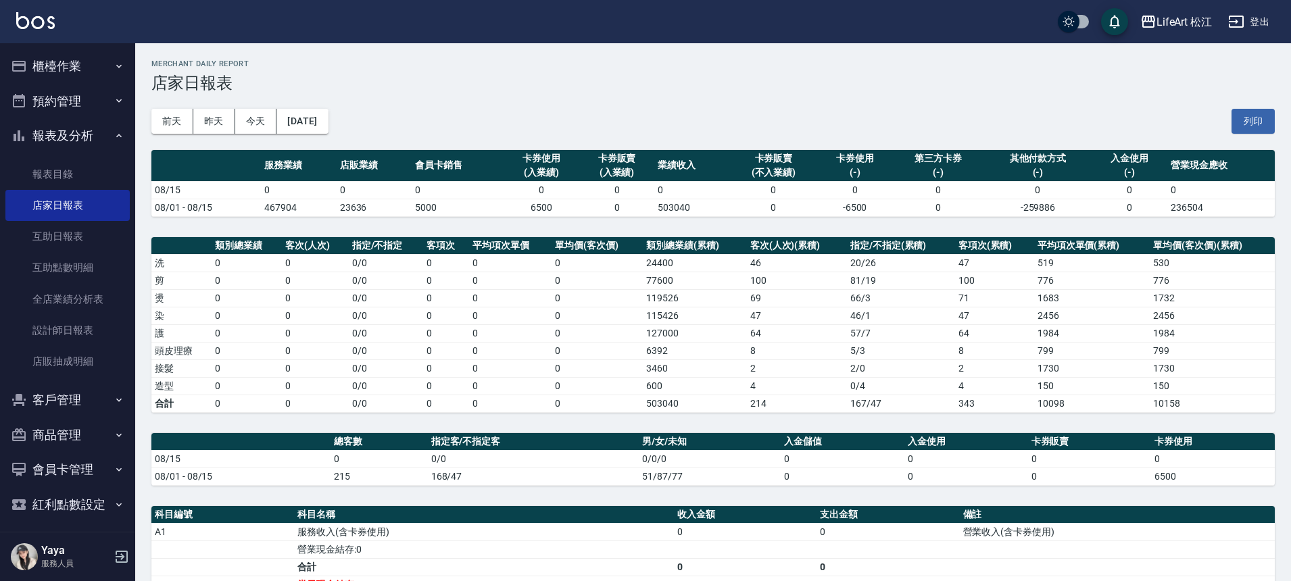
click at [299, 120] on button "[DATE]" at bounding box center [301, 121] width 51 height 25
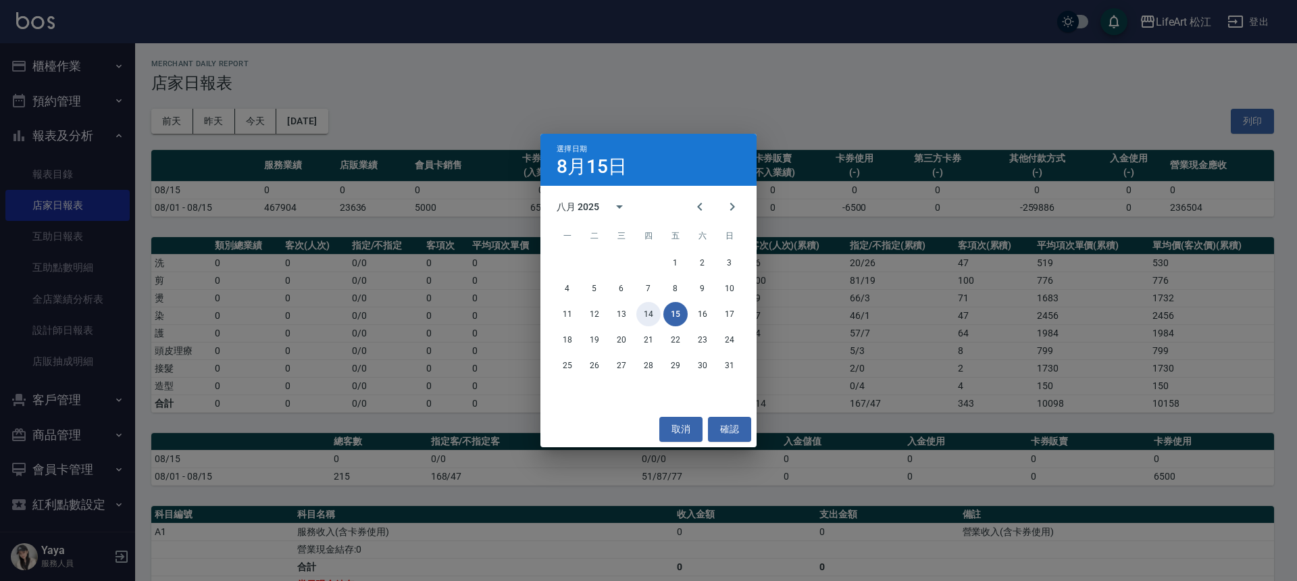
click at [649, 321] on button "14" at bounding box center [649, 314] width 24 height 24
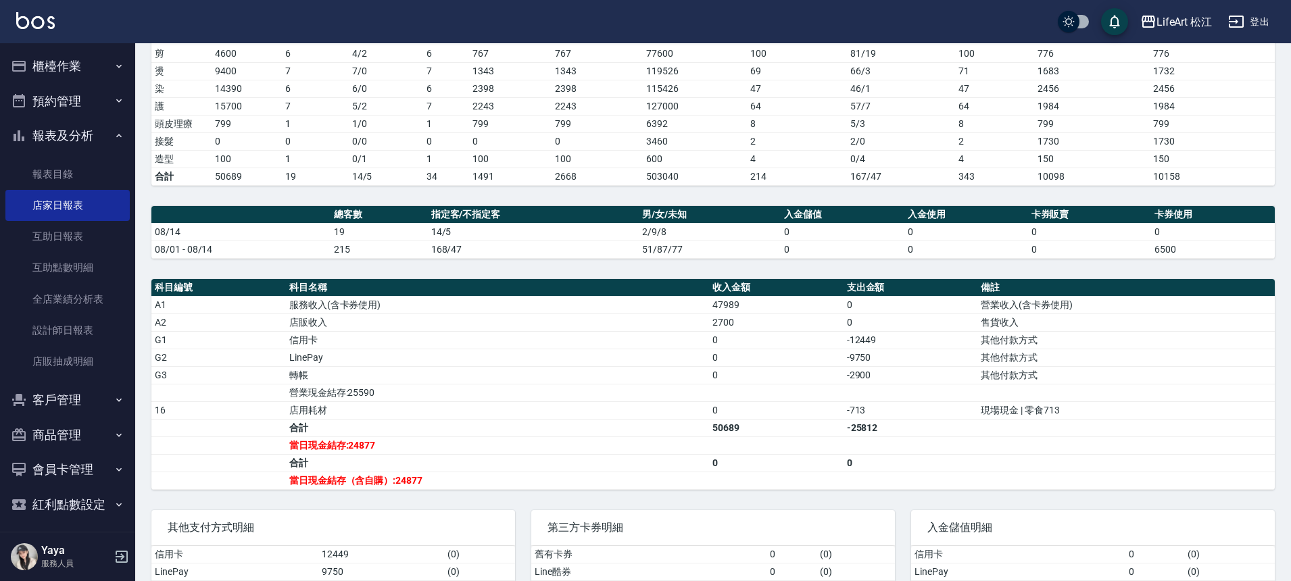
scroll to position [295, 0]
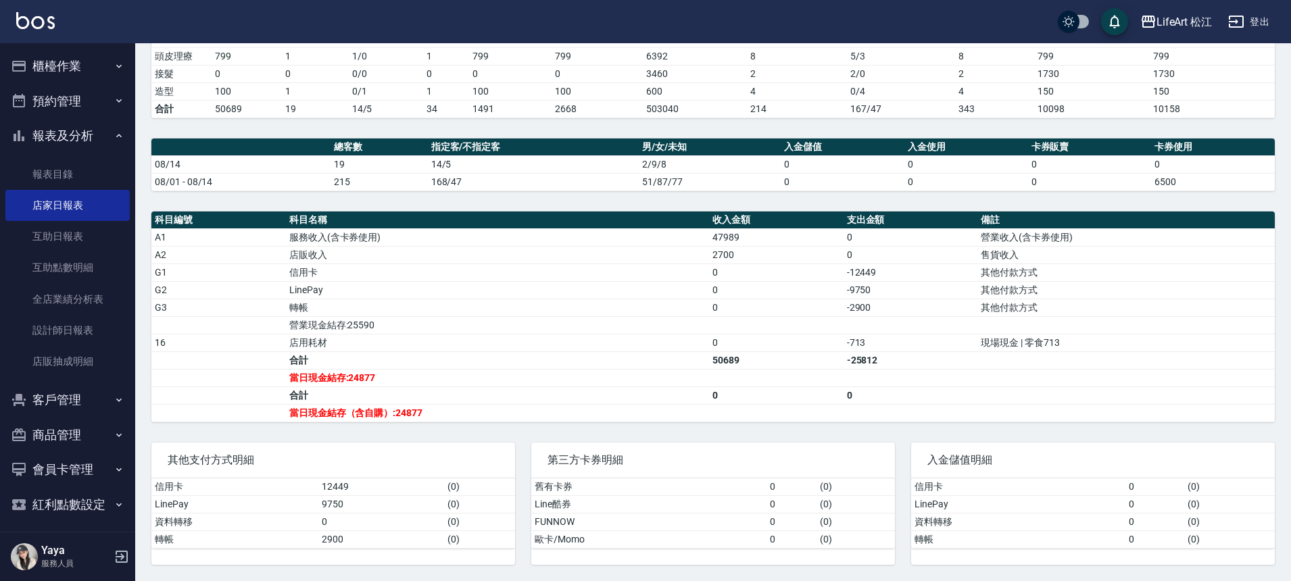
click at [67, 65] on button "櫃檯作業" at bounding box center [67, 66] width 124 height 35
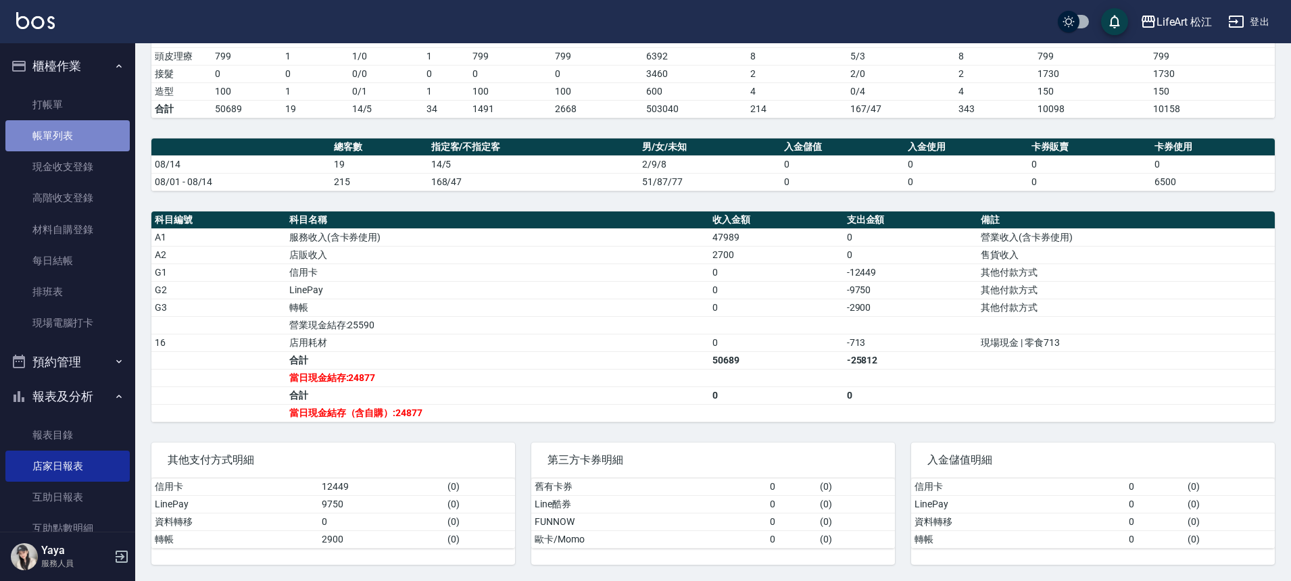
click at [86, 141] on link "帳單列表" at bounding box center [67, 135] width 124 height 31
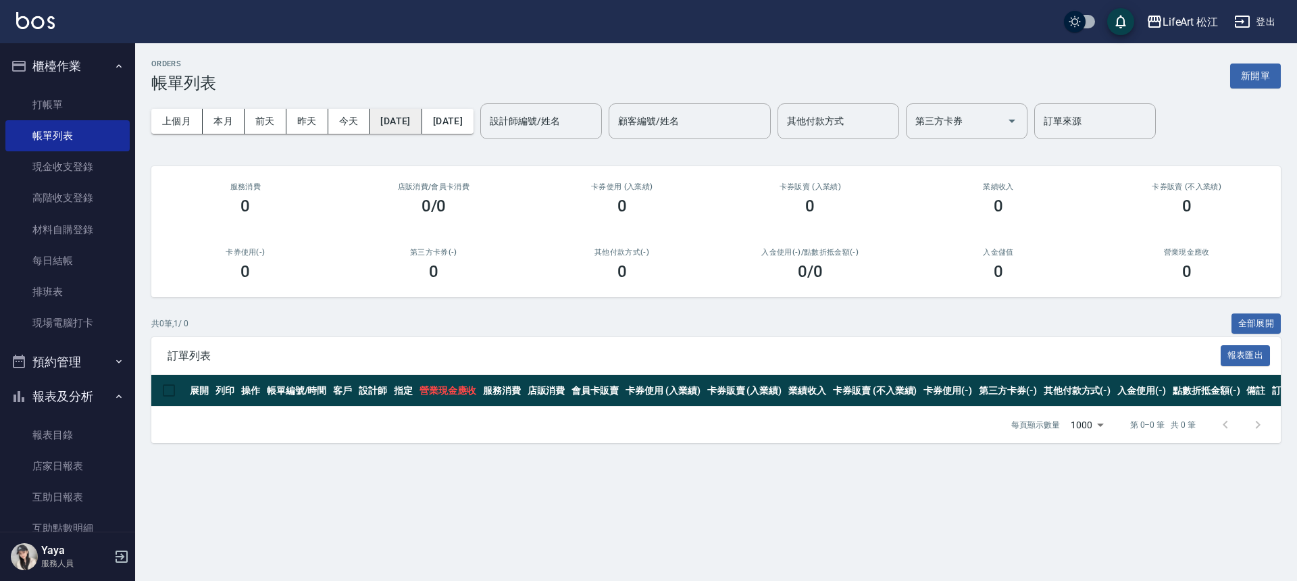
click at [416, 126] on button "[DATE]" at bounding box center [396, 121] width 52 height 25
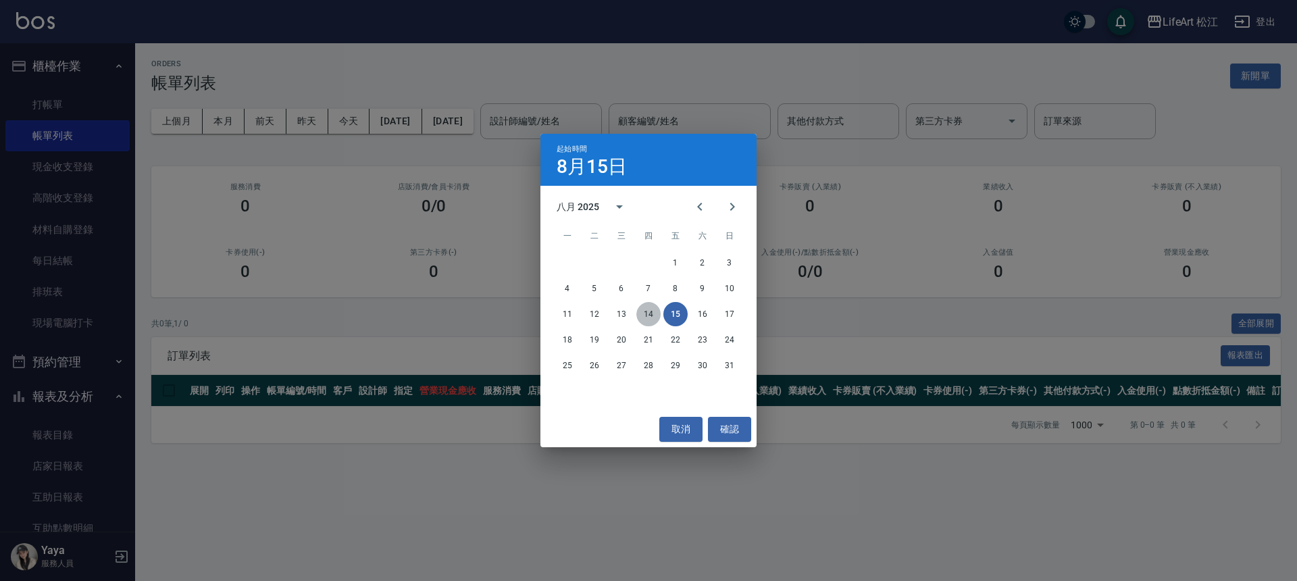
click at [649, 312] on button "14" at bounding box center [649, 314] width 24 height 24
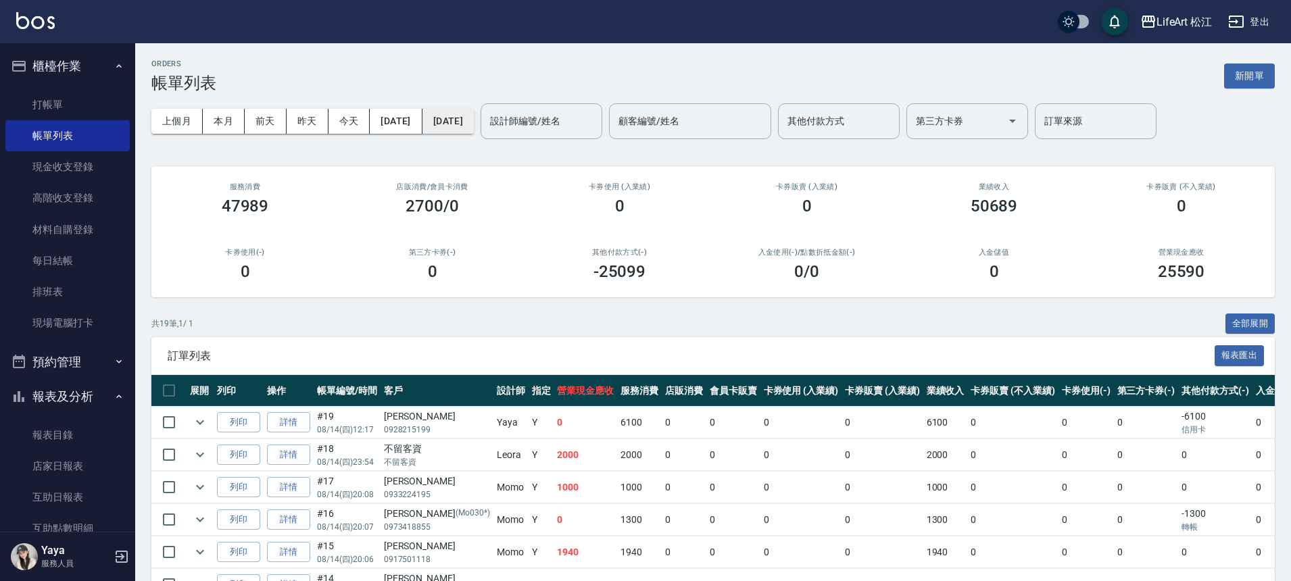
click at [470, 111] on button "[DATE]" at bounding box center [447, 121] width 51 height 25
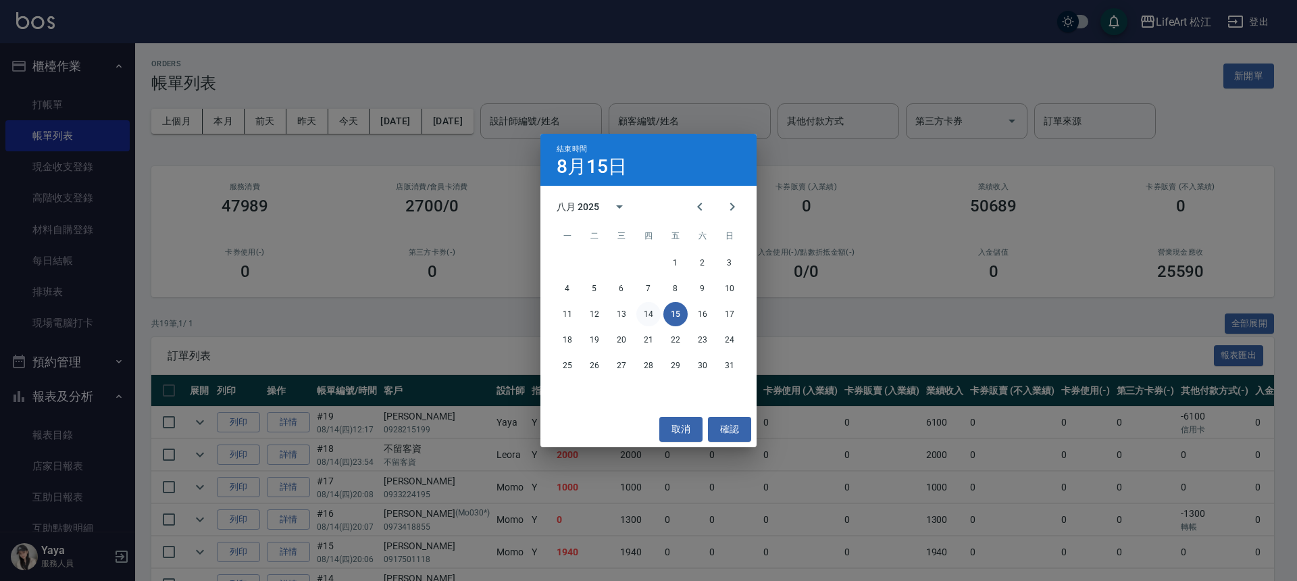
click at [651, 316] on button "14" at bounding box center [649, 314] width 24 height 24
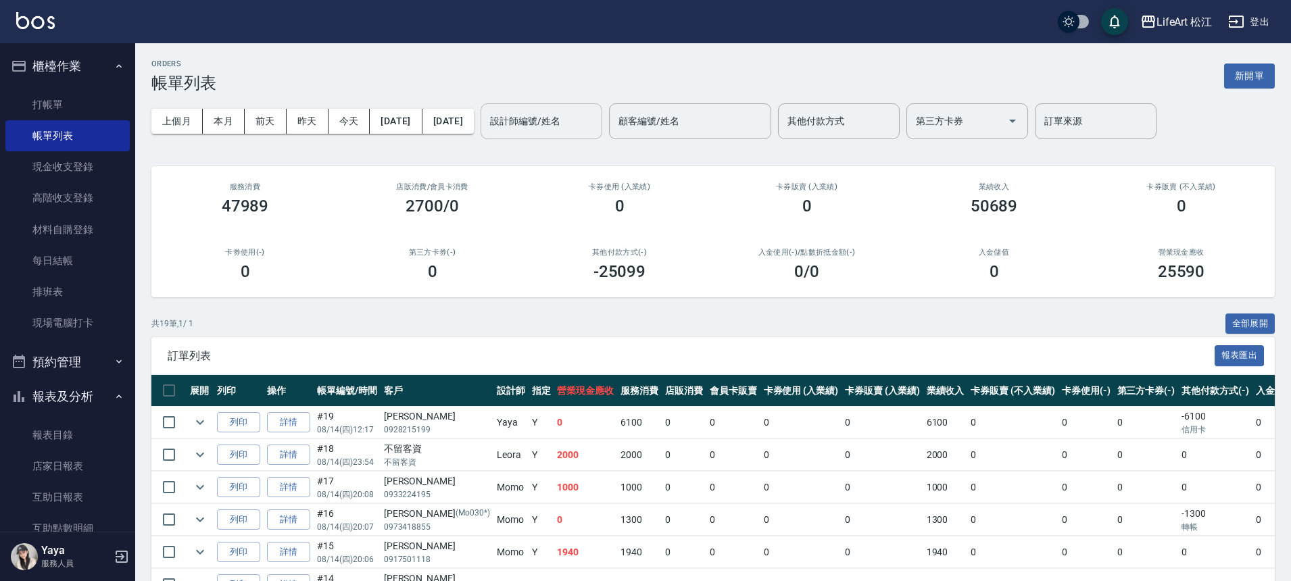
click at [561, 130] on input "設計師編號/姓名" at bounding box center [541, 121] width 109 height 24
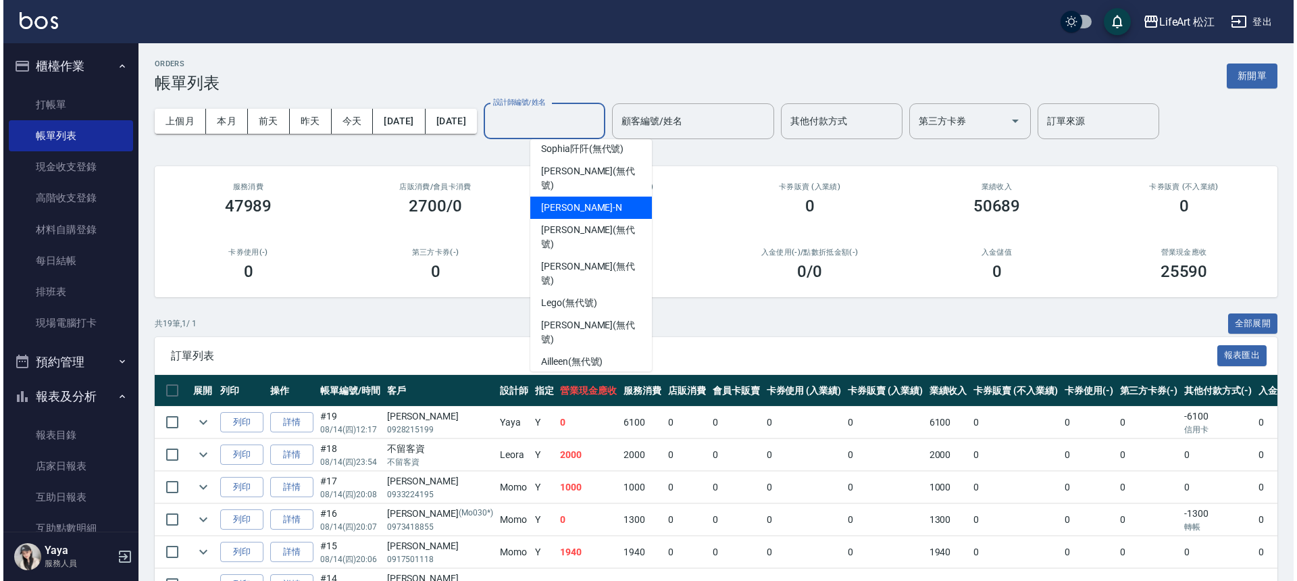
scroll to position [111, 0]
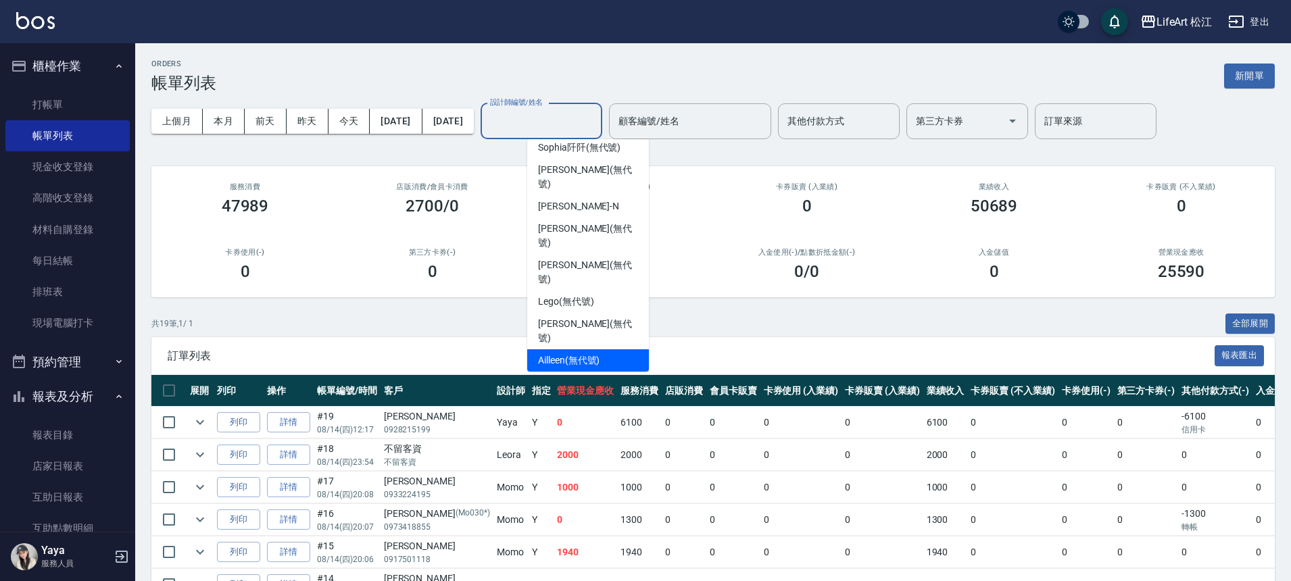
click at [598, 353] on span "Ailleen (無代號)" at bounding box center [568, 360] width 61 height 14
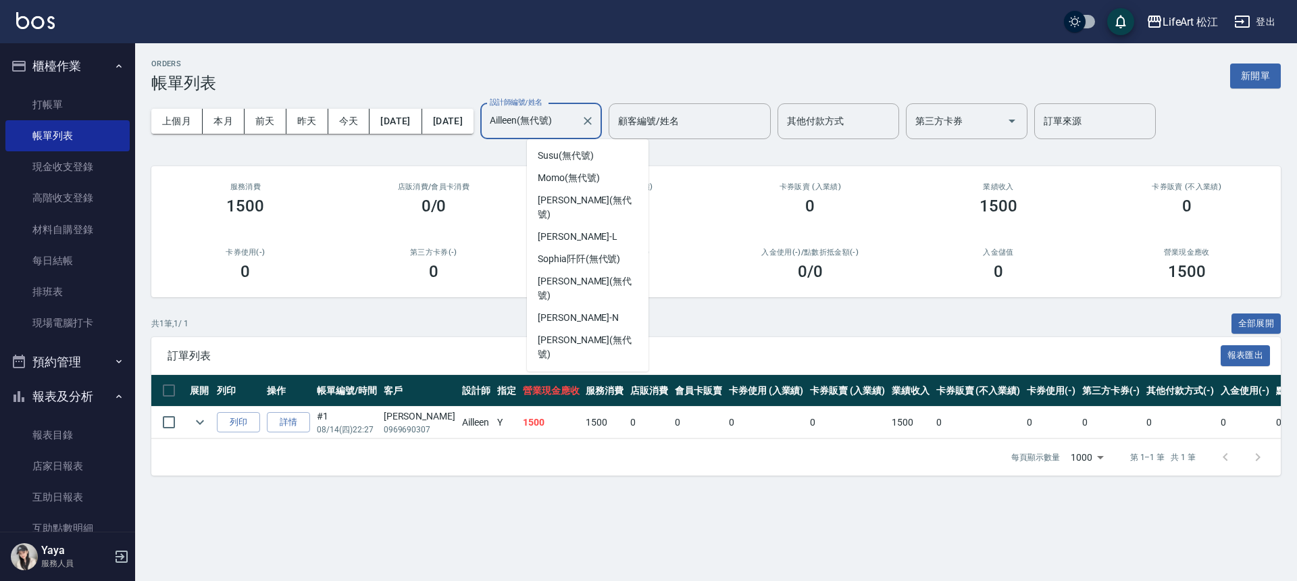
click at [576, 124] on input "Ailleen(無代號)" at bounding box center [531, 121] width 89 height 24
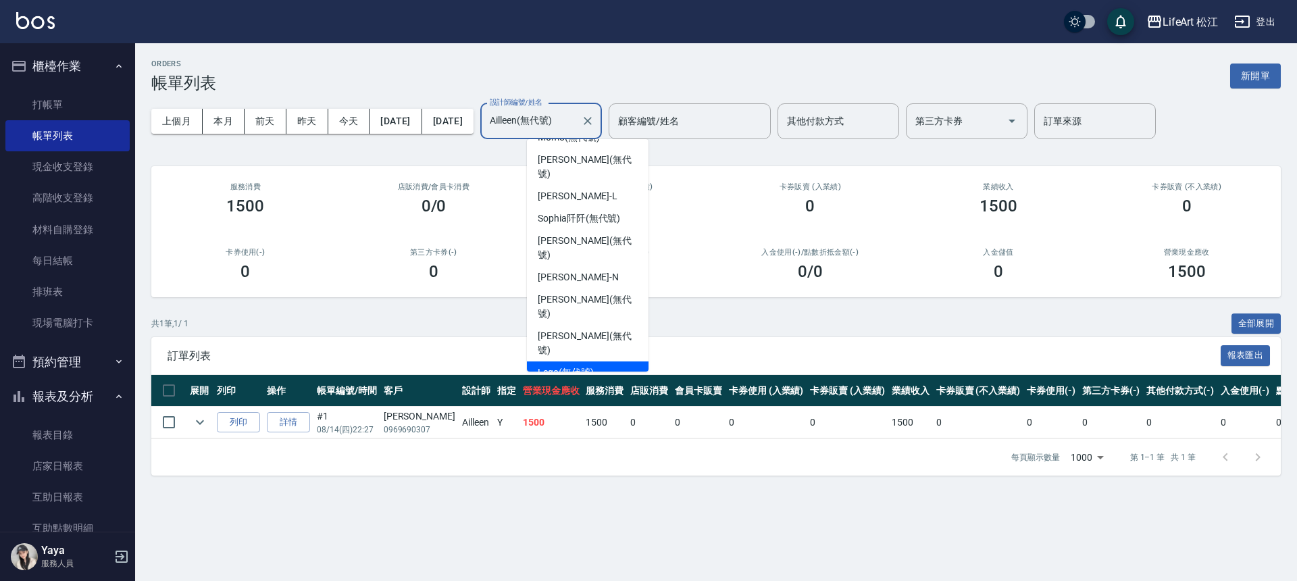
click at [591, 366] on span "Lego (無代號)" at bounding box center [566, 373] width 56 height 14
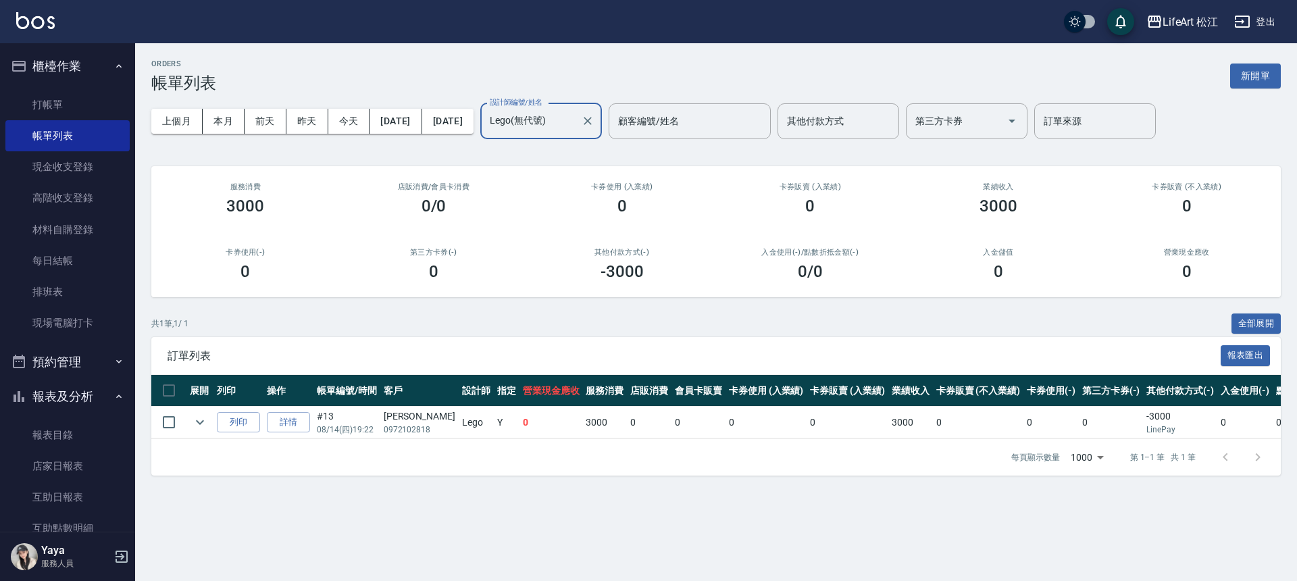
click at [576, 124] on input "Lego(無代號)" at bounding box center [531, 121] width 89 height 24
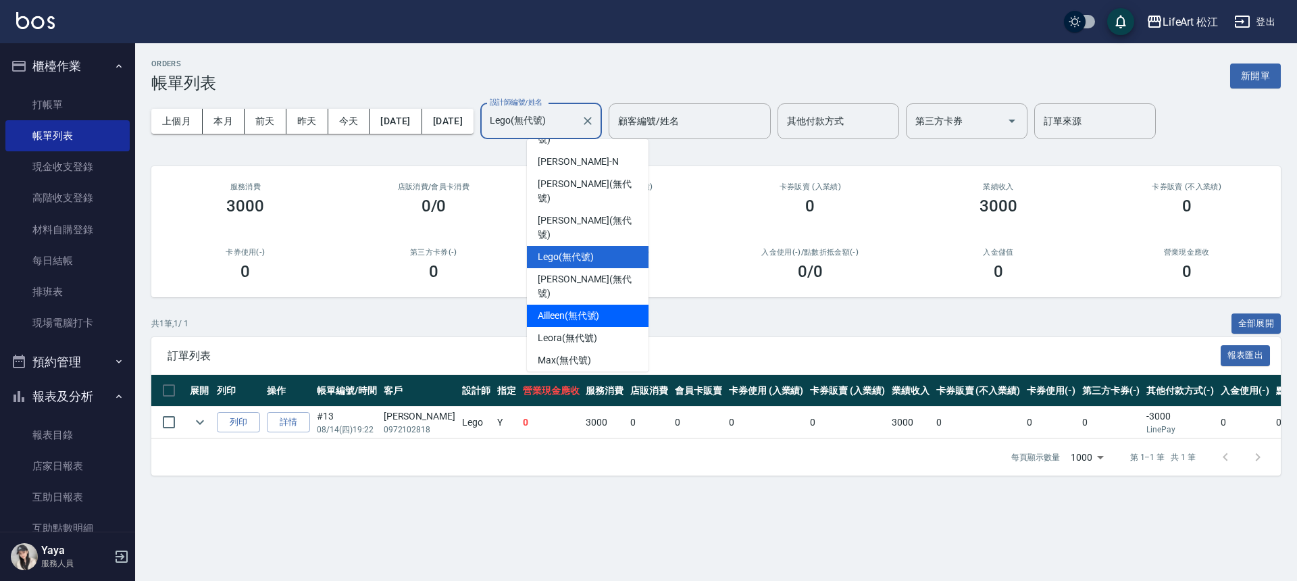
scroll to position [157, 0]
click at [604, 370] on div "Yaya (無代號)" at bounding box center [588, 381] width 122 height 22
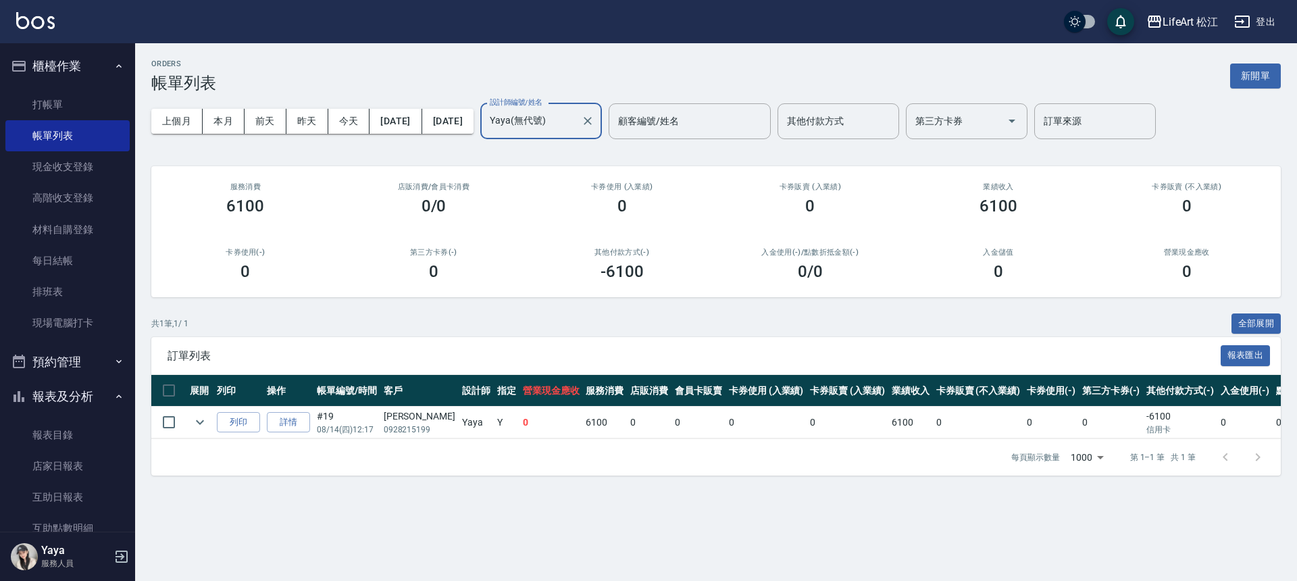
click at [576, 121] on input "Yaya(無代號)" at bounding box center [531, 121] width 89 height 24
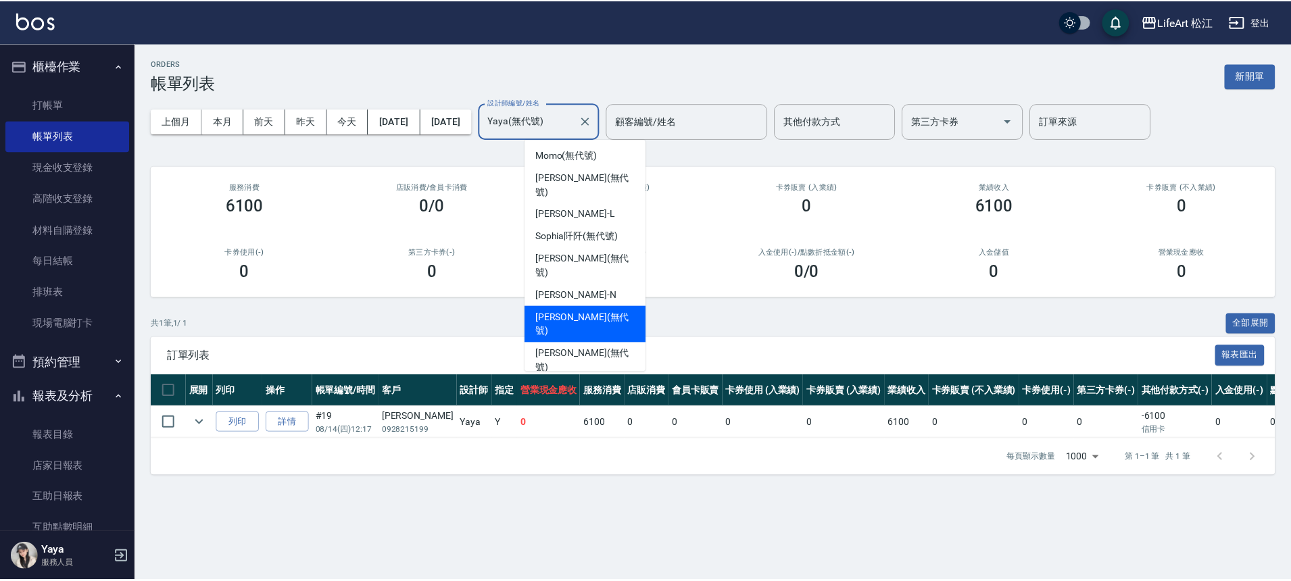
scroll to position [0, 0]
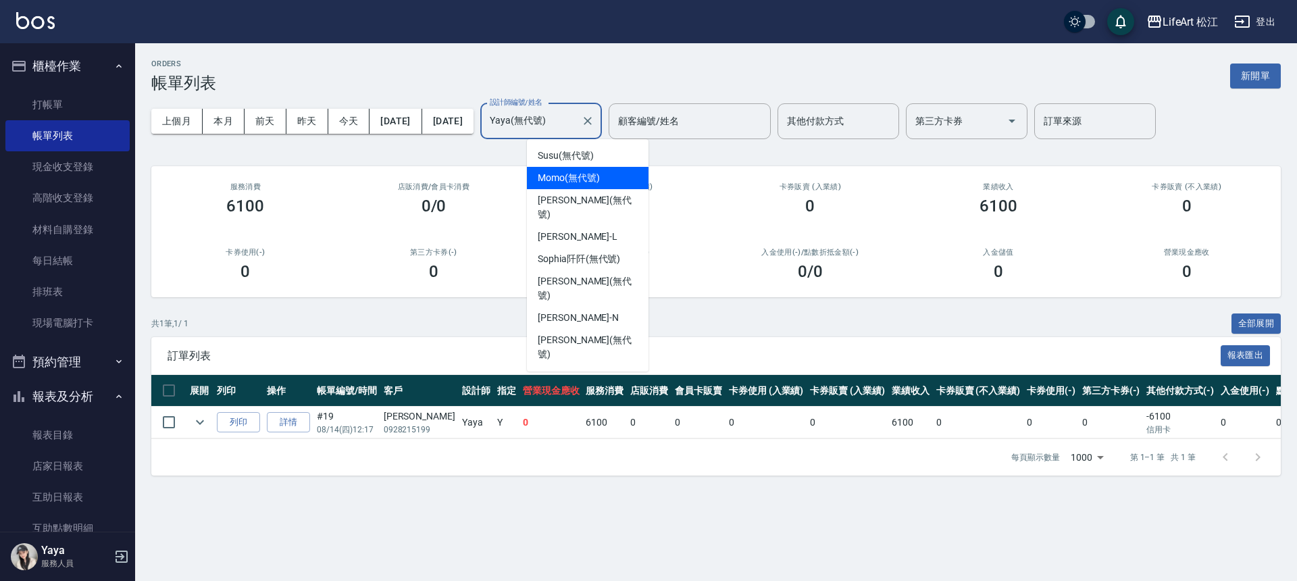
click at [606, 180] on div "Momo (無代號)" at bounding box center [588, 178] width 122 height 22
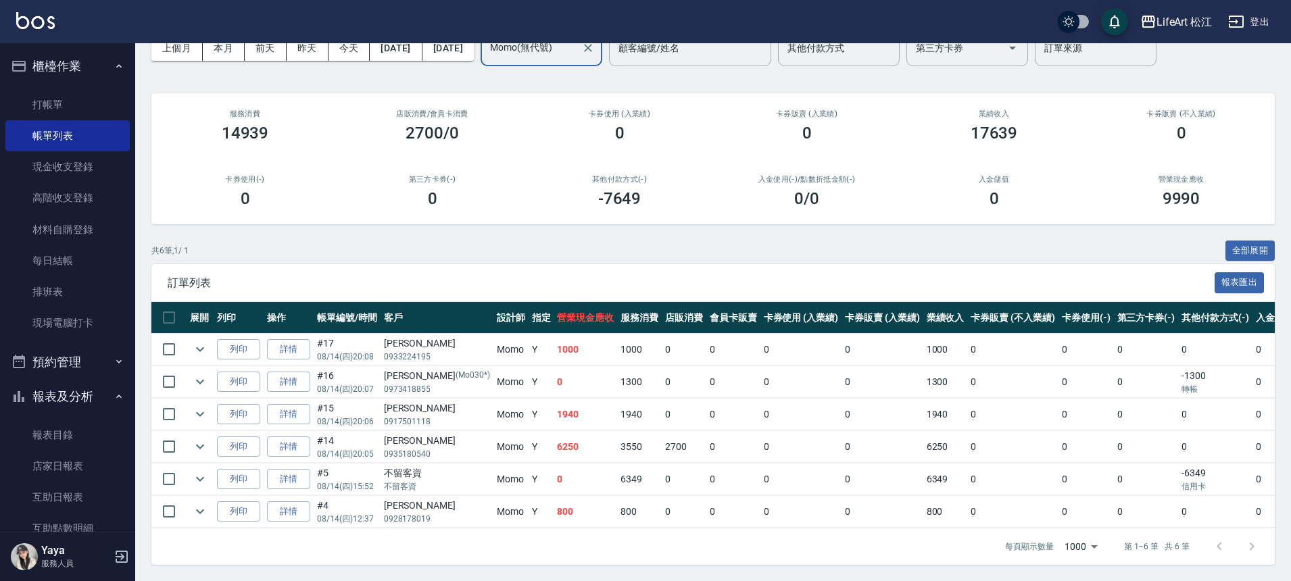
scroll to position [83, 0]
drag, startPoint x: 1141, startPoint y: 470, endPoint x: 528, endPoint y: 472, distance: 612.9
click at [528, 472] on tr "列印 詳情 #5 08/14 (四) 15:52 不留客資 不留客資 Momo Y 0 [CREDIT_CARD_NUMBER] -6349 信用卡 0 0 …" at bounding box center [817, 480] width 1332 height 32
click at [553, 470] on td "0" at bounding box center [585, 480] width 64 height 32
drag, startPoint x: 514, startPoint y: 469, endPoint x: 535, endPoint y: 470, distance: 21.7
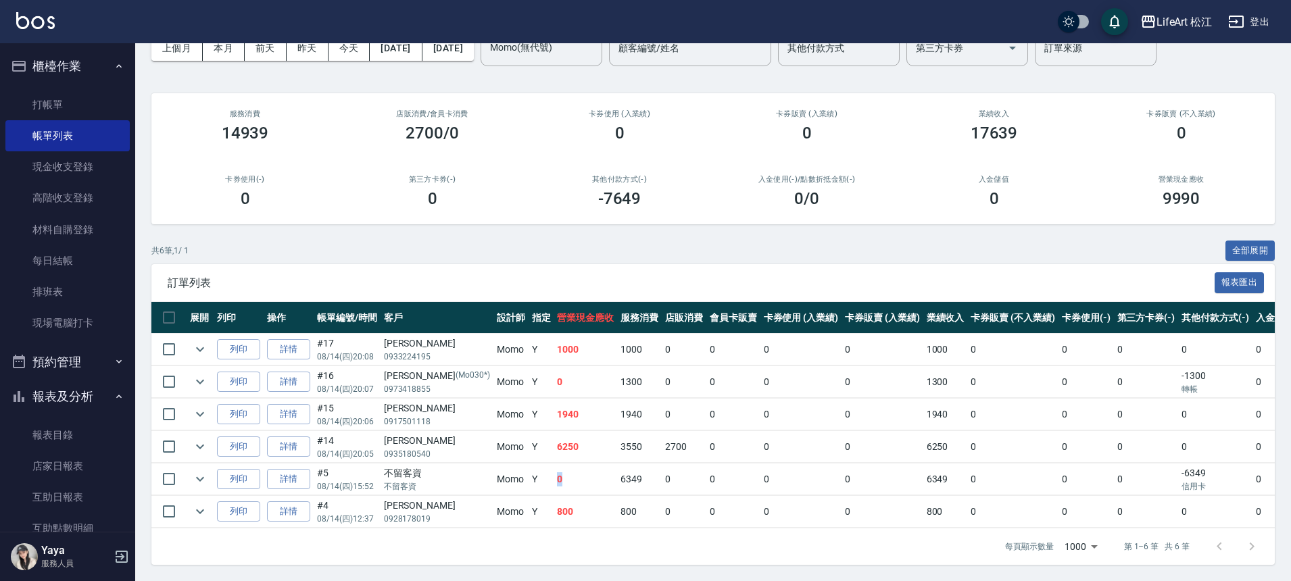
click at [553, 470] on td "0" at bounding box center [585, 480] width 64 height 32
click at [617, 443] on td "3550" at bounding box center [639, 447] width 45 height 32
click at [617, 442] on td "3550" at bounding box center [639, 447] width 45 height 32
click at [617, 409] on td "1940" at bounding box center [639, 415] width 45 height 32
drag, startPoint x: 613, startPoint y: 444, endPoint x: 630, endPoint y: 442, distance: 17.7
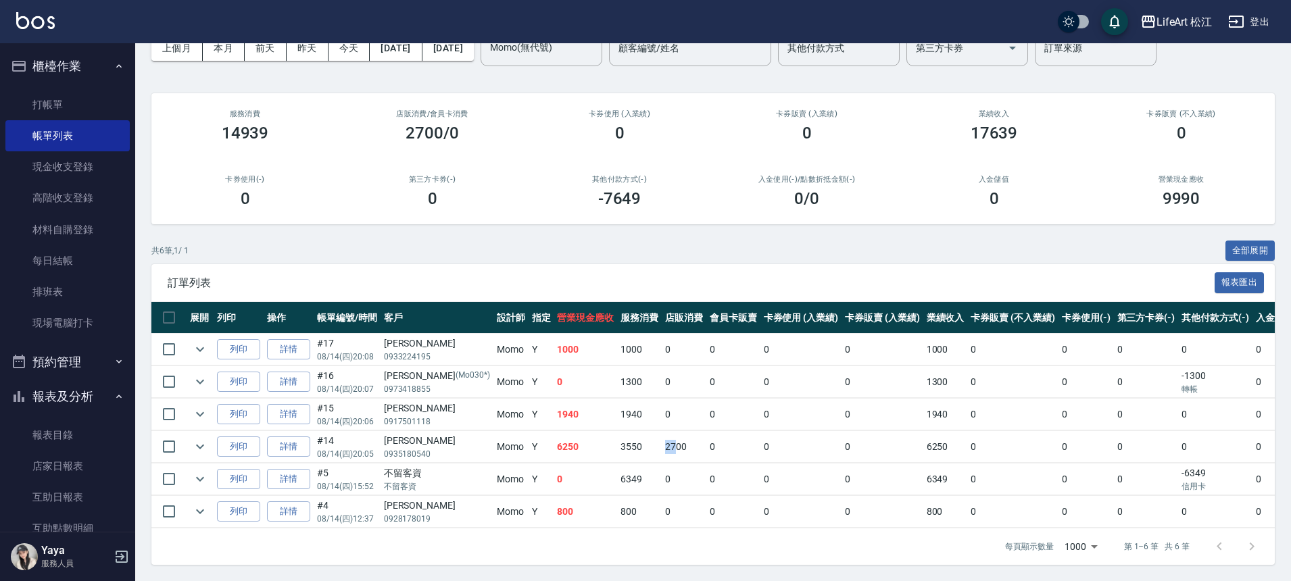
click at [630, 442] on tr "列印 詳情 #14 08/14 (四) 20:05 [PERSON_NAME]0935180540 Momo Y 6250 3550 2700 0 0 0 6…" at bounding box center [817, 447] width 1332 height 32
click at [662, 438] on td "2700" at bounding box center [684, 447] width 45 height 32
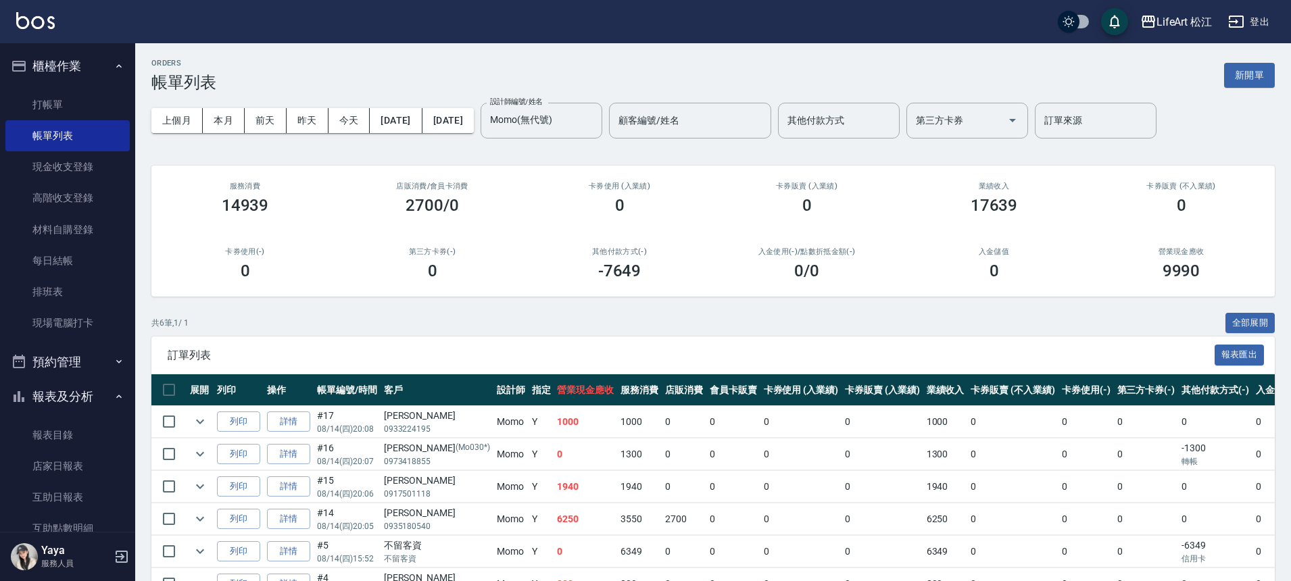
scroll to position [0, 0]
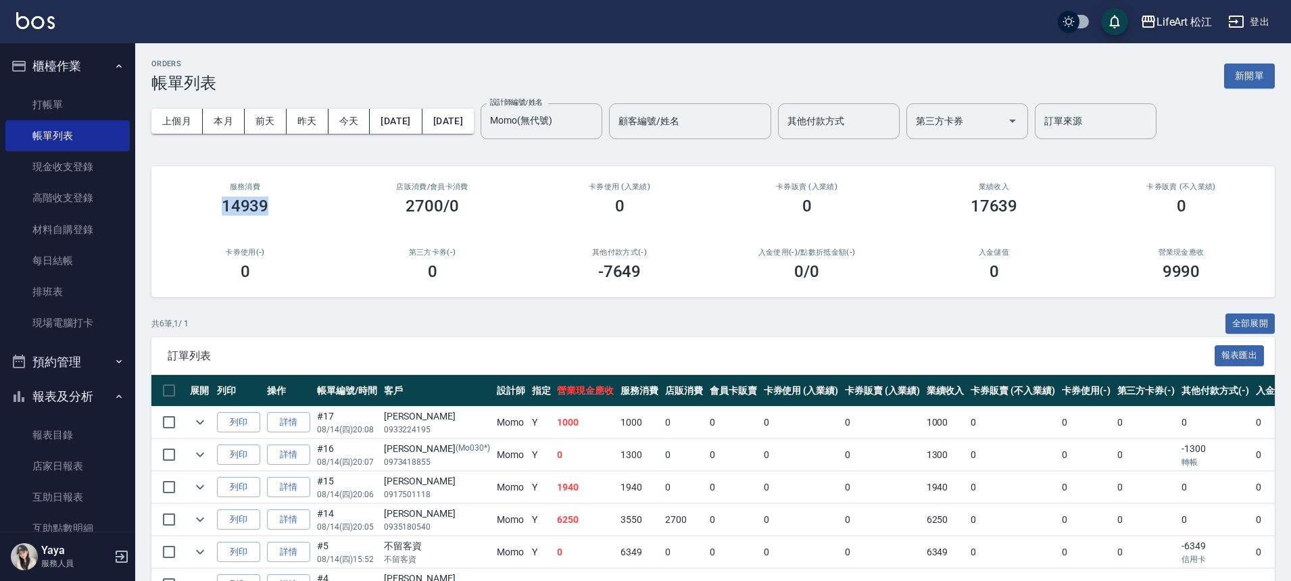
drag, startPoint x: 276, startPoint y: 201, endPoint x: 305, endPoint y: 199, distance: 28.5
click at [305, 199] on div "14939" at bounding box center [245, 206] width 155 height 19
click at [269, 209] on div "14939" at bounding box center [245, 206] width 155 height 19
click at [568, 124] on input "Momo(無代號)" at bounding box center [531, 121] width 89 height 24
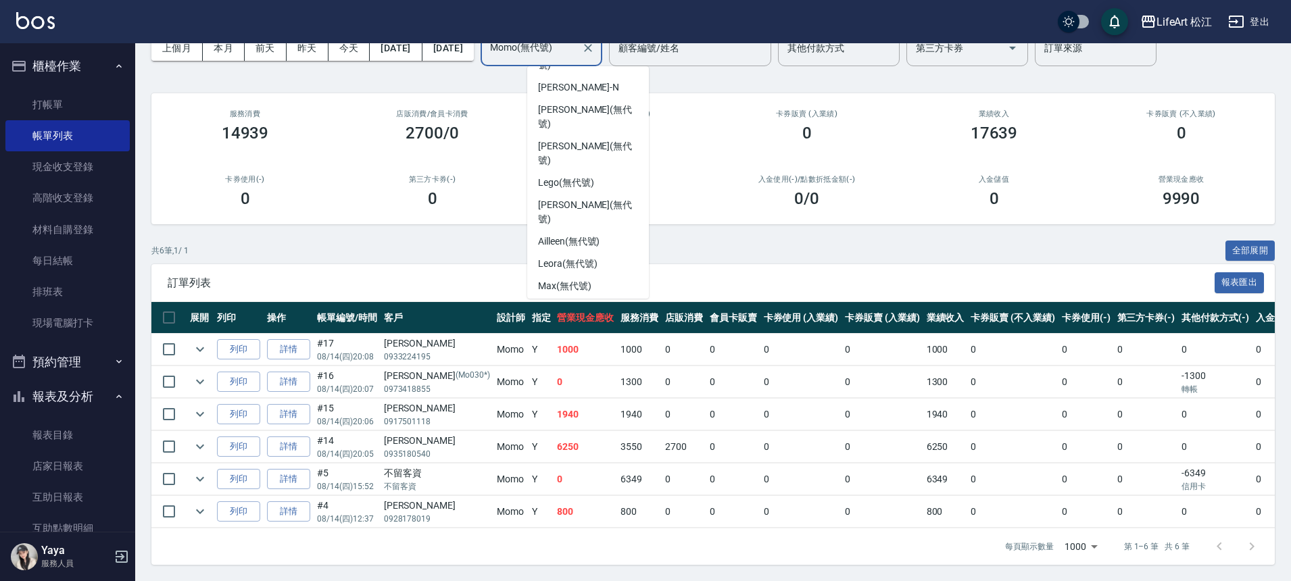
scroll to position [83, 0]
click at [591, 342] on div "Bibi (無代號)" at bounding box center [588, 353] width 122 height 22
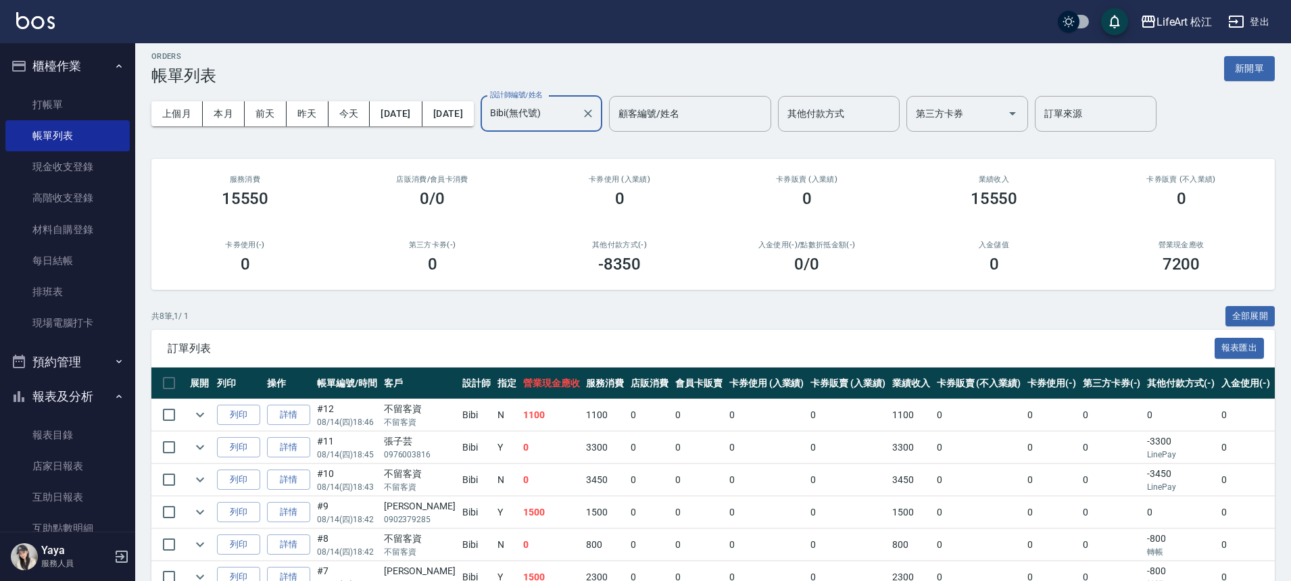
scroll to position [0, 0]
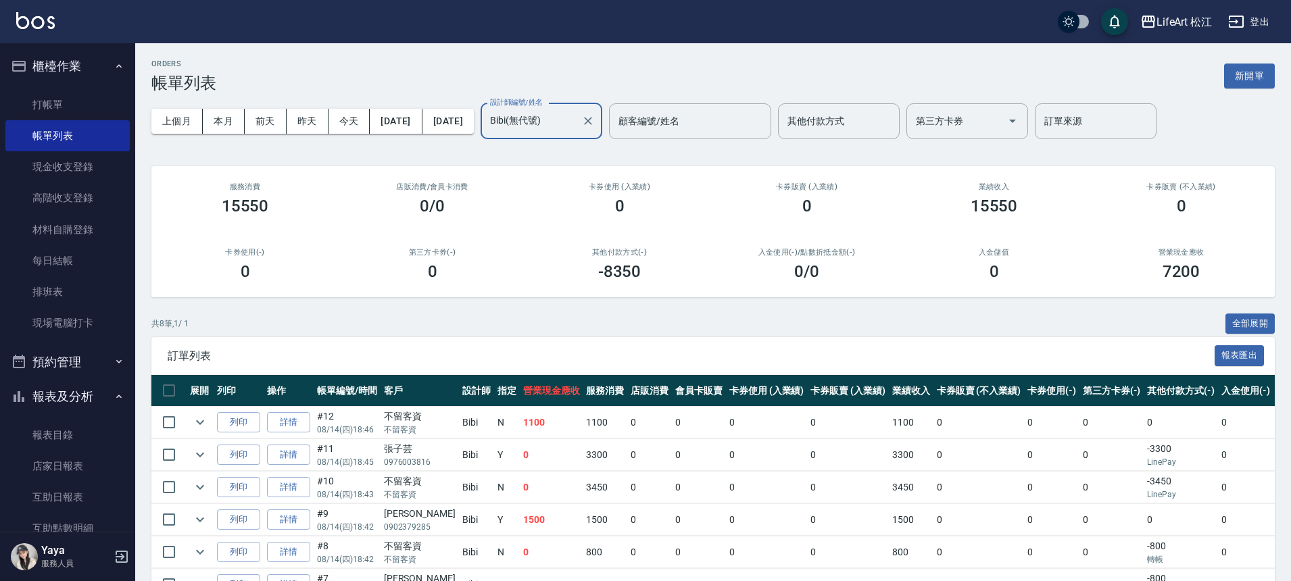
click at [574, 109] on input "Bibi(無代號)" at bounding box center [531, 121] width 89 height 24
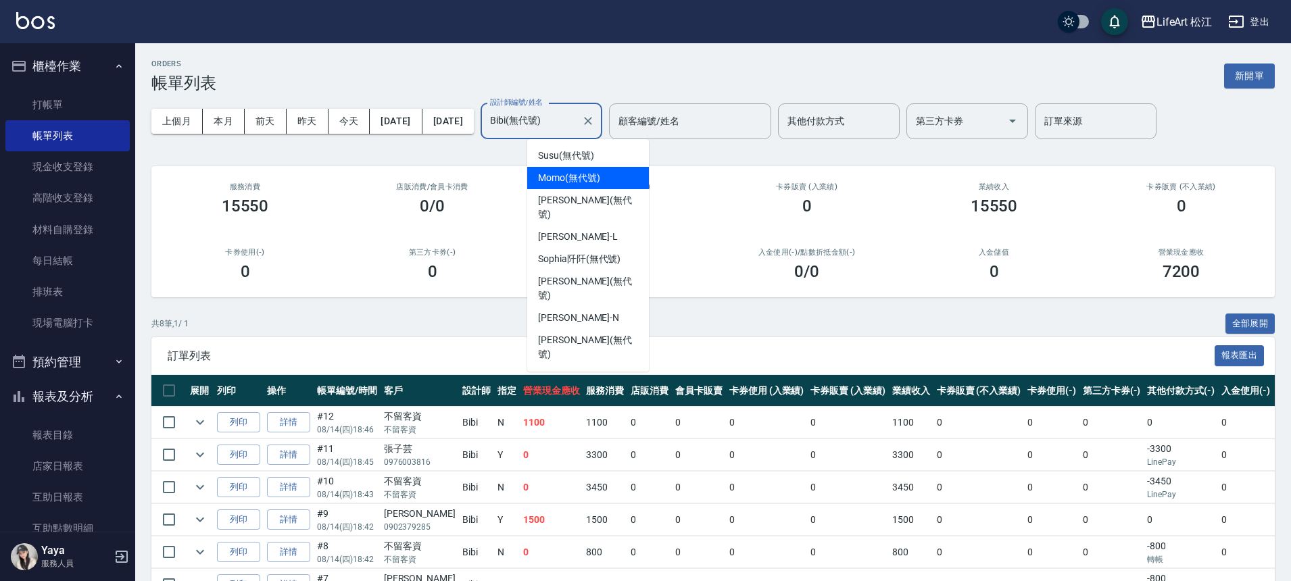
click at [595, 167] on div "Momo (無代號)" at bounding box center [588, 178] width 122 height 22
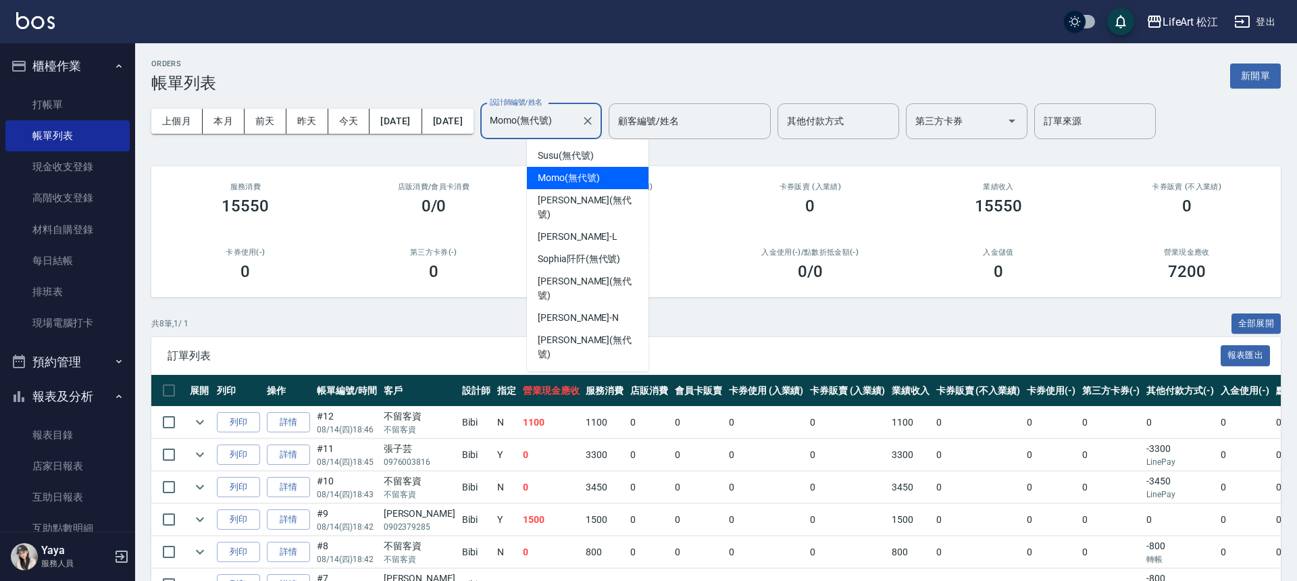
click at [595, 160] on div "ORDERS 帳單列表 新開單 上個月 本月 [DATE] [DATE] [DATE] [DATE] [DATE] 設計師編號/姓名 [PERSON_NAME…" at bounding box center [716, 381] width 1162 height 676
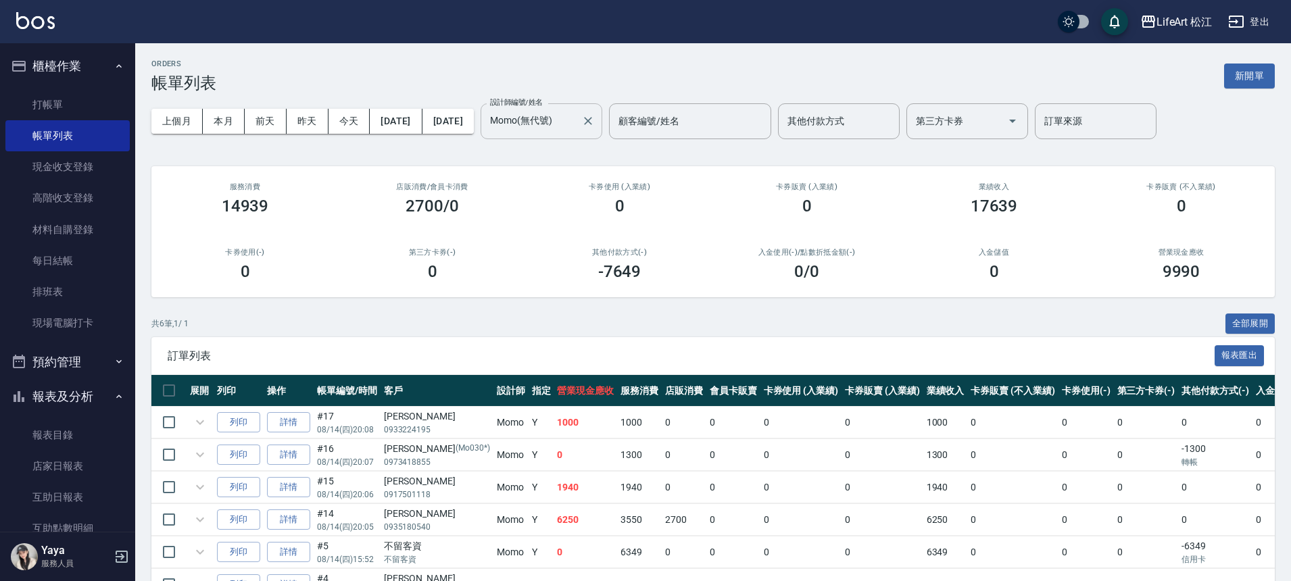
click at [576, 132] on input "Momo(無代號)" at bounding box center [531, 121] width 89 height 24
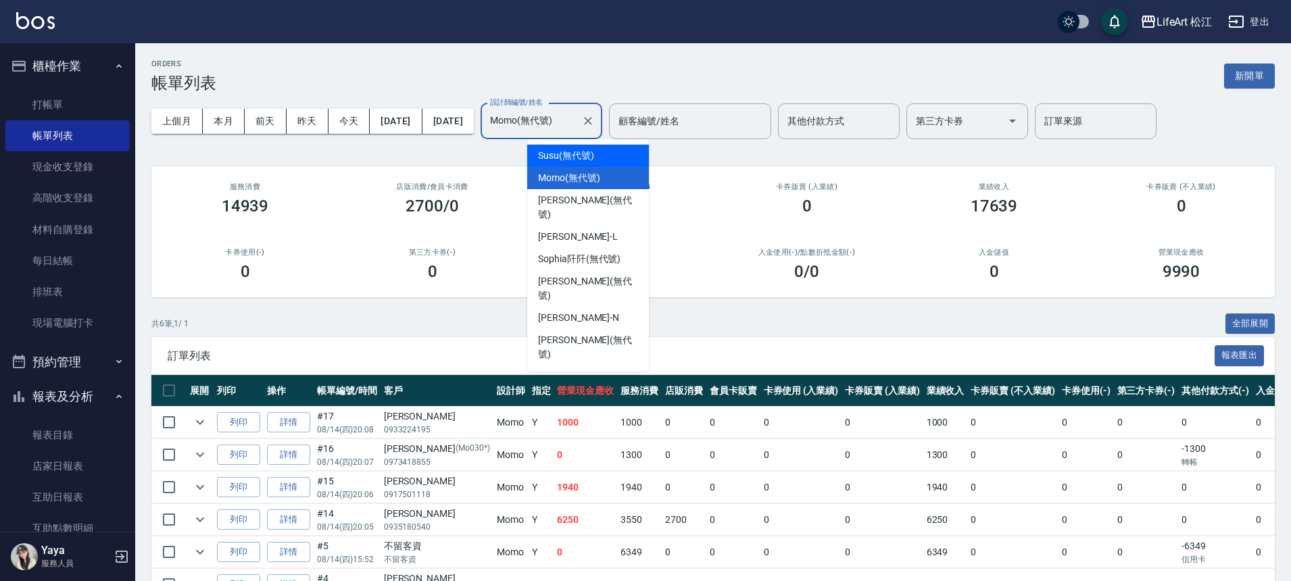
click at [589, 156] on span "Susu (無代號)" at bounding box center [566, 156] width 56 height 14
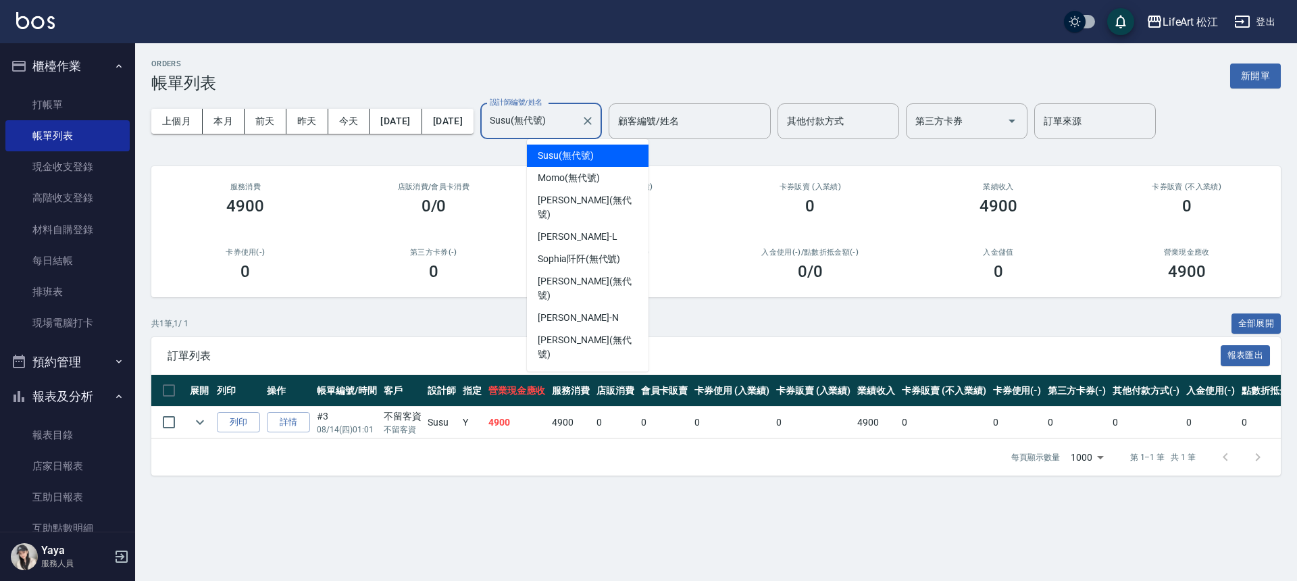
click at [576, 118] on input "Susu(無代號)" at bounding box center [531, 121] width 89 height 24
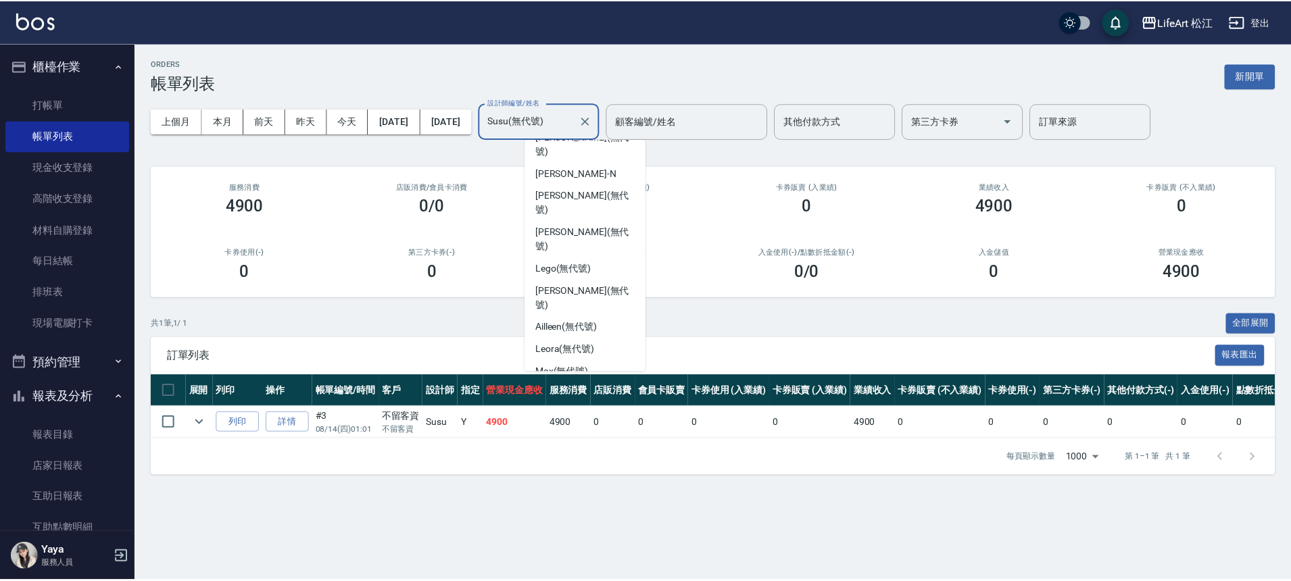
scroll to position [145, 0]
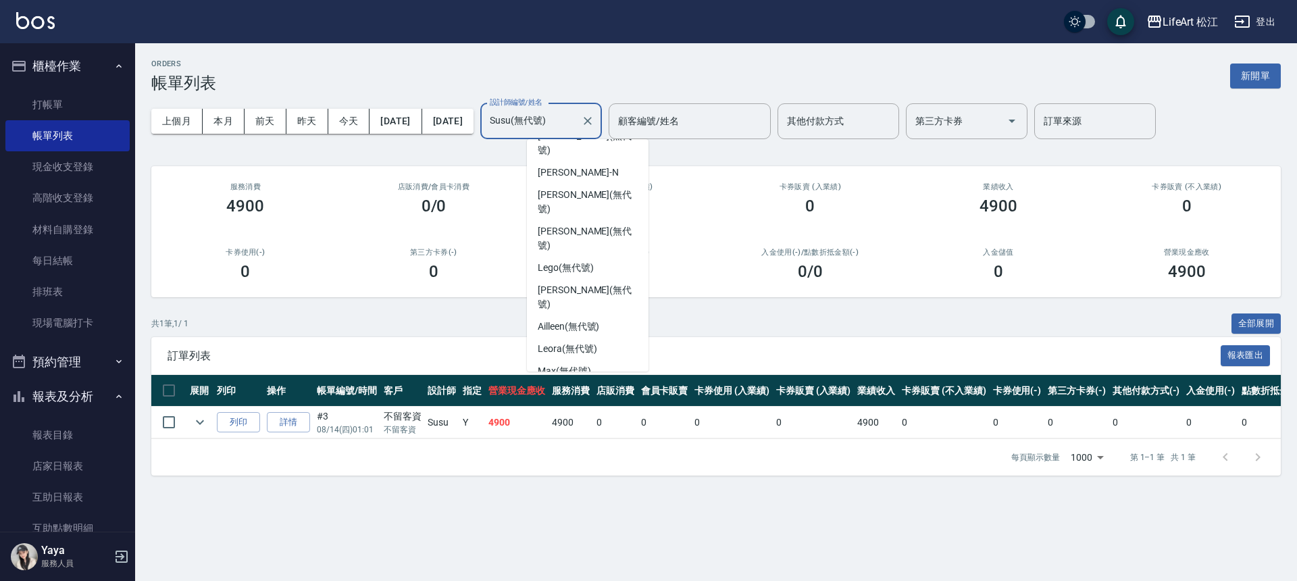
click at [593, 427] on div "Bibi (無代號)" at bounding box center [588, 438] width 122 height 22
type input "Bibi(無代號)"
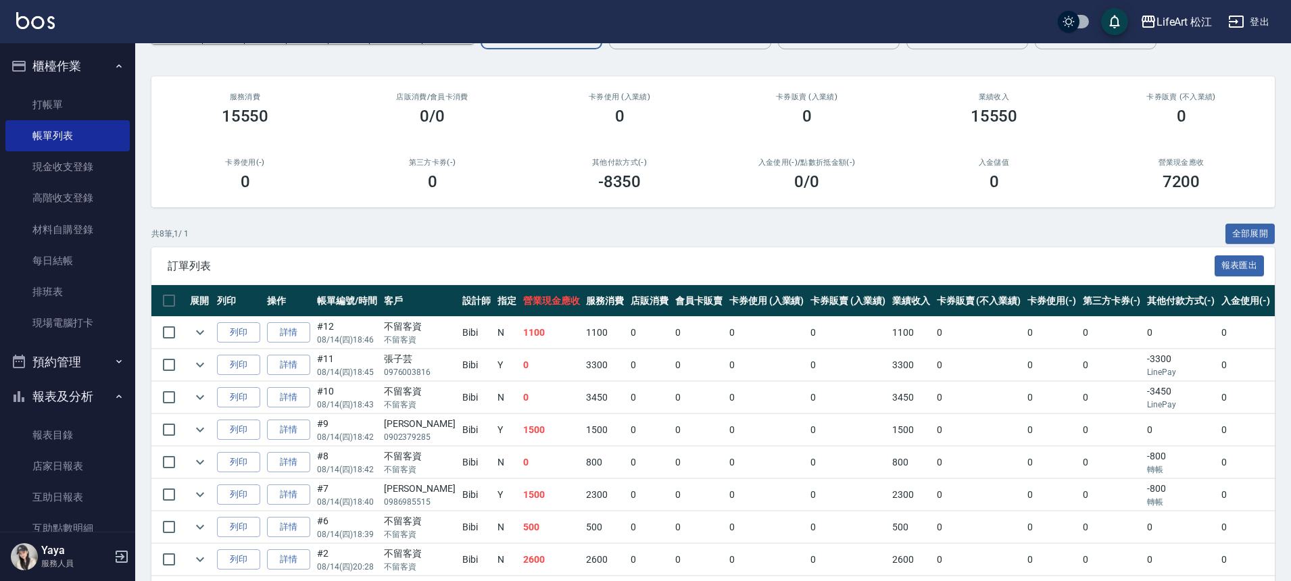
scroll to position [148, 0]
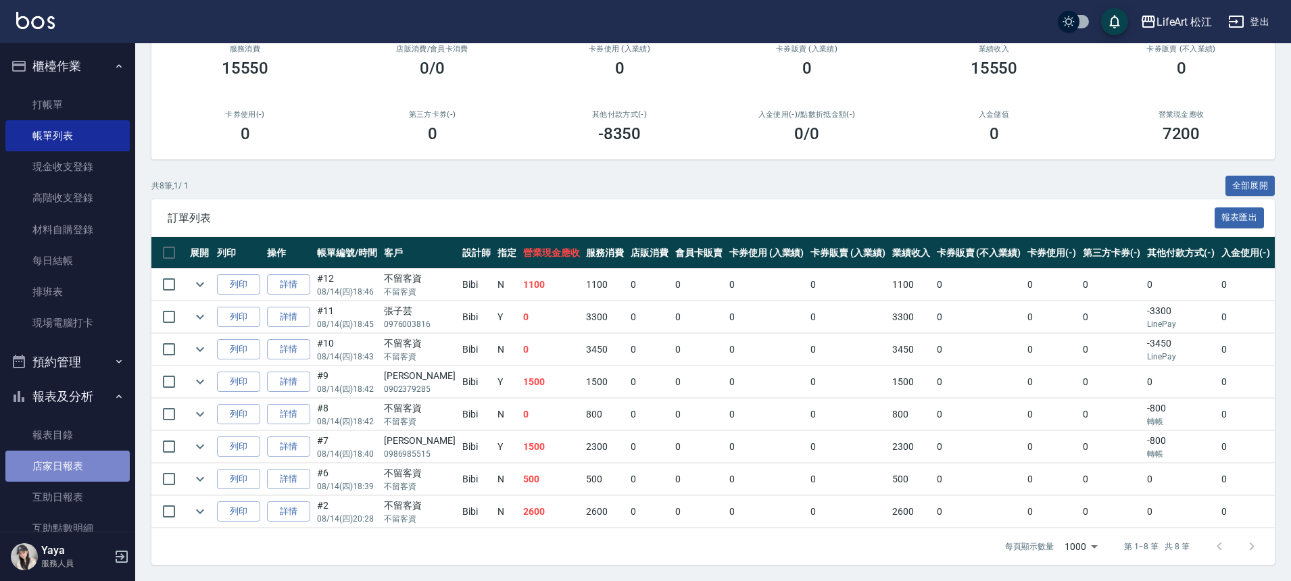
click at [75, 465] on link "店家日報表" at bounding box center [67, 466] width 124 height 31
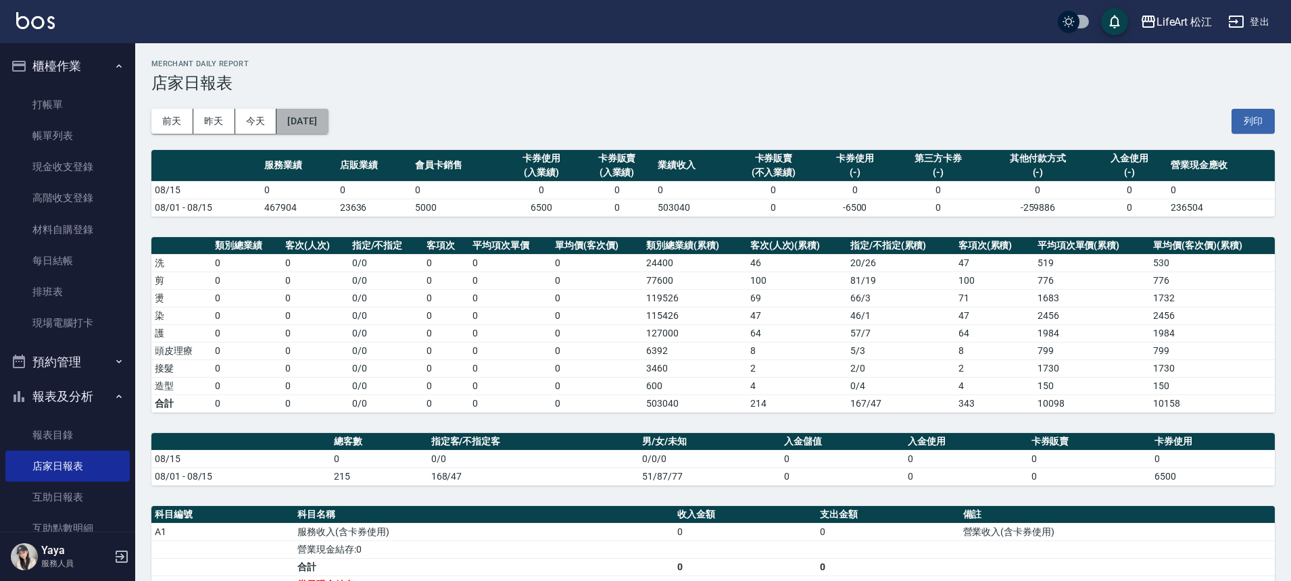
click at [328, 121] on button "[DATE]" at bounding box center [301, 121] width 51 height 25
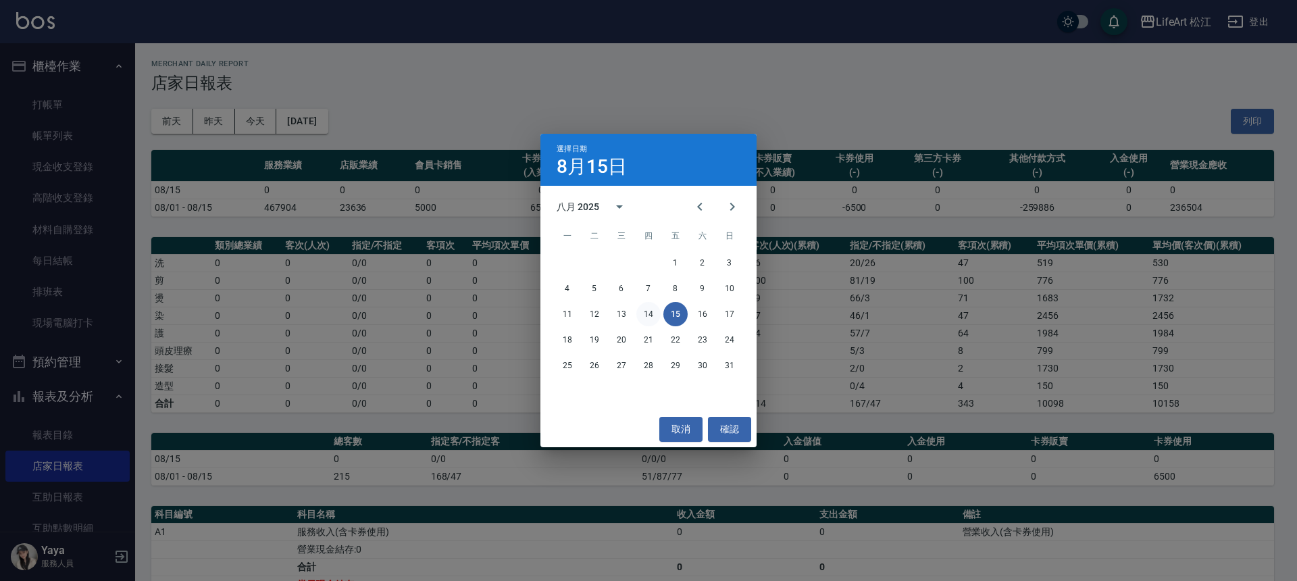
click at [653, 311] on button "14" at bounding box center [649, 314] width 24 height 24
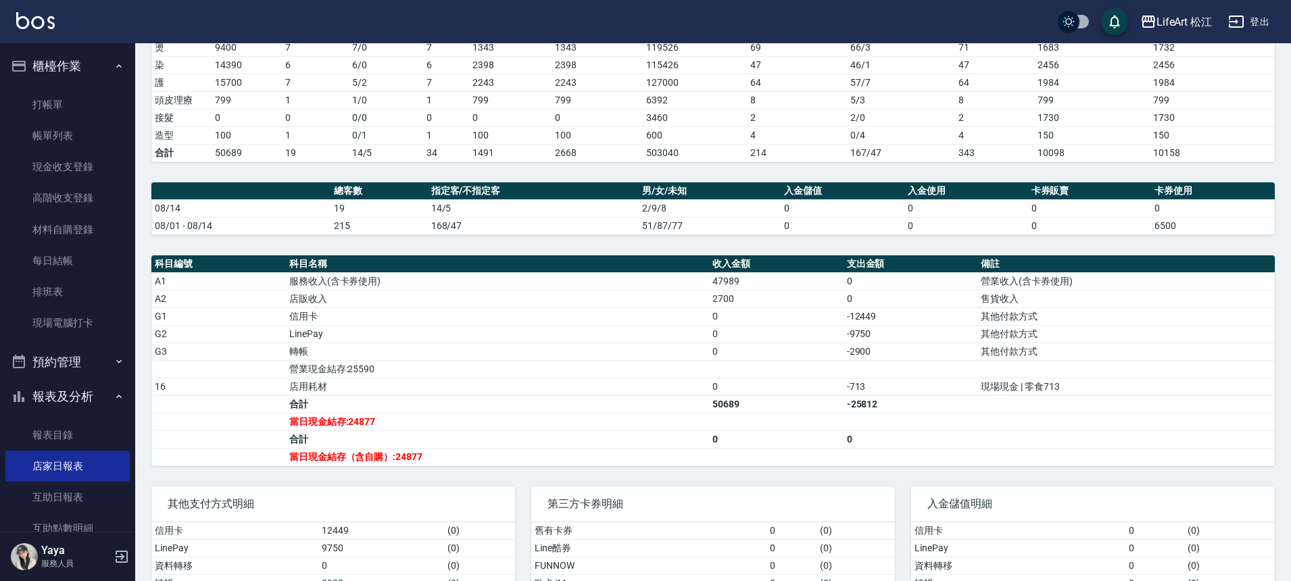
scroll to position [295, 0]
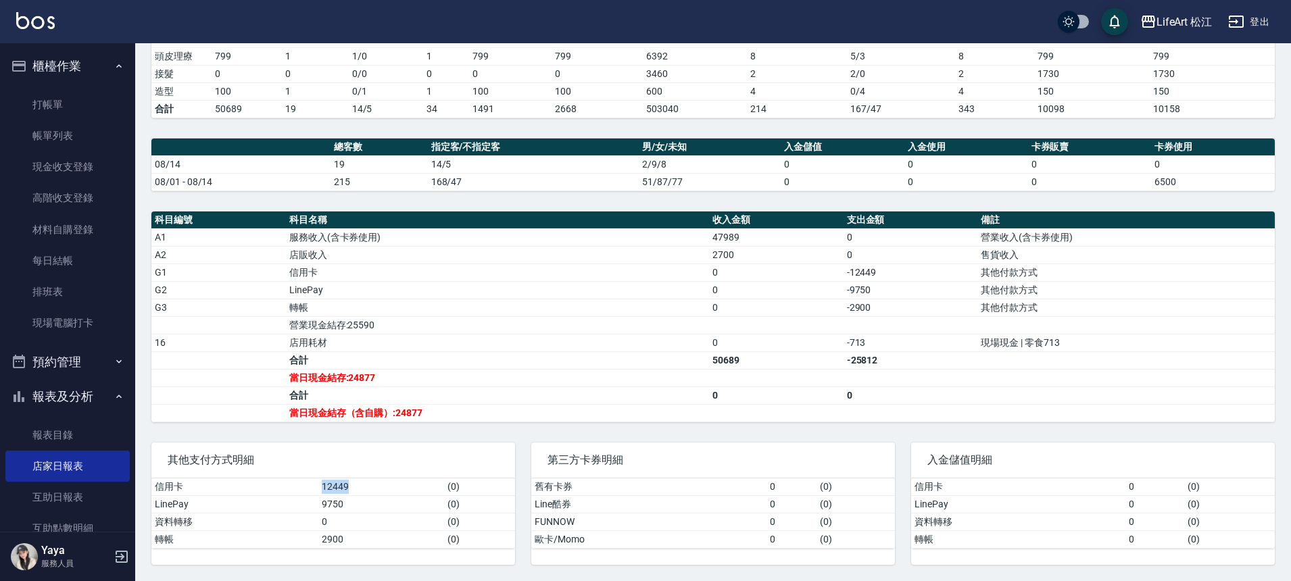
drag, startPoint x: 322, startPoint y: 487, endPoint x: 367, endPoint y: 489, distance: 45.4
click at [367, 489] on tr "信用卡 12449 ( 0 )" at bounding box center [333, 487] width 364 height 18
click at [332, 424] on div "LifeArt 松江 [DATE] 店家日報表 列印時間： [DATE][PHONE_NUMBER]:40 Merchant Daily Report 店家日…" at bounding box center [713, 165] width 1156 height 833
drag, startPoint x: 330, startPoint y: 507, endPoint x: 347, endPoint y: 505, distance: 16.3
click at [347, 505] on td "9750" at bounding box center [381, 504] width 126 height 18
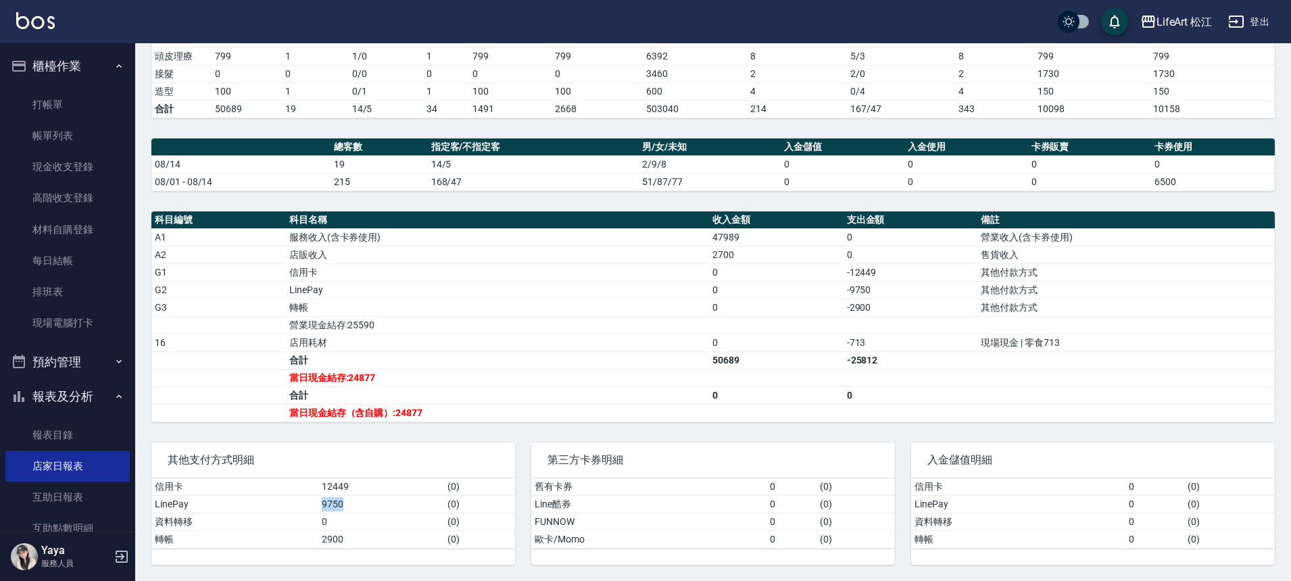
click at [347, 505] on td "9750" at bounding box center [381, 504] width 126 height 18
click at [91, 170] on link "現金收支登錄" at bounding box center [67, 166] width 124 height 31
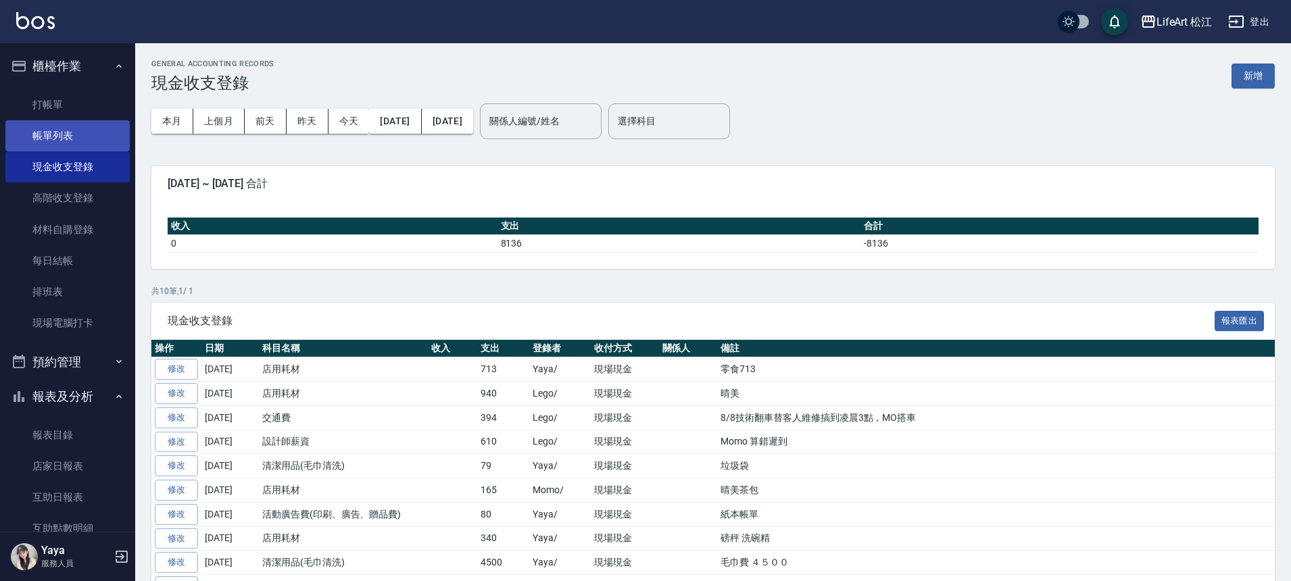
click at [70, 140] on link "帳單列表" at bounding box center [67, 135] width 124 height 31
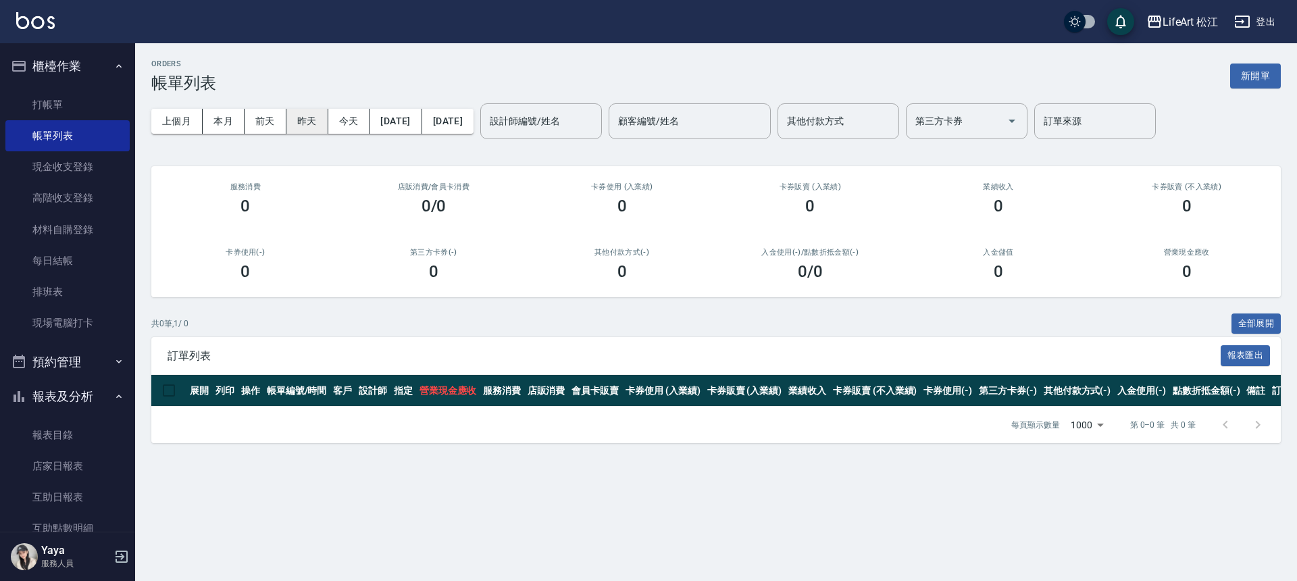
click at [304, 124] on button "昨天" at bounding box center [308, 121] width 42 height 25
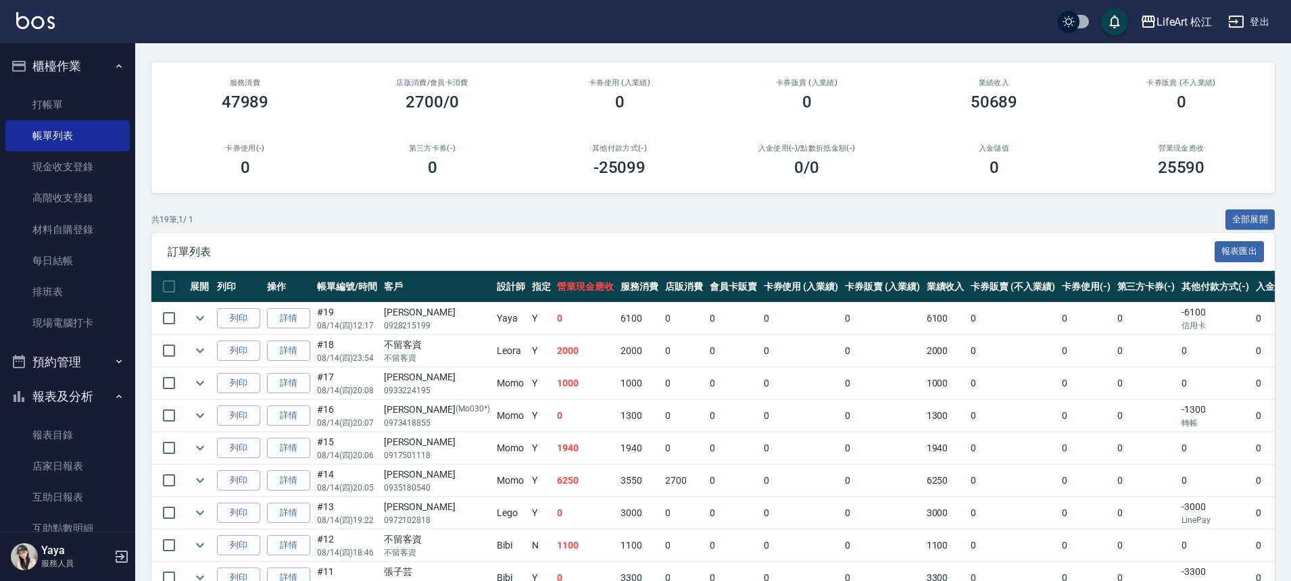
scroll to position [114, 0]
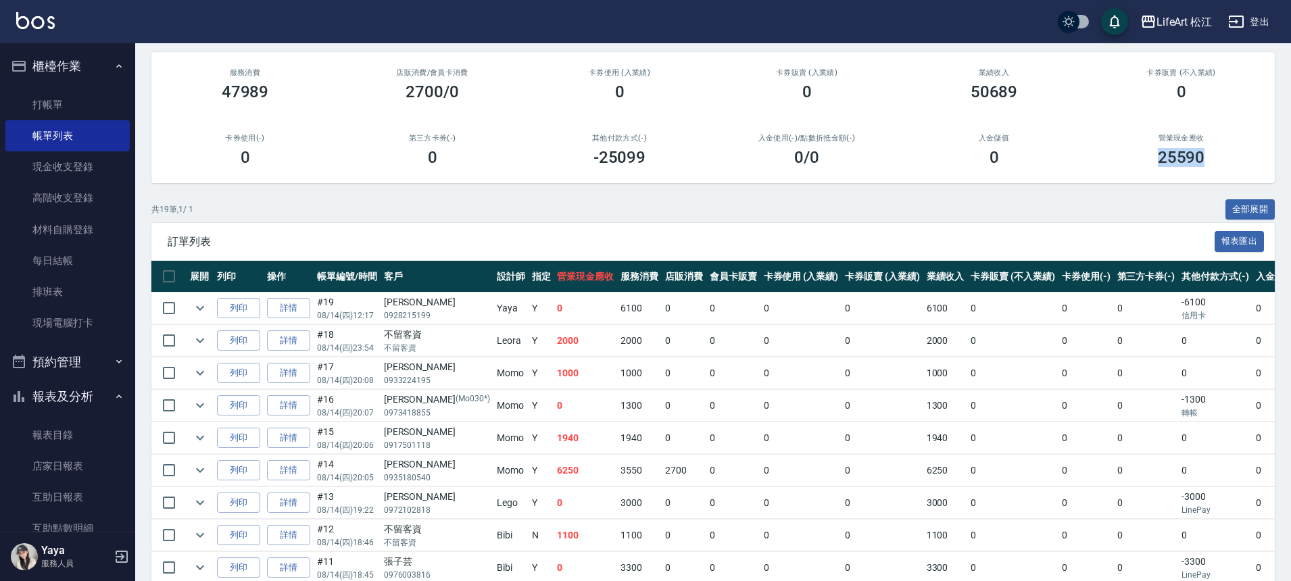
drag, startPoint x: 1158, startPoint y: 158, endPoint x: 1208, endPoint y: 156, distance: 49.4
click at [1208, 156] on div "25590" at bounding box center [1180, 157] width 155 height 19
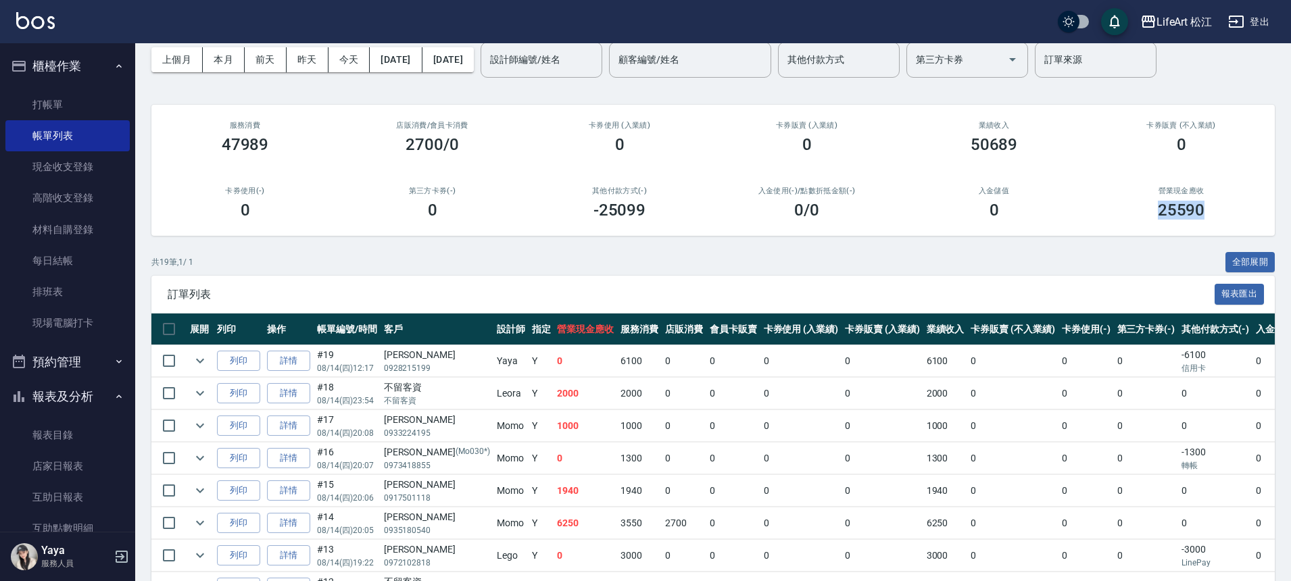
scroll to position [0, 0]
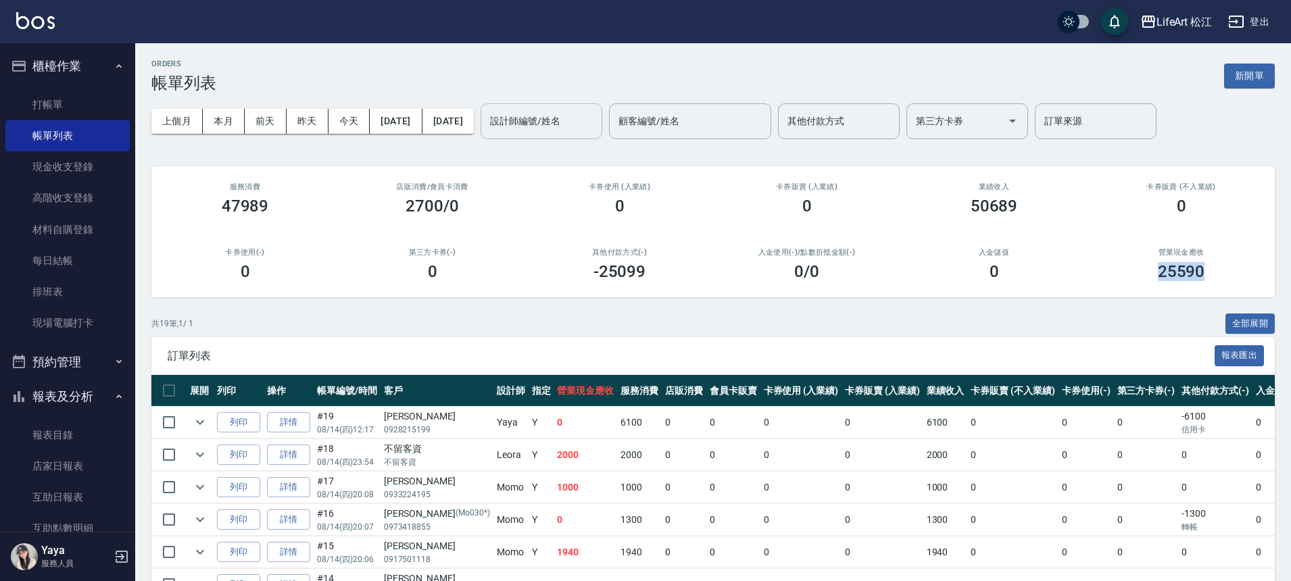
click at [590, 108] on div "設計師編號/姓名" at bounding box center [541, 121] width 122 height 36
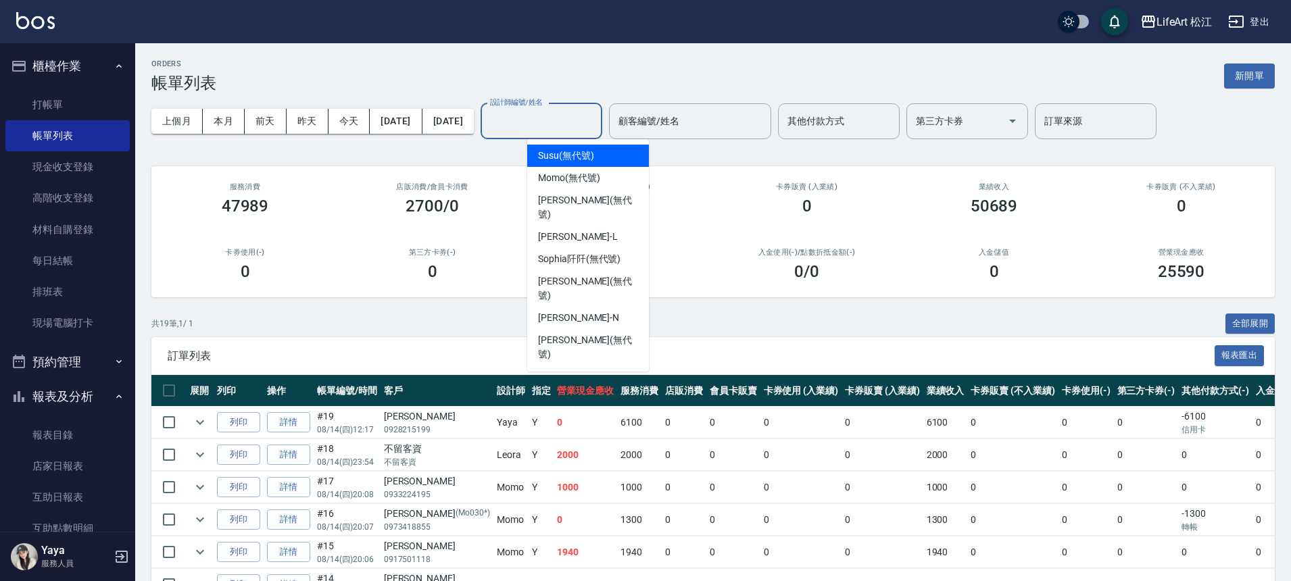
click at [586, 160] on span "Susu (無代號)" at bounding box center [566, 156] width 56 height 14
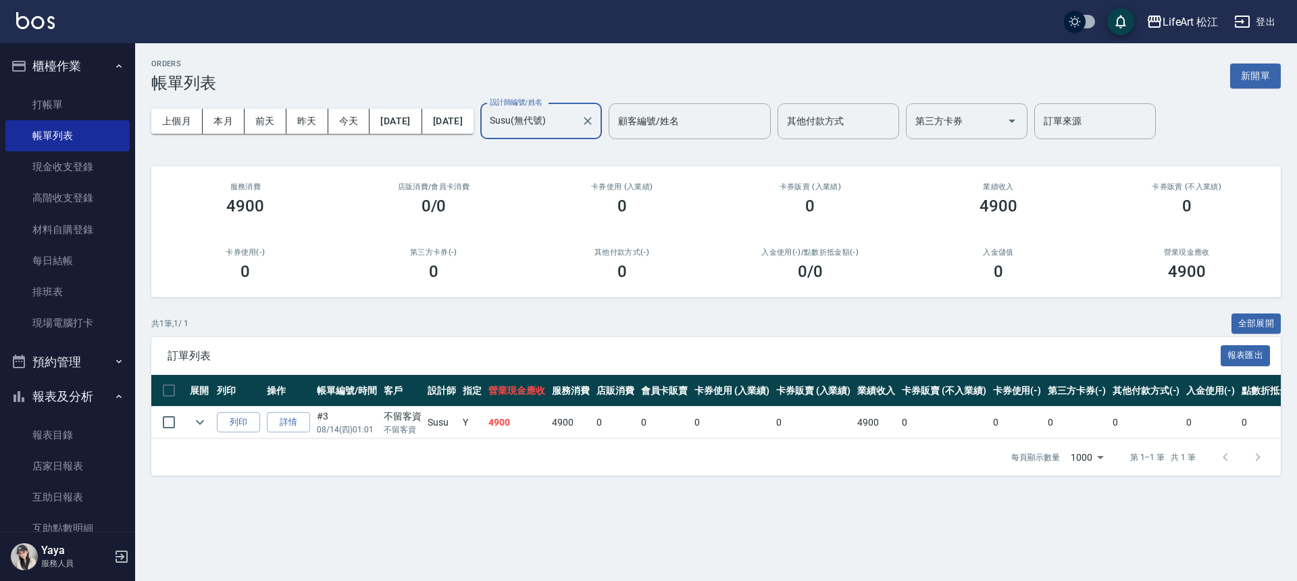
click at [576, 124] on input "Susu(無代號)" at bounding box center [531, 121] width 89 height 24
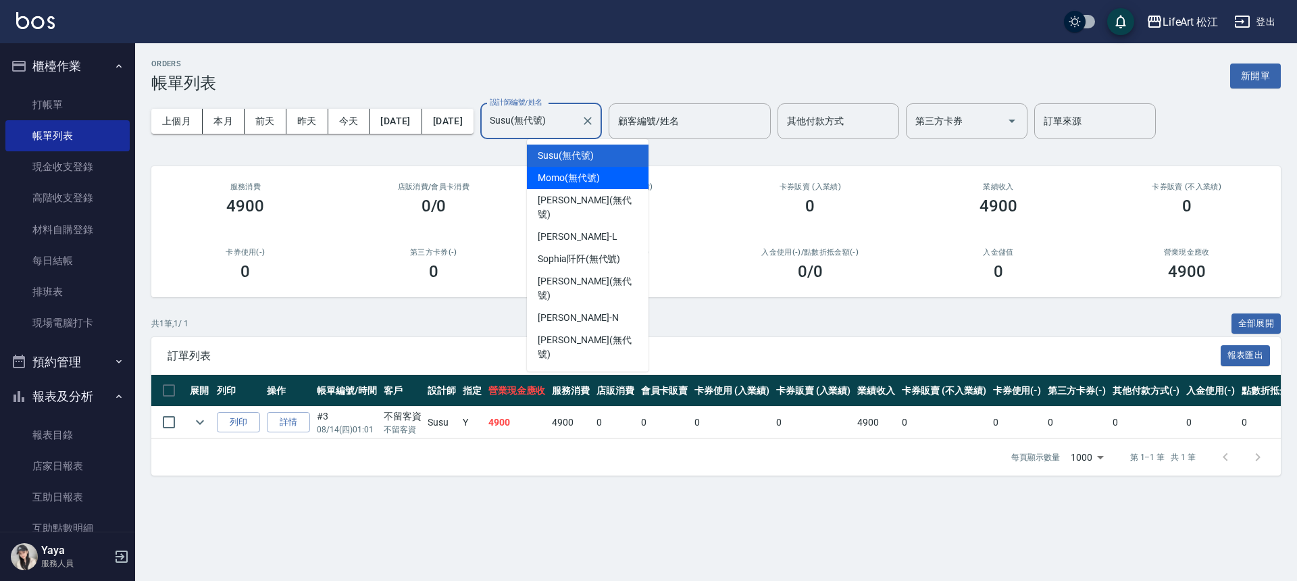
click at [598, 178] on span "Momo (無代號)" at bounding box center [569, 178] width 62 height 14
type input "Momo(無代號)"
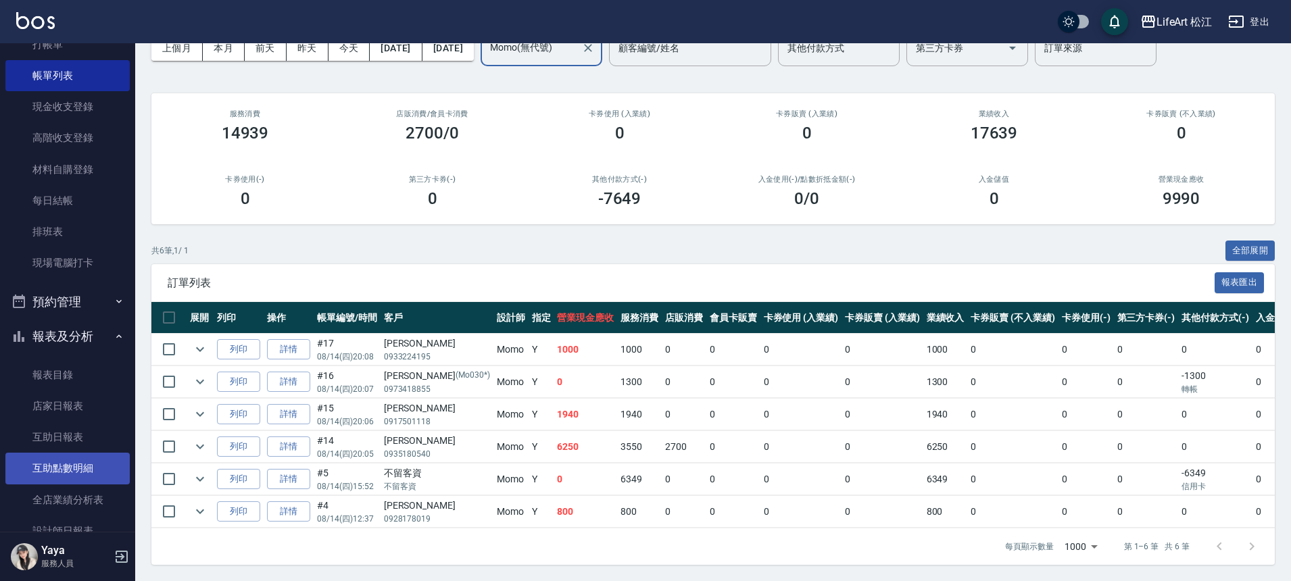
scroll to position [82, 0]
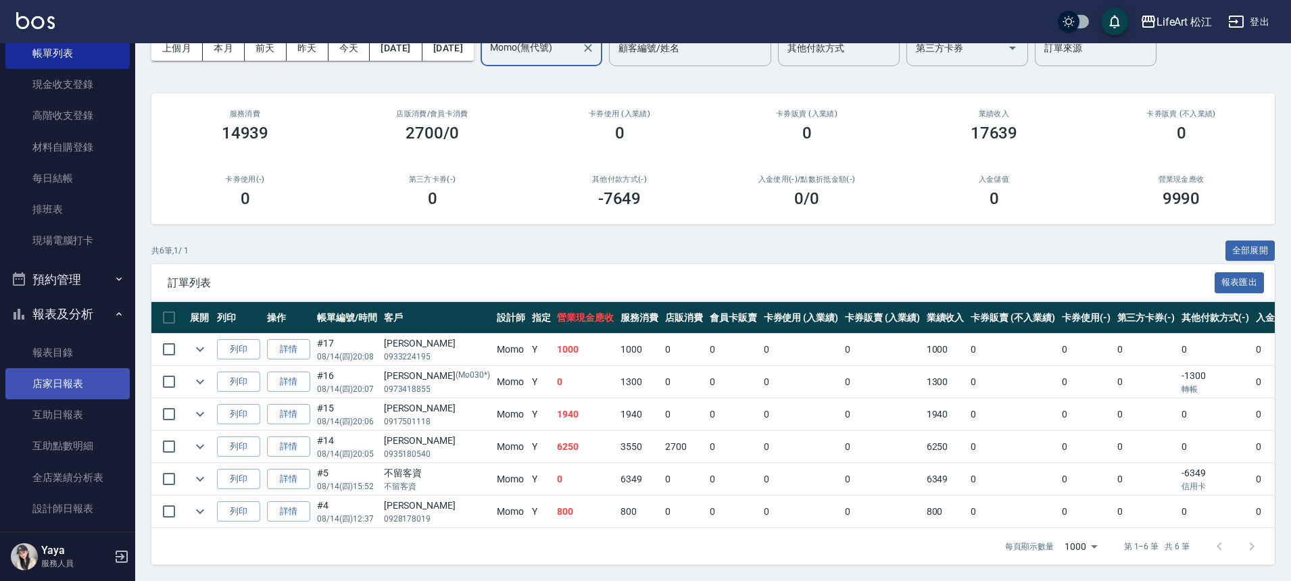
click at [91, 382] on link "店家日報表" at bounding box center [67, 383] width 124 height 31
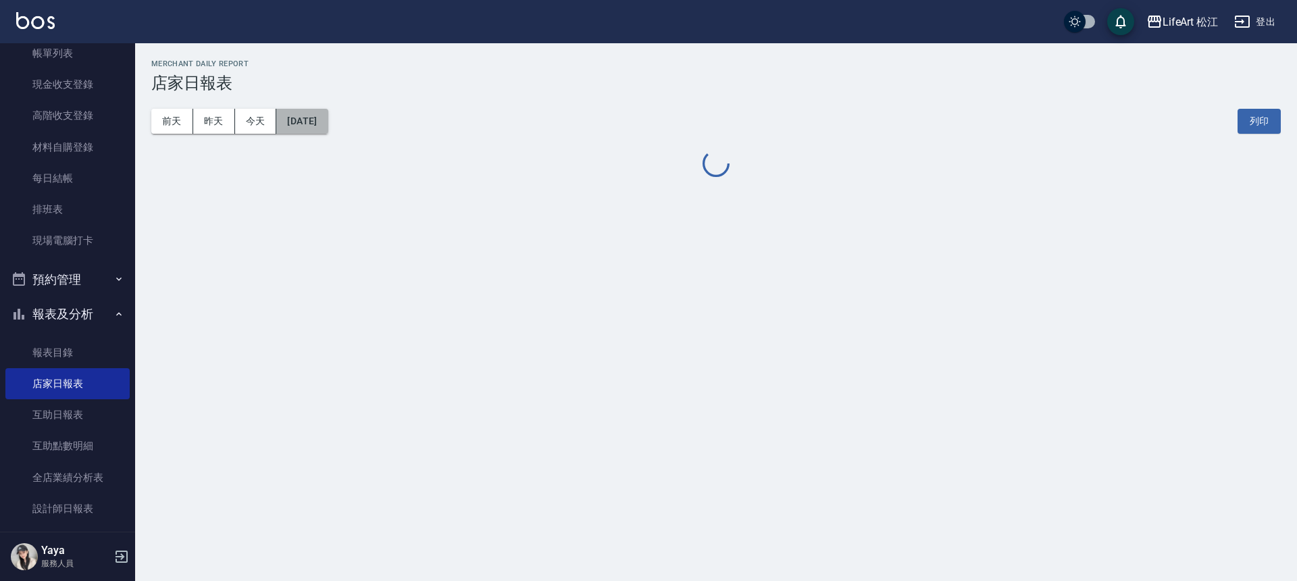
click at [305, 128] on button "[DATE]" at bounding box center [301, 121] width 51 height 25
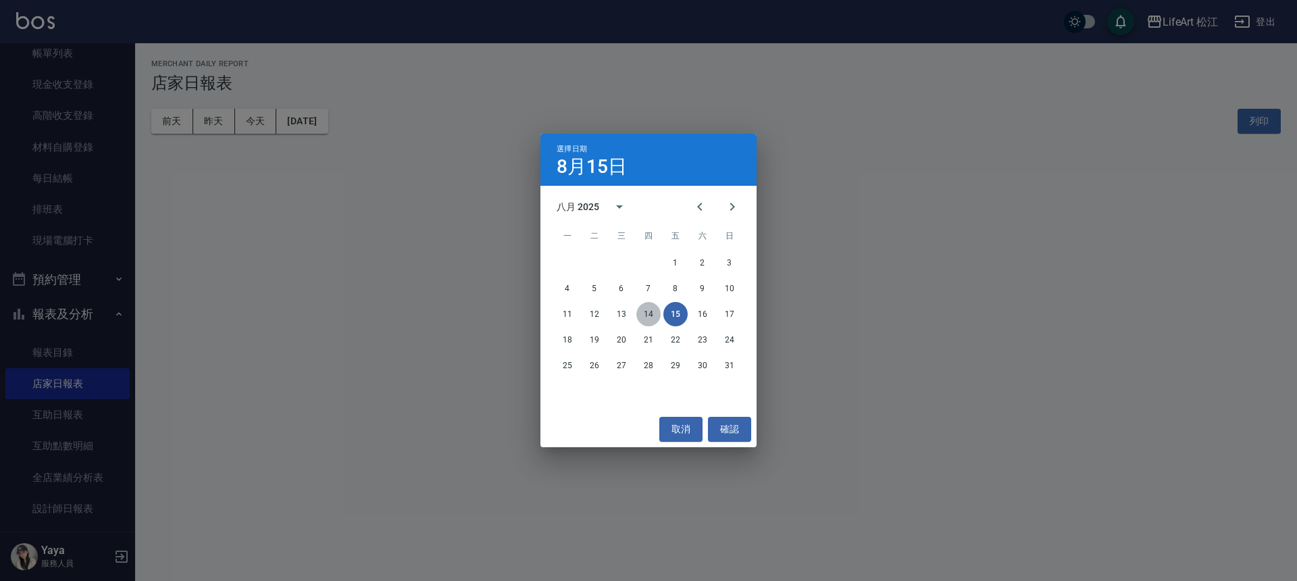
click at [643, 319] on button "14" at bounding box center [649, 314] width 24 height 24
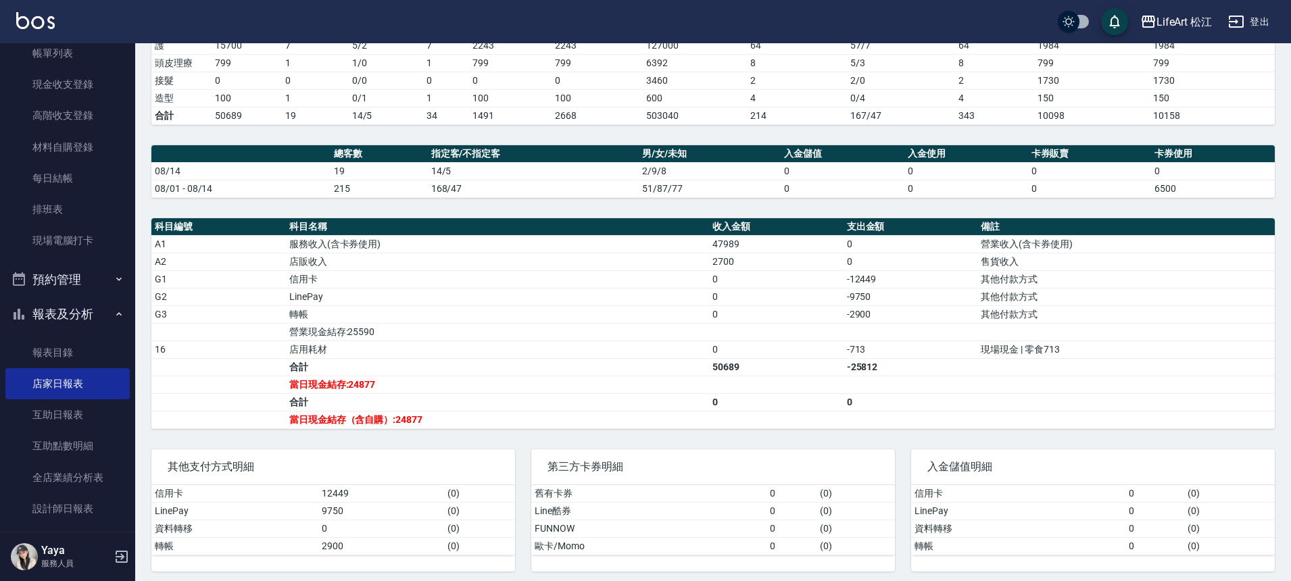
scroll to position [295, 0]
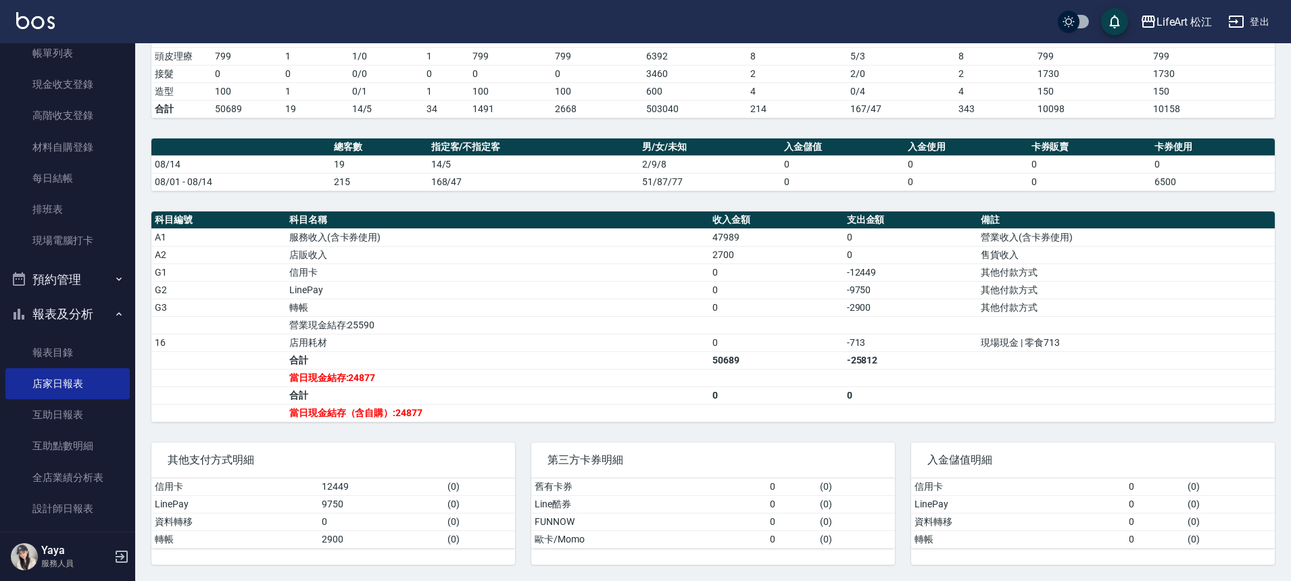
click at [835, 345] on tr "16 店用耗材 0 -713 現場現金 | 零食713" at bounding box center [712, 343] width 1123 height 18
drag, startPoint x: 835, startPoint y: 345, endPoint x: 841, endPoint y: 343, distance: 6.9
click at [834, 344] on td "0" at bounding box center [776, 343] width 134 height 18
click at [870, 346] on td "-713" at bounding box center [910, 343] width 134 height 18
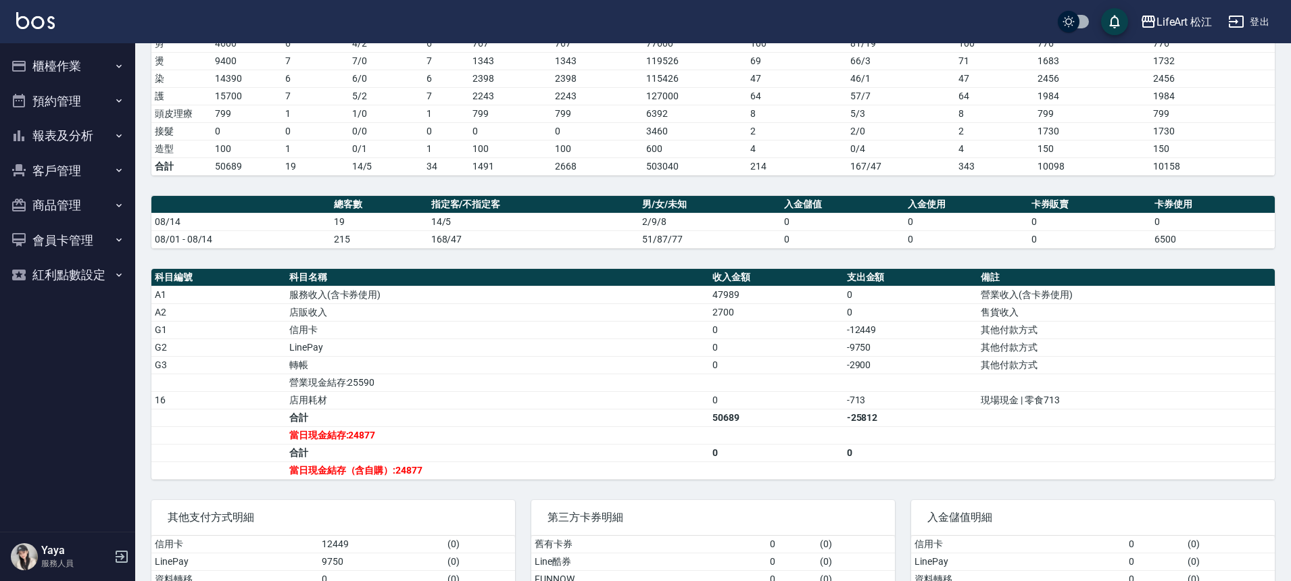
scroll to position [295, 0]
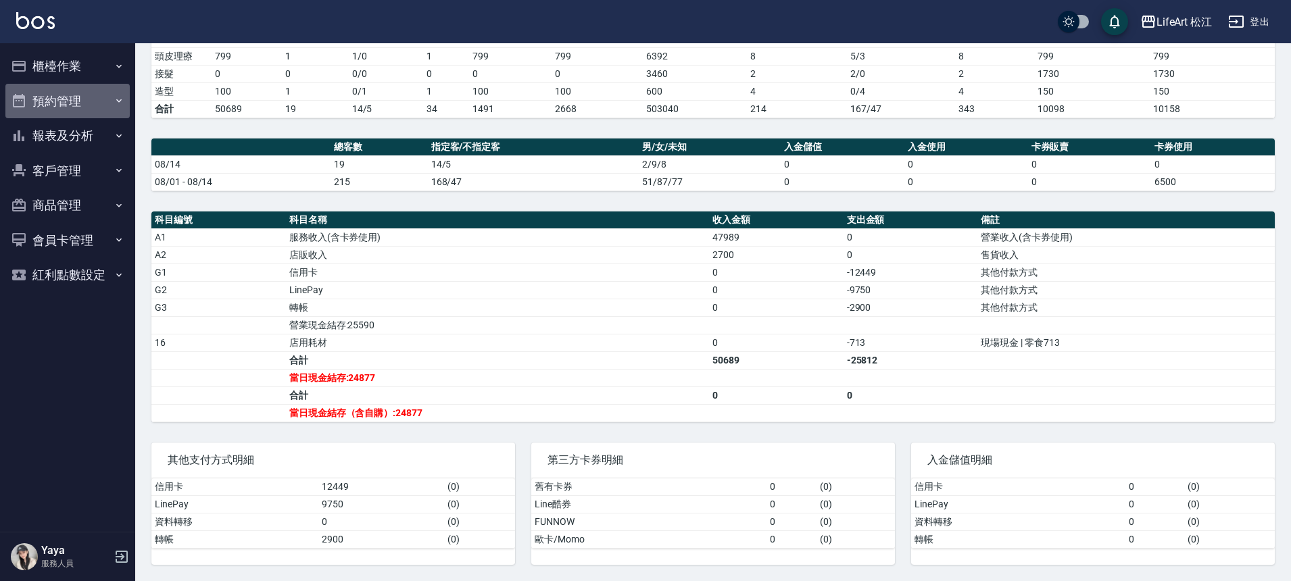
click at [44, 85] on button "預約管理" at bounding box center [67, 101] width 124 height 35
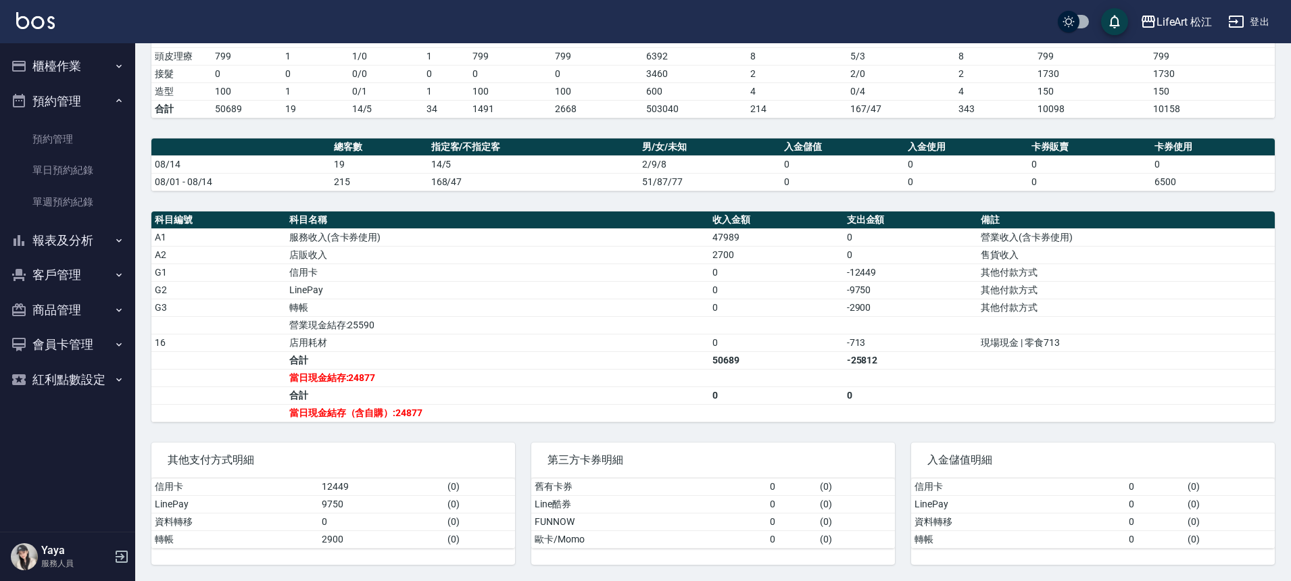
click at [62, 99] on button "預約管理" at bounding box center [67, 101] width 124 height 35
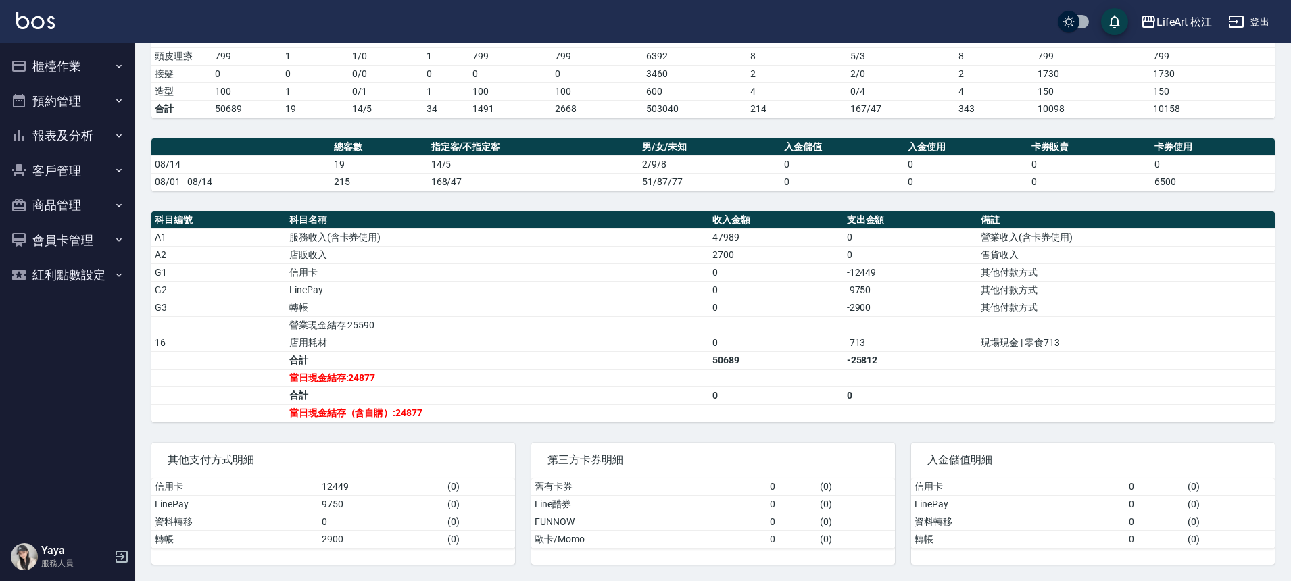
click at [63, 68] on button "櫃檯作業" at bounding box center [67, 66] width 124 height 35
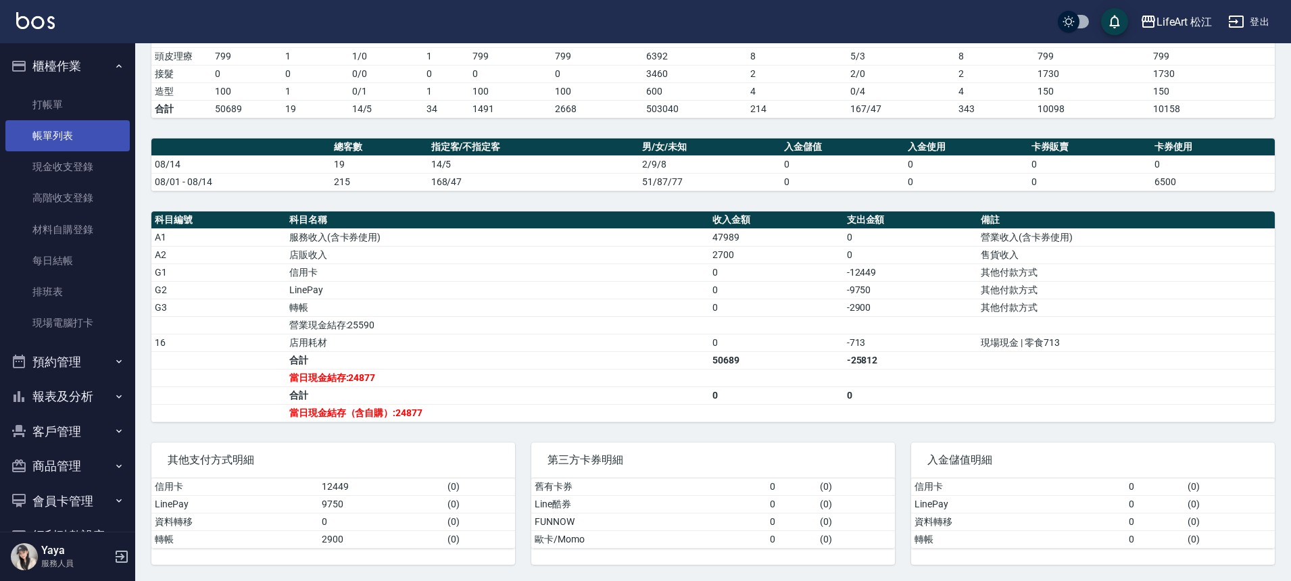
click at [89, 130] on link "帳單列表" at bounding box center [67, 135] width 124 height 31
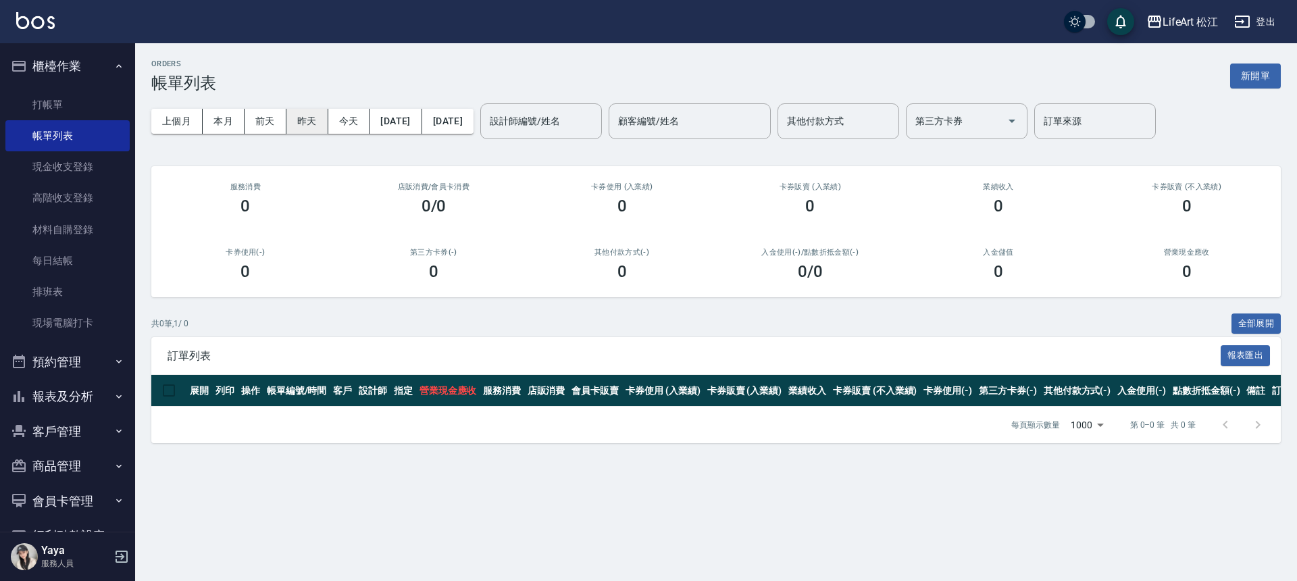
click at [289, 124] on button "昨天" at bounding box center [308, 121] width 42 height 25
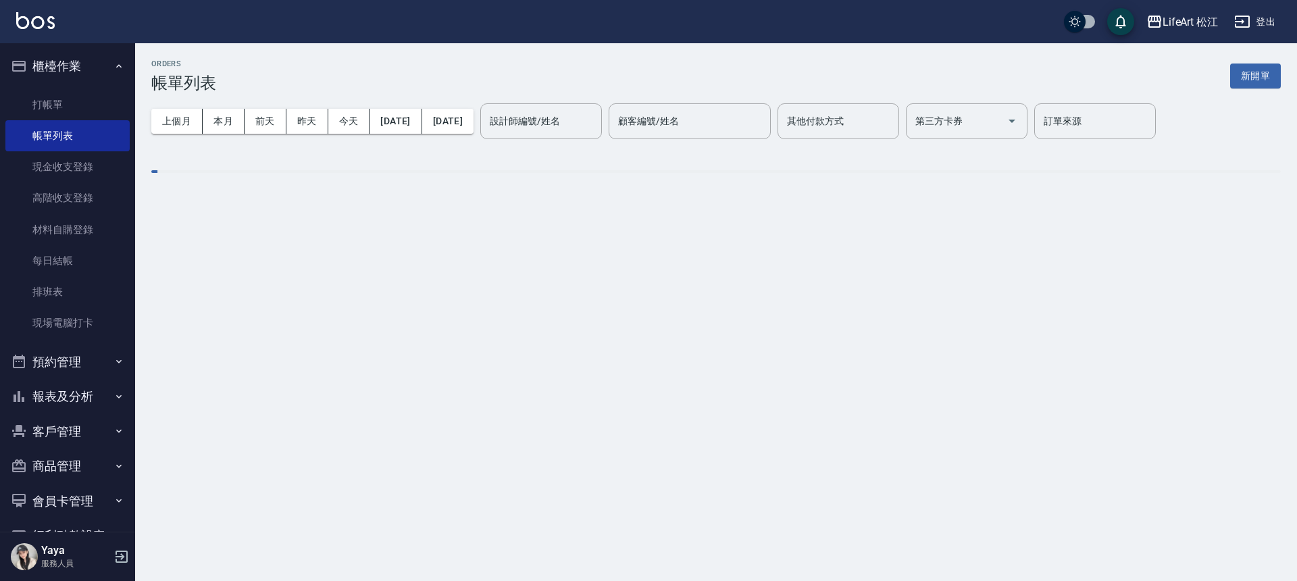
click at [572, 119] on div "設計師編號/姓名 設計師編號/姓名" at bounding box center [541, 121] width 122 height 36
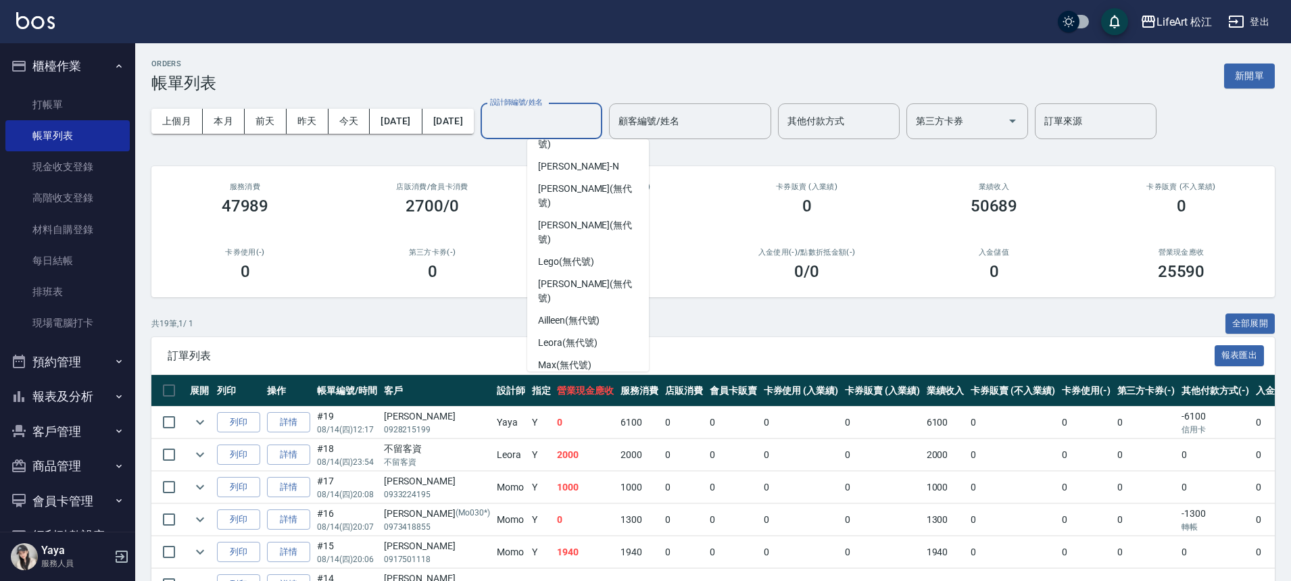
scroll to position [157, 0]
click at [593, 415] on div "Bibi (無代號)" at bounding box center [588, 426] width 122 height 22
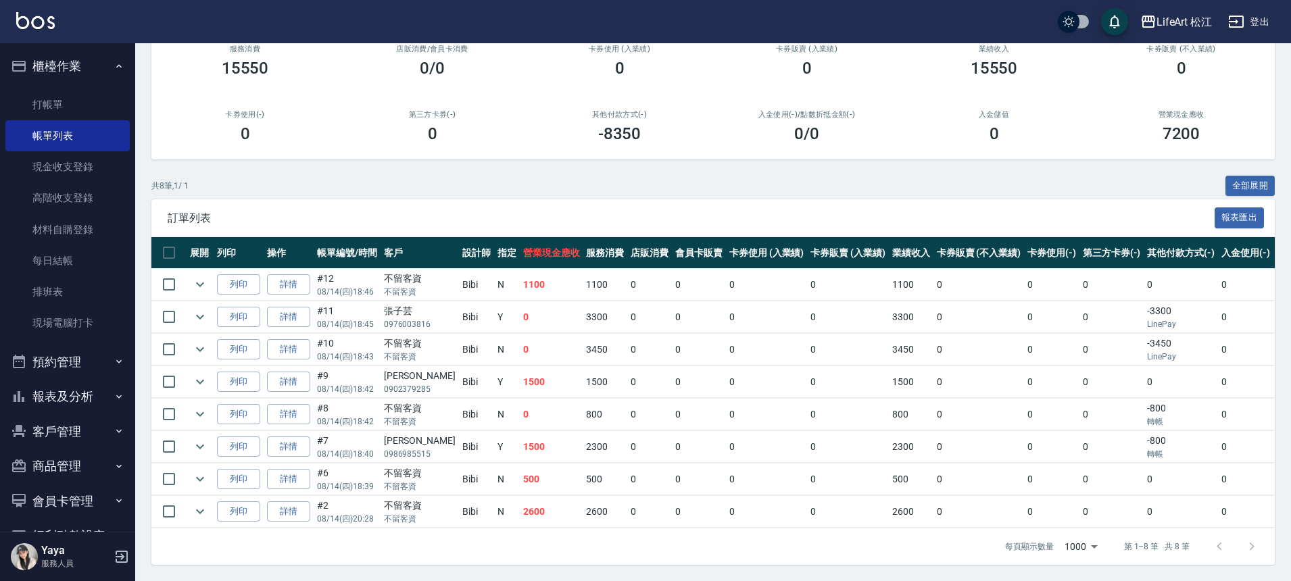
scroll to position [148, 0]
click at [385, 272] on div "不留客資" at bounding box center [420, 279] width 72 height 14
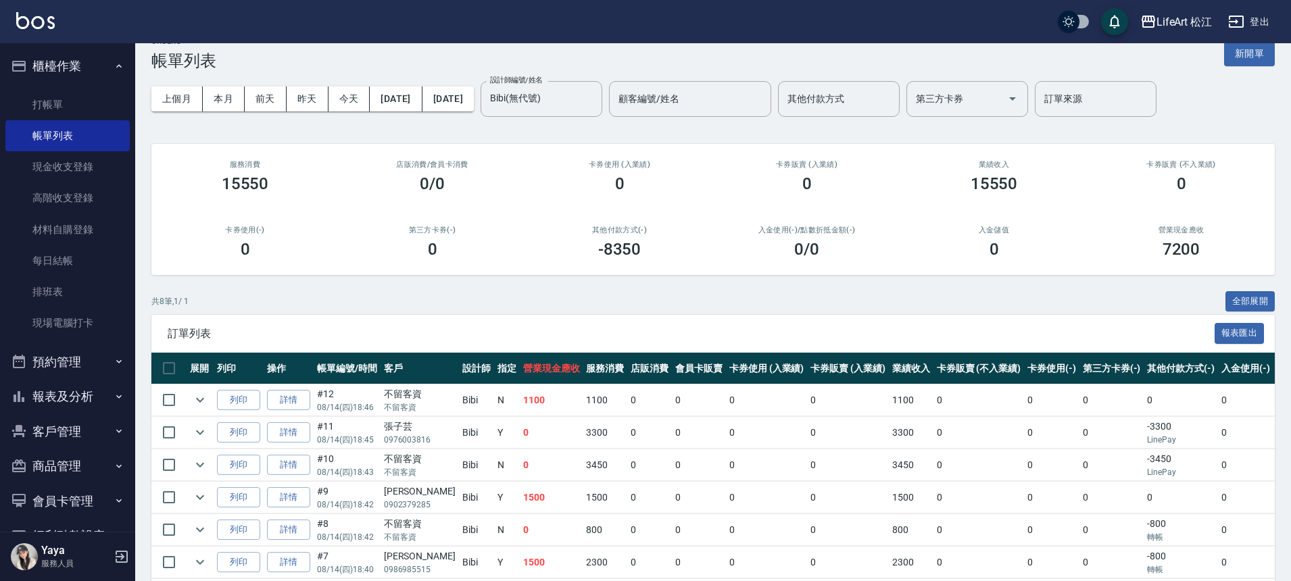
scroll to position [0, 0]
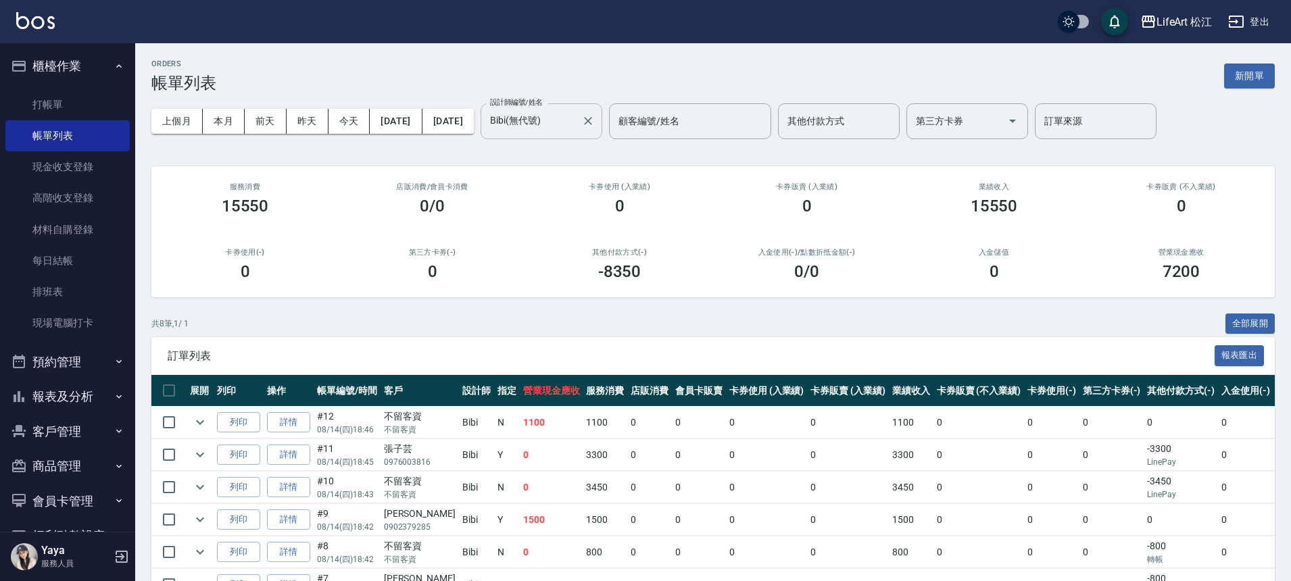
click at [564, 130] on input "Bibi(無代號)" at bounding box center [531, 121] width 89 height 24
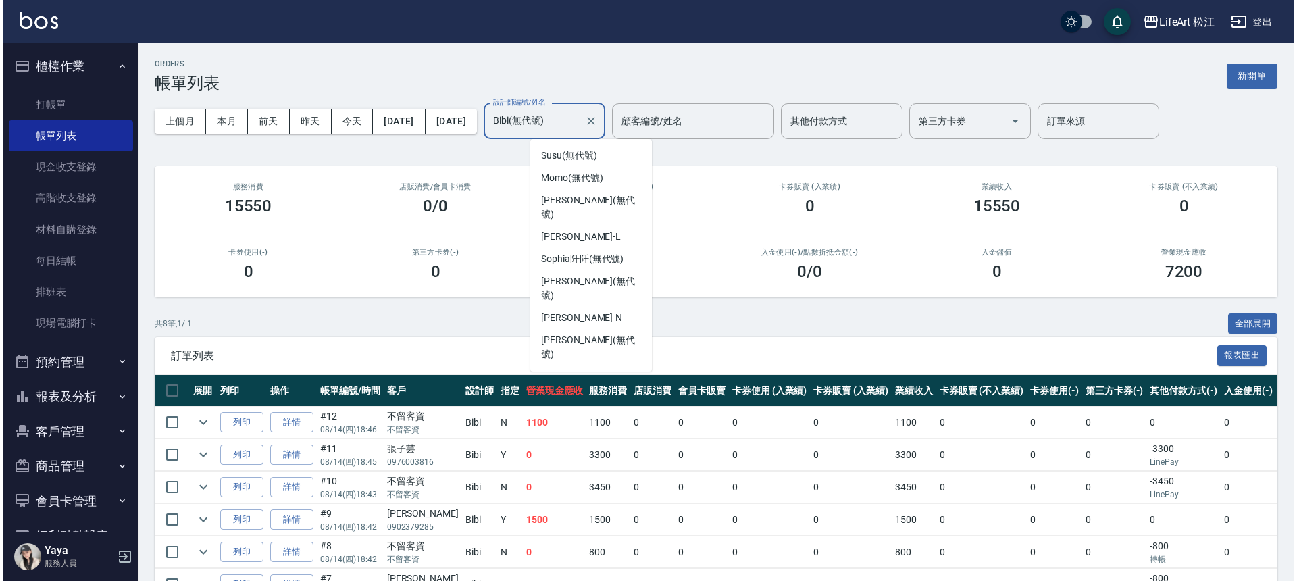
scroll to position [152, 0]
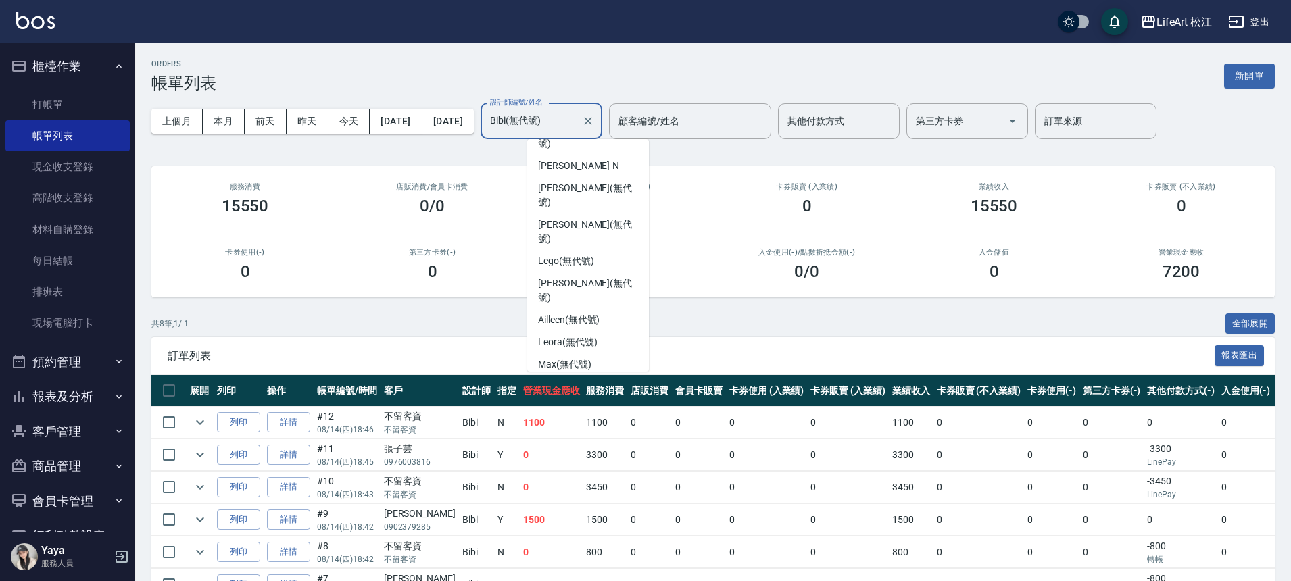
click at [587, 380] on span "Yaya (無代號)" at bounding box center [566, 387] width 56 height 14
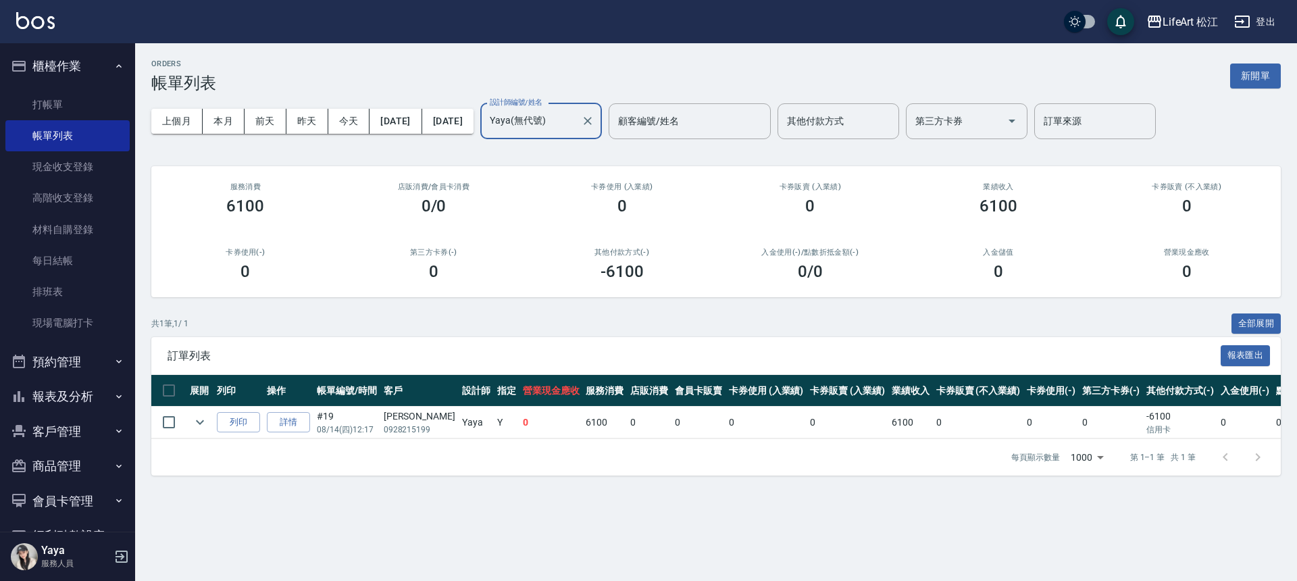
click at [576, 129] on input "Yaya(無代號)" at bounding box center [531, 121] width 89 height 24
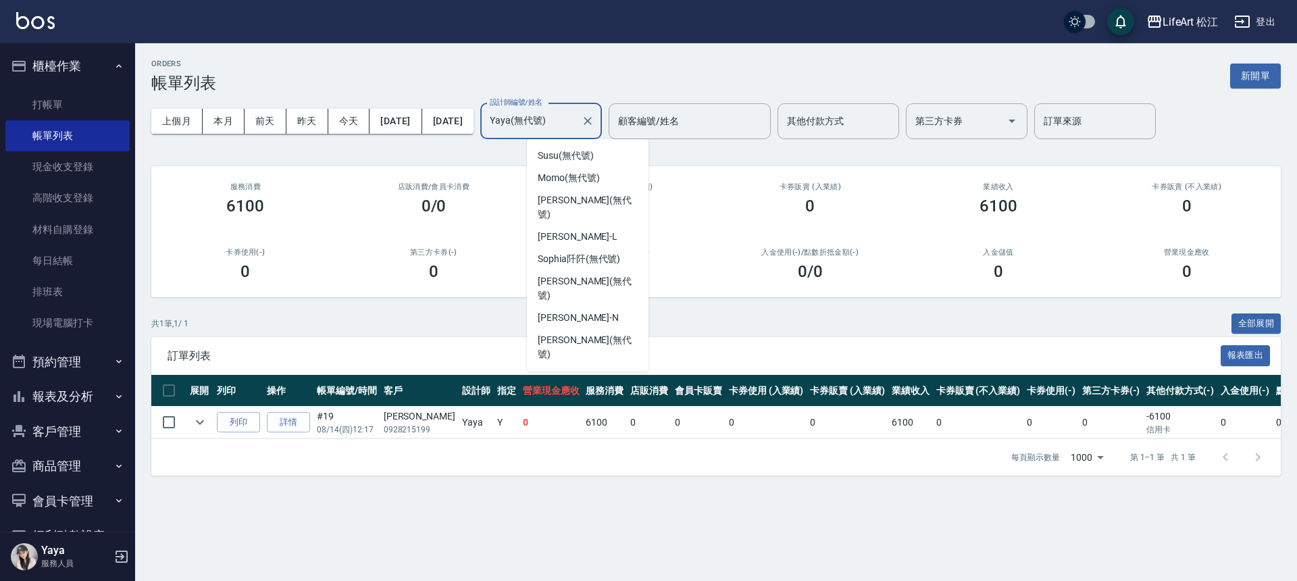
scroll to position [107, 0]
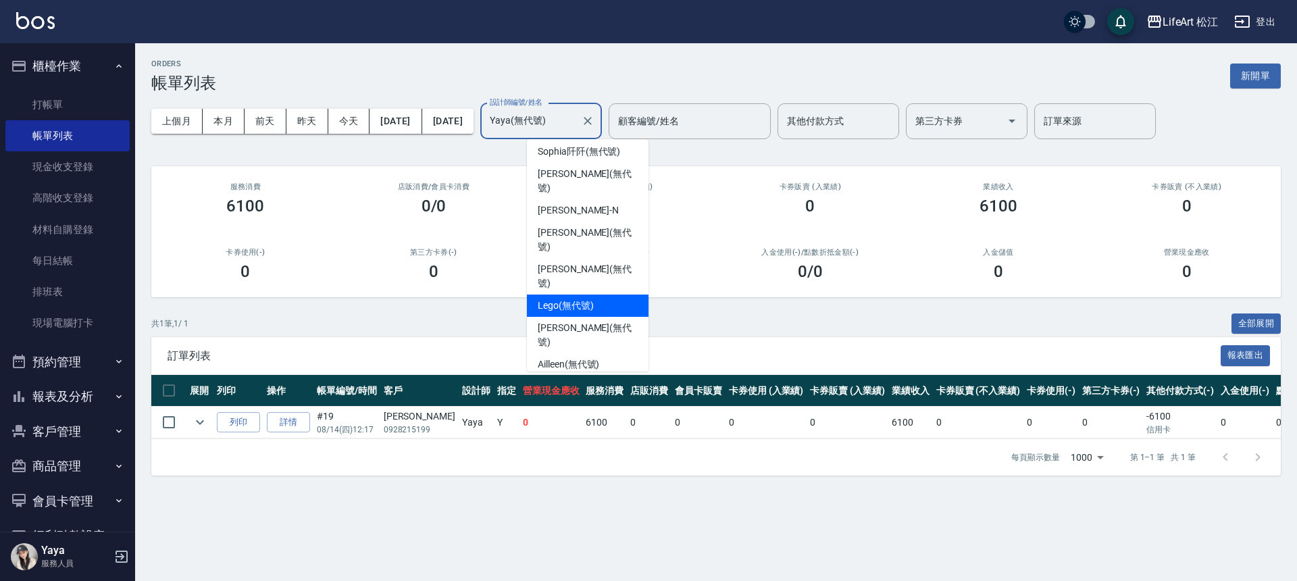
click at [605, 295] on div "Lego (無代號)" at bounding box center [588, 306] width 122 height 22
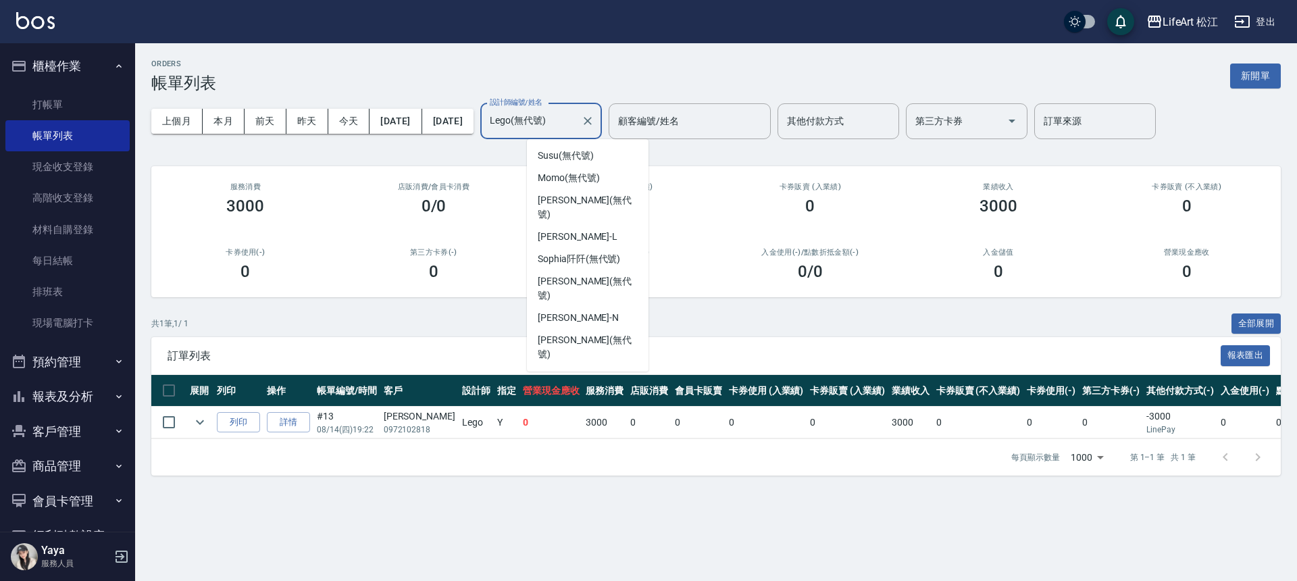
click at [572, 117] on input "Lego(無代號)" at bounding box center [531, 121] width 89 height 24
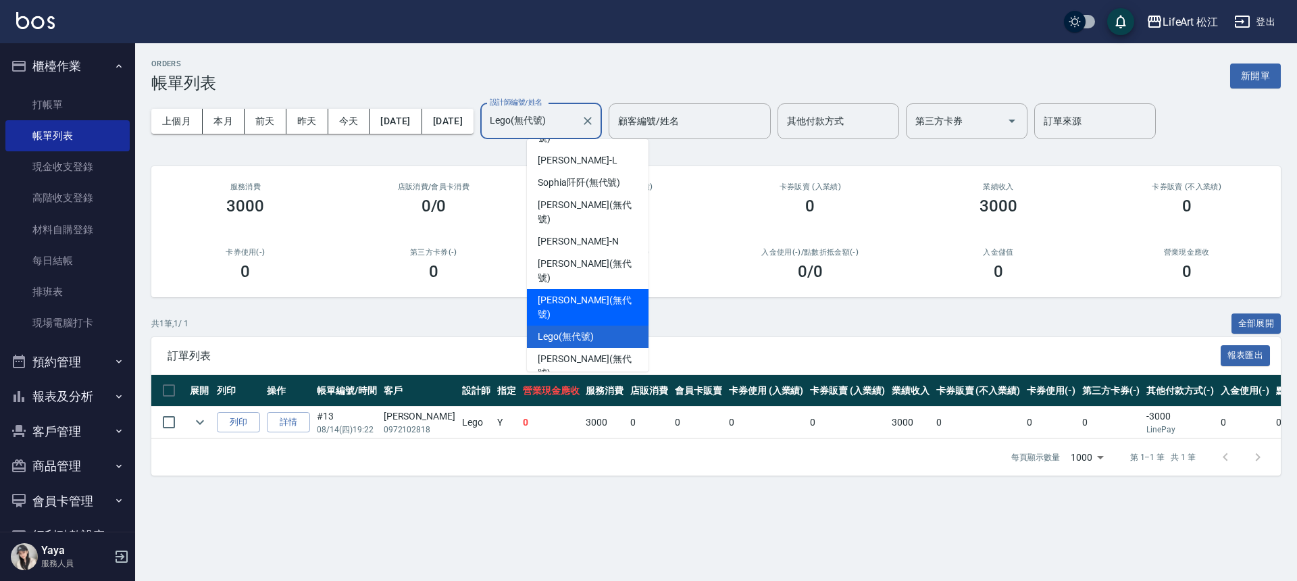
scroll to position [89, 0]
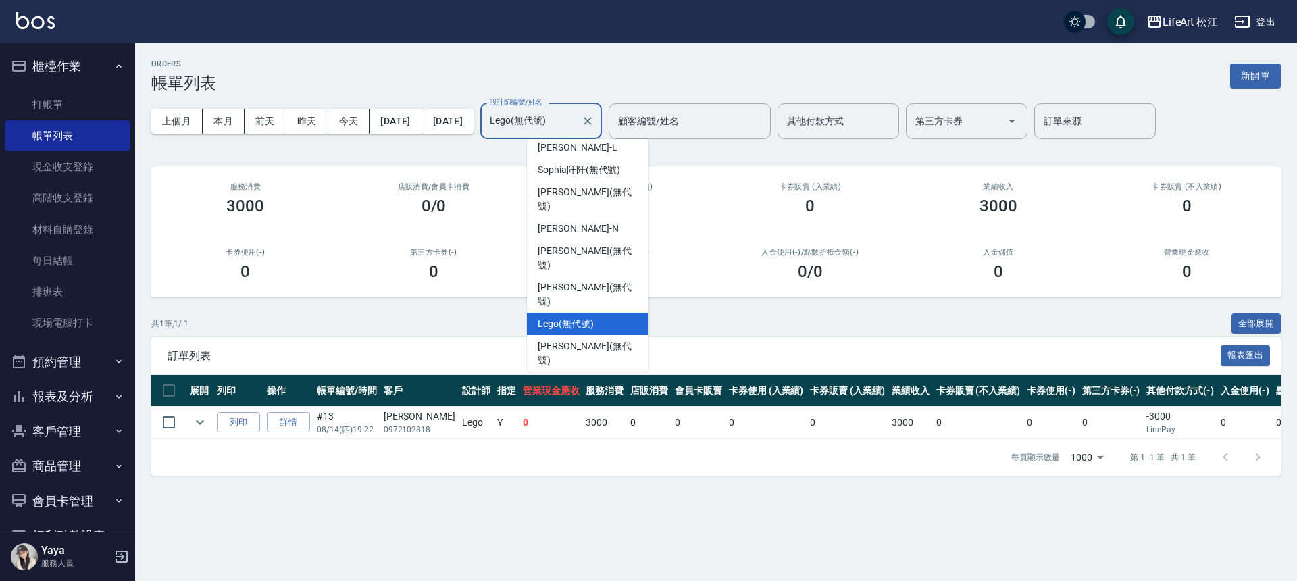
click at [591, 376] on span "Ailleen (無代號)" at bounding box center [568, 383] width 61 height 14
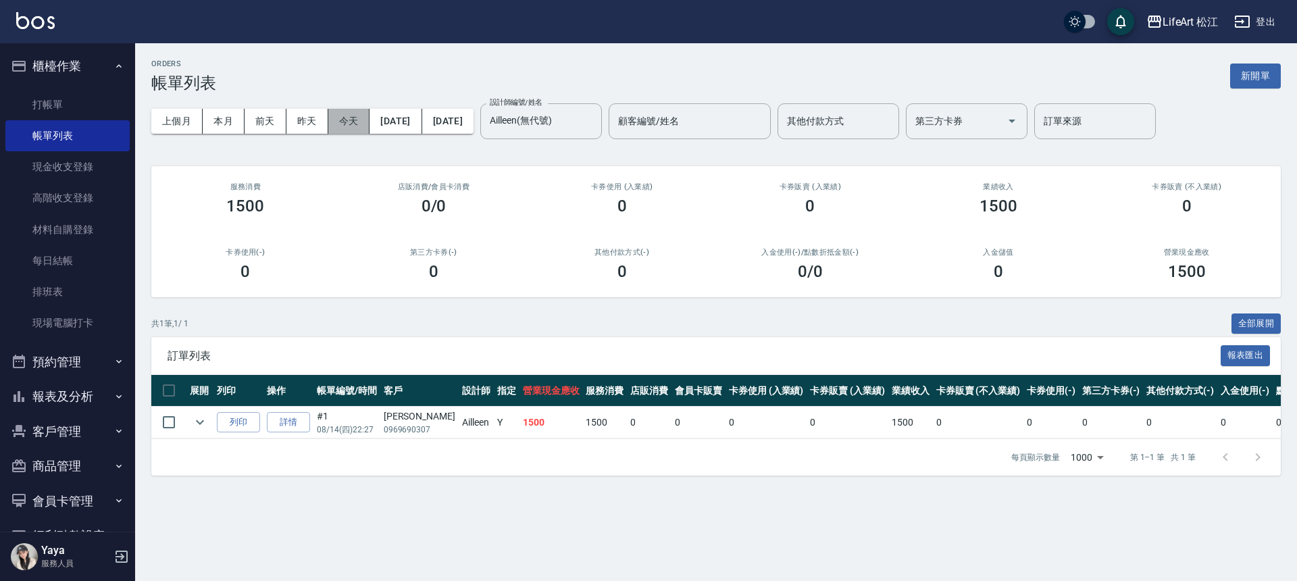
click at [362, 124] on button "今天" at bounding box center [349, 121] width 42 height 25
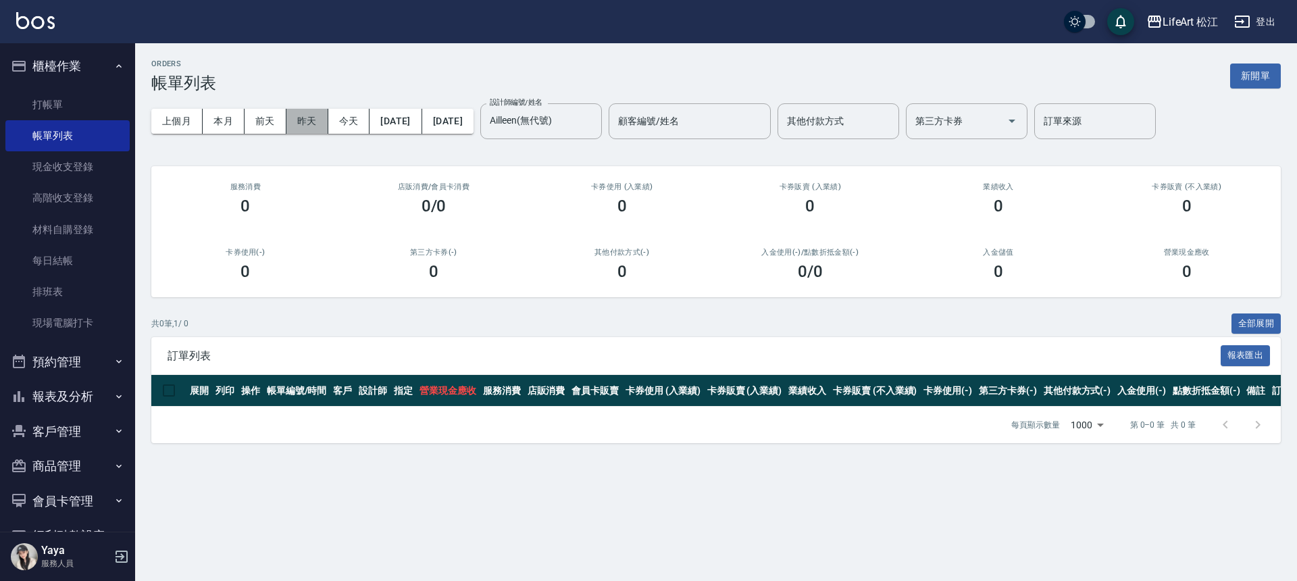
click at [311, 122] on button "昨天" at bounding box center [308, 121] width 42 height 25
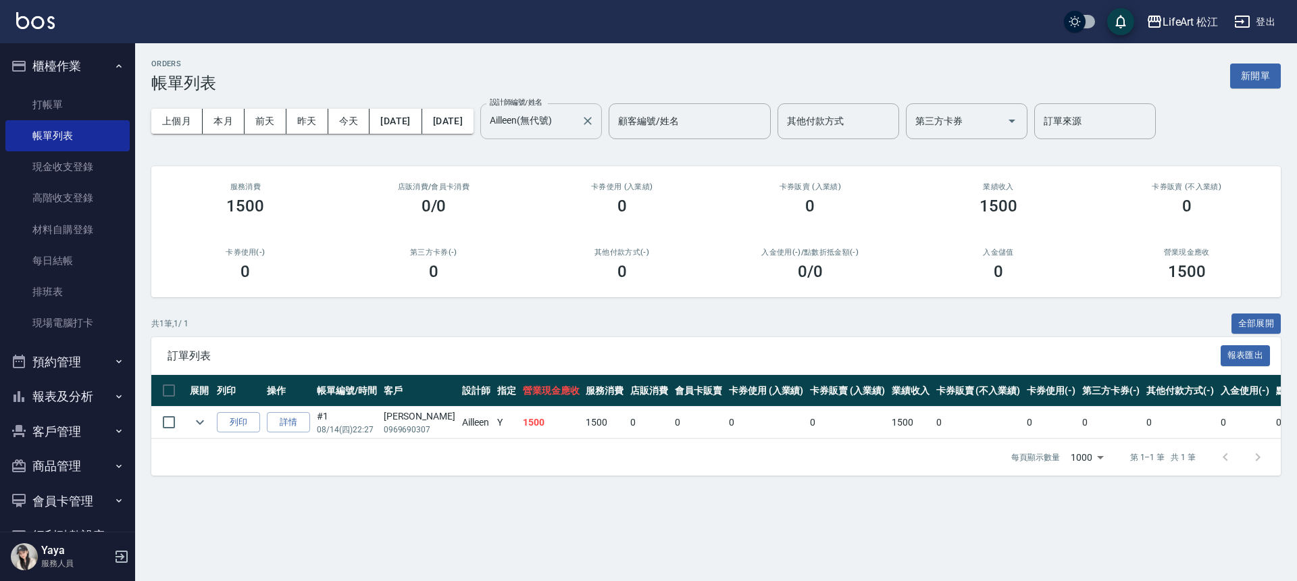
click at [576, 124] on input "Ailleen(無代號)" at bounding box center [531, 121] width 89 height 24
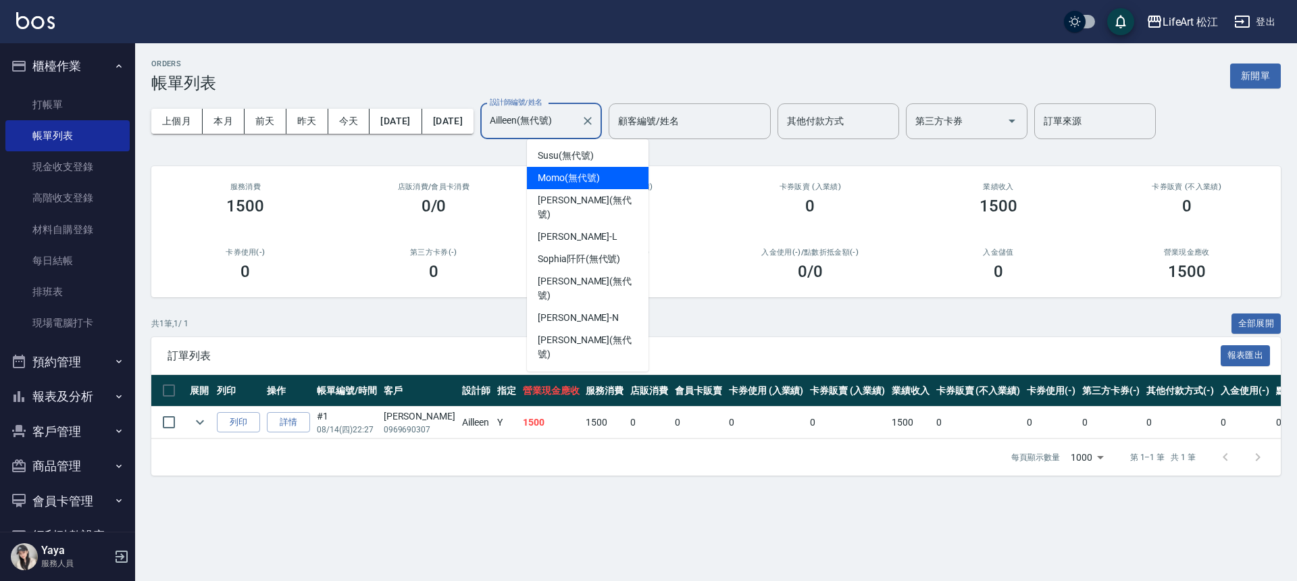
click at [591, 177] on span "Momo (無代號)" at bounding box center [569, 178] width 62 height 14
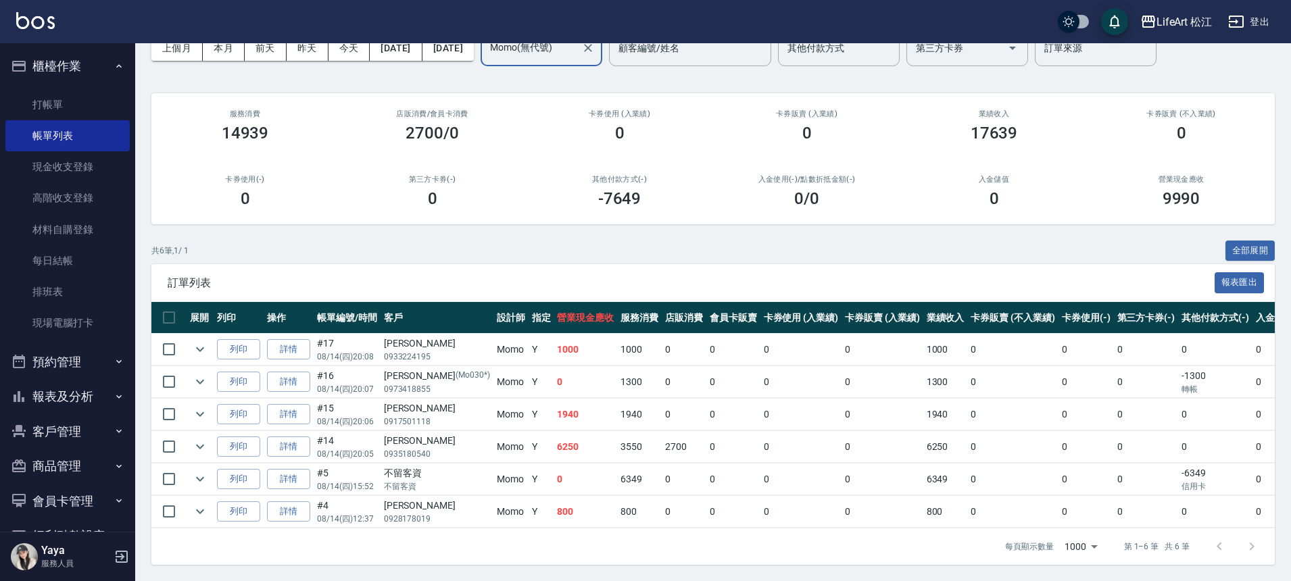
scroll to position [83, 0]
click at [203, 341] on icon "expand row" at bounding box center [200, 349] width 16 height 16
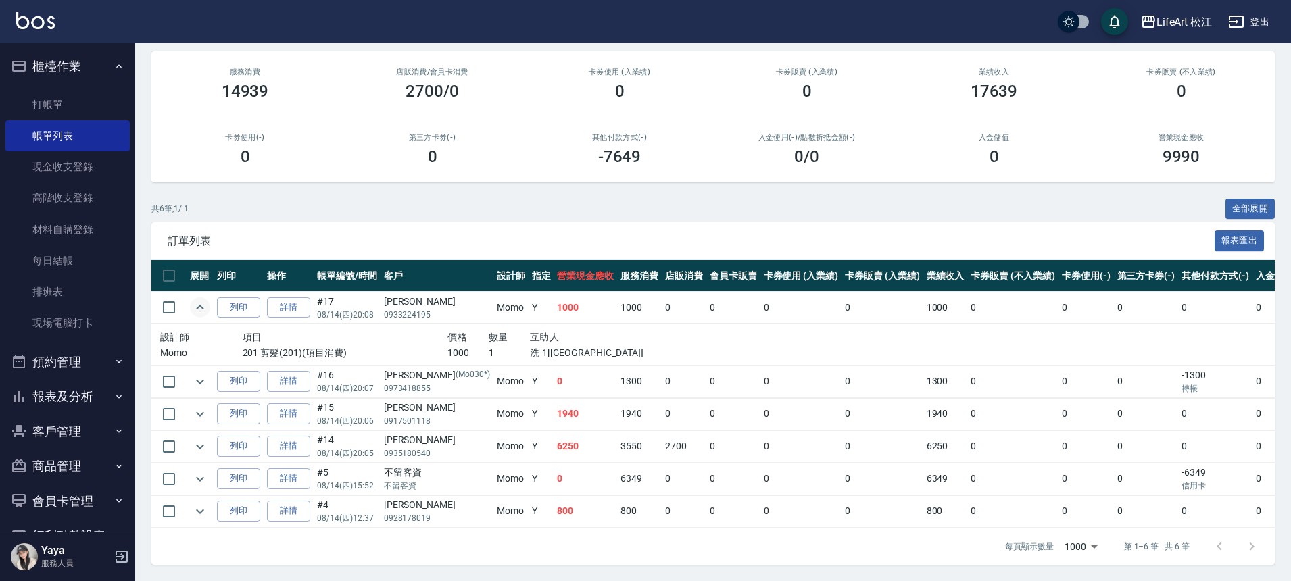
scroll to position [125, 0]
click at [199, 374] on icon "expand row" at bounding box center [200, 382] width 16 height 16
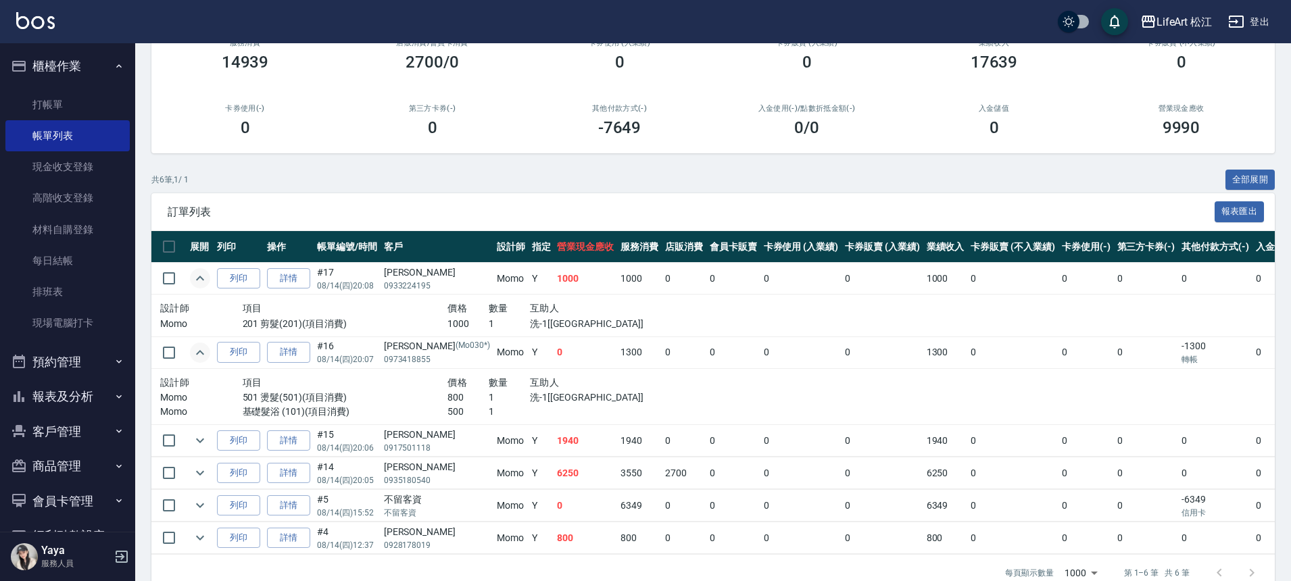
scroll to position [180, 0]
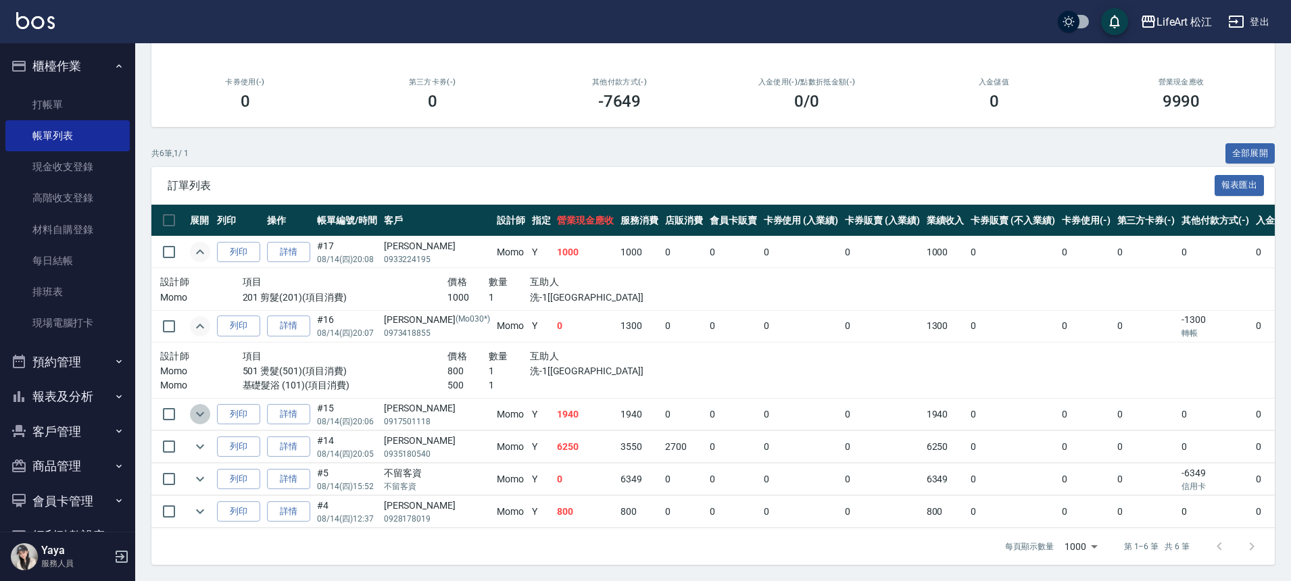
click at [201, 406] on icon "expand row" at bounding box center [200, 414] width 16 height 16
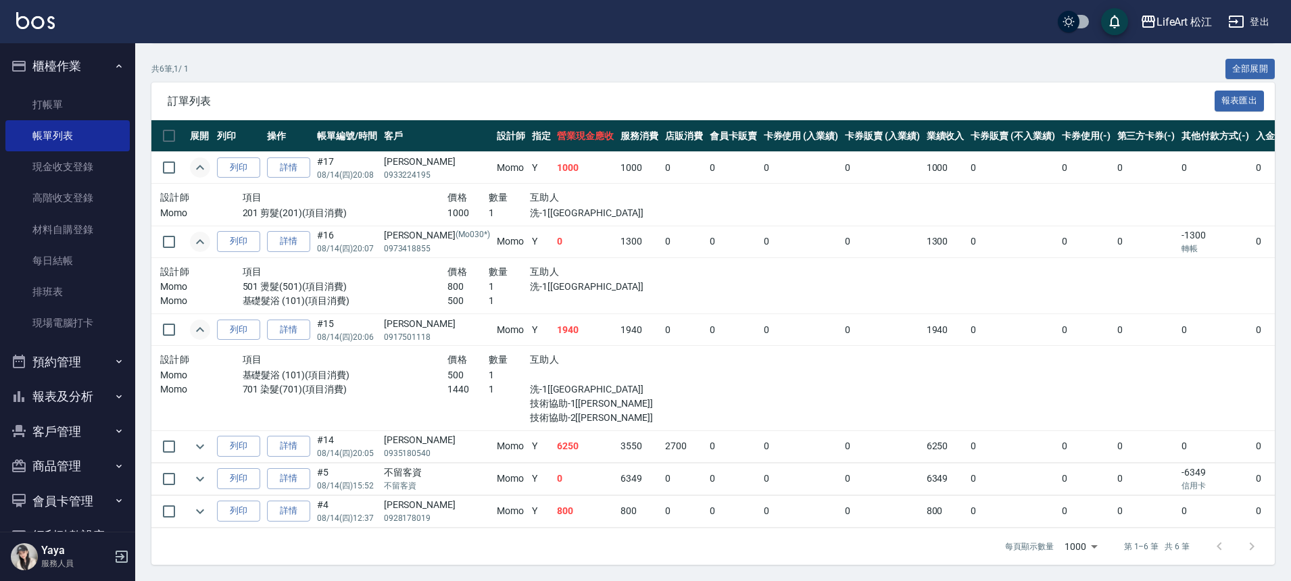
scroll to position [265, 0]
click at [204, 439] on icon "expand row" at bounding box center [200, 447] width 16 height 16
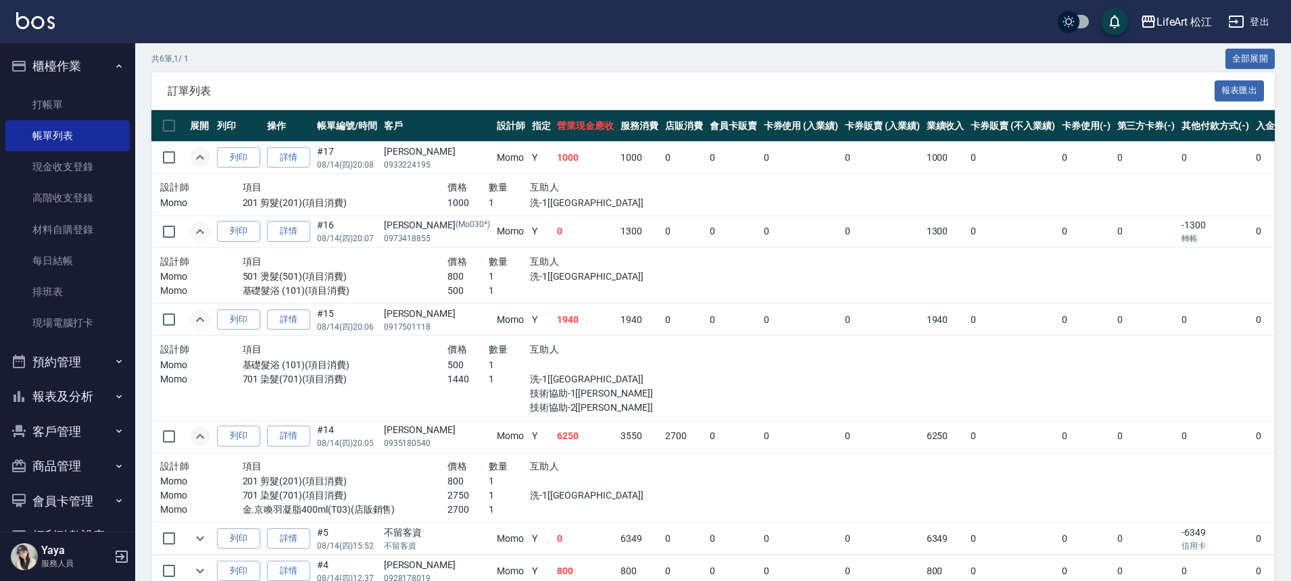
scroll to position [334, 0]
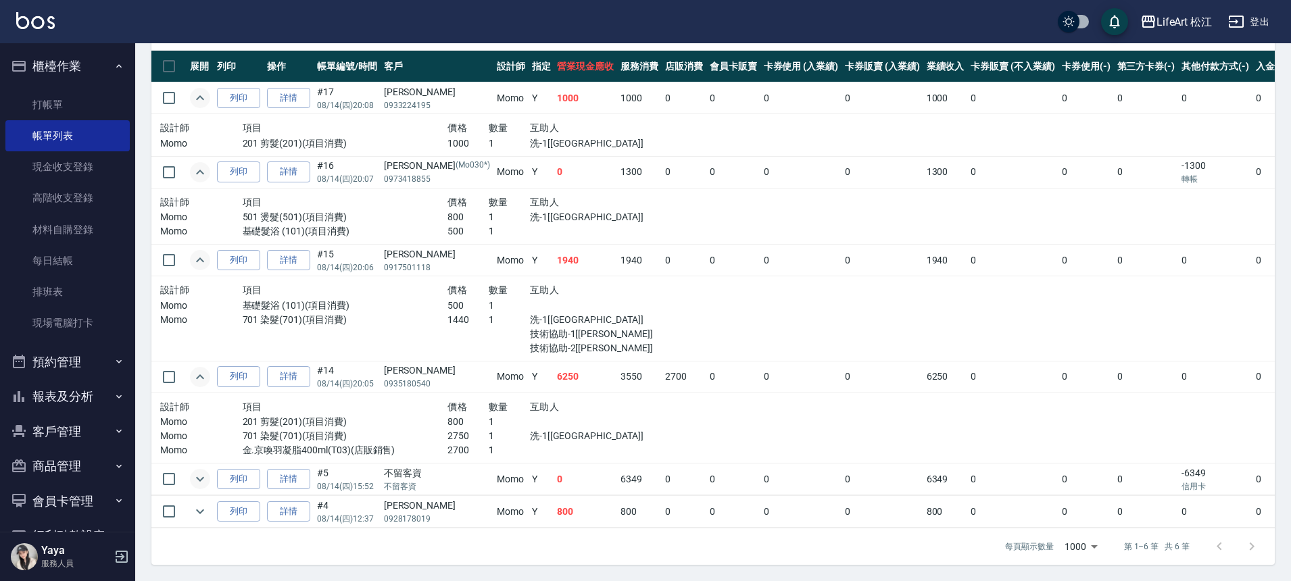
click at [194, 474] on icon "expand row" at bounding box center [200, 479] width 16 height 16
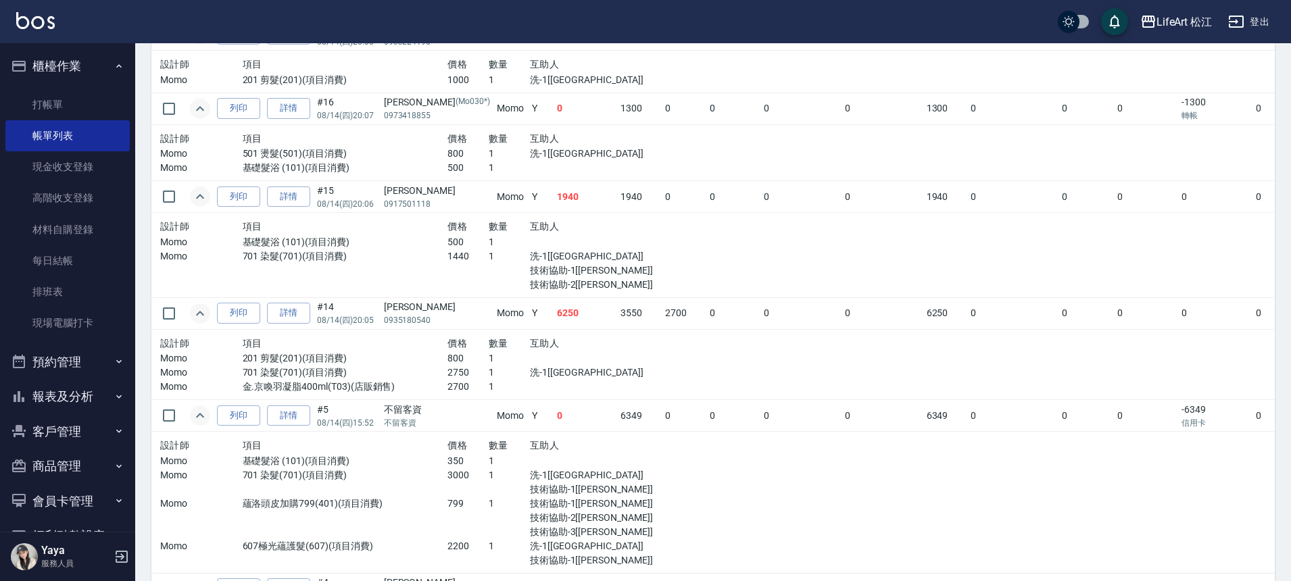
scroll to position [476, 0]
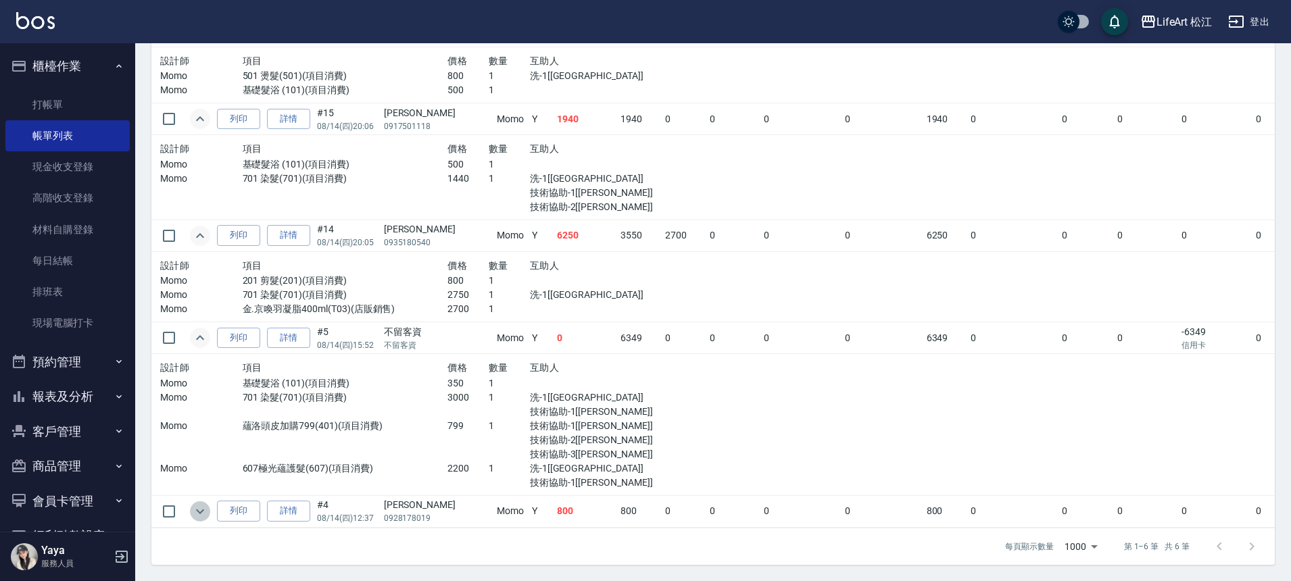
click at [195, 503] on icon "expand row" at bounding box center [200, 511] width 16 height 16
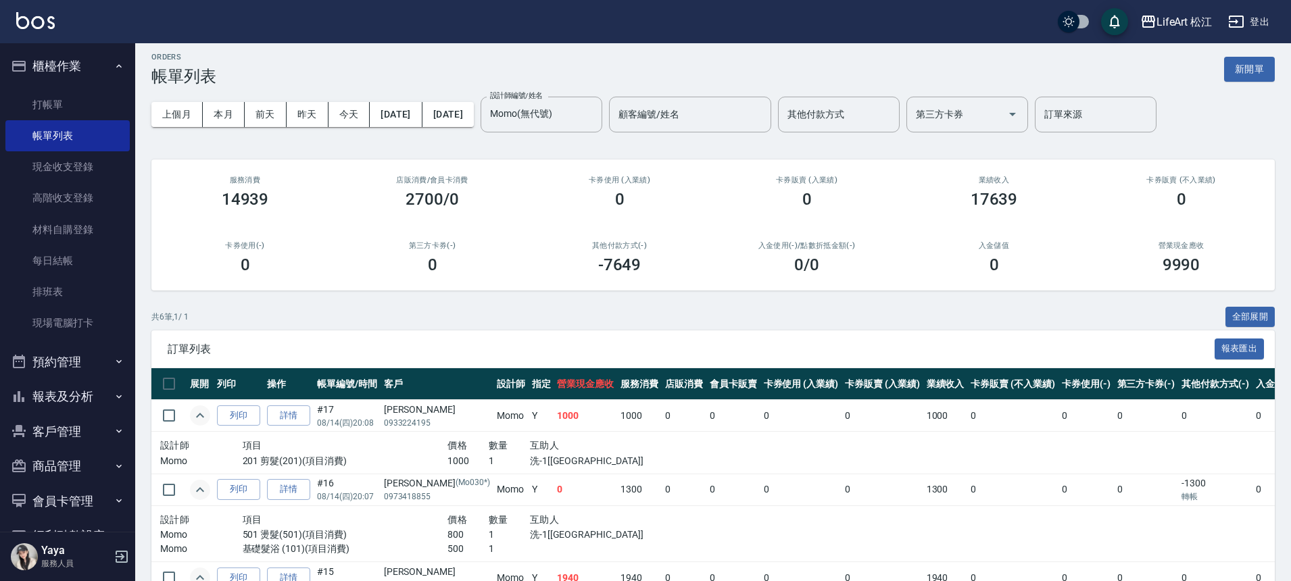
scroll to position [0, 0]
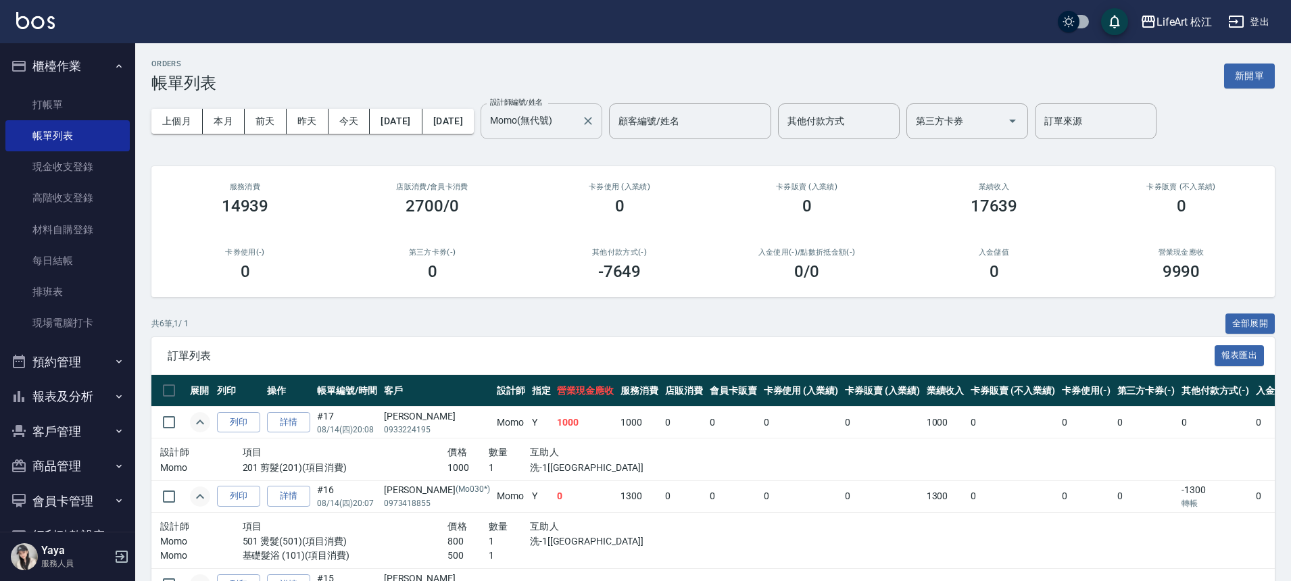
click at [576, 126] on input "Momo(無代號)" at bounding box center [531, 121] width 89 height 24
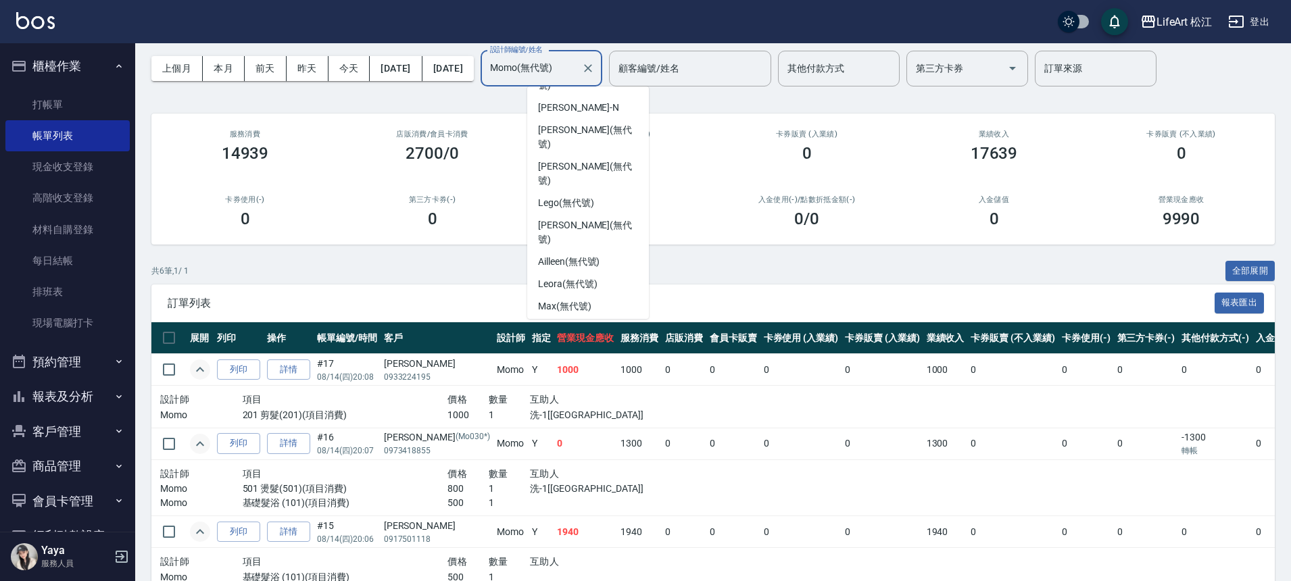
scroll to position [114, 0]
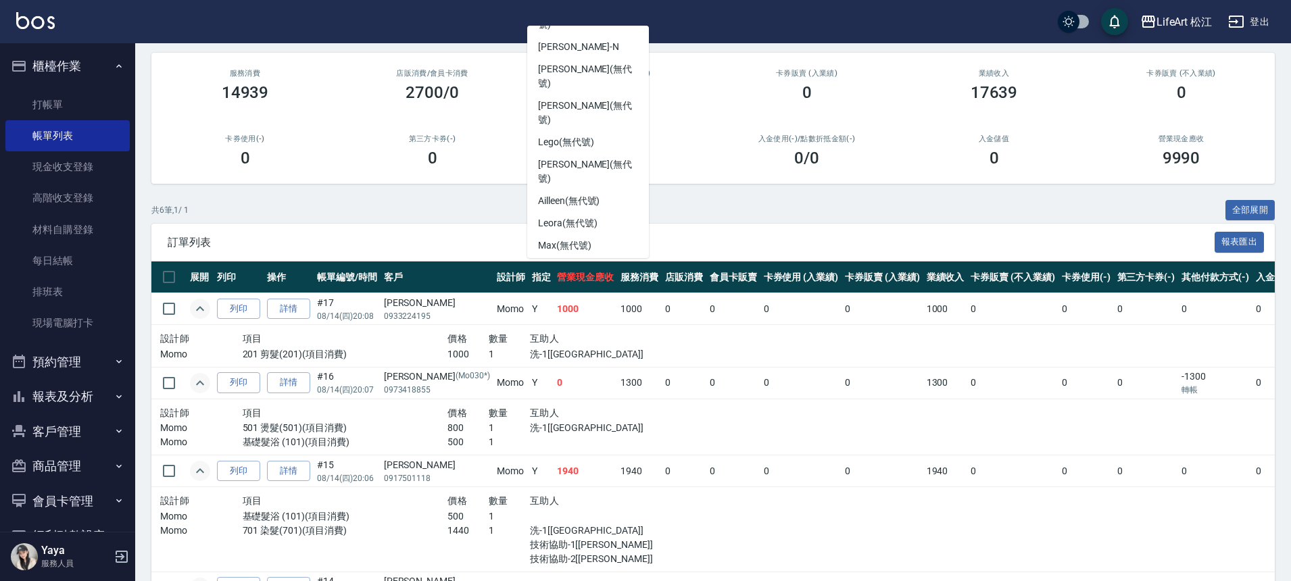
click at [587, 305] on span "Bibi (無代號)" at bounding box center [563, 312] width 51 height 14
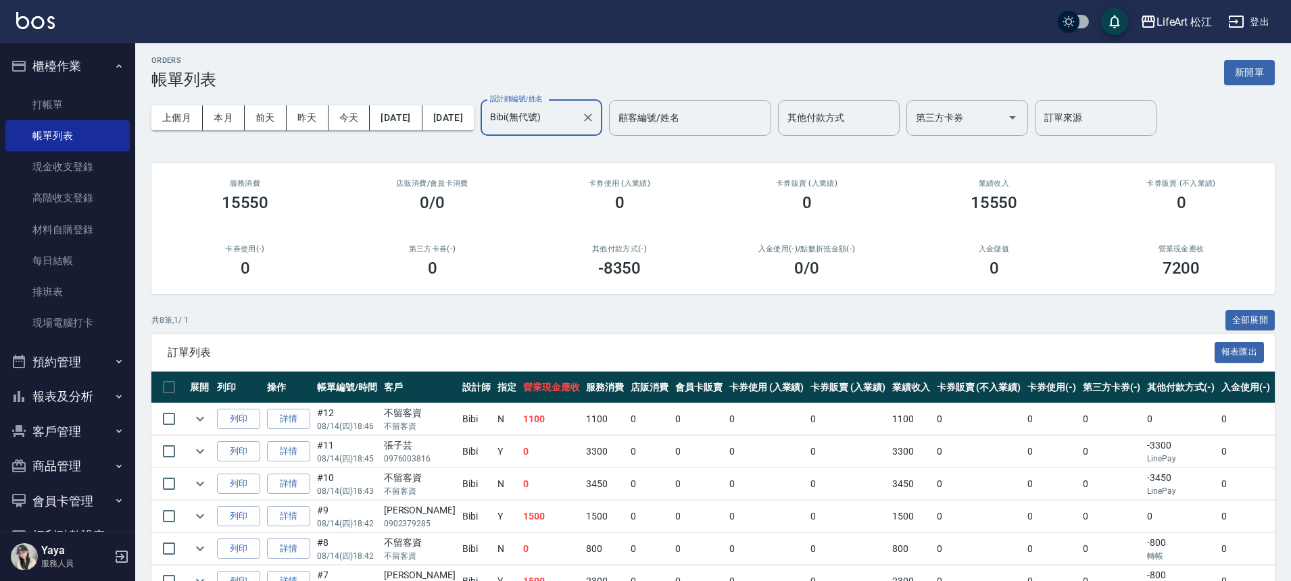
scroll to position [0, 0]
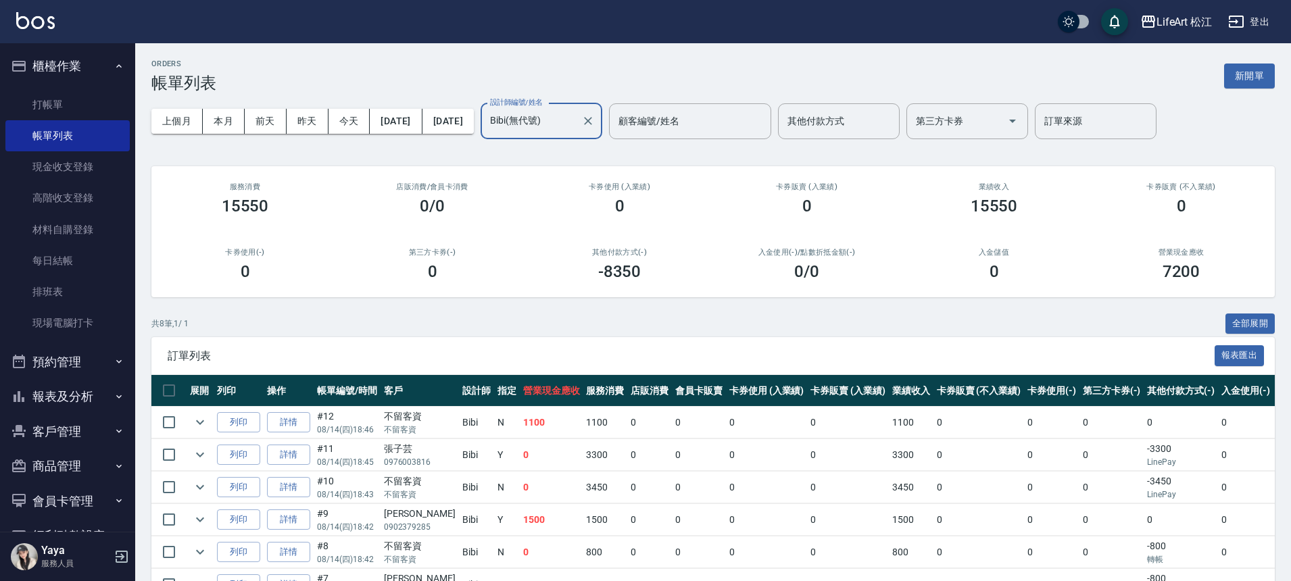
click at [576, 112] on input "Bibi(無代號)" at bounding box center [531, 121] width 89 height 24
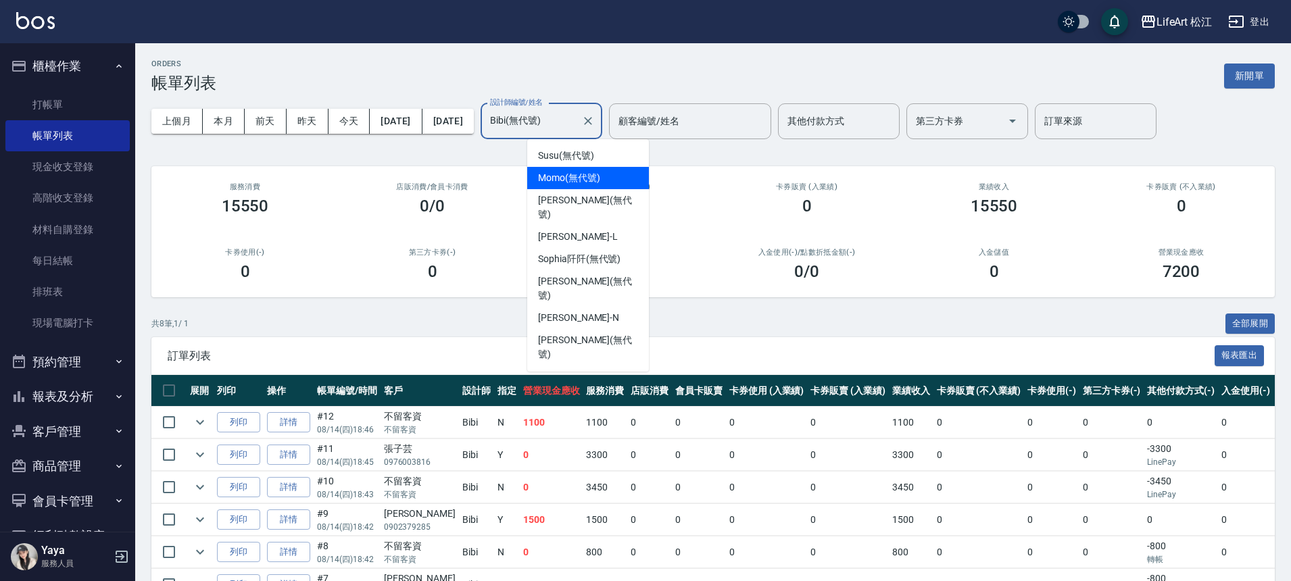
click at [580, 175] on span "Momo (無代號)" at bounding box center [569, 178] width 62 height 14
type input "Momo(無代號)"
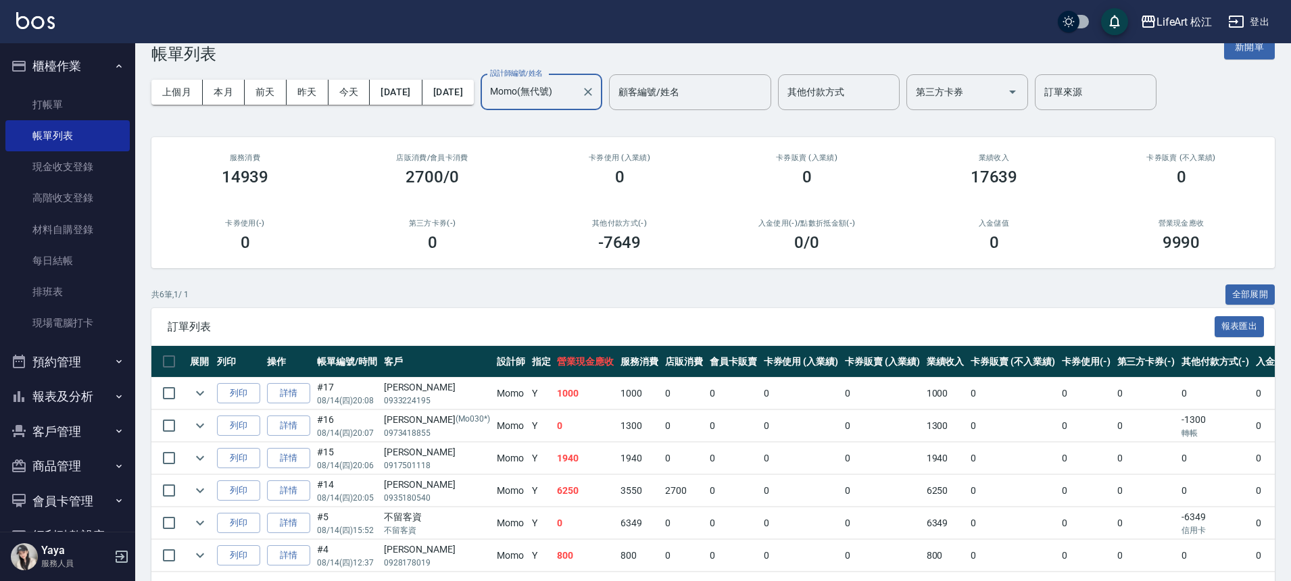
scroll to position [83, 0]
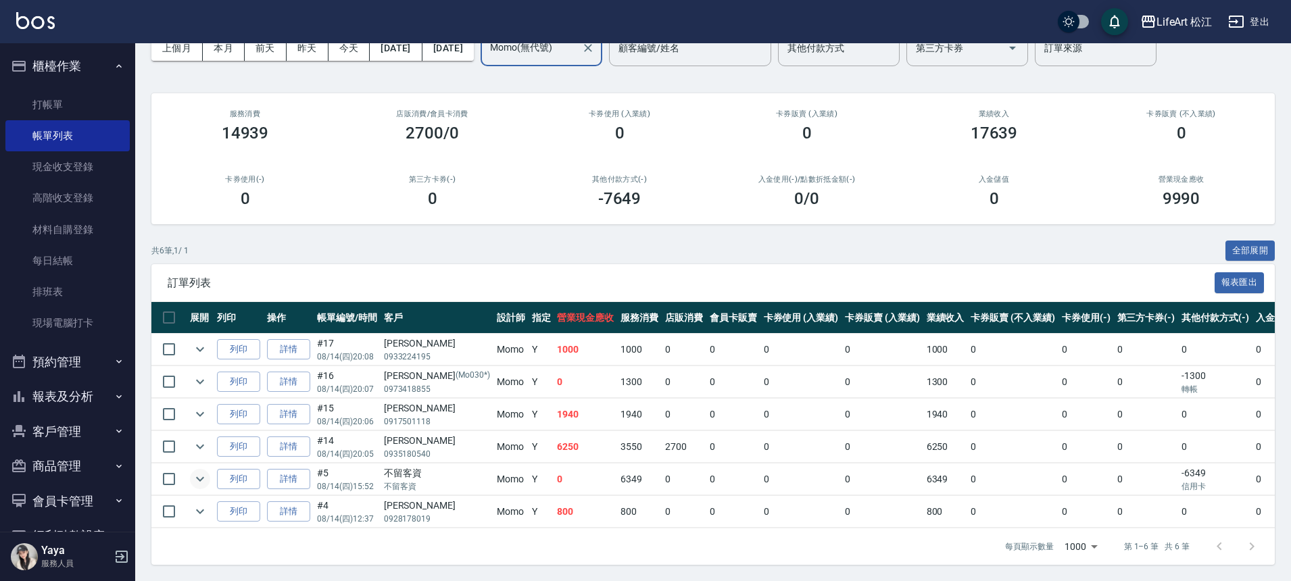
click at [197, 477] on icon "expand row" at bounding box center [200, 479] width 8 height 5
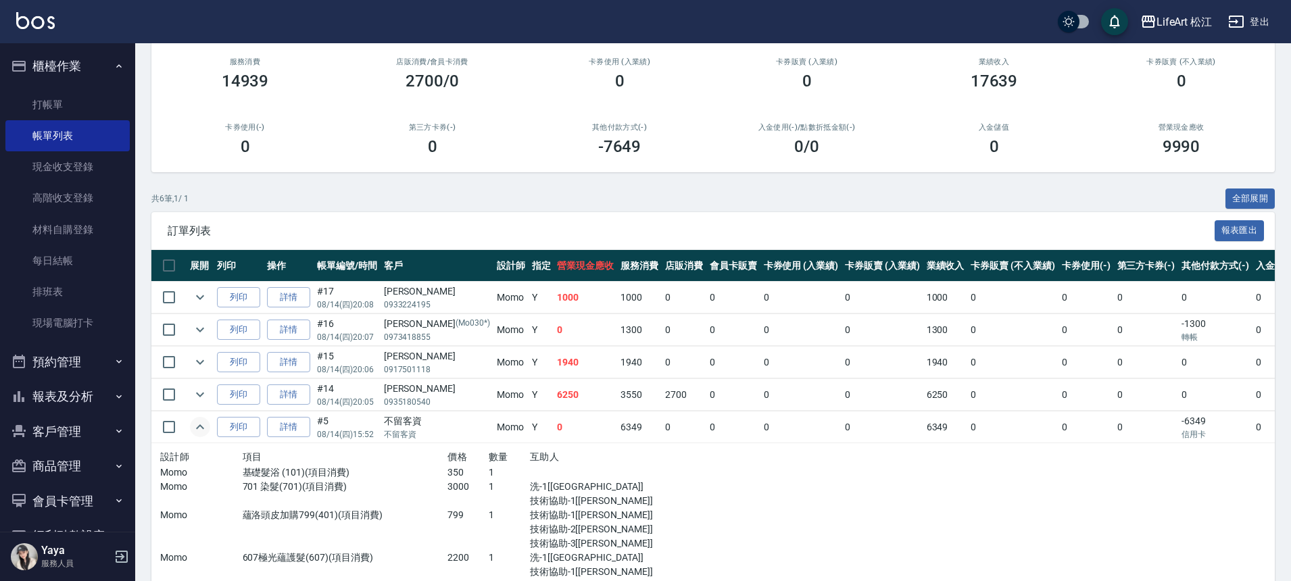
scroll to position [191, 0]
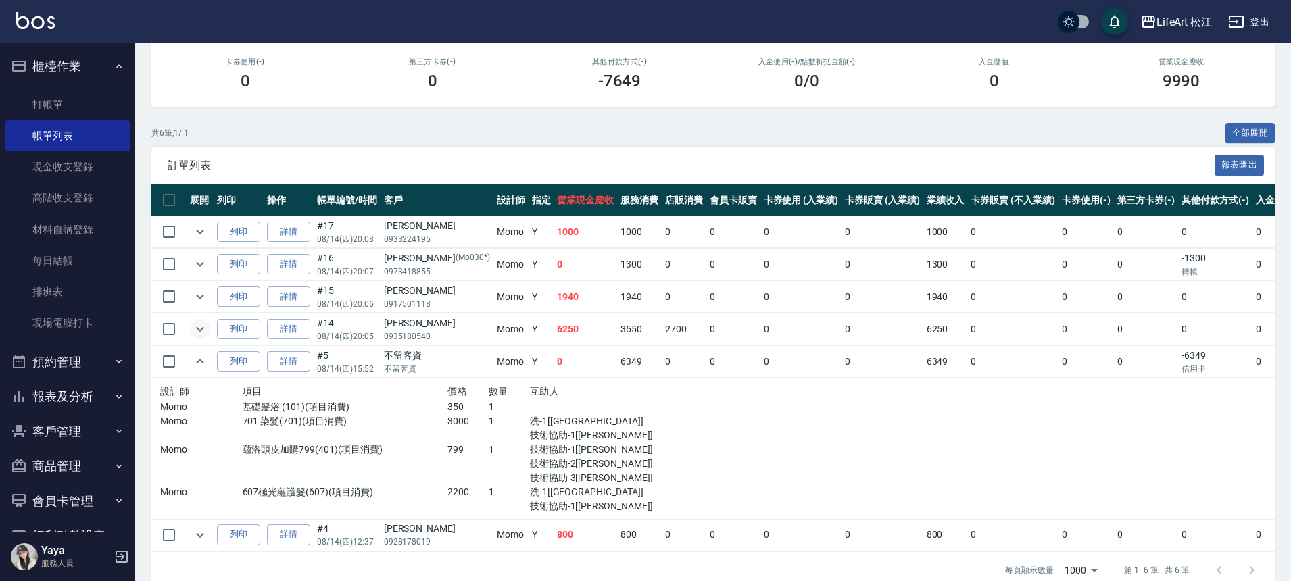
drag, startPoint x: 203, startPoint y: 362, endPoint x: 193, endPoint y: 332, distance: 30.6
click at [203, 361] on icon "expand row" at bounding box center [200, 361] width 16 height 16
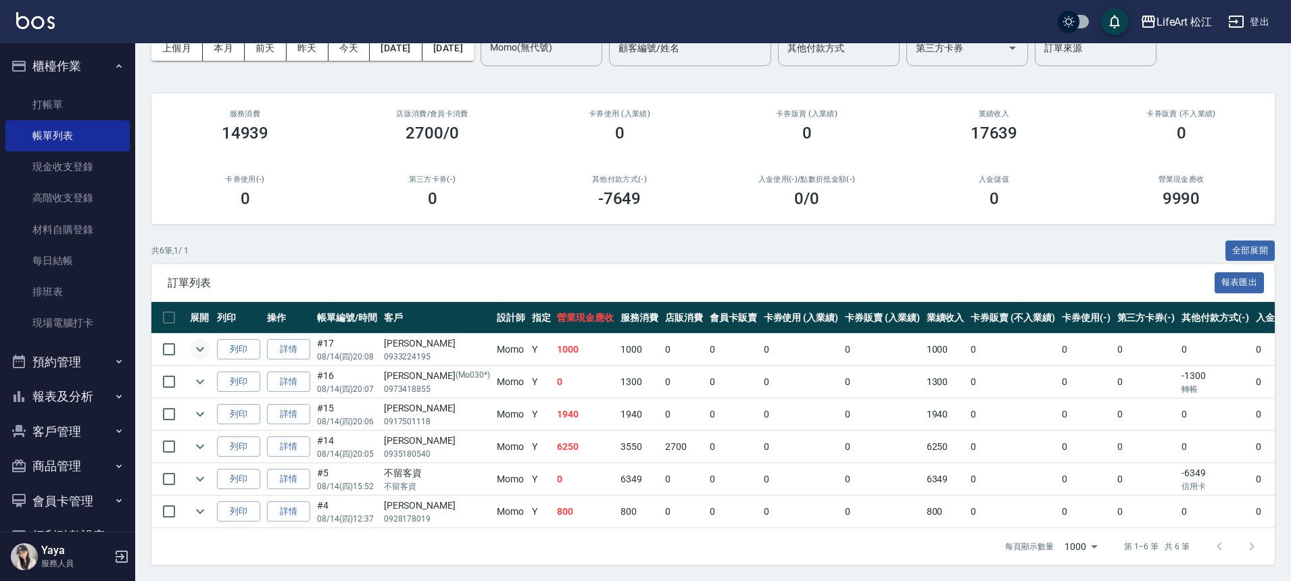
scroll to position [83, 0]
click at [195, 341] on icon "expand row" at bounding box center [200, 349] width 16 height 16
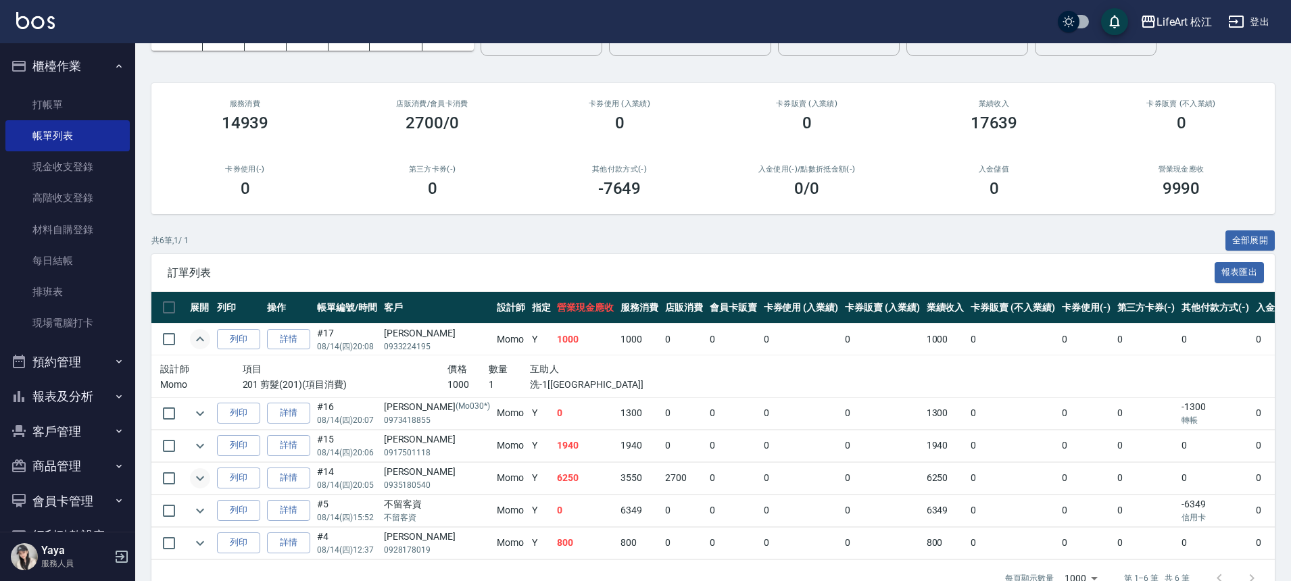
click at [203, 479] on icon "expand row" at bounding box center [200, 478] width 16 height 16
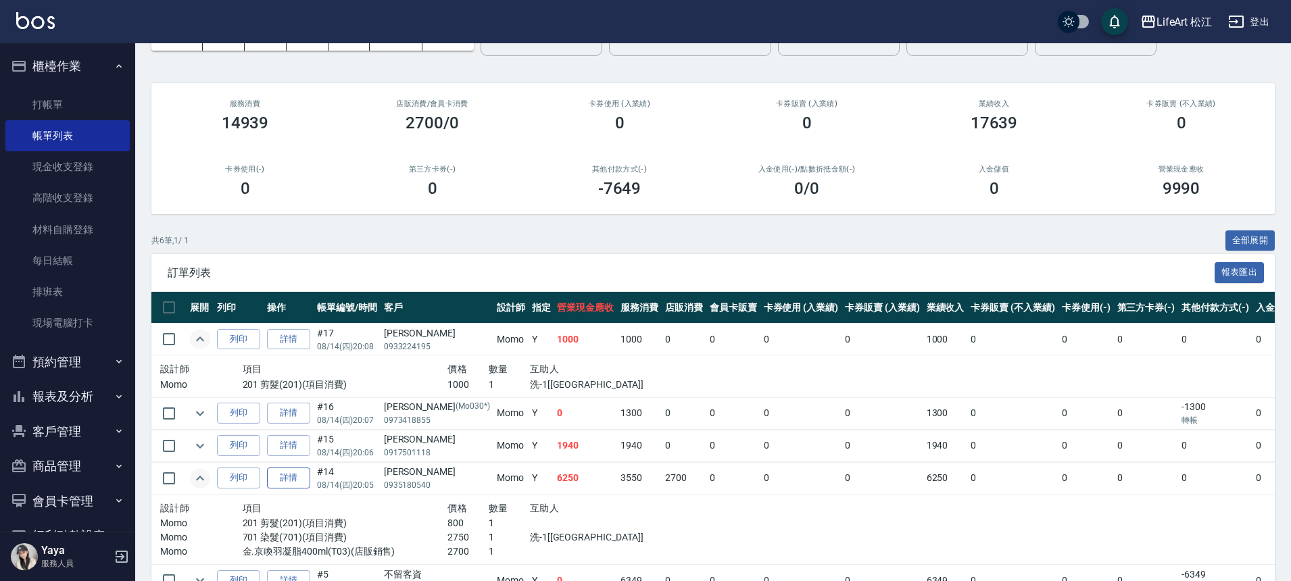
click at [282, 480] on link "詳情" at bounding box center [288, 478] width 43 height 21
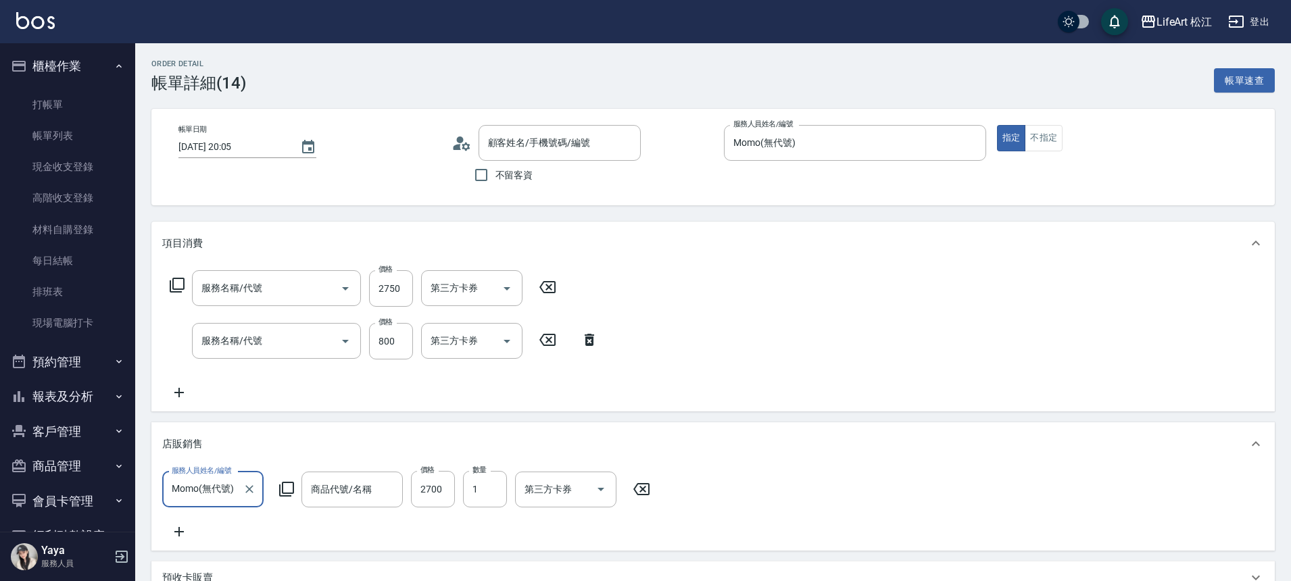
type input "2025/08/14 20:05"
type input "Momo(無代號)"
type input "FB/Instagram"
type input "金.京喚羽凝脂400ml"
type input "701 染髮(701)"
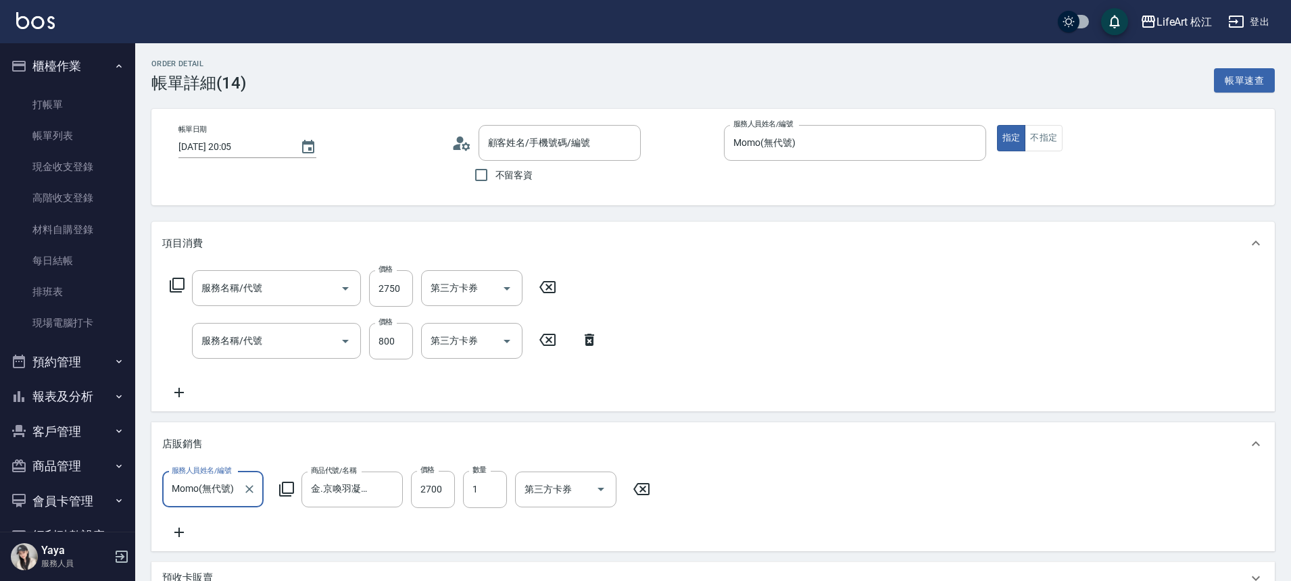
type input "201 剪髮(201)"
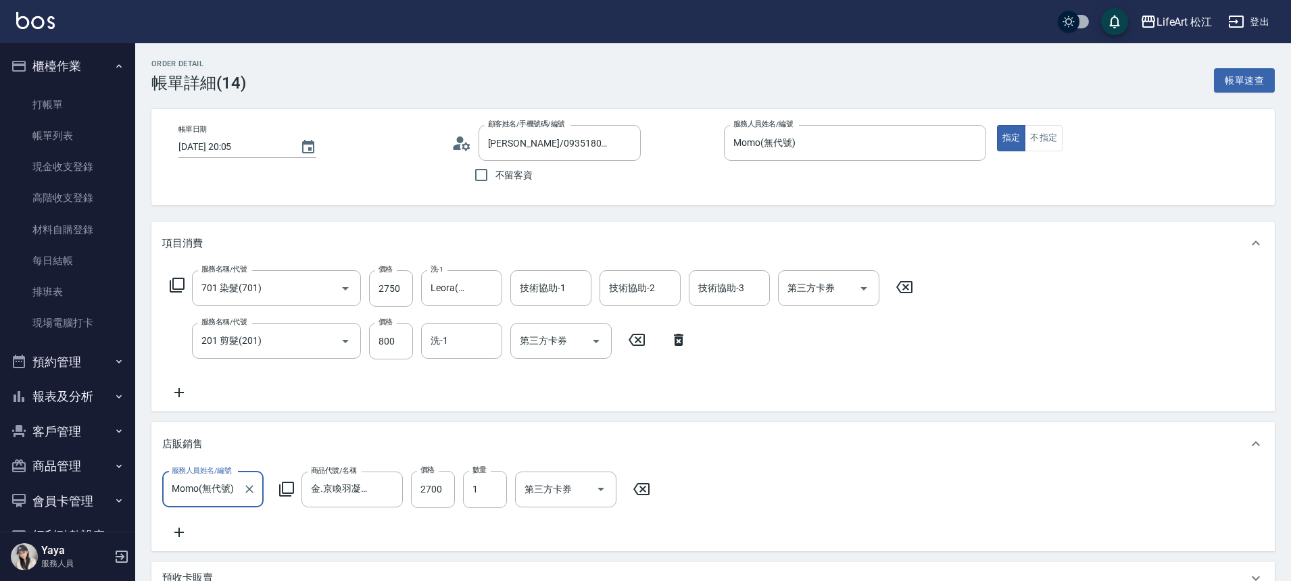
type input "[PERSON_NAME]/0935180540/"
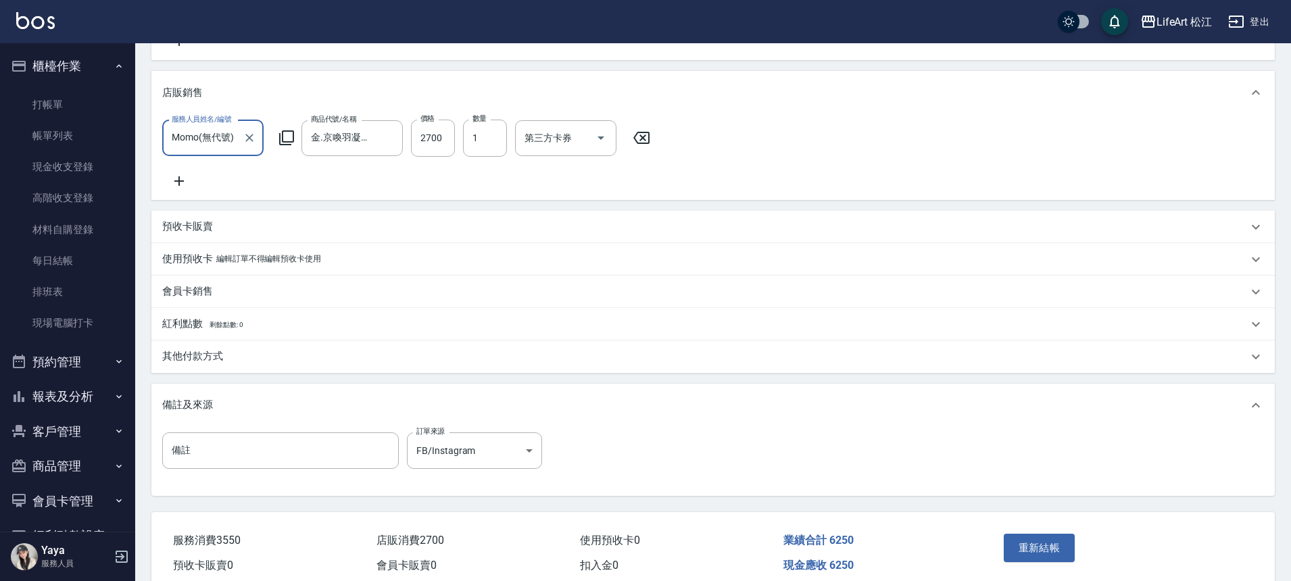
scroll to position [352, 0]
click at [72, 396] on button "報表及分析" at bounding box center [67, 396] width 124 height 35
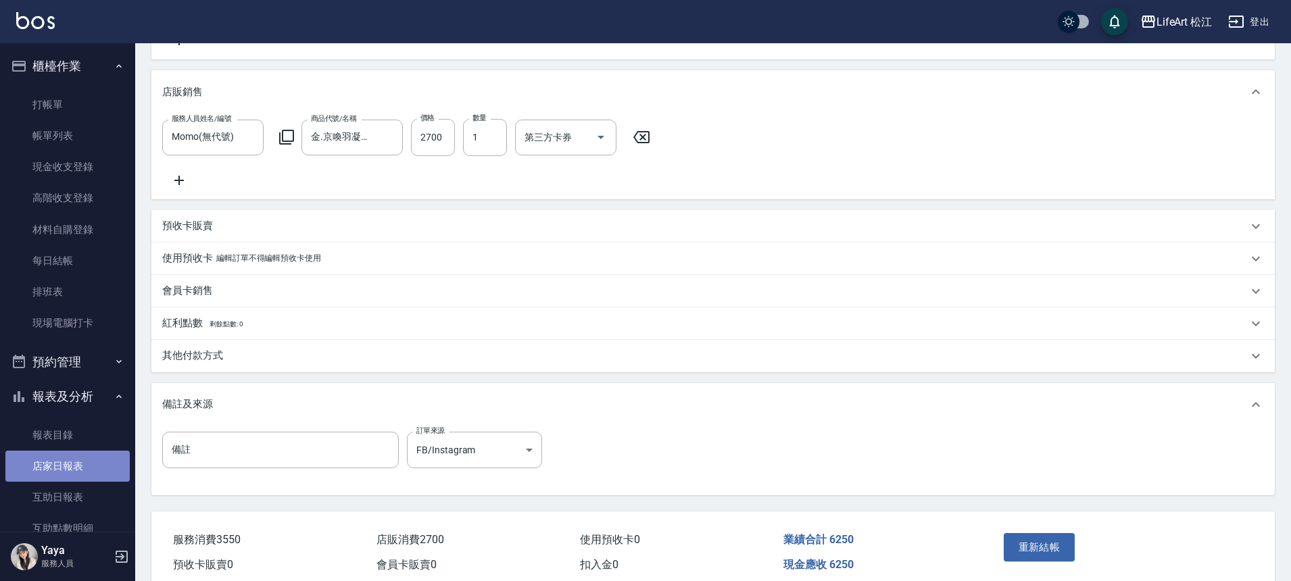
click at [89, 470] on link "店家日報表" at bounding box center [67, 466] width 124 height 31
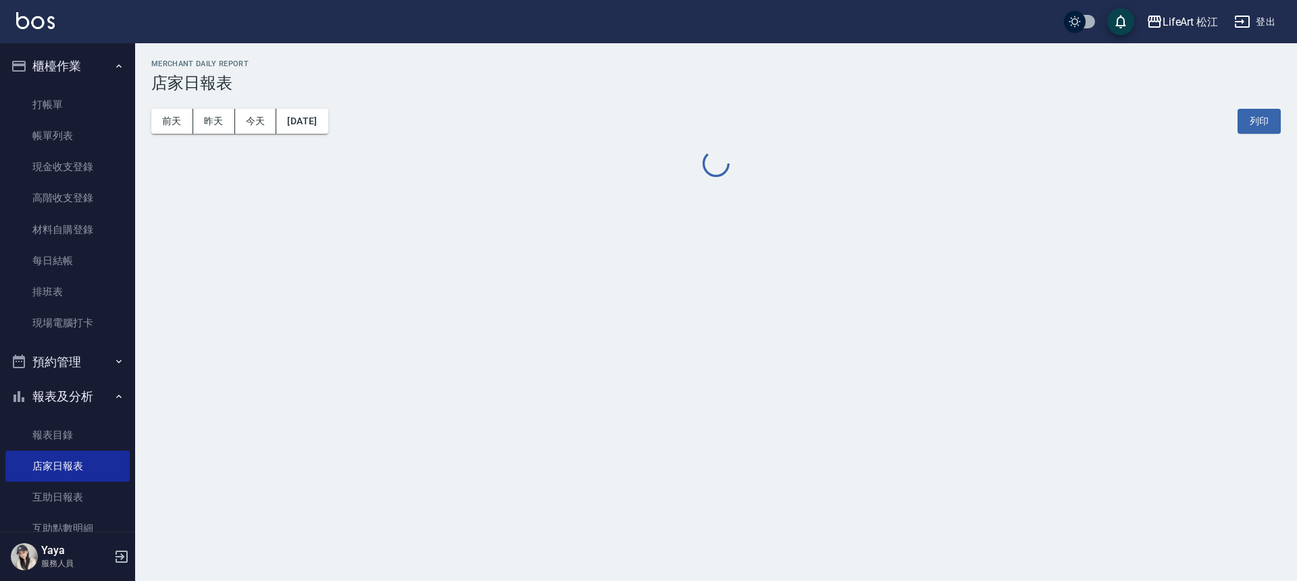
click at [310, 121] on button "[DATE]" at bounding box center [301, 121] width 51 height 25
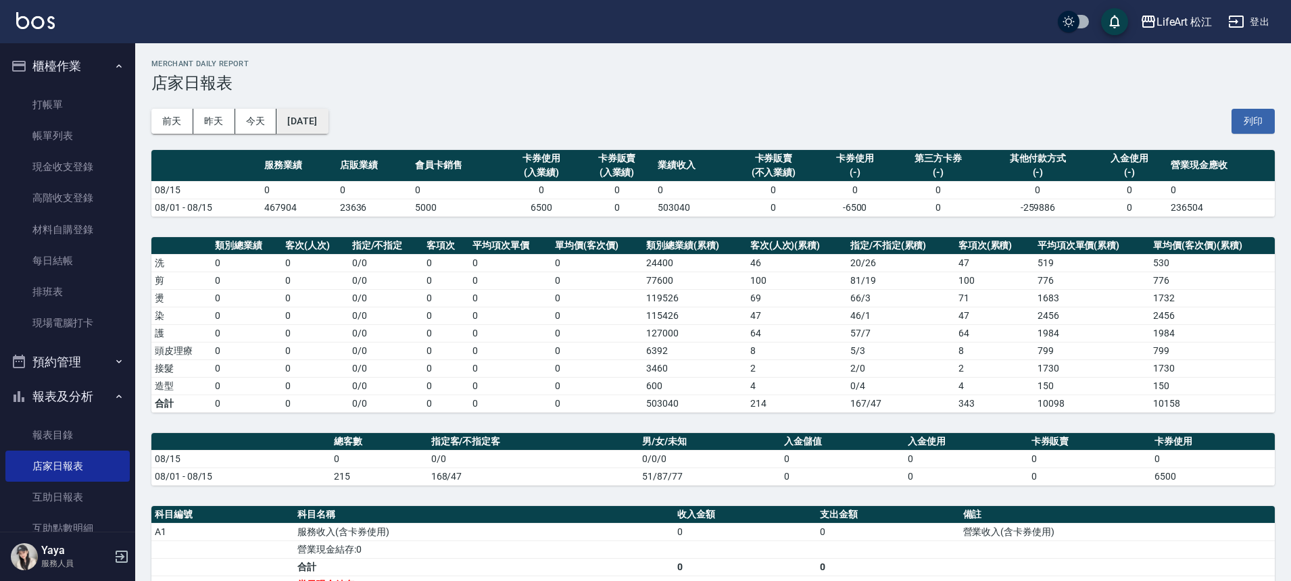
click at [308, 124] on button "[DATE]" at bounding box center [301, 121] width 51 height 25
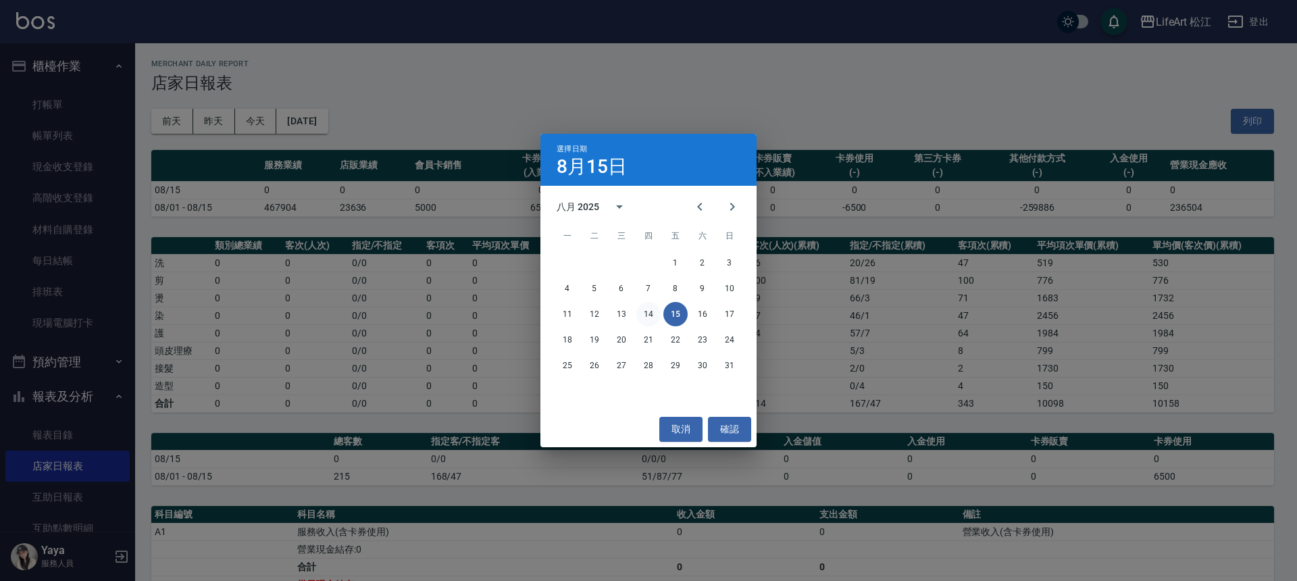
click at [652, 311] on button "14" at bounding box center [649, 314] width 24 height 24
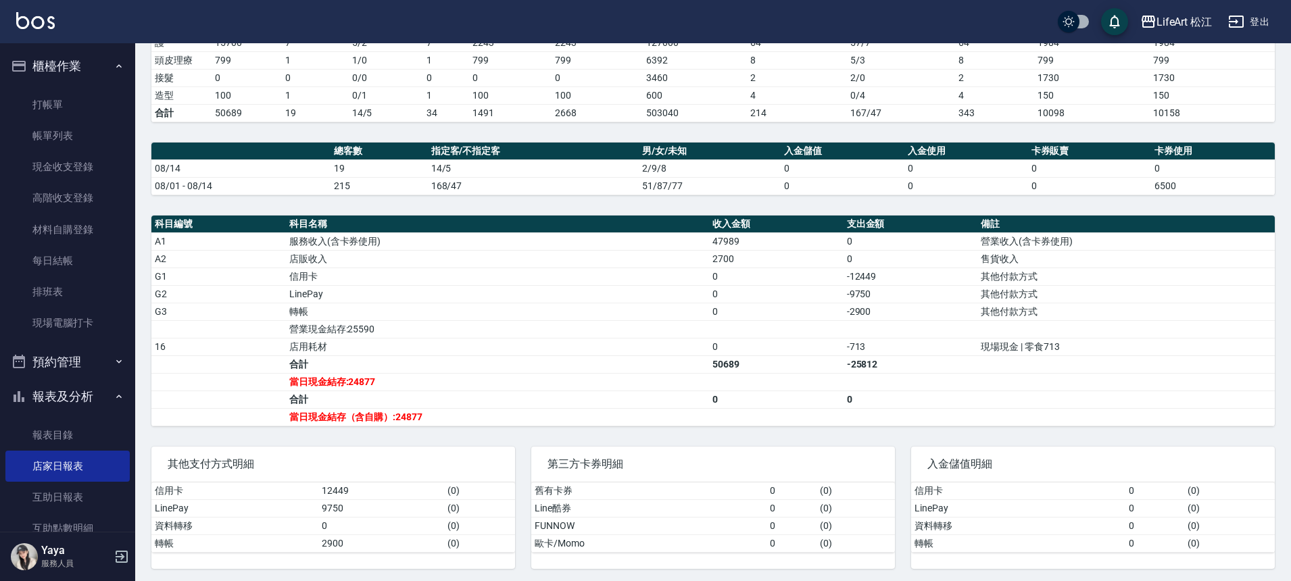
scroll to position [295, 0]
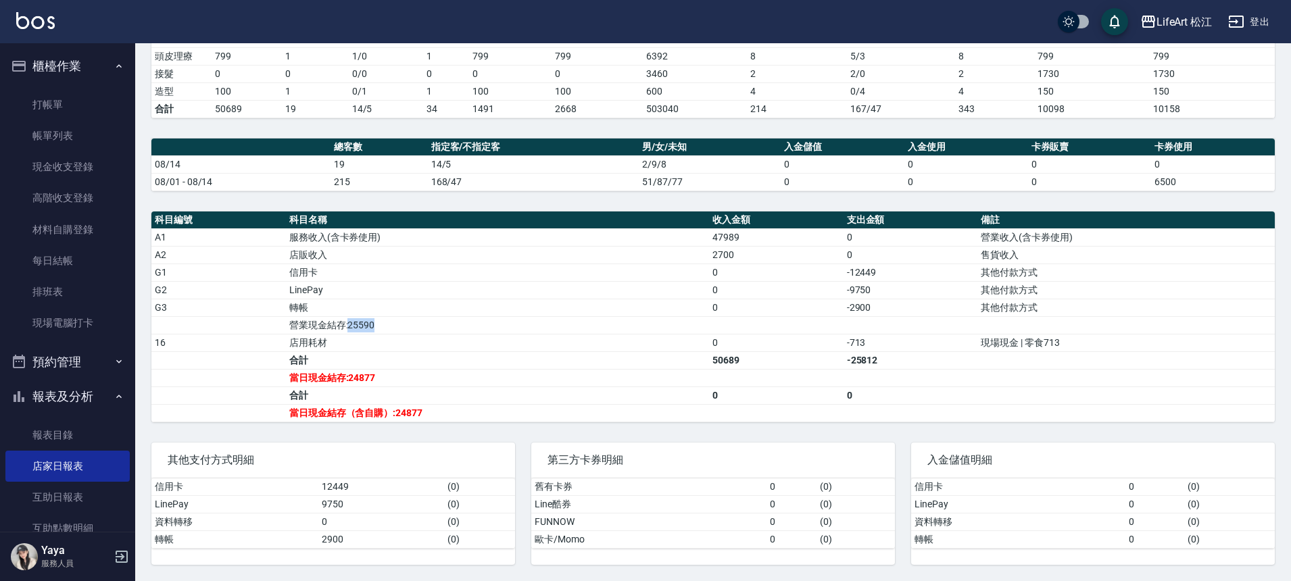
drag, startPoint x: 347, startPoint y: 324, endPoint x: 378, endPoint y: 326, distance: 30.4
click at [378, 326] on td "營業現金結存:25590" at bounding box center [497, 325] width 423 height 18
click at [78, 103] on link "打帳單" at bounding box center [67, 104] width 124 height 31
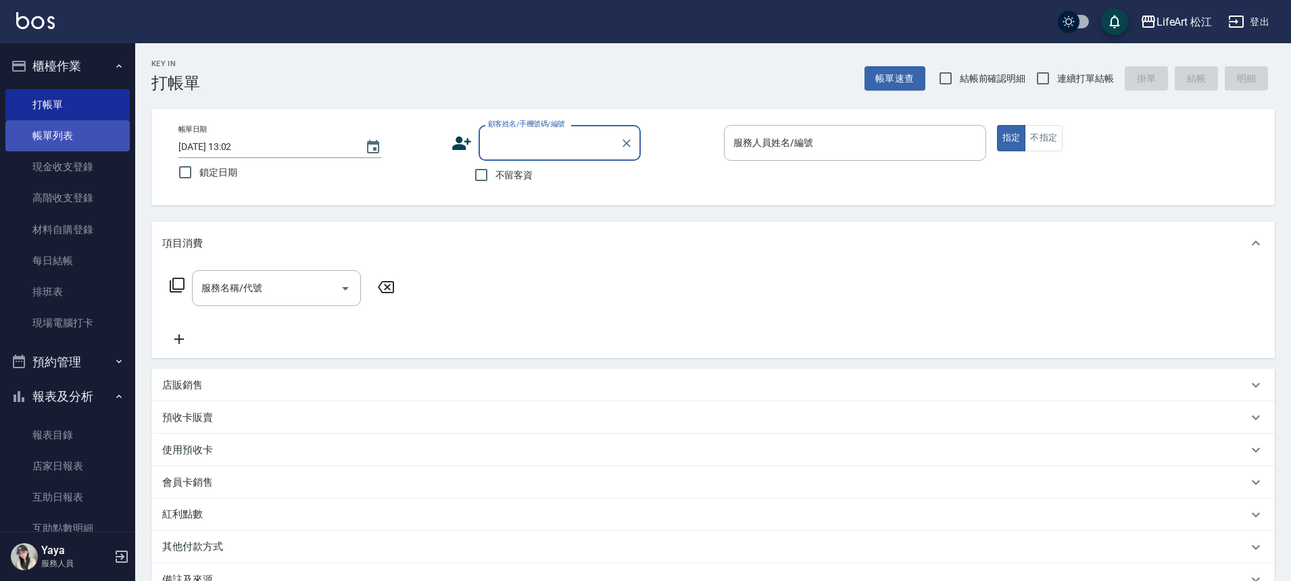
click at [68, 138] on link "帳單列表" at bounding box center [67, 135] width 124 height 31
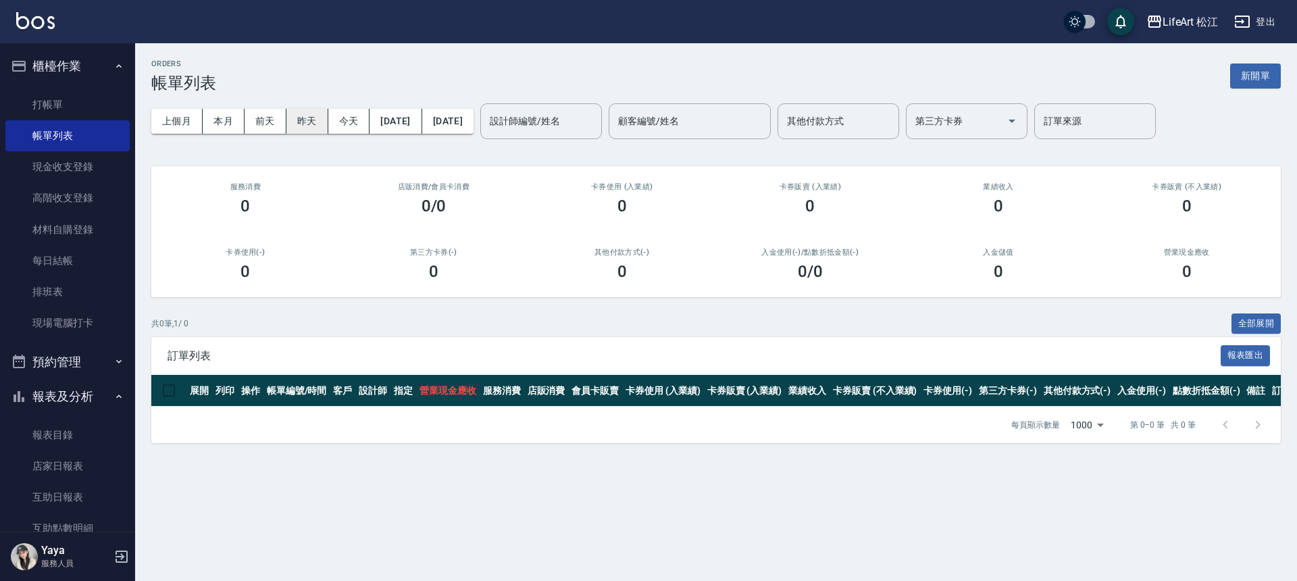
click at [307, 128] on button "昨天" at bounding box center [308, 121] width 42 height 25
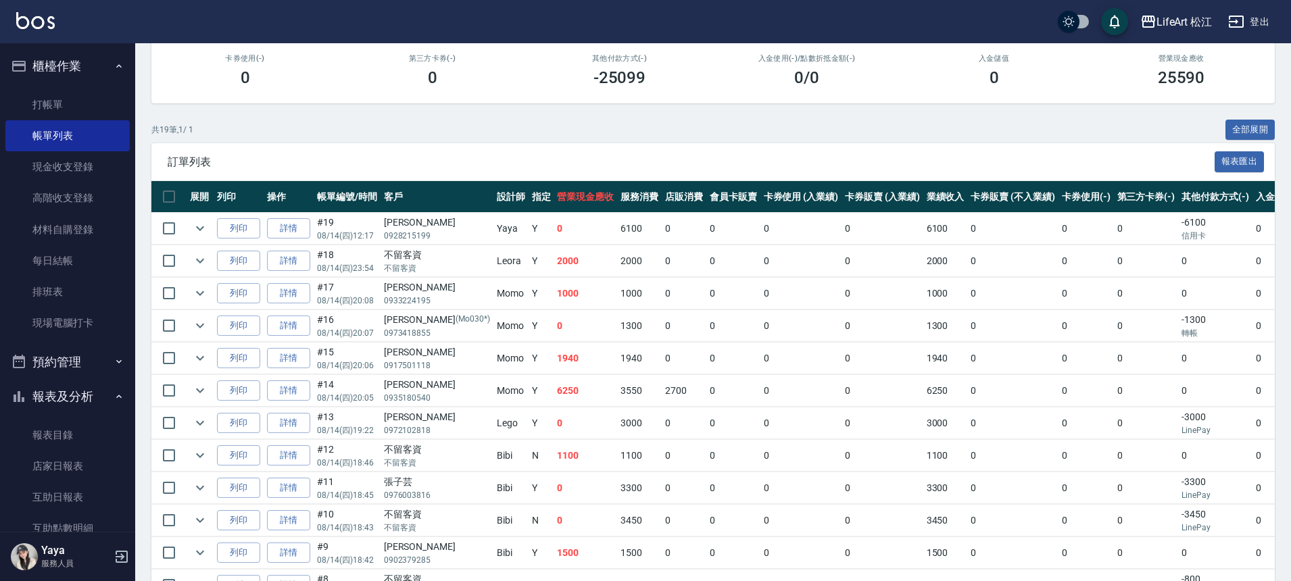
scroll to position [272, 0]
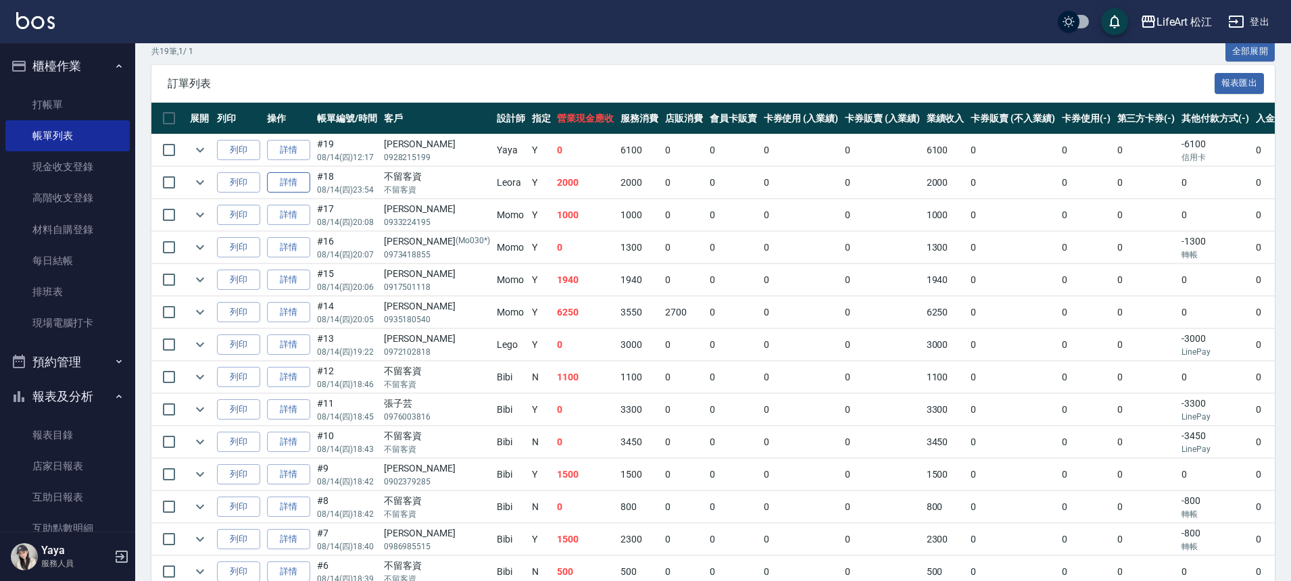
click at [298, 184] on link "詳情" at bounding box center [288, 182] width 43 height 21
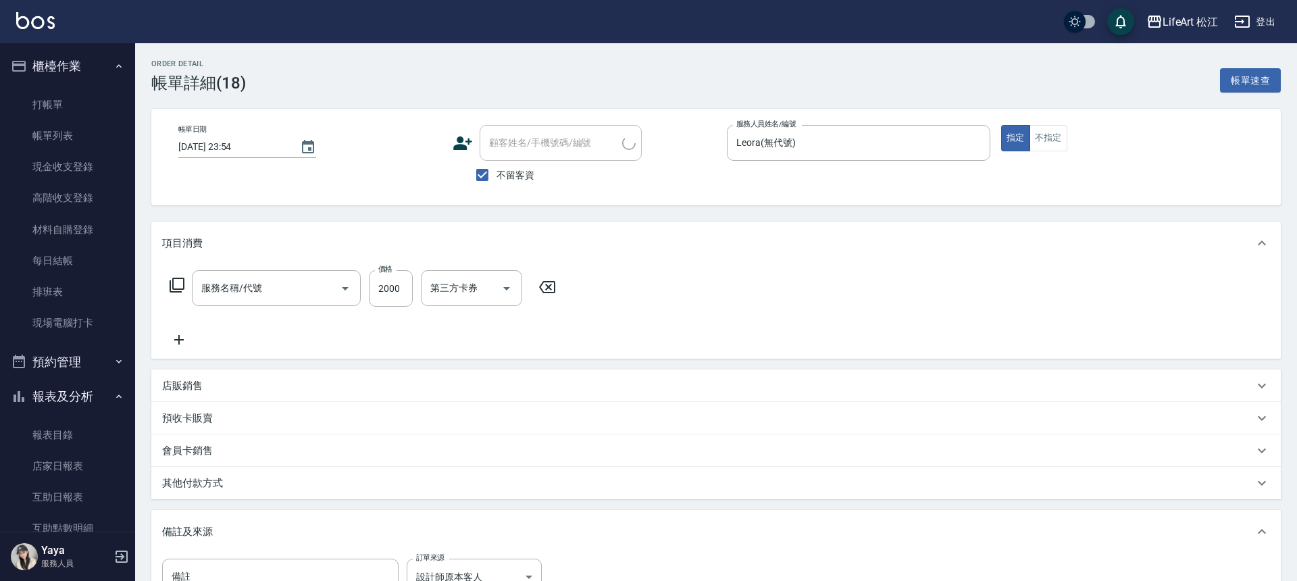
type input "2025/08/14 23:54"
checkbox input "true"
type input "Leora(無代號)"
type input "設計師原本客人"
type input "731 漂髮(731)"
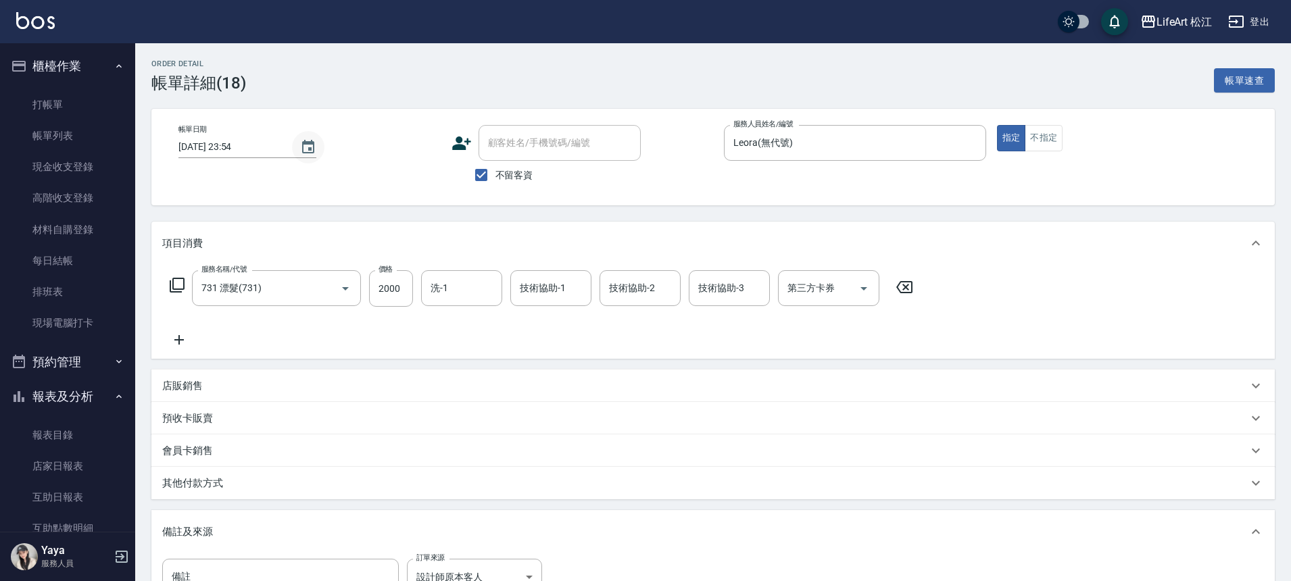
click at [303, 149] on icon "Choose date, selected date is 2025-08-14" at bounding box center [308, 147] width 16 height 16
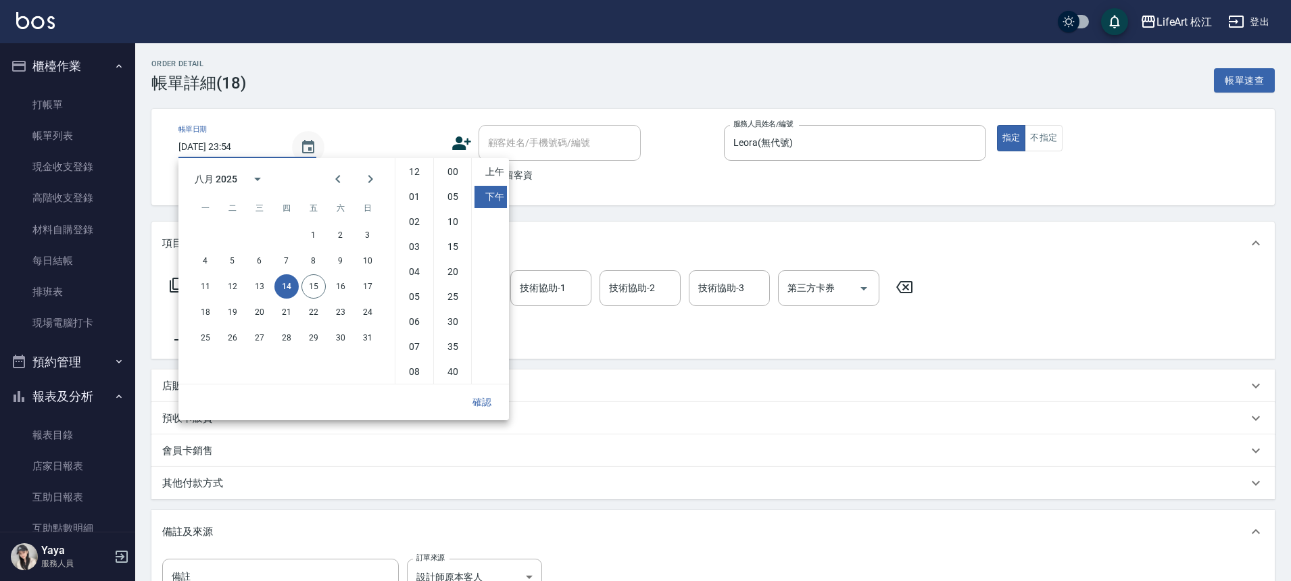
scroll to position [76, 0]
click at [306, 284] on button "15" at bounding box center [313, 286] width 24 height 24
type input "2025/08/15 23:54"
click at [486, 397] on button "確認" at bounding box center [481, 402] width 43 height 25
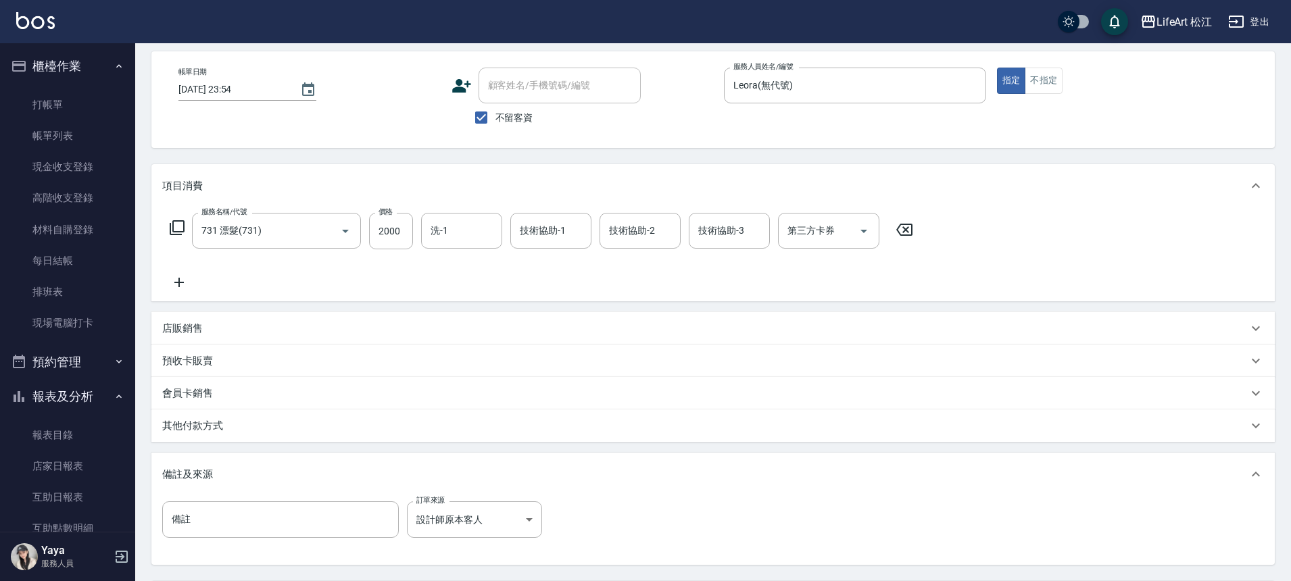
scroll to position [187, 0]
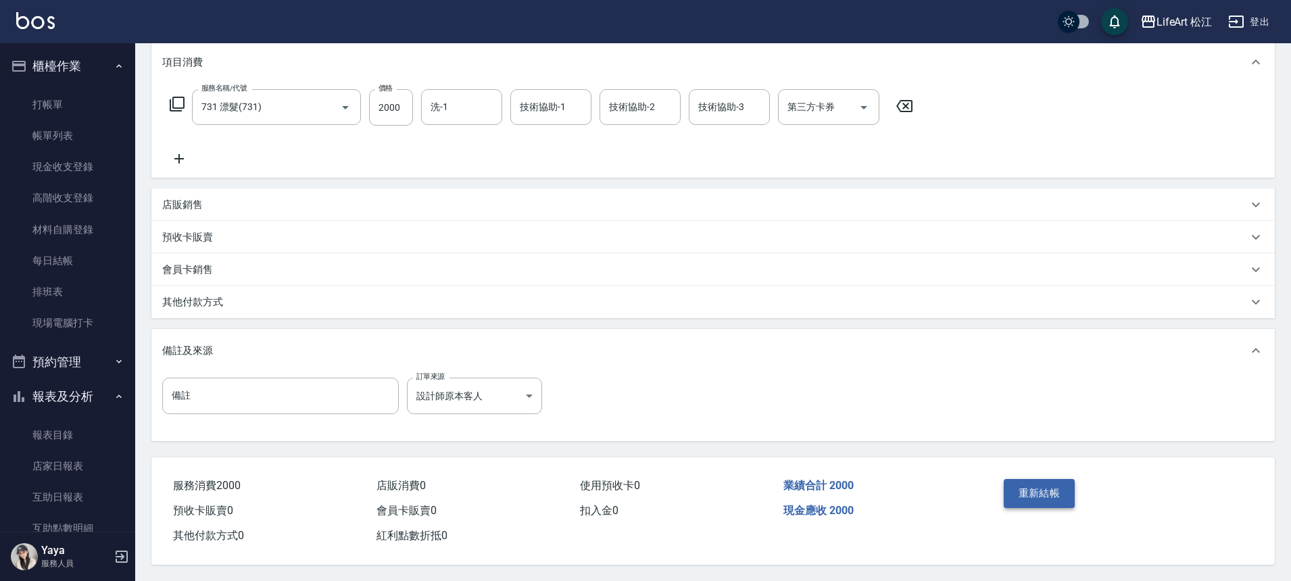
click at [1035, 486] on button "重新結帳" at bounding box center [1039, 493] width 72 height 28
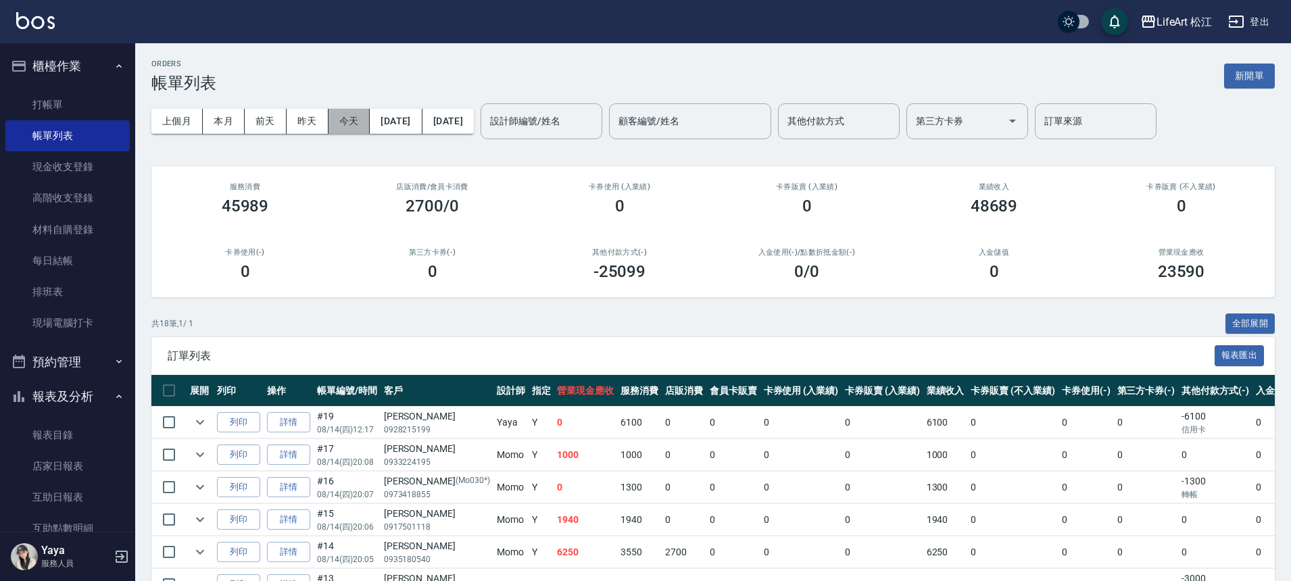
click at [343, 120] on button "今天" at bounding box center [349, 121] width 42 height 25
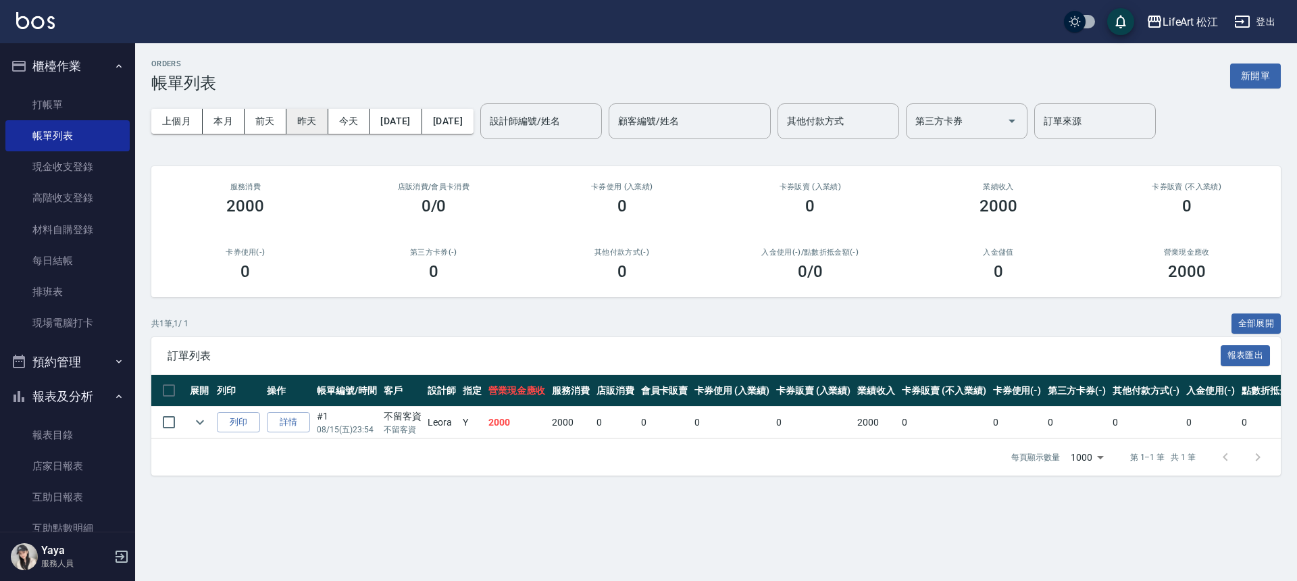
click at [301, 124] on button "昨天" at bounding box center [308, 121] width 42 height 25
